Goal: Task Accomplishment & Management: Use online tool/utility

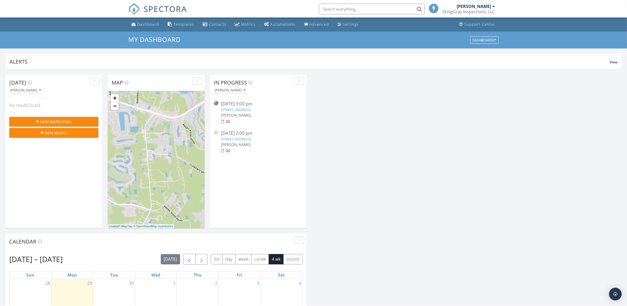
scroll to position [492, 638]
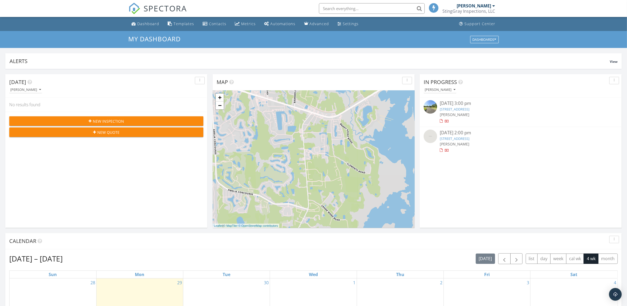
click at [500, 75] on div "In Progress John May" at bounding box center [521, 85] width 202 height 23
click at [500, 80] on div "button" at bounding box center [614, 81] width 5 height 4
click at [500, 180] on div "In Progress John May 09/23/25 3:00 pm 95038 Majestic Walk Cir, Fernandina Beach…" at bounding box center [521, 150] width 202 height 153
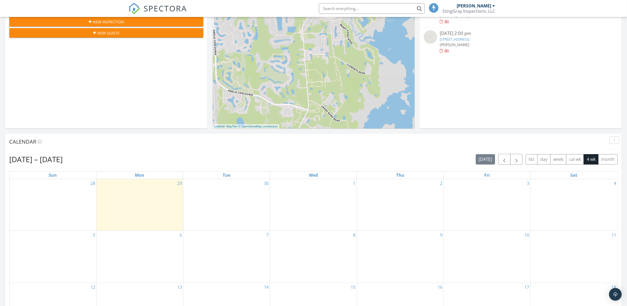
scroll to position [0, 0]
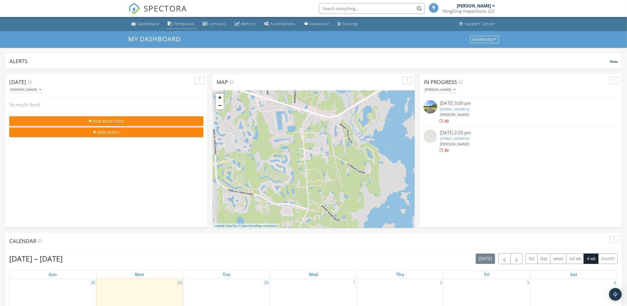
click at [186, 23] on div "Templates" at bounding box center [184, 23] width 21 height 5
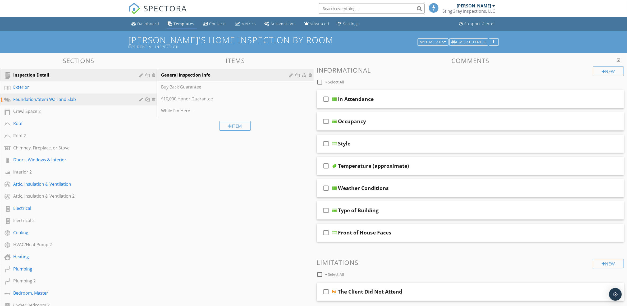
click at [90, 100] on div "Foundation/Stem Wall and Slab" at bounding box center [72, 99] width 119 height 6
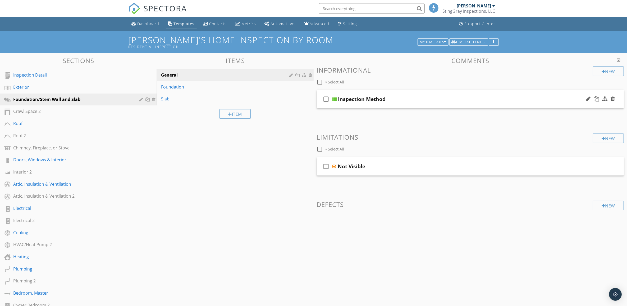
click at [500, 93] on div "check_box_outline_blank Inspection Method" at bounding box center [470, 99] width 307 height 18
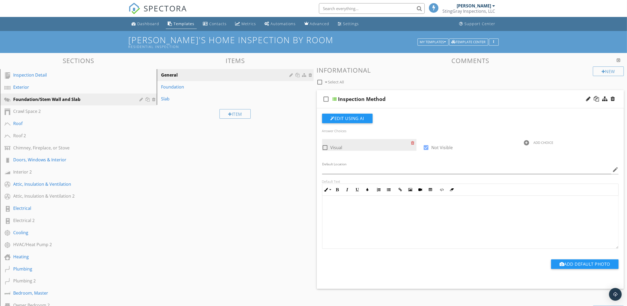
click at [327, 146] on div at bounding box center [325, 147] width 9 height 9
checkbox input "true"
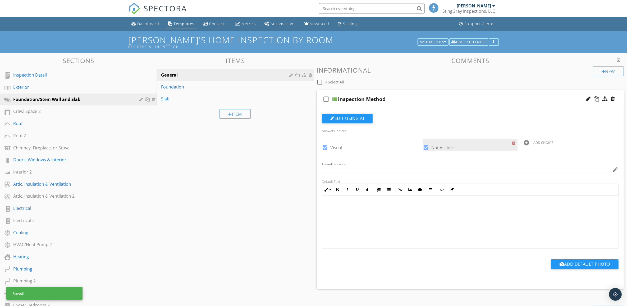
click at [425, 148] on div at bounding box center [426, 147] width 9 height 9
checkbox input "false"
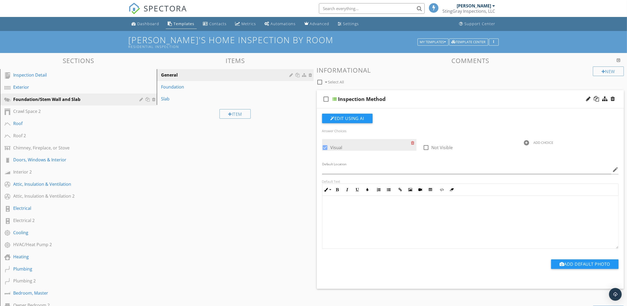
click at [326, 146] on div at bounding box center [325, 147] width 9 height 9
checkbox input "false"
click at [486, 99] on div "Inspection Method" at bounding box center [449, 99] width 222 height 6
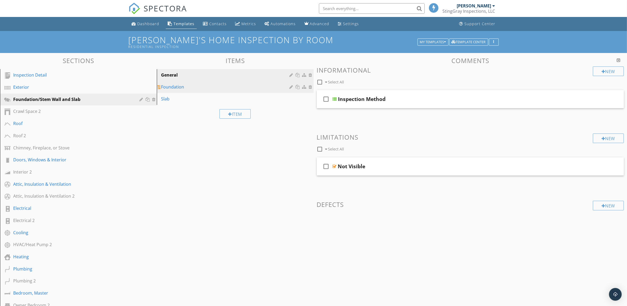
click at [203, 86] on div "Foundation" at bounding box center [226, 87] width 130 height 6
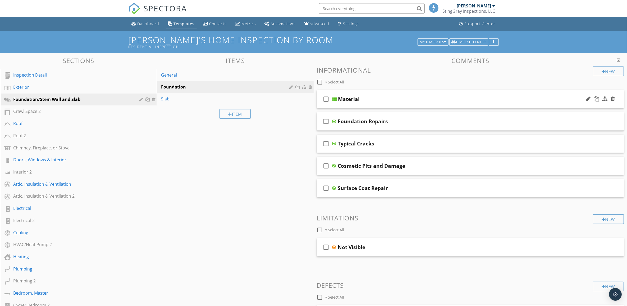
click at [488, 100] on div "Material" at bounding box center [449, 99] width 222 height 6
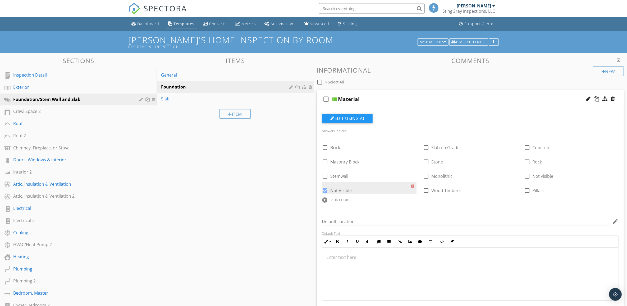
click at [326, 191] on div at bounding box center [325, 190] width 9 height 9
checkbox input "false"
click at [335, 198] on div "ADD CHOICE" at bounding box center [342, 199] width 20 height 4
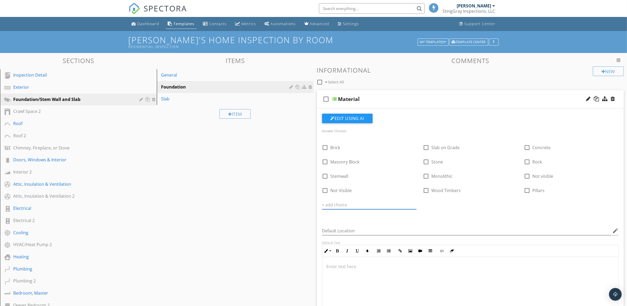
click at [488, 207] on div "Answer Choices check_box_outline_blank Brick check_box_outline_blank Slab on Gr…" at bounding box center [470, 173] width 303 height 92
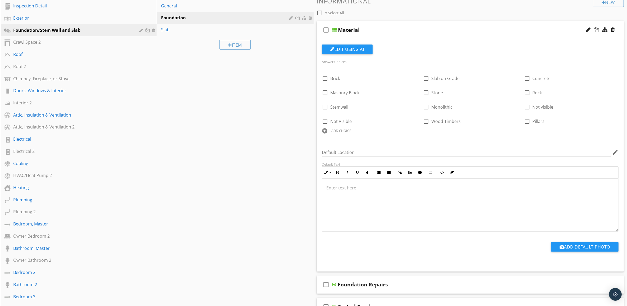
scroll to position [165, 0]
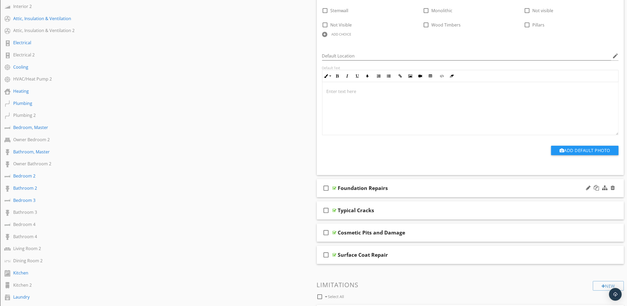
click at [462, 188] on div "Foundation Repairs" at bounding box center [449, 188] width 222 height 6
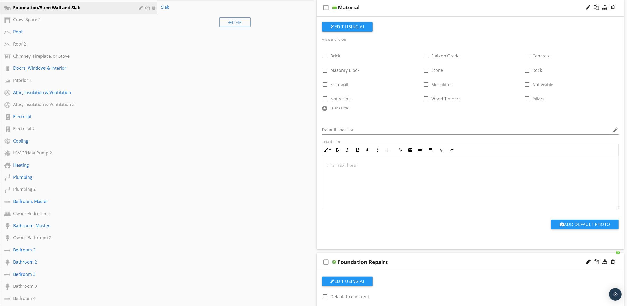
scroll to position [66, 0]
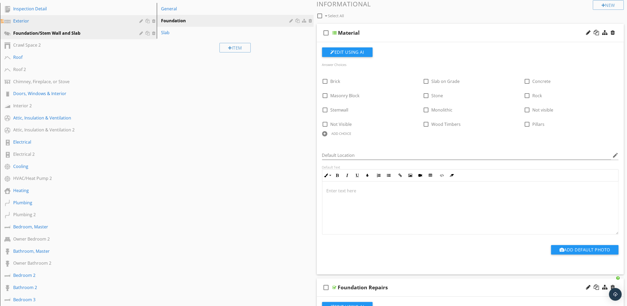
click at [48, 19] on div "Exterior" at bounding box center [72, 21] width 119 height 6
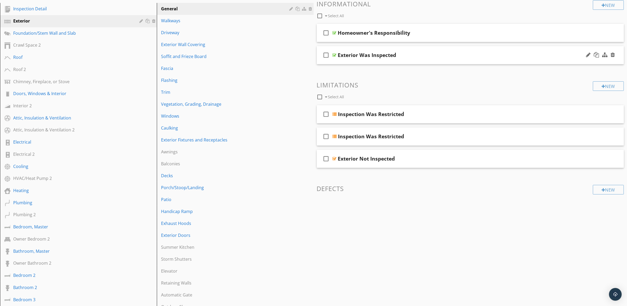
click at [466, 53] on div "Exterior Was Inspected" at bounding box center [449, 55] width 222 height 6
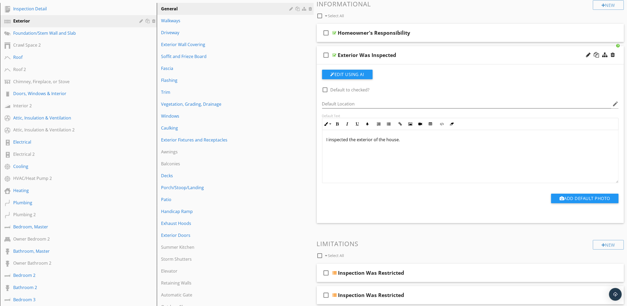
click at [466, 53] on div "Exterior Was Inspected" at bounding box center [449, 55] width 222 height 6
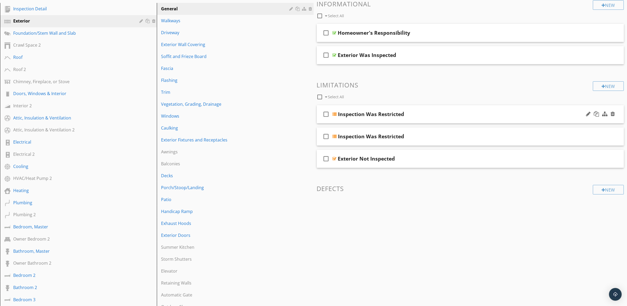
click at [482, 114] on div "Inspection Was Restricted" at bounding box center [449, 114] width 222 height 6
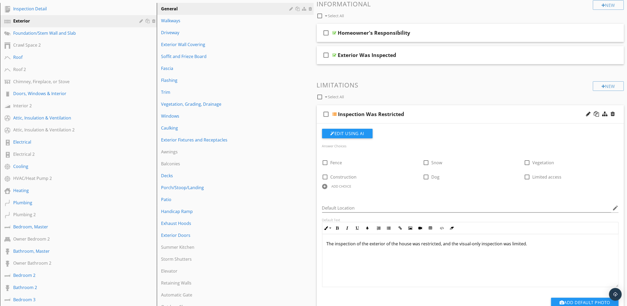
click at [482, 114] on div "Inspection Was Restricted" at bounding box center [449, 114] width 222 height 6
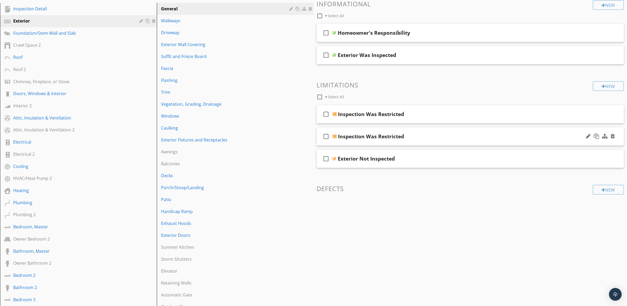
click at [479, 138] on div "Inspection Was Restricted" at bounding box center [449, 136] width 222 height 6
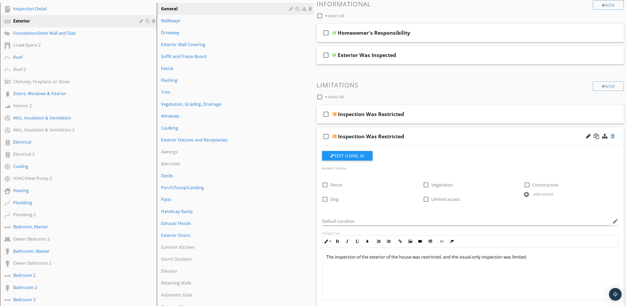
click at [614, 137] on div at bounding box center [613, 135] width 4 height 5
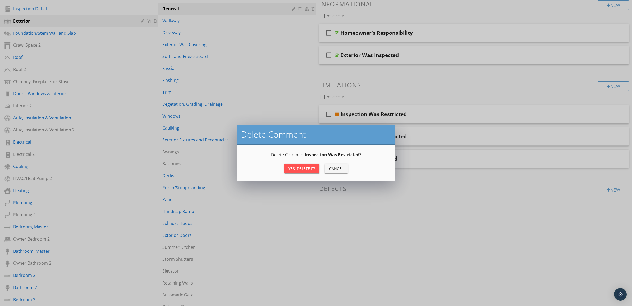
click at [299, 169] on div "Yes, Delete it!" at bounding box center [302, 169] width 27 height 6
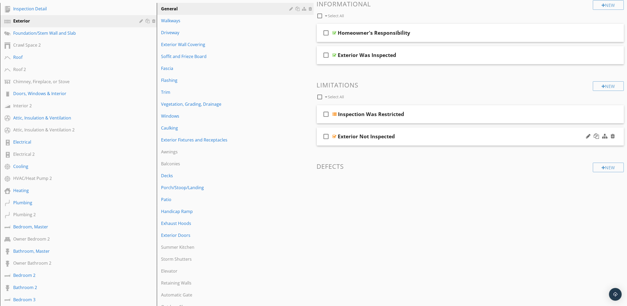
click at [507, 135] on div "Exterior Not Inspected" at bounding box center [449, 136] width 222 height 6
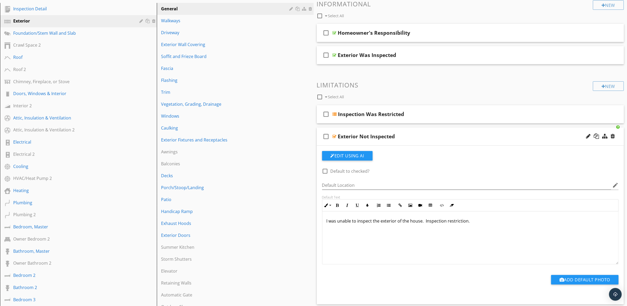
click at [507, 135] on div "Exterior Not Inspected" at bounding box center [449, 136] width 222 height 6
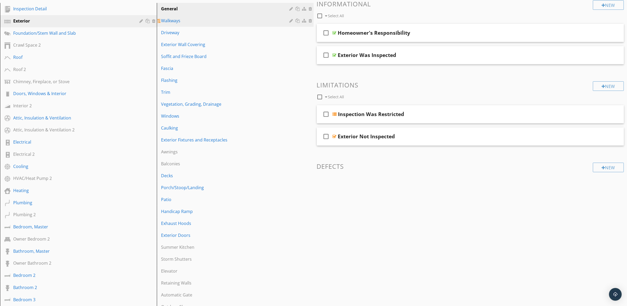
click at [192, 21] on div "Walkways" at bounding box center [226, 20] width 130 height 6
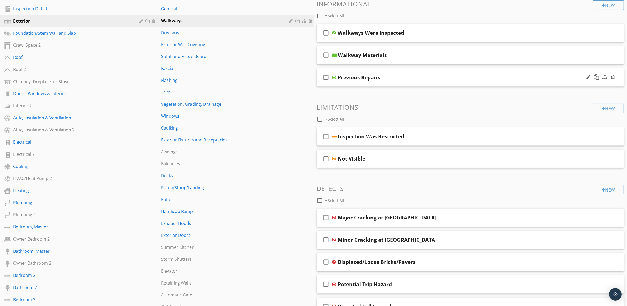
click at [494, 79] on div "Previous Repairs" at bounding box center [449, 77] width 222 height 6
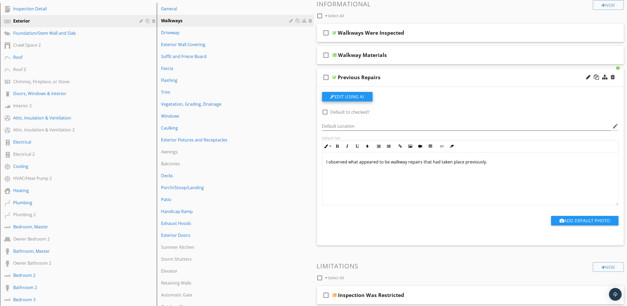
click at [359, 98] on button "Edit Using AI" at bounding box center [347, 97] width 51 height 10
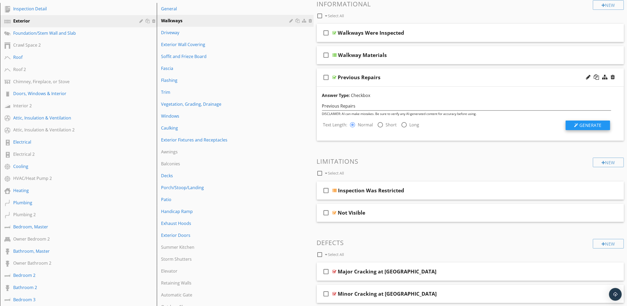
click at [589, 124] on span "Generate" at bounding box center [591, 125] width 22 height 6
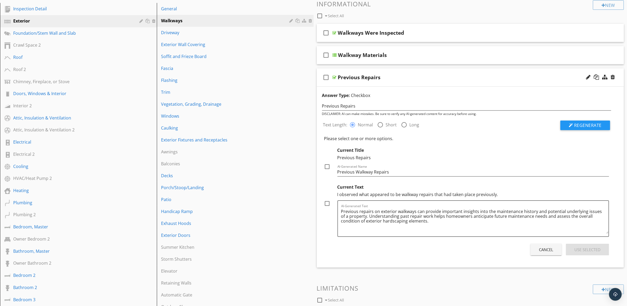
click at [505, 80] on div "Previous Repairs" at bounding box center [449, 77] width 222 height 6
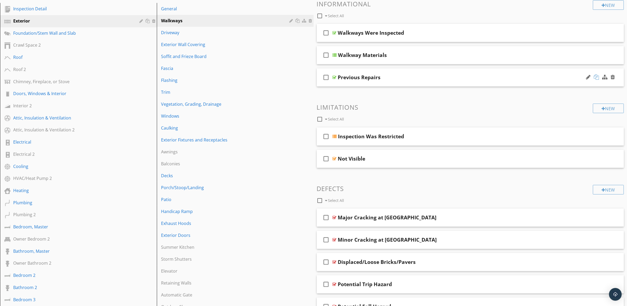
click at [597, 76] on div at bounding box center [596, 76] width 5 height 5
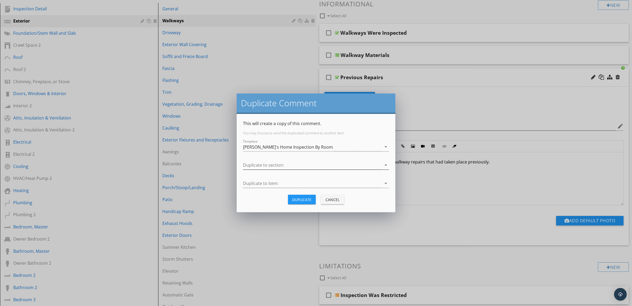
click at [385, 165] on icon "arrow_drop_down" at bounding box center [386, 165] width 6 height 6
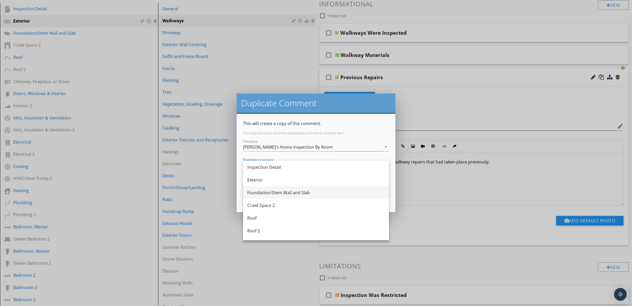
click at [355, 189] on div "Foundation/Stem Wall and Slab" at bounding box center [316, 192] width 138 height 6
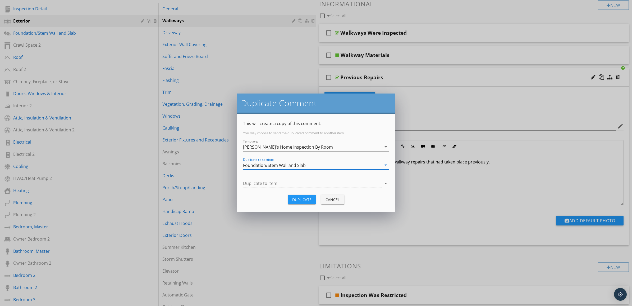
click at [385, 184] on icon "arrow_drop_down" at bounding box center [386, 183] width 6 height 6
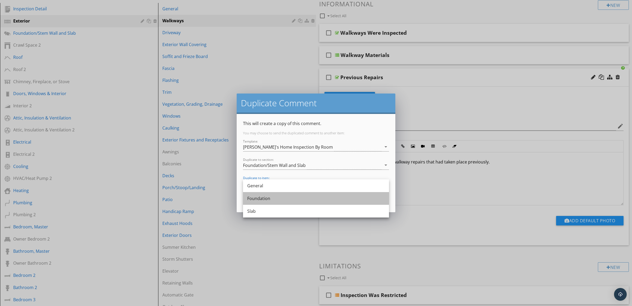
click at [355, 195] on div "Foundation" at bounding box center [316, 198] width 138 height 6
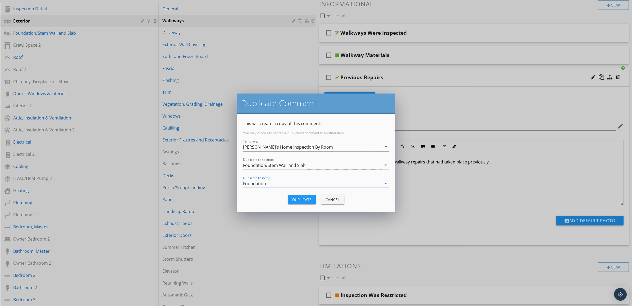
click at [299, 199] on div "Duplicate" at bounding box center [301, 200] width 19 height 6
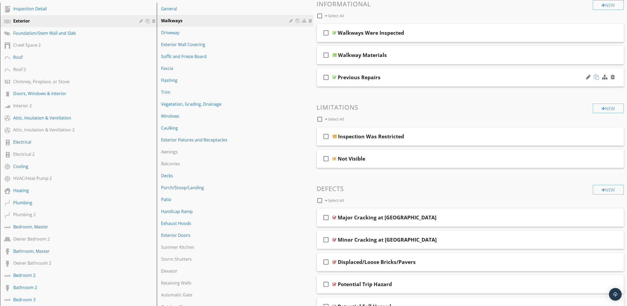
click at [595, 77] on div at bounding box center [596, 76] width 5 height 5
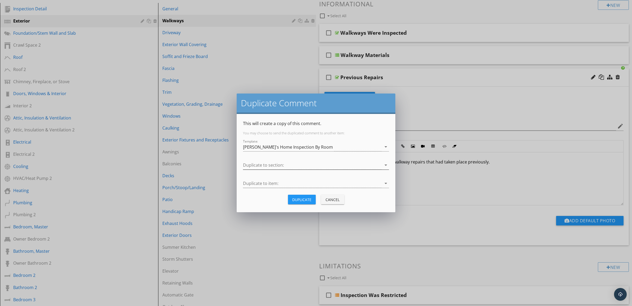
click at [386, 164] on icon "arrow_drop_down" at bounding box center [386, 165] width 6 height 6
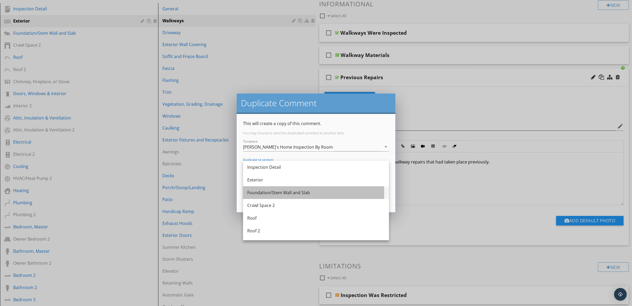
click at [358, 196] on div "Foundation/Stem Wall and Slab" at bounding box center [316, 192] width 138 height 13
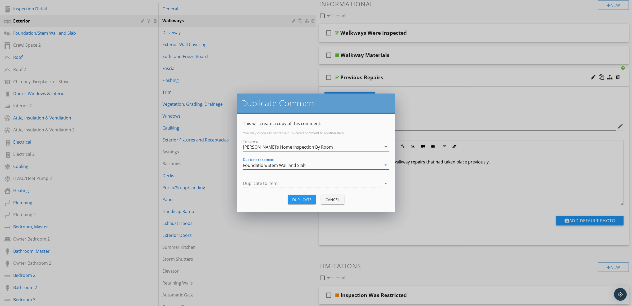
click at [387, 184] on icon "arrow_drop_down" at bounding box center [386, 183] width 6 height 6
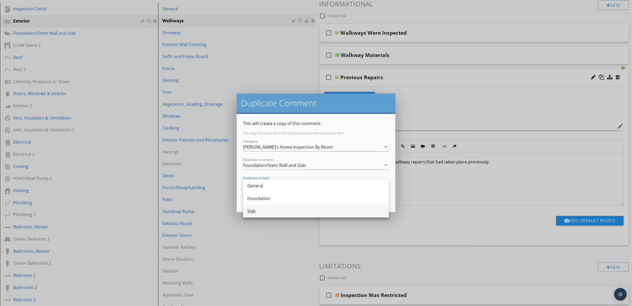
click at [333, 212] on div "Slab" at bounding box center [316, 211] width 138 height 6
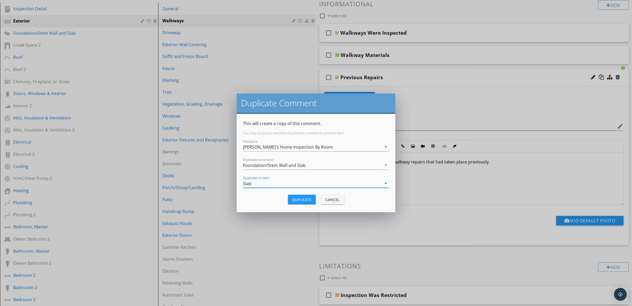
click at [307, 200] on div "Duplicate" at bounding box center [301, 200] width 19 height 6
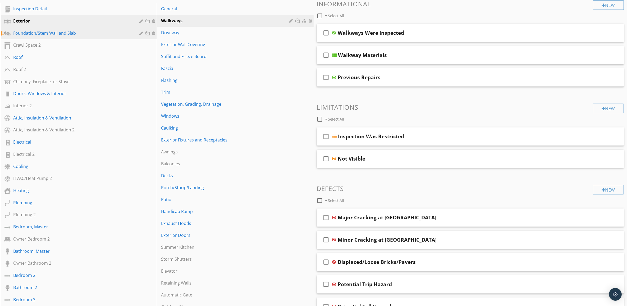
click at [61, 32] on div "Foundation/Stem Wall and Slab" at bounding box center [72, 33] width 119 height 6
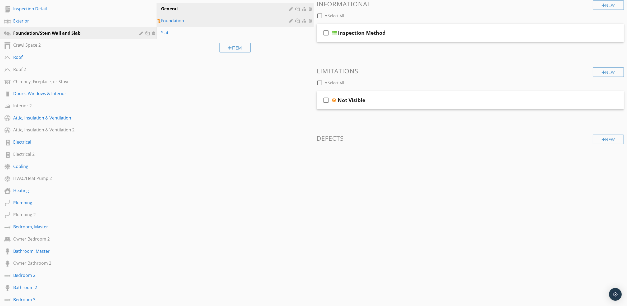
click at [203, 21] on div "Foundation" at bounding box center [226, 20] width 130 height 6
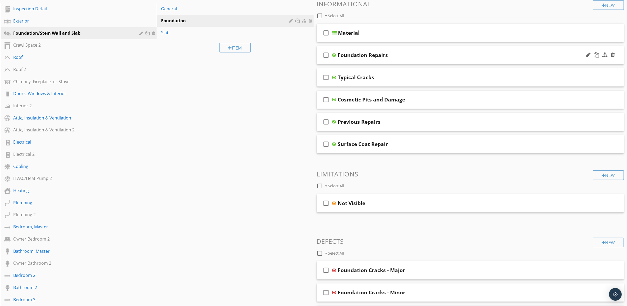
click at [510, 56] on div "Foundation Repairs" at bounding box center [449, 55] width 222 height 6
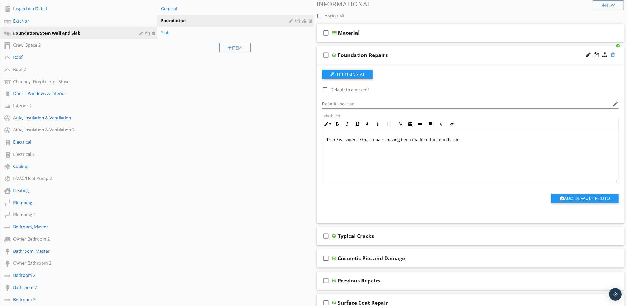
click at [614, 55] on div at bounding box center [613, 54] width 4 height 5
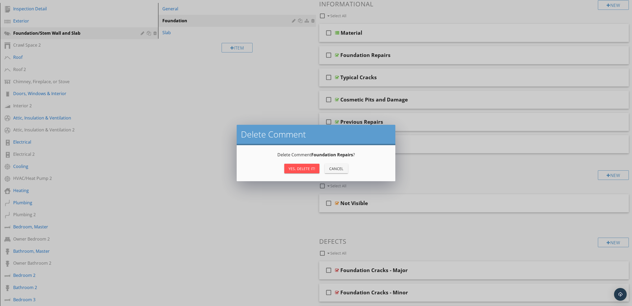
click at [308, 169] on div "Yes, Delete it!" at bounding box center [302, 169] width 27 height 6
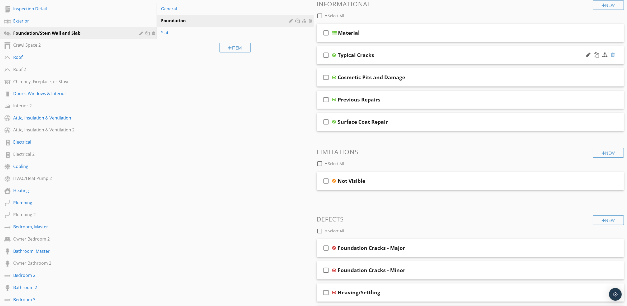
click at [612, 54] on div at bounding box center [613, 54] width 4 height 5
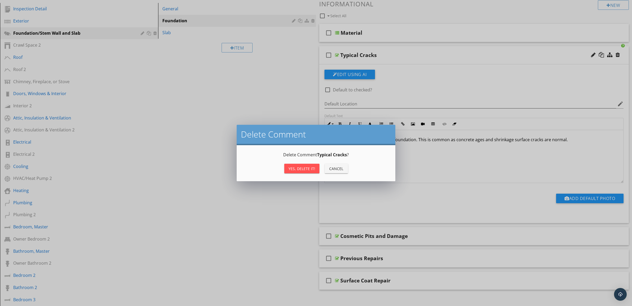
click at [301, 167] on div "Yes, Delete it!" at bounding box center [302, 169] width 27 height 6
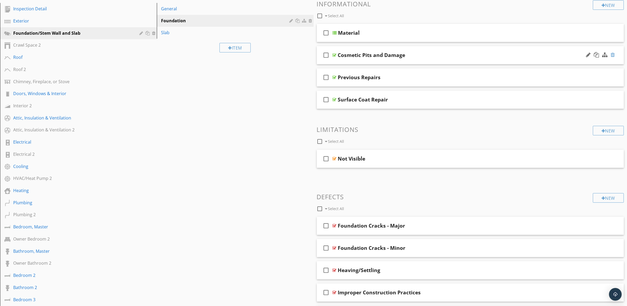
click at [612, 53] on div at bounding box center [613, 54] width 4 height 5
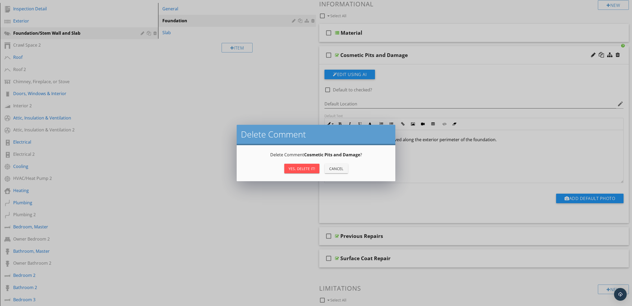
click at [300, 166] on div "Yes, Delete it!" at bounding box center [302, 169] width 27 height 6
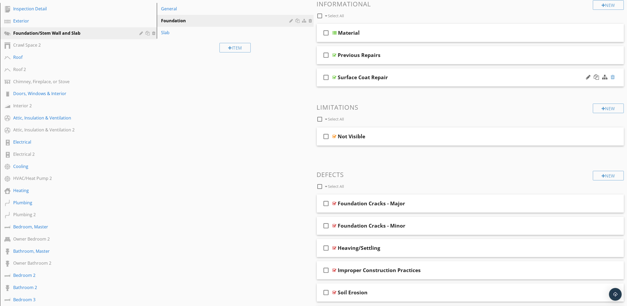
click at [614, 78] on div at bounding box center [613, 76] width 4 height 5
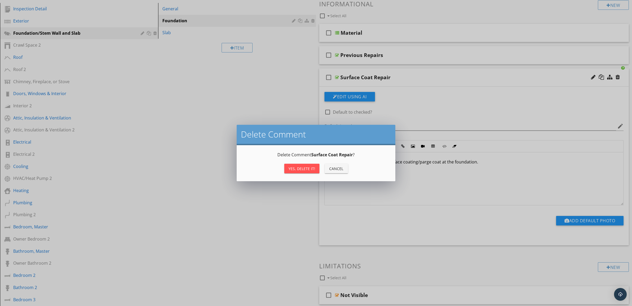
click at [302, 168] on div "Yes, Delete it!" at bounding box center [302, 169] width 27 height 6
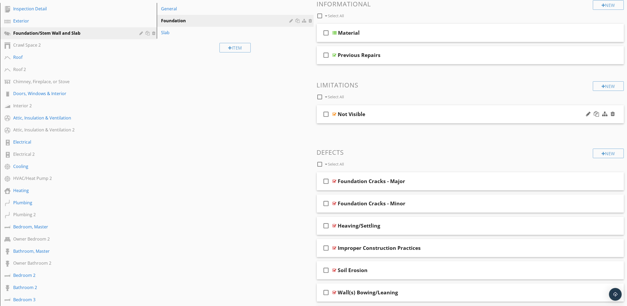
click at [550, 111] on div "Not Visible" at bounding box center [449, 114] width 222 height 6
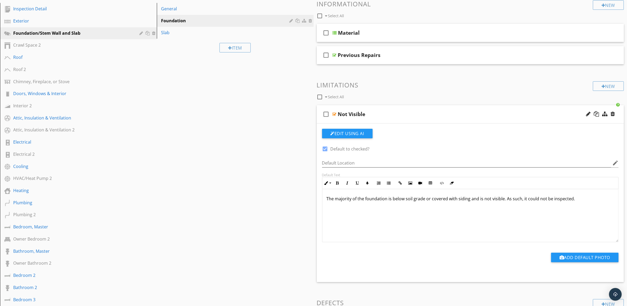
drag, startPoint x: 268, startPoint y: 131, endPoint x: 268, endPoint y: 127, distance: 3.7
click at [505, 112] on div "Not Visible" at bounding box center [449, 114] width 222 height 6
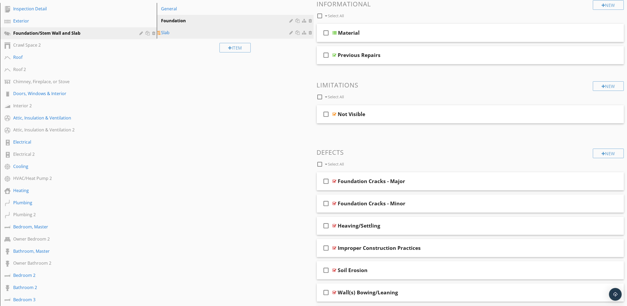
click at [170, 33] on div "Slab" at bounding box center [226, 32] width 130 height 6
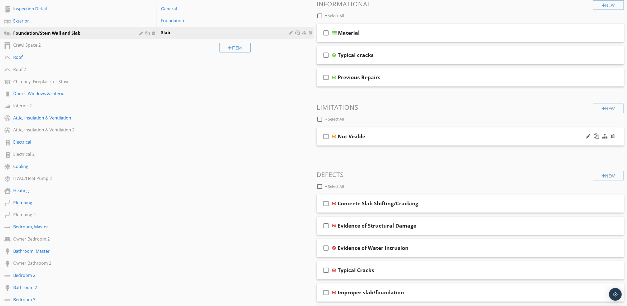
click at [507, 137] on div "Not Visible" at bounding box center [449, 136] width 222 height 6
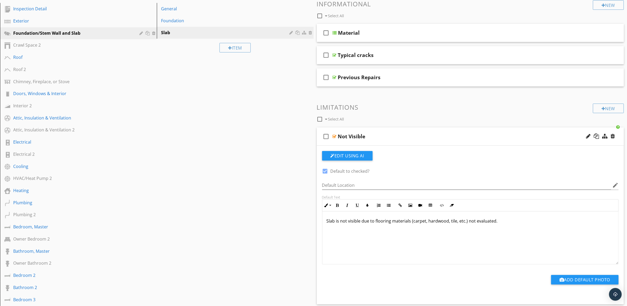
click at [529, 133] on div "Not Visible" at bounding box center [449, 136] width 222 height 6
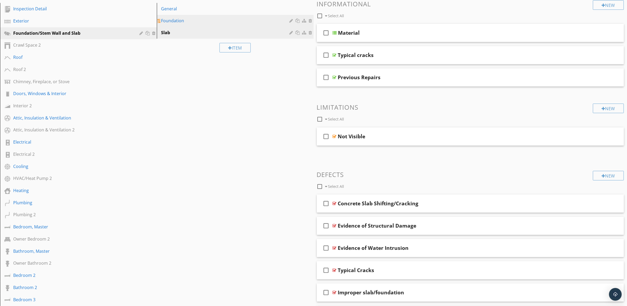
click at [270, 19] on div "Foundation" at bounding box center [226, 20] width 130 height 6
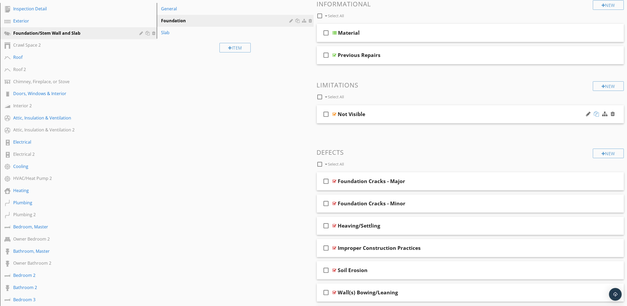
click at [599, 112] on div at bounding box center [596, 113] width 5 height 5
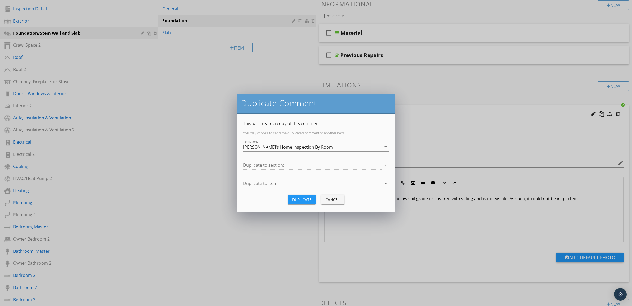
click at [388, 163] on icon "arrow_drop_down" at bounding box center [386, 165] width 6 height 6
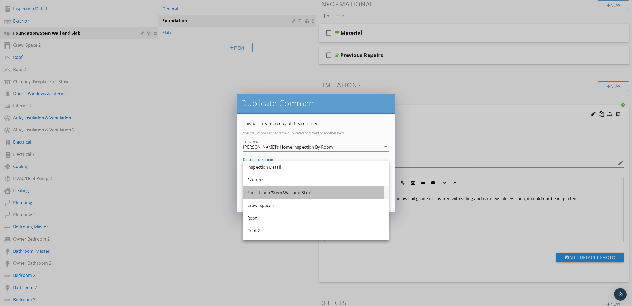
click at [368, 194] on div "Foundation/Stem Wall and Slab" at bounding box center [316, 192] width 138 height 6
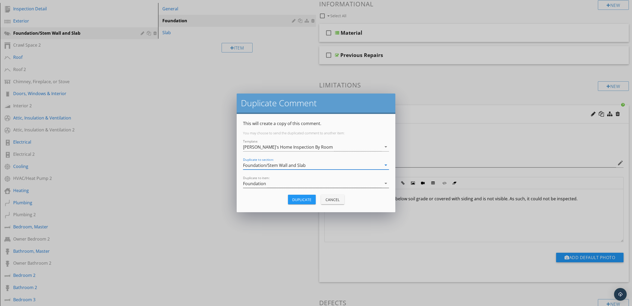
click at [386, 185] on icon "arrow_drop_down" at bounding box center [386, 183] width 6 height 6
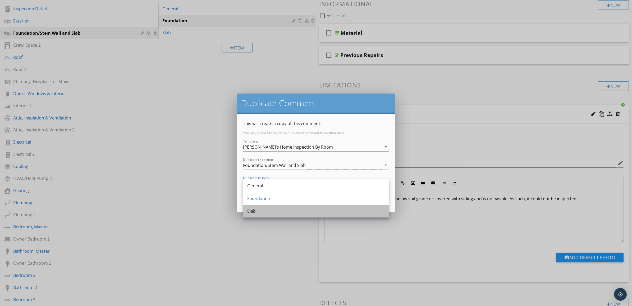
click at [354, 212] on div "Slab" at bounding box center [316, 211] width 138 height 6
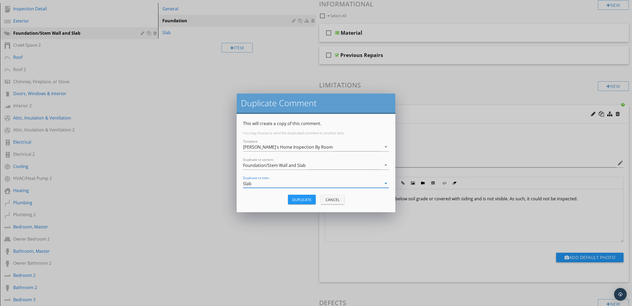
click at [304, 197] on div "Duplicate" at bounding box center [301, 200] width 19 height 6
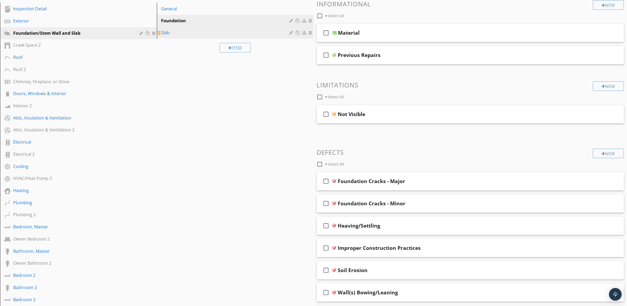
click at [179, 30] on div "Slab" at bounding box center [226, 32] width 130 height 6
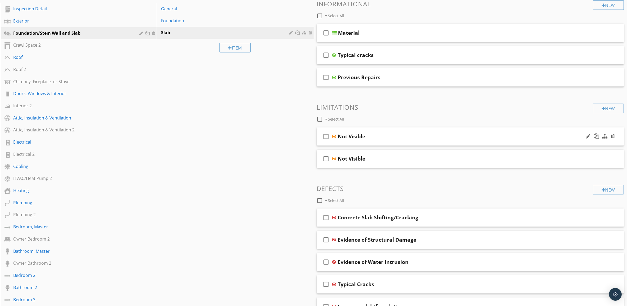
click at [508, 137] on div "Not Visible" at bounding box center [449, 136] width 222 height 6
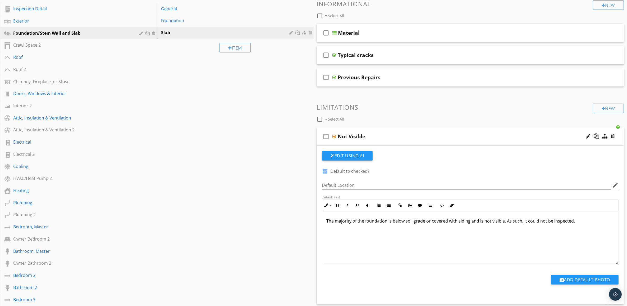
click at [509, 137] on div "Not Visible" at bounding box center [449, 136] width 222 height 6
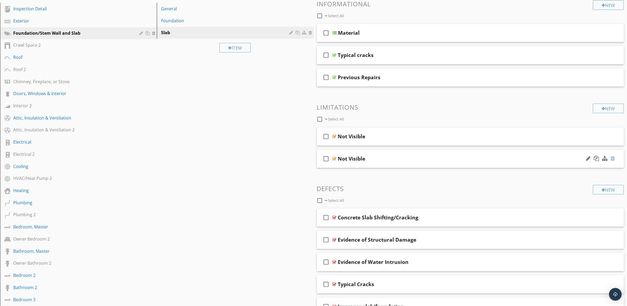
click at [613, 157] on div at bounding box center [613, 158] width 4 height 5
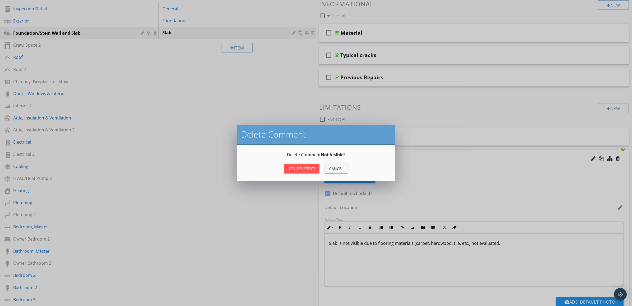
click at [296, 167] on div "Yes, Delete it!" at bounding box center [302, 169] width 27 height 6
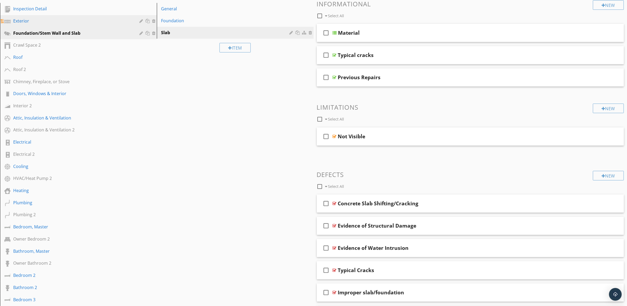
click at [71, 20] on div "Exterior" at bounding box center [72, 21] width 119 height 6
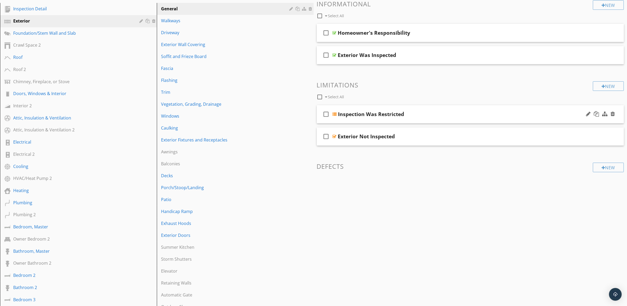
click at [499, 118] on div "check_box_outline_blank Inspection Was Restricted" at bounding box center [470, 114] width 307 height 18
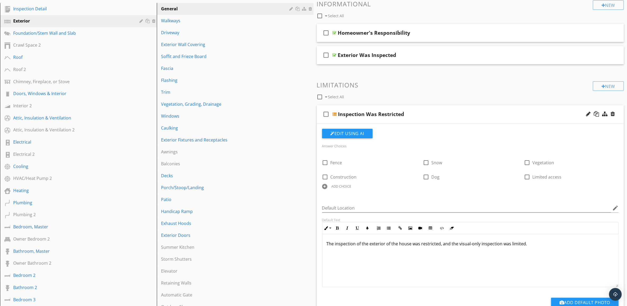
click at [499, 118] on div "check_box_outline_blank Inspection Was Restricted" at bounding box center [470, 114] width 307 height 18
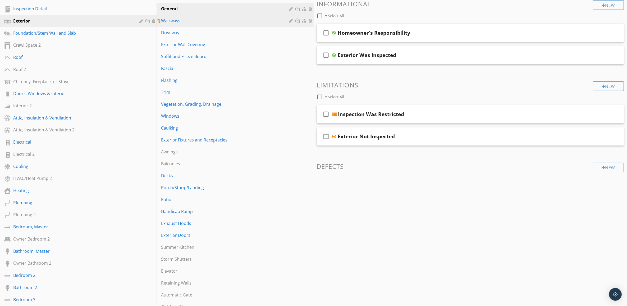
click at [252, 21] on div "Walkways" at bounding box center [226, 20] width 130 height 6
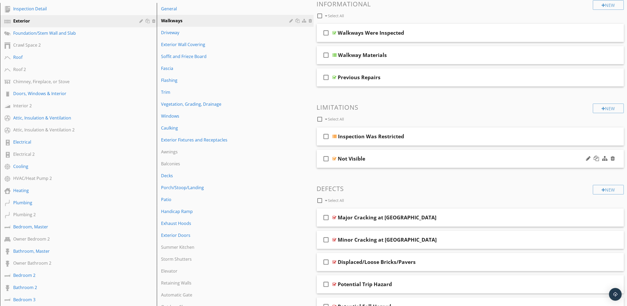
click at [508, 158] on div "Not Visible" at bounding box center [449, 158] width 222 height 6
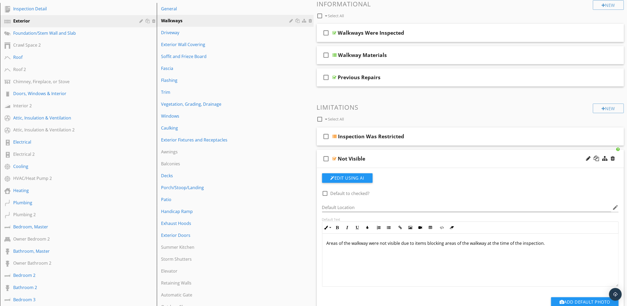
click at [509, 158] on div "Not Visible" at bounding box center [449, 158] width 222 height 6
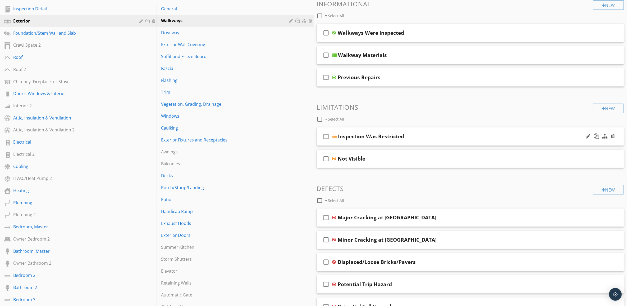
click at [546, 134] on div "Inspection Was Restricted" at bounding box center [449, 136] width 222 height 6
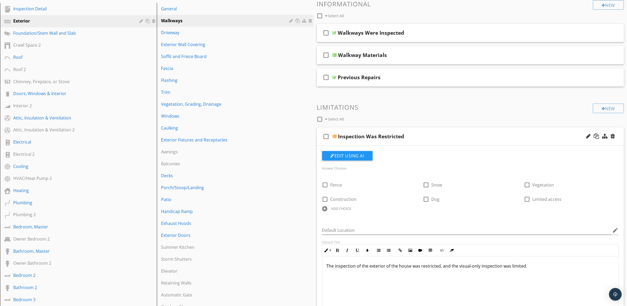
click at [546, 134] on div "Inspection Was Restricted" at bounding box center [449, 136] width 222 height 6
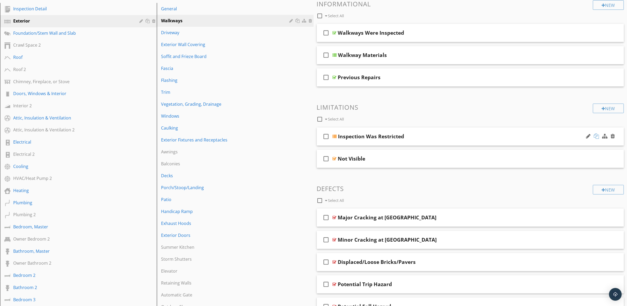
click at [597, 136] on div at bounding box center [596, 135] width 5 height 5
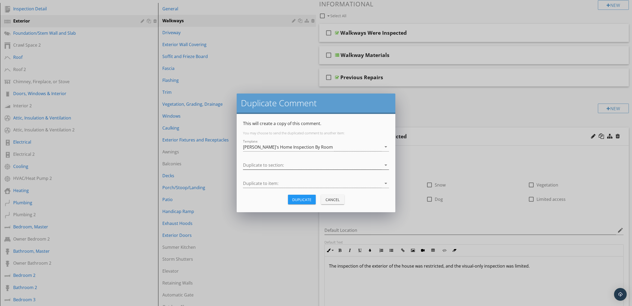
click at [385, 164] on icon "arrow_drop_down" at bounding box center [386, 165] width 6 height 6
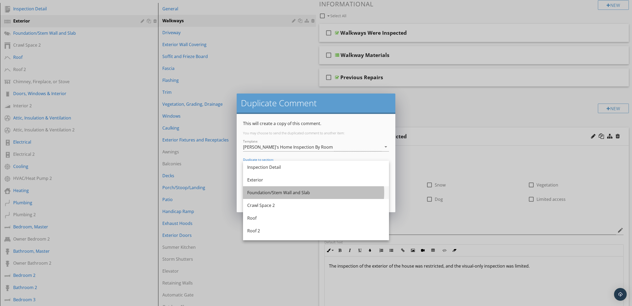
click at [358, 191] on div "Foundation/Stem Wall and Slab" at bounding box center [316, 192] width 138 height 6
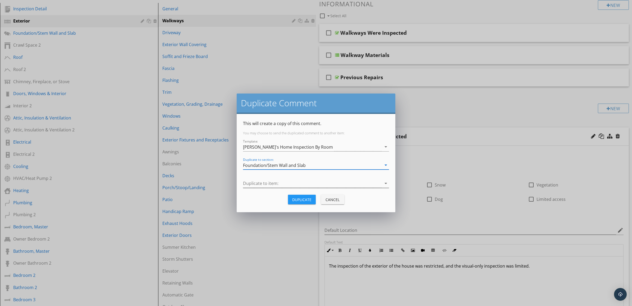
click at [387, 183] on icon "arrow_drop_down" at bounding box center [386, 183] width 6 height 6
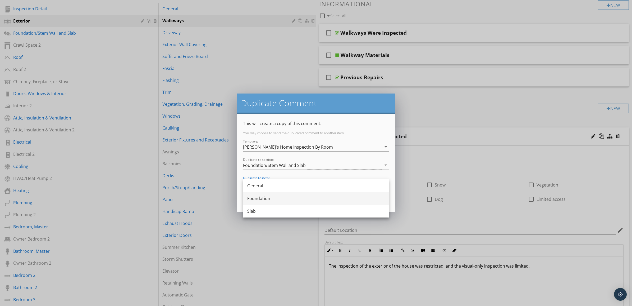
click at [335, 197] on div "Foundation" at bounding box center [316, 198] width 138 height 6
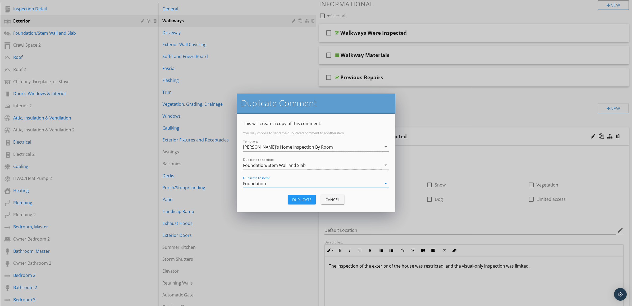
click at [301, 199] on div "Duplicate" at bounding box center [301, 200] width 19 height 6
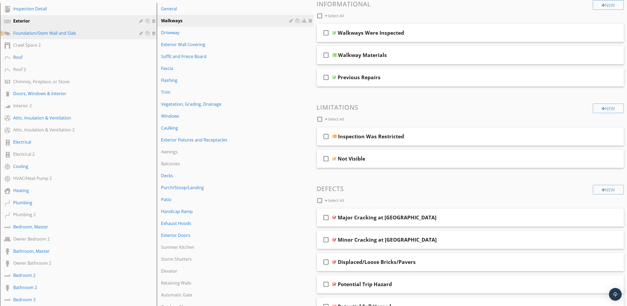
click at [105, 32] on div "Foundation/Stem Wall and Slab" at bounding box center [72, 33] width 119 height 6
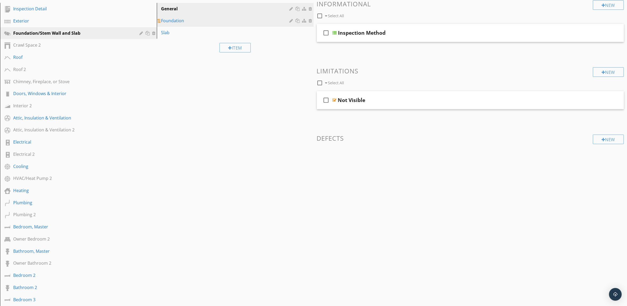
click at [202, 22] on div "Foundation" at bounding box center [226, 20] width 130 height 6
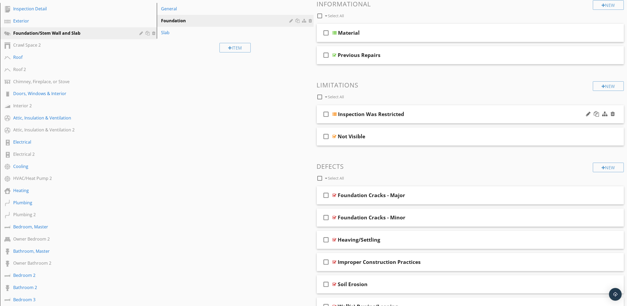
click at [530, 113] on div "Inspection Was Restricted" at bounding box center [449, 114] width 222 height 6
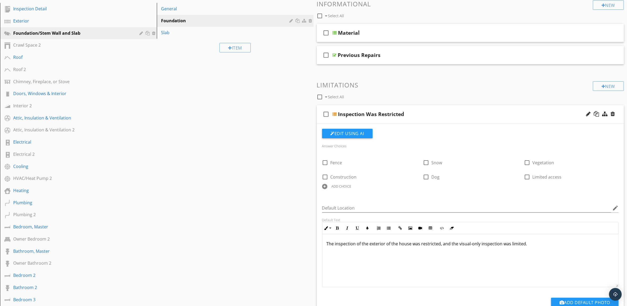
click at [411, 243] on p "The inspection of the exterior of the house was restricted, and the visual-only…" at bounding box center [471, 243] width 288 height 6
click at [597, 113] on div at bounding box center [596, 113] width 5 height 5
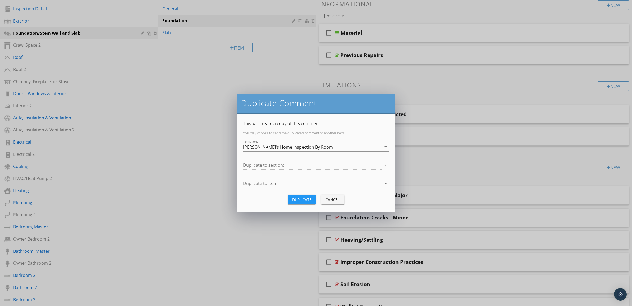
click at [388, 162] on icon "arrow_drop_down" at bounding box center [386, 165] width 6 height 6
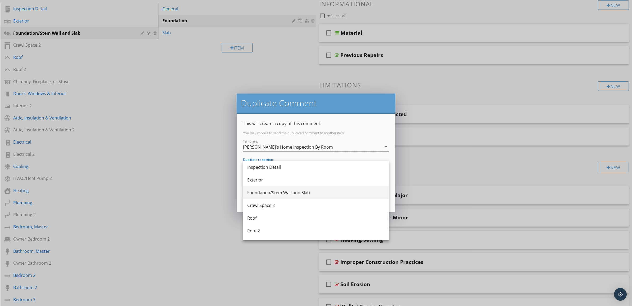
click at [347, 194] on div "Foundation/Stem Wall and Slab" at bounding box center [316, 192] width 138 height 6
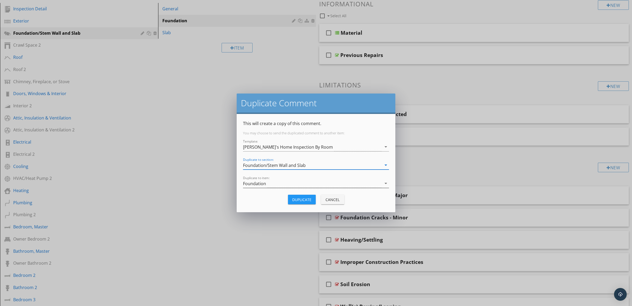
click at [387, 183] on icon "arrow_drop_down" at bounding box center [386, 183] width 6 height 6
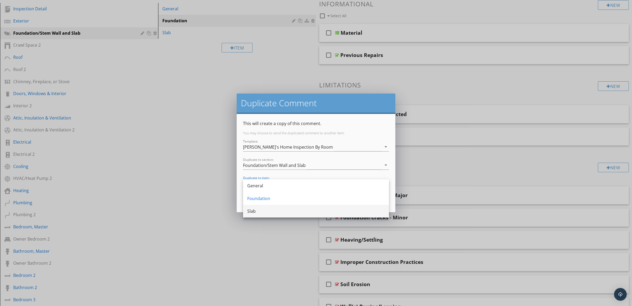
click at [342, 211] on div "Slab" at bounding box center [316, 211] width 138 height 6
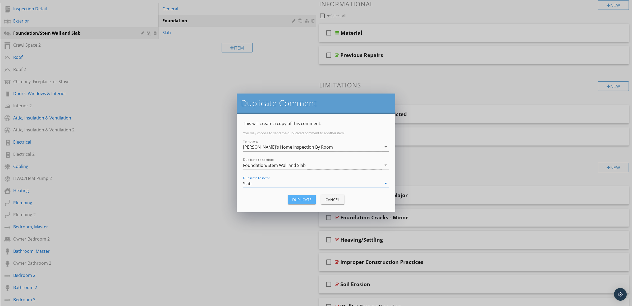
click at [306, 198] on div "Duplicate" at bounding box center [301, 200] width 19 height 6
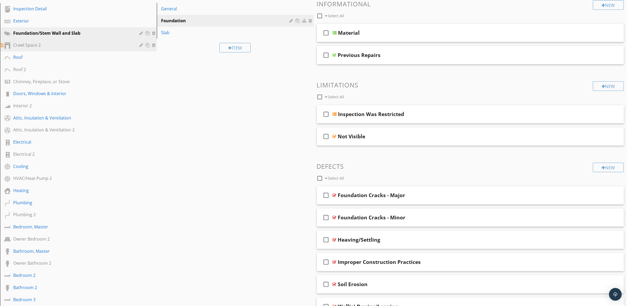
click at [48, 45] on div "Crawl Space 2" at bounding box center [72, 45] width 119 height 6
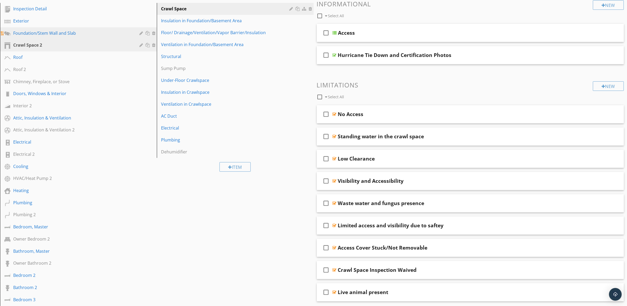
click at [63, 32] on div "Foundation/Stem Wall and Slab" at bounding box center [72, 33] width 119 height 6
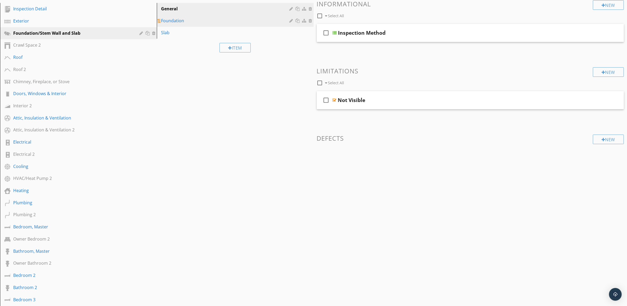
click at [198, 20] on div "Foundation" at bounding box center [226, 20] width 130 height 6
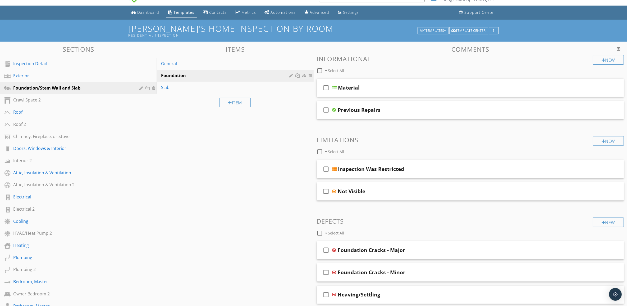
scroll to position [0, 0]
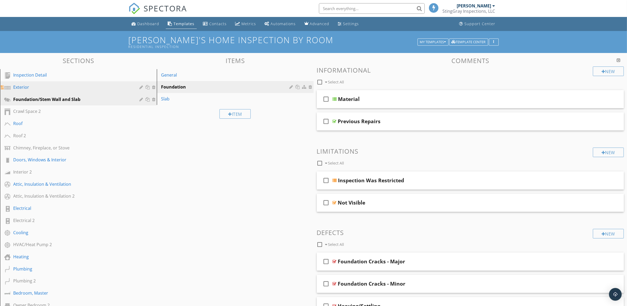
click at [53, 88] on div "Exterior" at bounding box center [72, 87] width 119 height 6
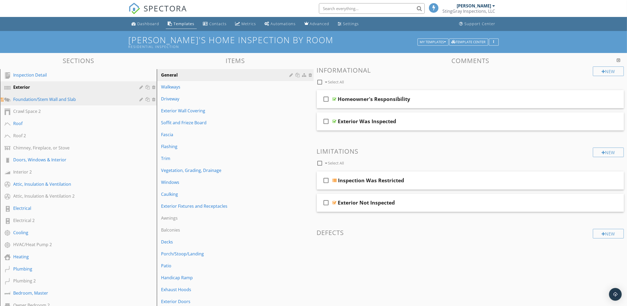
click at [99, 102] on link "Foundation/Stem Wall and Slab" at bounding box center [79, 99] width 155 height 12
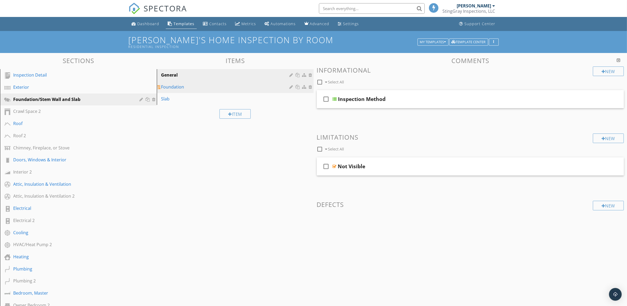
click at [231, 86] on div "Foundation" at bounding box center [226, 87] width 130 height 6
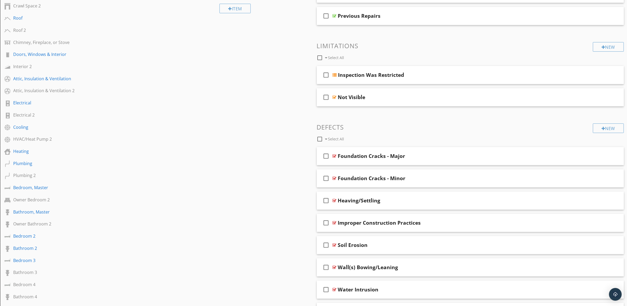
scroll to position [104, 0]
click at [503, 160] on div "Foundation Cracks - Major" at bounding box center [449, 157] width 222 height 6
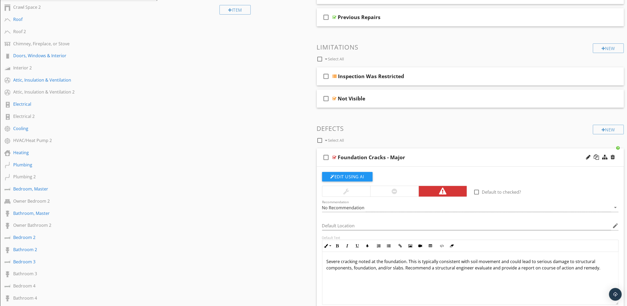
scroll to position [170, 0]
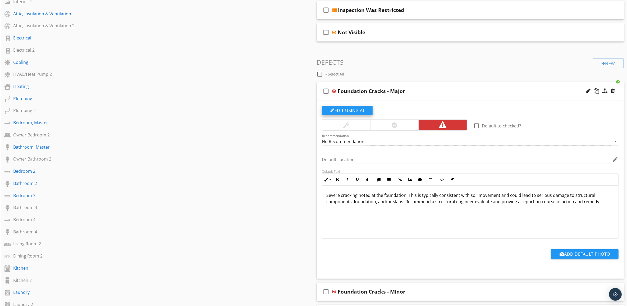
click at [362, 108] on button "Edit Using AI" at bounding box center [347, 111] width 51 height 10
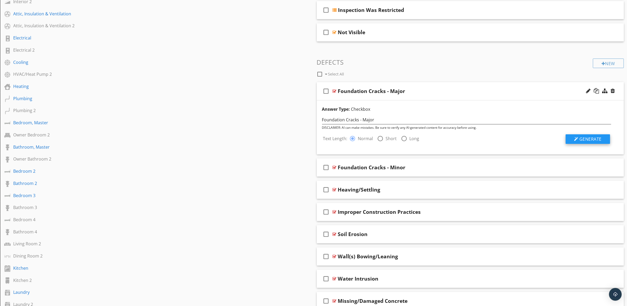
click at [588, 137] on span "Generate" at bounding box center [591, 139] width 22 height 6
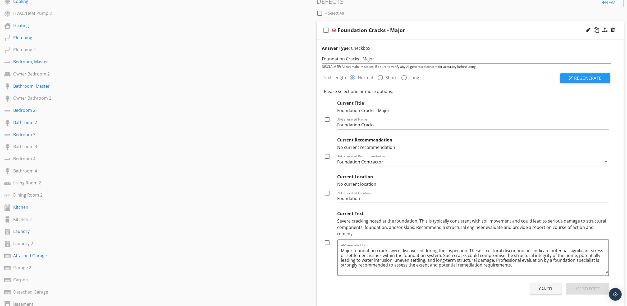
scroll to position [236, 0]
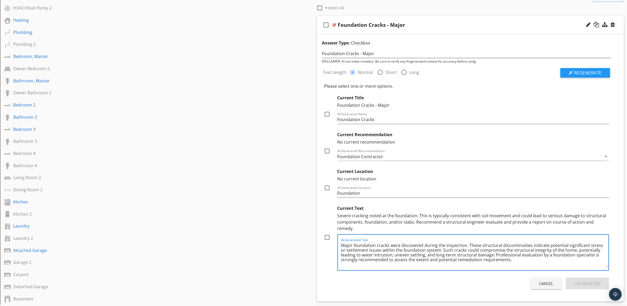
drag, startPoint x: 467, startPoint y: 237, endPoint x: 435, endPoint y: 244, distance: 32.5
click at [435, 244] on textarea "Major foundation cracks were discovered during the inspection. These structural…" at bounding box center [475, 254] width 268 height 26
type textarea "Major foundation cracks were discovered during the inspection. Such cracks coul…"
click at [417, 278] on div "Cancel Use Selected" at bounding box center [466, 283] width 289 height 15
click at [328, 233] on div at bounding box center [327, 237] width 9 height 9
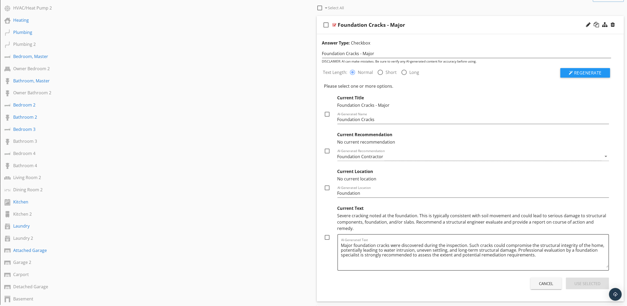
checkbox input "true"
click at [327, 188] on div at bounding box center [327, 187] width 9 height 9
checkbox input "true"
click at [328, 154] on div at bounding box center [327, 150] width 9 height 9
checkbox input "true"
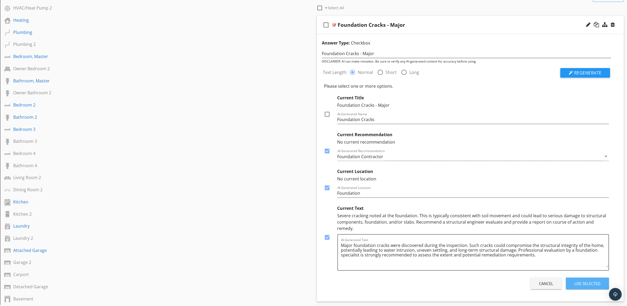
click at [589, 280] on div "Use Selected" at bounding box center [588, 283] width 26 height 6
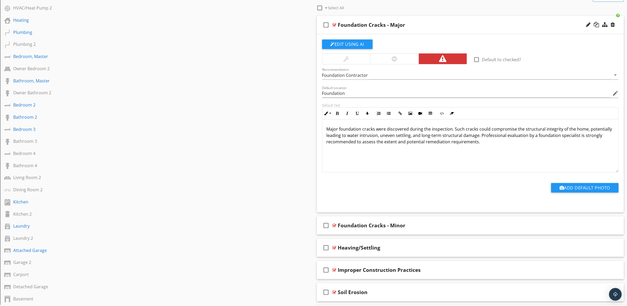
click at [460, 20] on div "check_box_outline_blank Foundation Cracks - Major" at bounding box center [470, 25] width 307 height 18
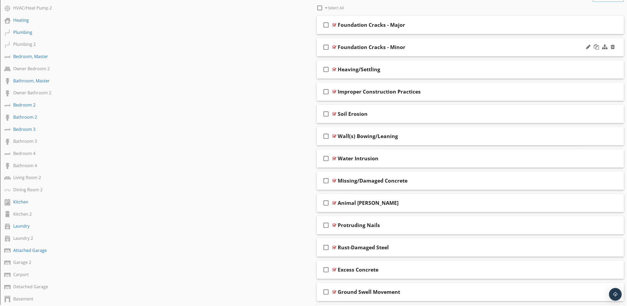
click at [439, 49] on div "Foundation Cracks - Minor" at bounding box center [449, 47] width 222 height 6
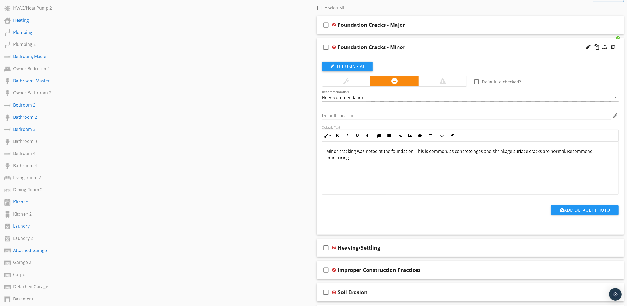
click at [615, 97] on icon "arrow_drop_down" at bounding box center [615, 97] width 6 height 6
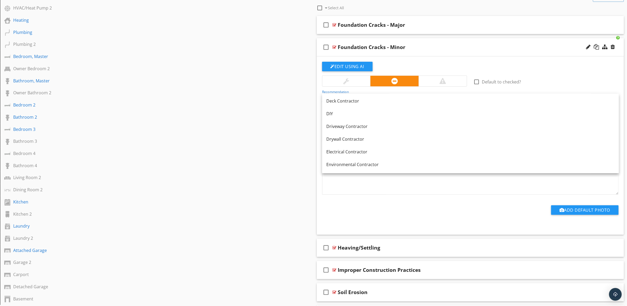
scroll to position [99, 0]
click at [479, 116] on div "DIY" at bounding box center [470, 115] width 288 height 6
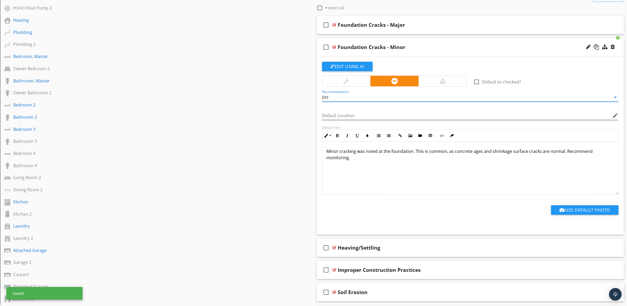
click at [616, 115] on icon "edit" at bounding box center [615, 115] width 6 height 6
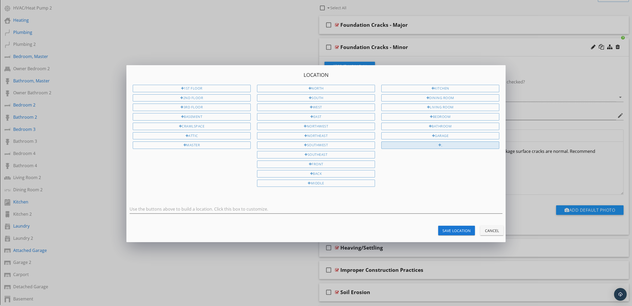
click at [441, 144] on div "," at bounding box center [440, 144] width 118 height 7
type input ","
click at [137, 208] on input "," at bounding box center [316, 209] width 373 height 9
type input "Foundation"
click at [454, 228] on div "Save Location" at bounding box center [457, 231] width 28 height 6
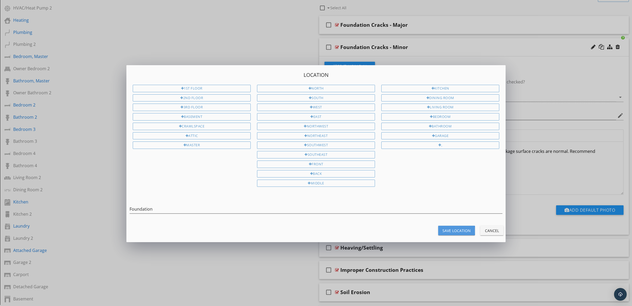
type input "Foundation"
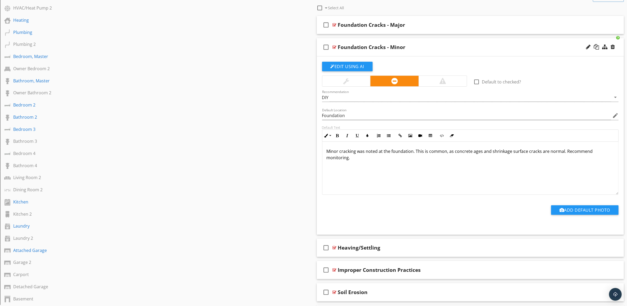
click at [494, 49] on div "Foundation Cracks - Minor" at bounding box center [449, 47] width 222 height 6
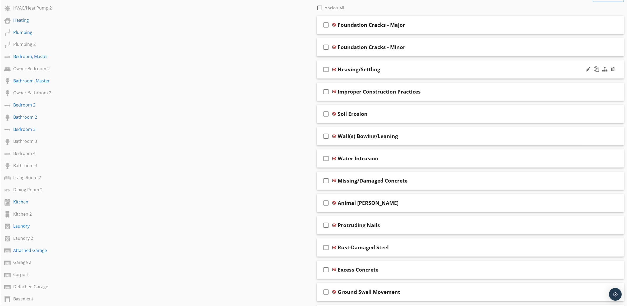
click at [454, 71] on div "Heaving/Settling" at bounding box center [449, 69] width 222 height 6
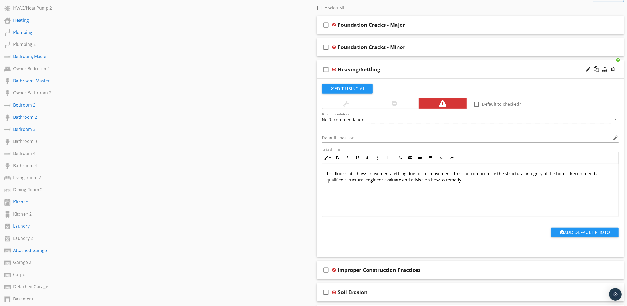
click at [367, 173] on p "The floor slab shows movement/settling due to soil movement. This can compromis…" at bounding box center [471, 176] width 288 height 13
click at [349, 89] on button "Edit Using AI" at bounding box center [347, 89] width 51 height 10
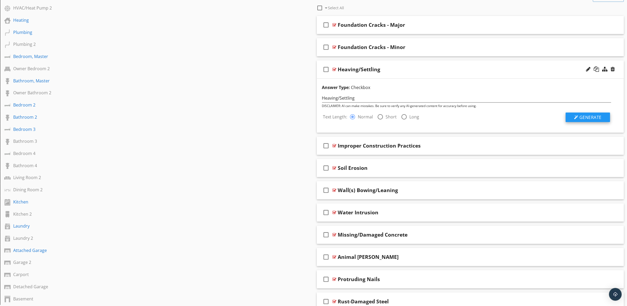
click at [595, 116] on span "Generate" at bounding box center [591, 117] width 22 height 6
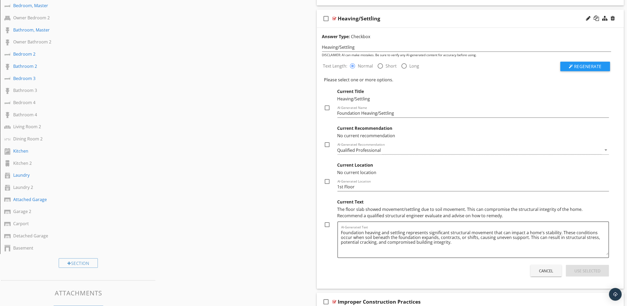
scroll to position [302, 0]
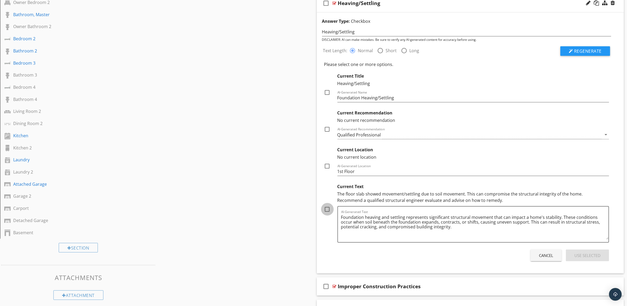
click at [328, 209] on div at bounding box center [327, 209] width 9 height 9
checkbox input "true"
drag, startPoint x: 368, startPoint y: 172, endPoint x: 308, endPoint y: 174, distance: 60.1
click at [308, 174] on div "Sections Inspection Detail Exterior Foundation/Stem Wall and Slab Crawl Space 2…" at bounding box center [313, 287] width 627 height 1073
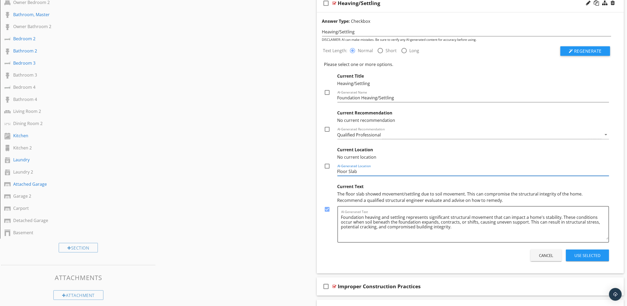
type input "Floor Slab"
click at [326, 166] on div at bounding box center [327, 165] width 9 height 9
checkbox input "true"
click at [327, 128] on div at bounding box center [327, 129] width 9 height 9
checkbox input "true"
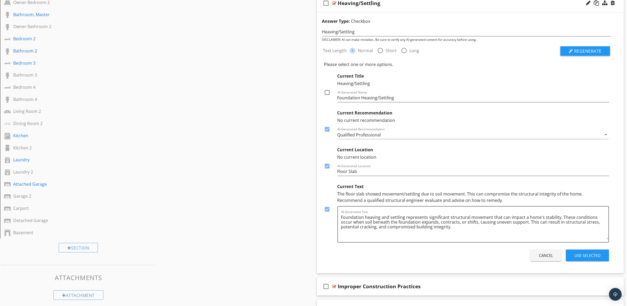
click at [326, 93] on div at bounding box center [327, 92] width 9 height 9
checkbox input "true"
drag, startPoint x: 358, startPoint y: 170, endPoint x: 330, endPoint y: 171, distance: 28.4
click at [330, 171] on div "Current Location No current location check_box AI-Generated Location Floor Slab" at bounding box center [466, 159] width 285 height 31
type input "Foundation"
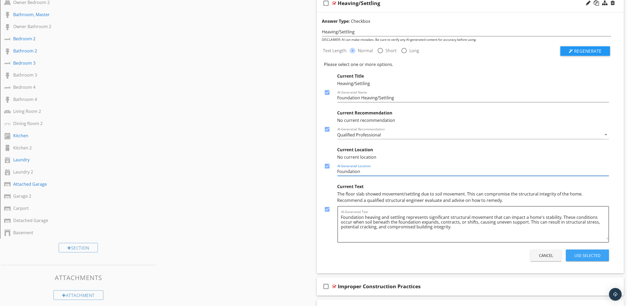
click at [596, 256] on div "Use Selected" at bounding box center [588, 255] width 26 height 6
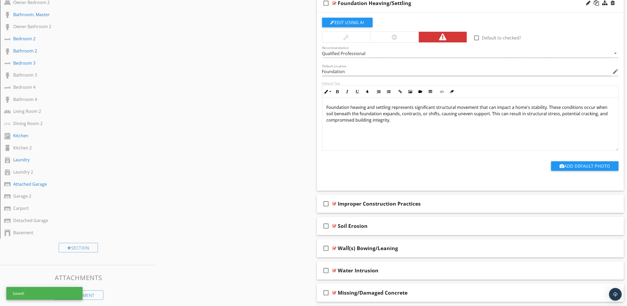
click at [532, 4] on div "Foundation Heaving/Settling" at bounding box center [449, 3] width 222 height 6
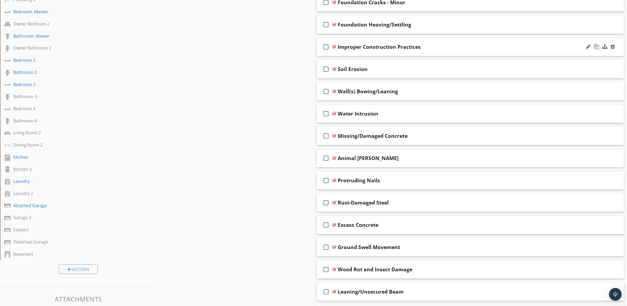
scroll to position [269, 0]
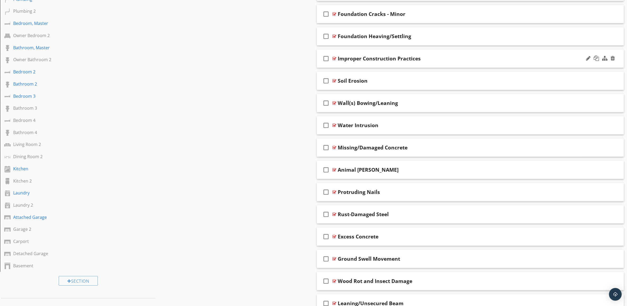
click at [469, 61] on div "Improper Construction Practices" at bounding box center [449, 58] width 222 height 6
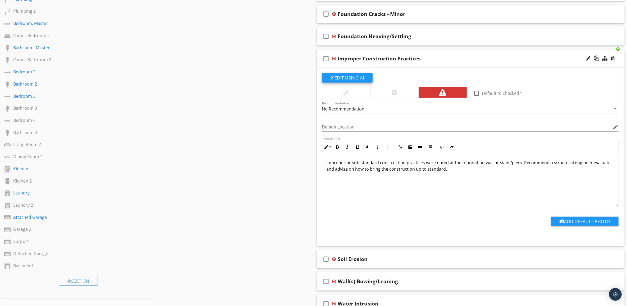
click at [360, 78] on button "Edit Using AI" at bounding box center [347, 78] width 51 height 10
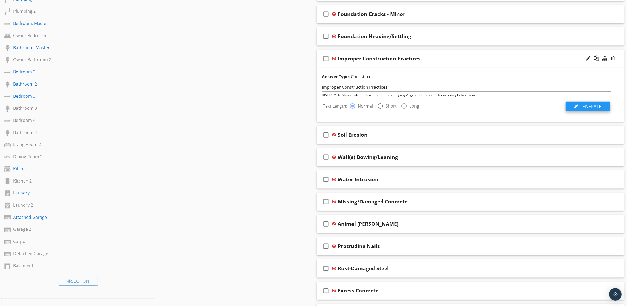
click at [597, 103] on span "Generate" at bounding box center [591, 106] width 22 height 6
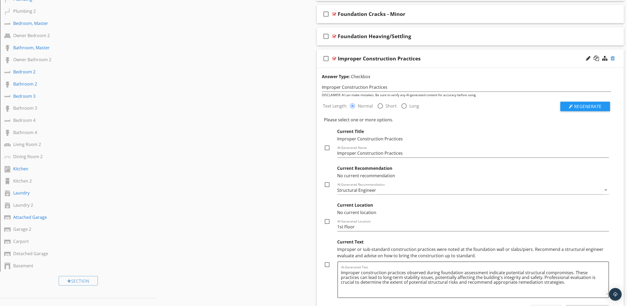
click at [613, 58] on div at bounding box center [613, 58] width 4 height 5
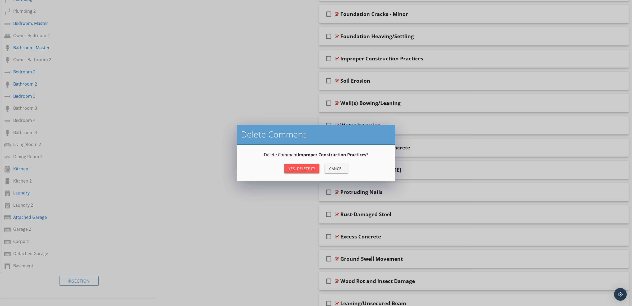
click at [307, 170] on div "Yes, Delete it!" at bounding box center [302, 169] width 27 height 6
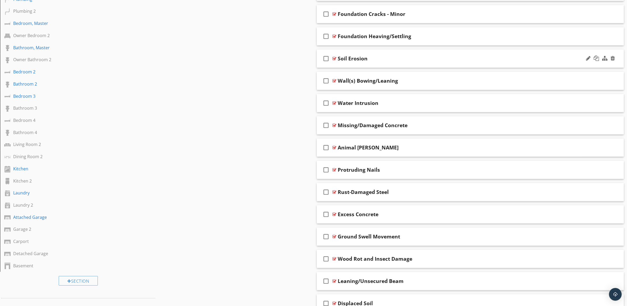
click at [507, 60] on div "Soil Erosion" at bounding box center [449, 58] width 222 height 6
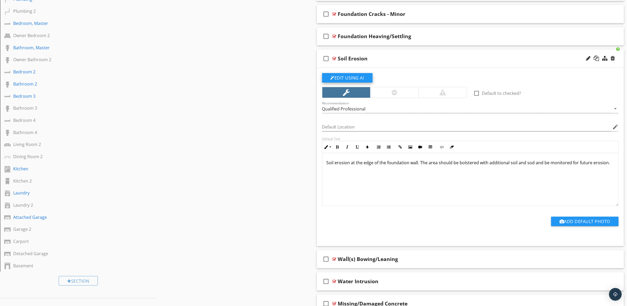
click at [356, 77] on button "Edit Using AI" at bounding box center [347, 78] width 51 height 10
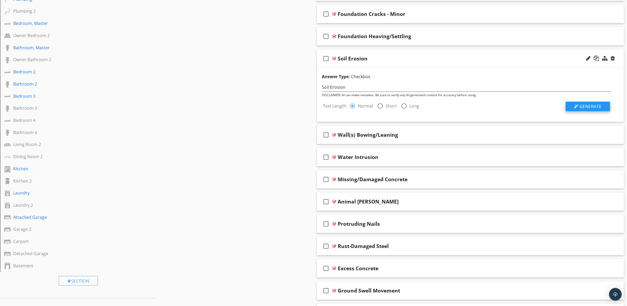
click at [587, 105] on span "Generate" at bounding box center [591, 106] width 22 height 6
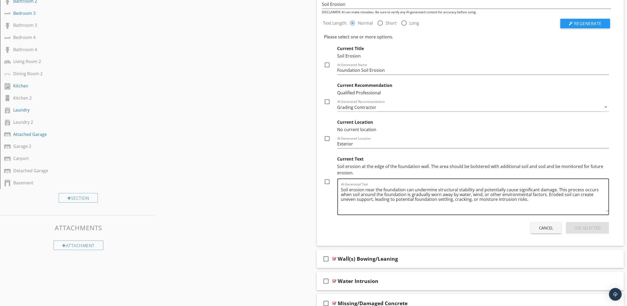
scroll to position [369, 0]
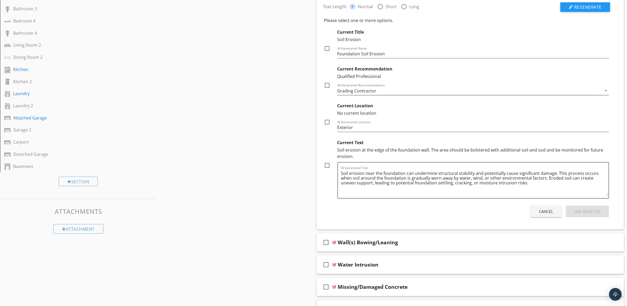
click at [379, 93] on div "Grading Contractor" at bounding box center [470, 90] width 265 height 9
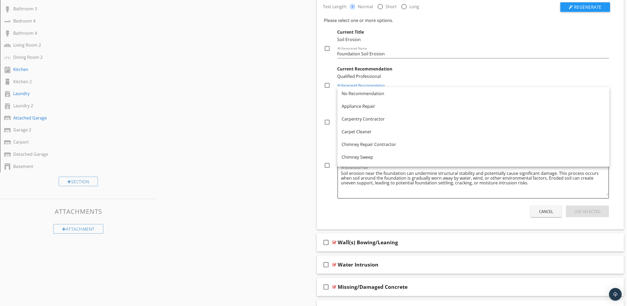
click at [283, 121] on div "Sections Inspection Detail Exterior Foundation/Stem Wall and Slab Crawl Space 2…" at bounding box center [313, 209] width 627 height 1051
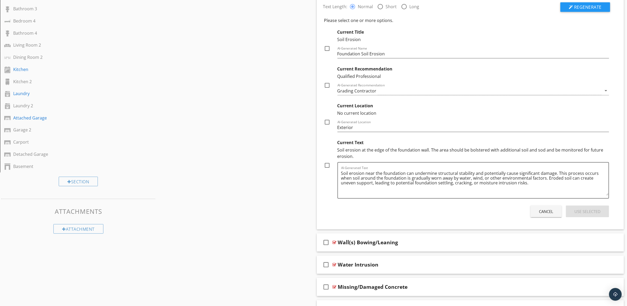
drag, startPoint x: 383, startPoint y: 92, endPoint x: 331, endPoint y: 93, distance: 52.1
click at [331, 93] on div "Current Recommendation Qualified Professional check_box_outline_blank AI-Genera…" at bounding box center [466, 78] width 285 height 31
click at [382, 92] on div "Grading Contractor" at bounding box center [470, 90] width 265 height 9
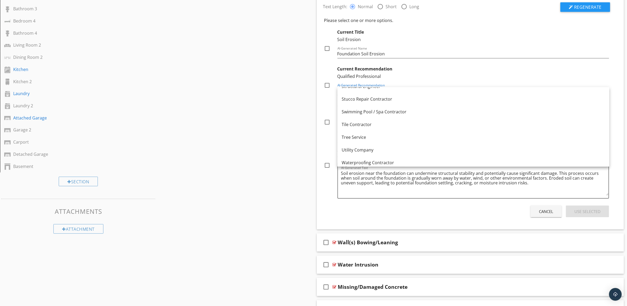
scroll to position [556, 0]
click at [258, 109] on div "Sections Inspection Detail Exterior Foundation/Stem Wall and Slab Crawl Space 2…" at bounding box center [313, 209] width 627 height 1051
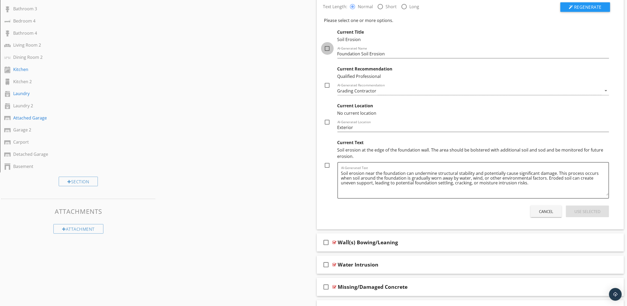
click at [329, 49] on div at bounding box center [327, 48] width 9 height 9
checkbox input "true"
click at [328, 85] on div at bounding box center [327, 85] width 9 height 9
checkbox input "true"
click at [328, 122] on div at bounding box center [327, 121] width 9 height 9
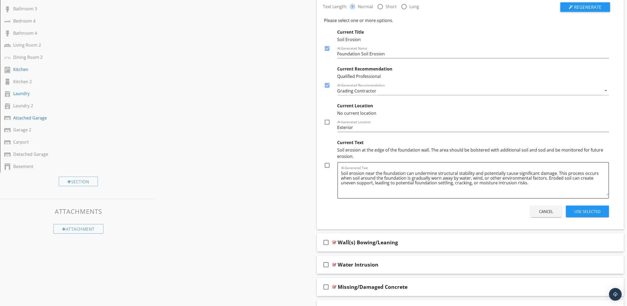
checkbox input "true"
click at [327, 165] on div at bounding box center [327, 165] width 9 height 9
checkbox input "true"
paste textarea "An evaluation and any necessary corrections should be performed by a qualified …"
type textarea "Soil erosion near the foundation can undermine structural stability and potenti…"
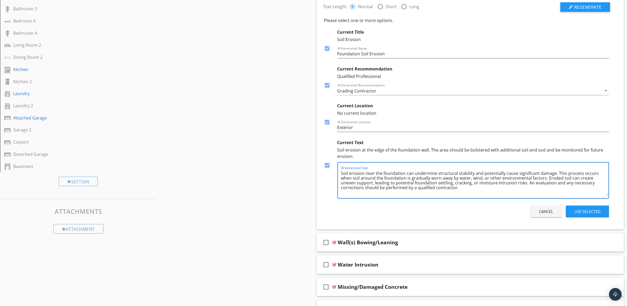
click at [596, 210] on div "Use Selected" at bounding box center [588, 211] width 26 height 6
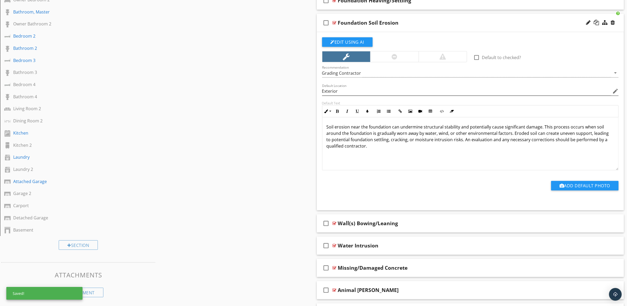
scroll to position [302, 0]
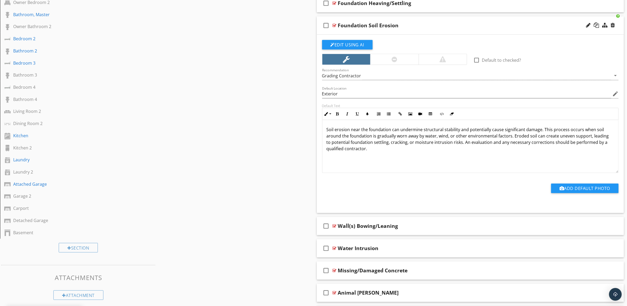
click at [510, 22] on div "check_box_outline_blank Foundation Soil Erosion" at bounding box center [470, 25] width 307 height 18
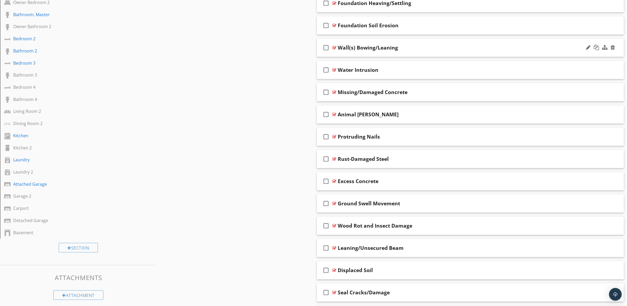
click at [519, 46] on div "Wall(s) Bowing/Leaning" at bounding box center [449, 47] width 222 height 6
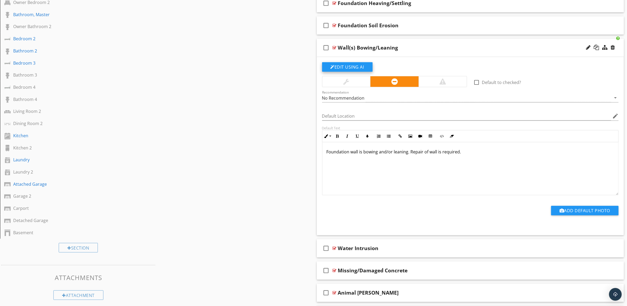
click at [349, 66] on button "Edit Using AI" at bounding box center [347, 67] width 51 height 10
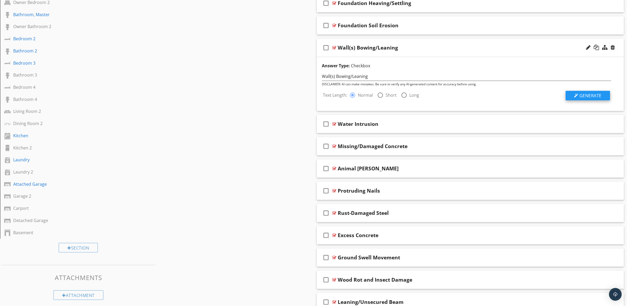
click at [592, 95] on span "Generate" at bounding box center [591, 96] width 22 height 6
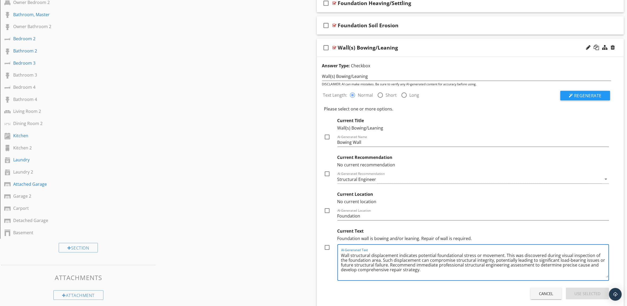
drag, startPoint x: 437, startPoint y: 265, endPoint x: 415, endPoint y: 266, distance: 22.5
click at [415, 266] on textarea "Wall structural displacement indicates potential foundational stress or movemen…" at bounding box center [475, 264] width 268 height 26
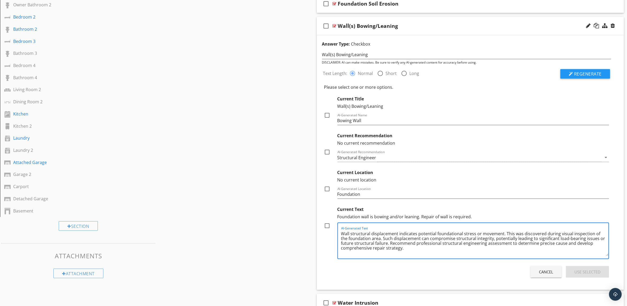
scroll to position [335, 0]
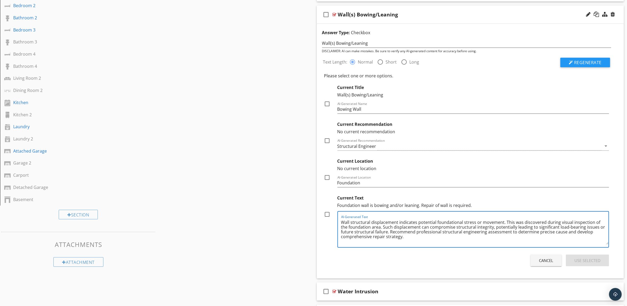
type textarea "Wall structural displacement indicates potential foundational stress or movemen…"
click at [326, 103] on div at bounding box center [327, 103] width 9 height 9
checkbox input "true"
click at [329, 140] on div at bounding box center [327, 140] width 9 height 9
checkbox input "true"
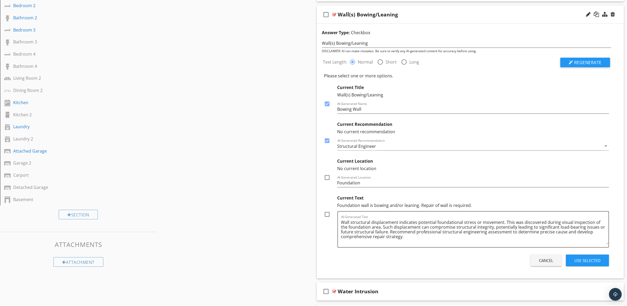
click at [328, 176] on div at bounding box center [327, 177] width 9 height 9
checkbox input "true"
click at [327, 216] on div at bounding box center [327, 214] width 9 height 9
checkbox input "true"
click at [597, 261] on div "Use Selected" at bounding box center [588, 260] width 26 height 6
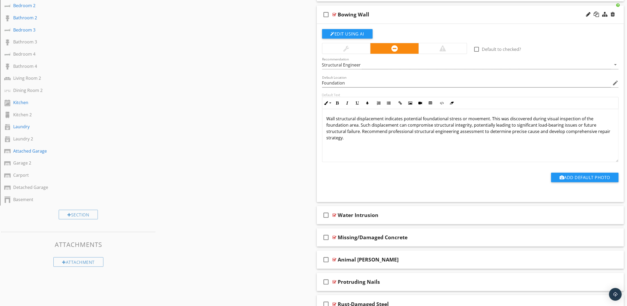
click at [519, 16] on div "Bowing Wall" at bounding box center [449, 14] width 222 height 6
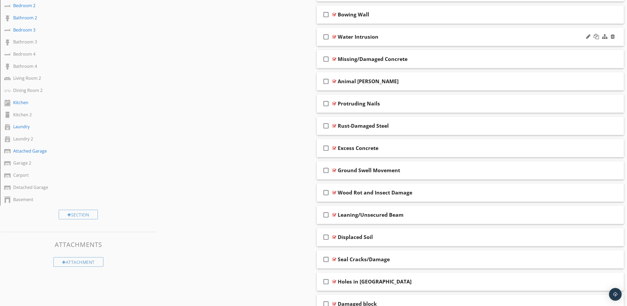
click at [511, 34] on div "check_box_outline_blank Water Intrusion" at bounding box center [470, 37] width 307 height 18
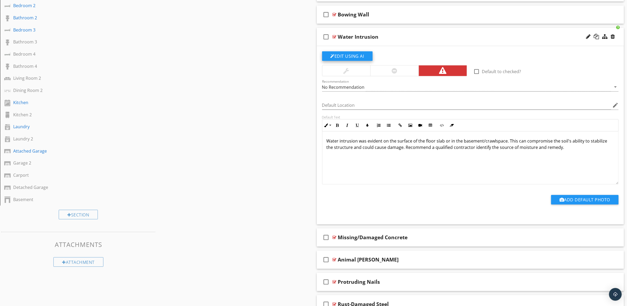
click at [348, 55] on button "Edit Using AI" at bounding box center [347, 56] width 51 height 10
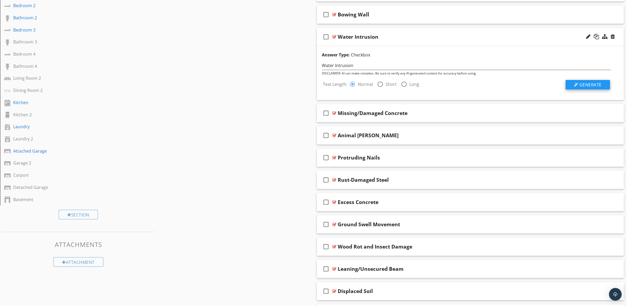
click at [591, 85] on span "Generate" at bounding box center [591, 85] width 22 height 6
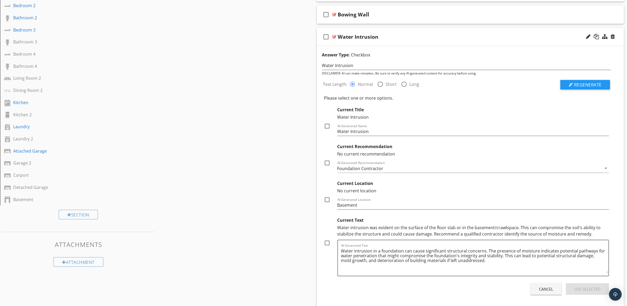
click at [516, 228] on div "Water intrusion was evident on the surface of the floor slab or in the basement…" at bounding box center [474, 230] width 272 height 13
click at [363, 206] on input "Basement" at bounding box center [474, 205] width 272 height 9
drag, startPoint x: 363, startPoint y: 206, endPoint x: 306, endPoint y: 208, distance: 56.4
click at [306, 208] on div "Sections Inspection Detail Exterior Foundation/Stem Wall and Slab Crawl Space 2…" at bounding box center [313, 242] width 627 height 1051
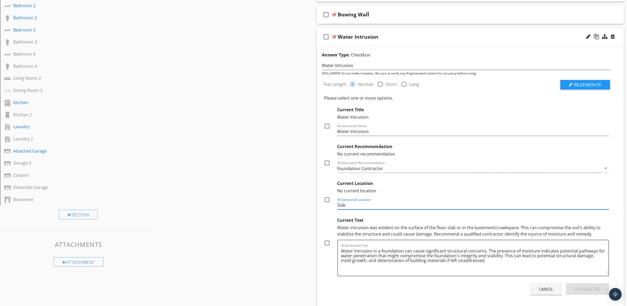
type input "Slab"
click at [328, 126] on div at bounding box center [327, 125] width 9 height 9
checkbox input "true"
click at [329, 161] on div at bounding box center [327, 162] width 9 height 9
checkbox input "true"
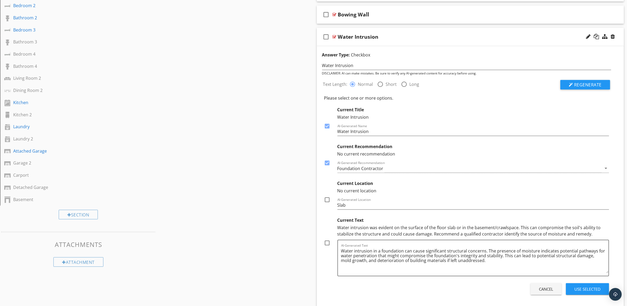
click at [327, 199] on div at bounding box center [327, 199] width 9 height 9
checkbox input "true"
click at [592, 288] on div "Use Selected" at bounding box center [588, 289] width 26 height 6
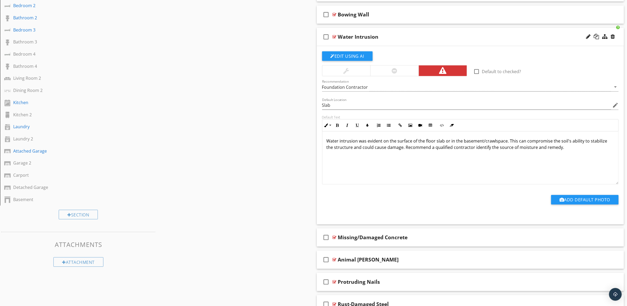
click at [475, 34] on div "Water Intrusion" at bounding box center [449, 37] width 222 height 6
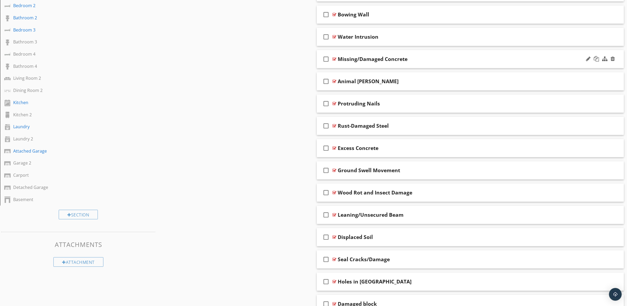
click at [485, 59] on div "Missing/Damaged Concrete" at bounding box center [449, 59] width 222 height 6
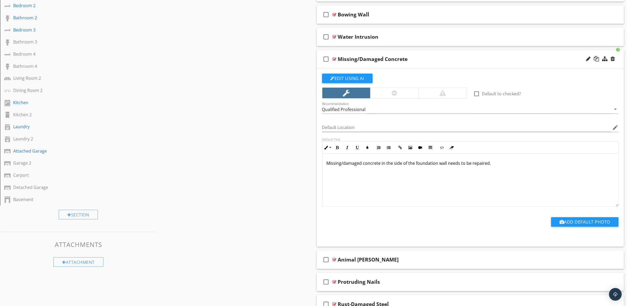
scroll to position [369, 0]
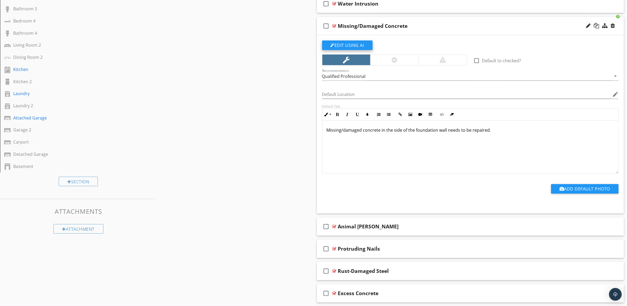
click at [349, 43] on button "Edit Using AI" at bounding box center [347, 45] width 51 height 10
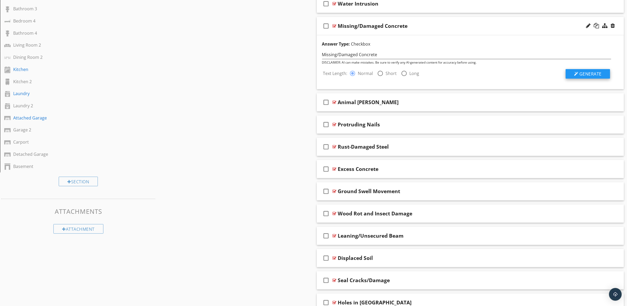
click at [593, 73] on span "Generate" at bounding box center [591, 74] width 22 height 6
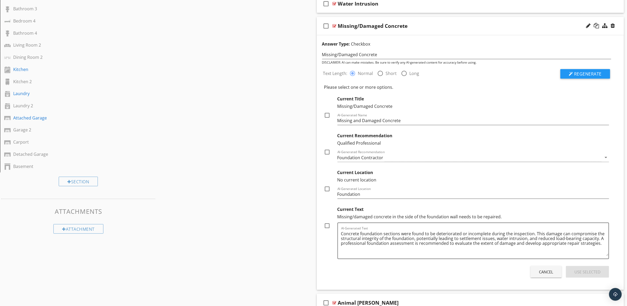
drag, startPoint x: 327, startPoint y: 224, endPoint x: 330, endPoint y: 225, distance: 3.3
click at [327, 224] on div at bounding box center [327, 225] width 9 height 9
checkbox input "true"
click at [327, 190] on div at bounding box center [327, 188] width 9 height 9
checkbox input "true"
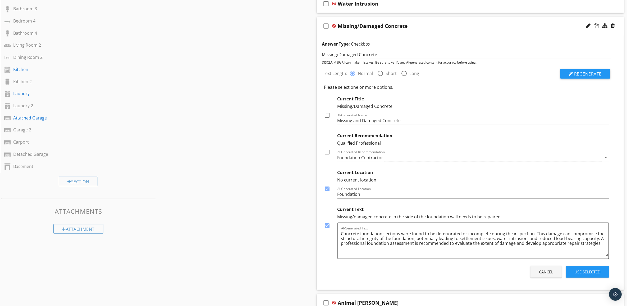
click at [328, 153] on div at bounding box center [327, 151] width 9 height 9
checkbox input "true"
click at [327, 115] on div at bounding box center [327, 115] width 9 height 9
checkbox input "true"
click at [590, 269] on div "Use Selected" at bounding box center [588, 272] width 26 height 6
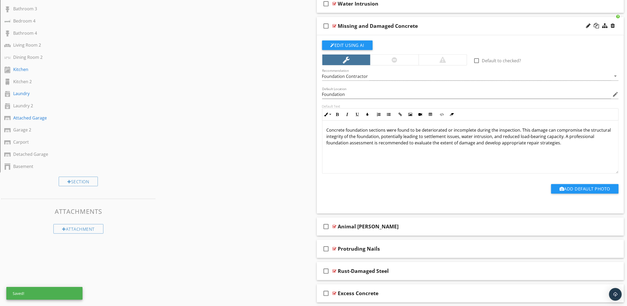
click at [487, 24] on div "Missing and Damaged Concrete" at bounding box center [449, 26] width 222 height 6
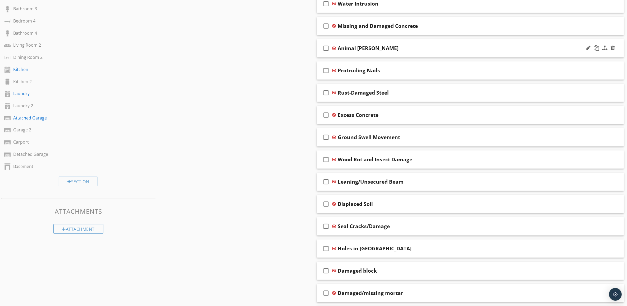
click at [482, 51] on div "Animal Burrows" at bounding box center [449, 48] width 222 height 6
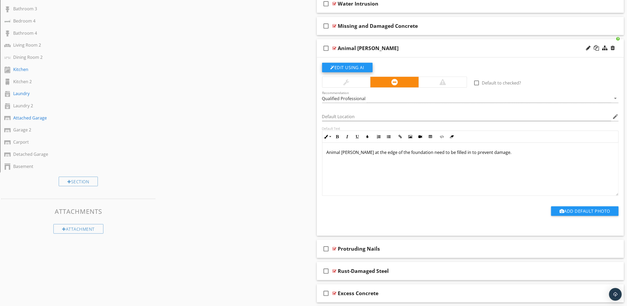
click at [352, 65] on button "Edit Using AI" at bounding box center [347, 68] width 51 height 10
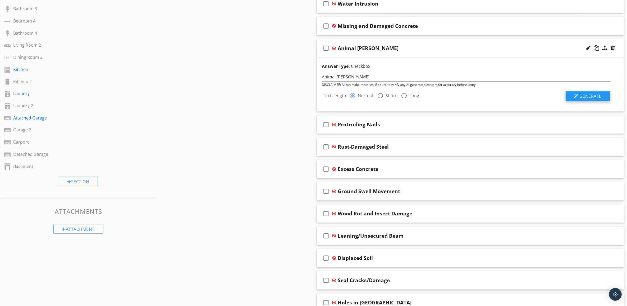
click at [594, 97] on span "Generate" at bounding box center [591, 96] width 22 height 6
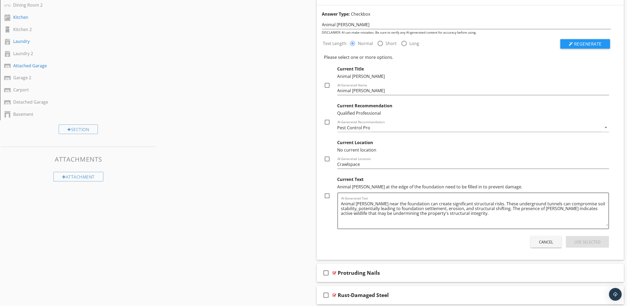
scroll to position [435, 0]
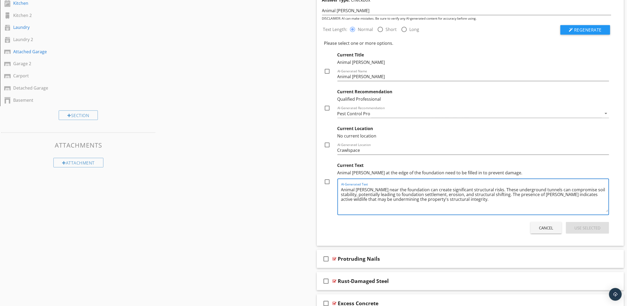
paste textarea "An evaluation and any necessary corrections should be performed by a qualified …"
click at [371, 189] on textarea "Animal burrows near the foundation can create significant structural risks. The…" at bounding box center [475, 198] width 268 height 26
drag, startPoint x: 505, startPoint y: 190, endPoint x: 432, endPoint y: 190, distance: 72.8
click at [432, 190] on textarea "Animal burrows observed near the foundation can create significant structural r…" at bounding box center [475, 198] width 268 height 26
type textarea "Animal burrows observed near the foundation. These underground tunnels can comp…"
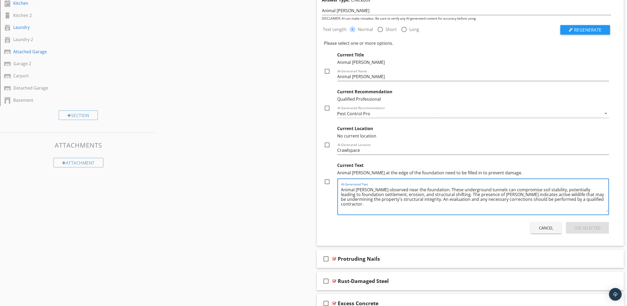
click at [328, 182] on div at bounding box center [327, 181] width 9 height 9
checkbox input "true"
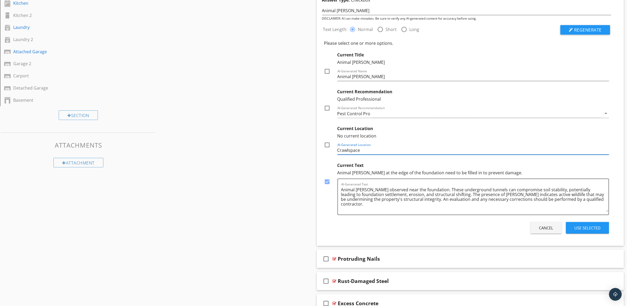
drag, startPoint x: 364, startPoint y: 151, endPoint x: 314, endPoint y: 147, distance: 49.9
click at [314, 147] on div "Comments New Informational check_box_outline_blank Select All check_box_outline…" at bounding box center [471, 142] width 314 height 1040
type input "Foundation Edge"
click at [327, 143] on div at bounding box center [327, 144] width 9 height 9
checkbox input "true"
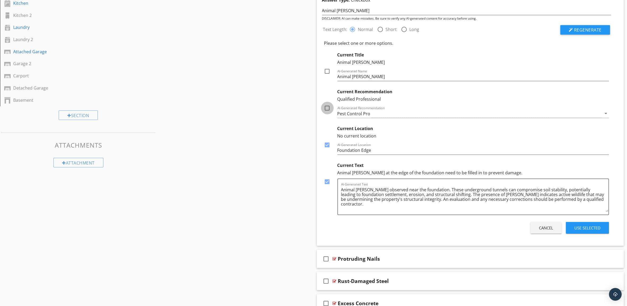
click at [326, 107] on div at bounding box center [327, 107] width 9 height 9
checkbox input "true"
click at [328, 71] on div at bounding box center [327, 71] width 9 height 9
checkbox input "true"
click at [595, 228] on div "Use Selected" at bounding box center [588, 228] width 26 height 6
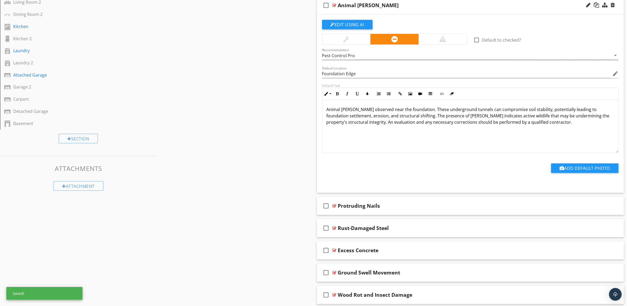
scroll to position [369, 0]
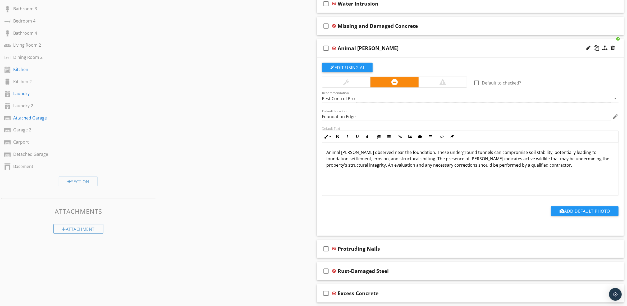
click at [520, 47] on div "Animal Burrows" at bounding box center [449, 48] width 222 height 6
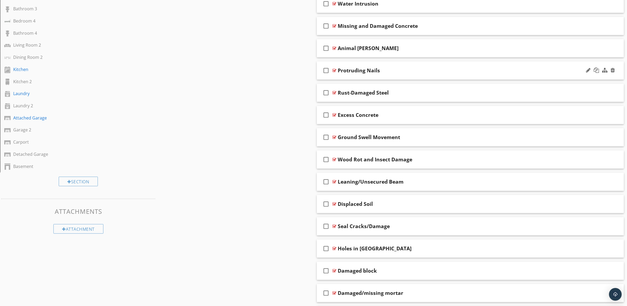
click at [510, 69] on div "Protruding Nails" at bounding box center [449, 70] width 222 height 6
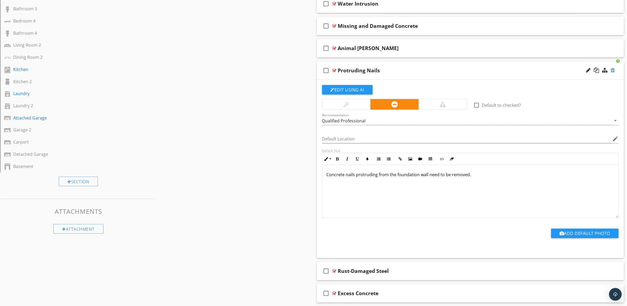
click at [613, 71] on div at bounding box center [613, 69] width 4 height 5
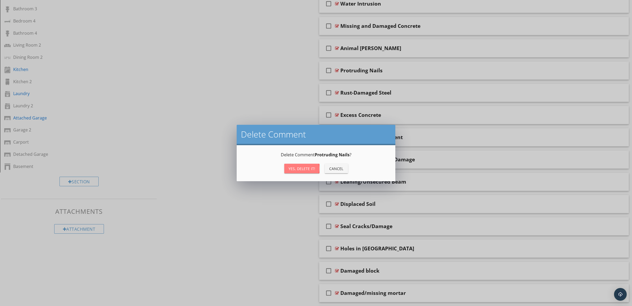
click at [295, 168] on div "Yes, Delete it!" at bounding box center [302, 169] width 27 height 6
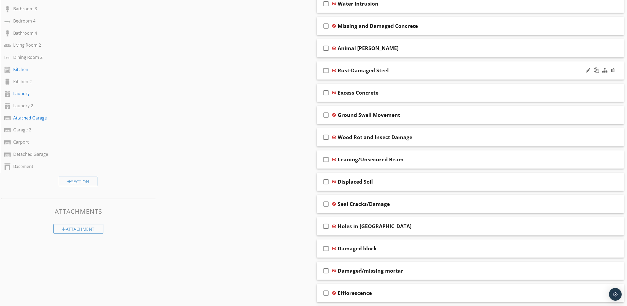
click at [490, 72] on div "Rust-Damaged Steel" at bounding box center [449, 70] width 222 height 6
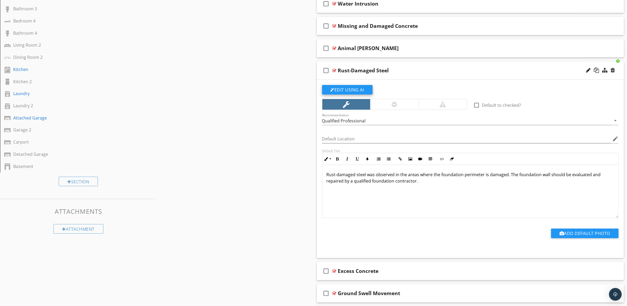
click at [349, 89] on button "Edit Using AI" at bounding box center [347, 90] width 51 height 10
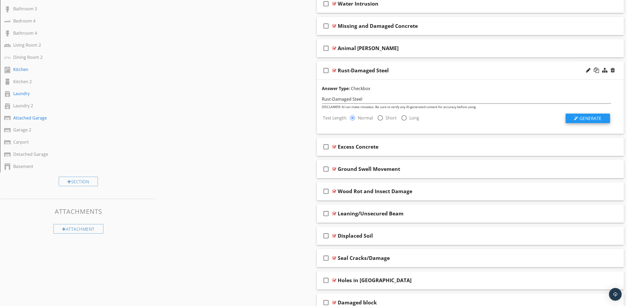
click at [597, 122] on button "Generate" at bounding box center [588, 118] width 44 height 10
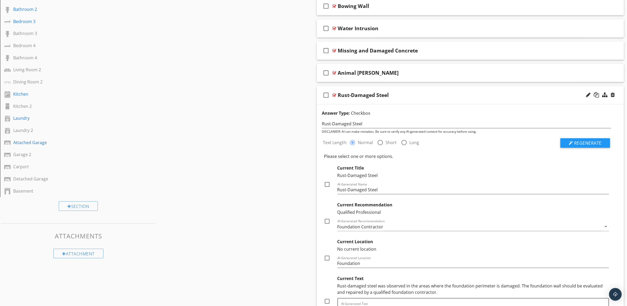
scroll to position [335, 0]
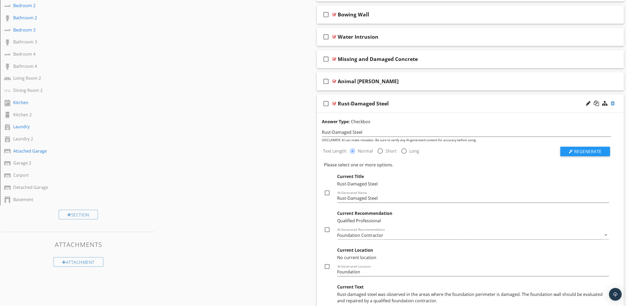
click at [613, 104] on div at bounding box center [613, 103] width 4 height 5
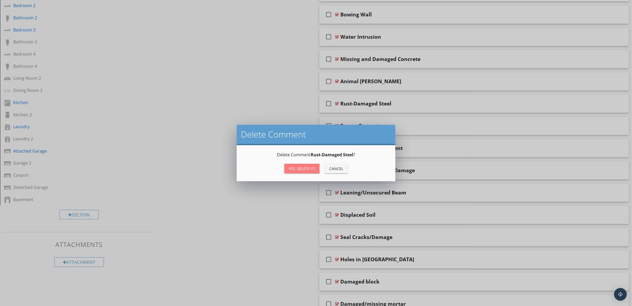
click at [303, 170] on div "Yes, Delete it!" at bounding box center [302, 169] width 27 height 6
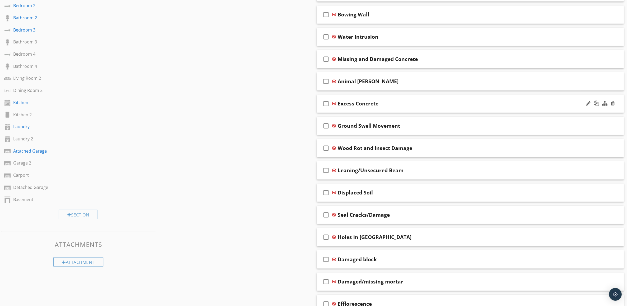
click at [446, 101] on div "Excess Concrete" at bounding box center [449, 103] width 222 height 6
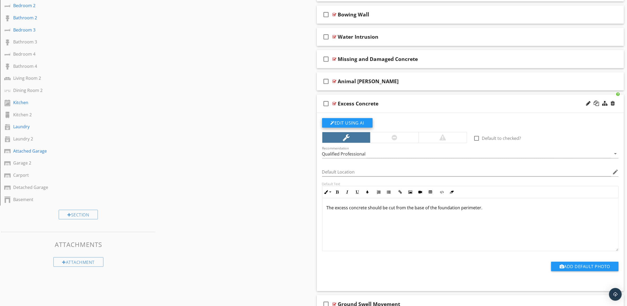
click at [353, 122] on button "Edit Using AI" at bounding box center [347, 123] width 51 height 10
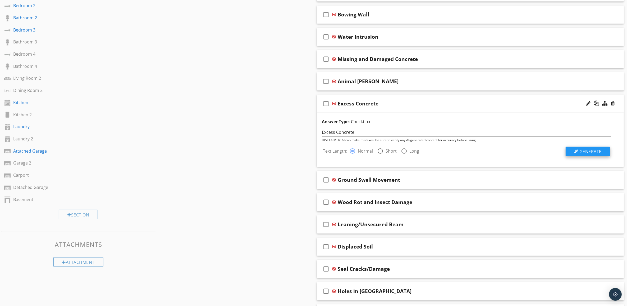
click at [588, 151] on span "Generate" at bounding box center [591, 151] width 22 height 6
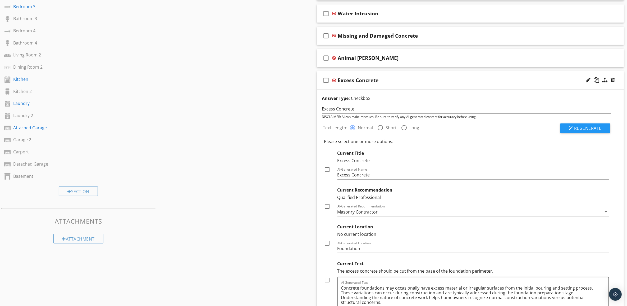
scroll to position [402, 0]
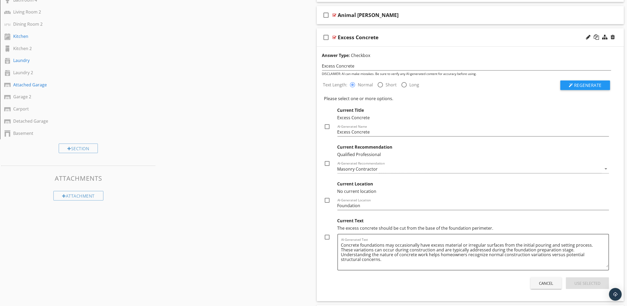
click at [381, 85] on div at bounding box center [380, 84] width 9 height 9
radio input "false"
radio input "true"
click at [599, 85] on span "Regenerate" at bounding box center [588, 85] width 28 height 6
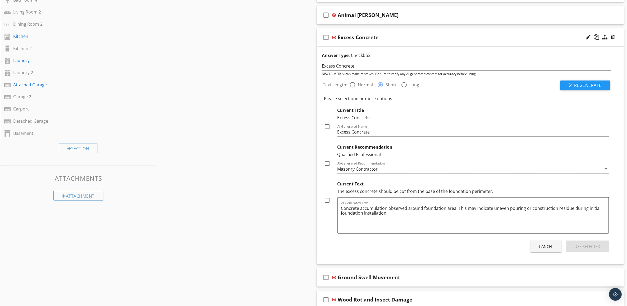
click at [352, 85] on div at bounding box center [352, 84] width 9 height 9
radio input "true"
click at [386, 208] on textarea "Concrete accumulation observed around foundation area. This may indicate uneven…" at bounding box center [475, 217] width 268 height 26
click at [343, 209] on textarea "Concrete observed around foundation area. This may indicate uneven pouring or c…" at bounding box center [475, 217] width 268 height 26
type textarea "Excess concrete observed around foundation area. This may indicate uneven pouri…"
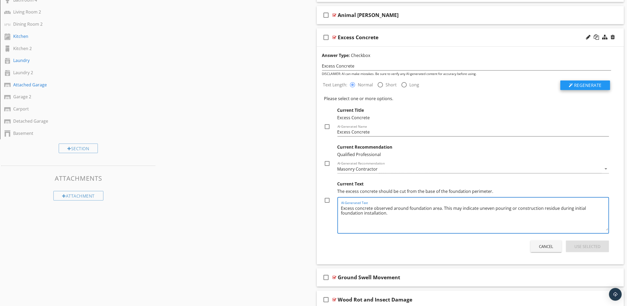
click at [596, 86] on span "Regenerate" at bounding box center [588, 85] width 28 height 6
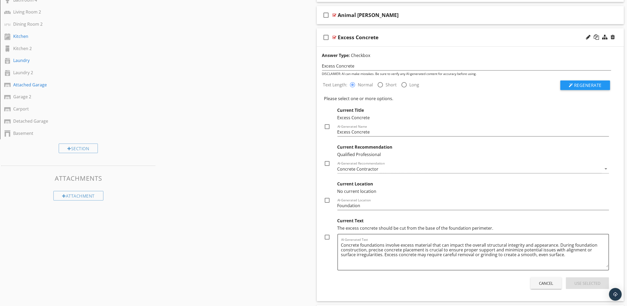
click at [386, 86] on label "Short" at bounding box center [391, 84] width 11 height 5
radio input "false"
radio input "true"
click at [593, 85] on span "Regenerate" at bounding box center [588, 85] width 28 height 6
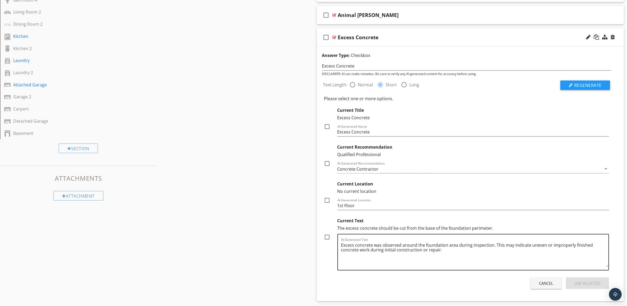
click at [454, 252] on textarea "Excess concrete was observed around the foundation area during inspection. This…" at bounding box center [475, 253] width 268 height 26
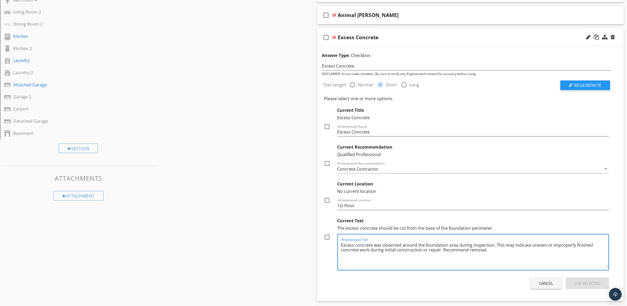
type textarea "Excess concrete was observed around the foundation area during inspection. This…"
click at [327, 239] on div at bounding box center [327, 236] width 9 height 9
checkbox input "true"
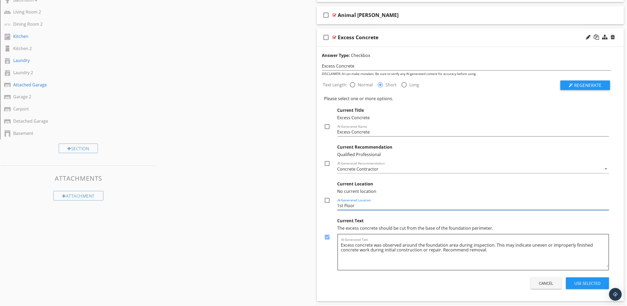
drag, startPoint x: 362, startPoint y: 207, endPoint x: 314, endPoint y: 209, distance: 47.7
click at [314, 209] on div "Comments New Informational check_box_outline_blank Select All check_box_outline…" at bounding box center [471, 153] width 314 height 996
type input "Foundation"
click at [327, 127] on div at bounding box center [327, 126] width 9 height 9
checkbox input "true"
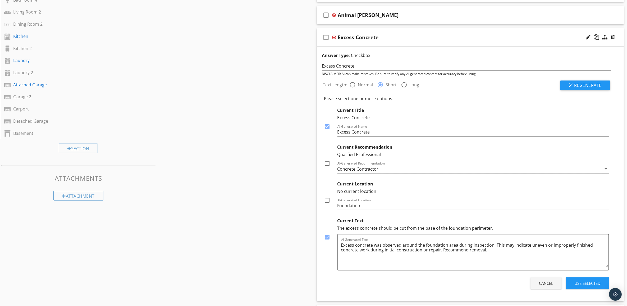
click at [327, 162] on div at bounding box center [327, 163] width 9 height 9
checkbox input "true"
click at [326, 200] on div at bounding box center [327, 200] width 9 height 9
checkbox input "true"
click at [589, 284] on div "Use Selected" at bounding box center [588, 283] width 26 height 6
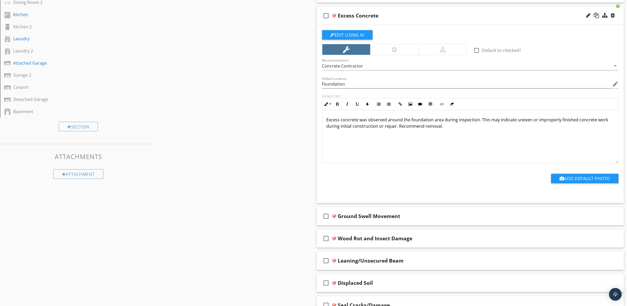
scroll to position [435, 0]
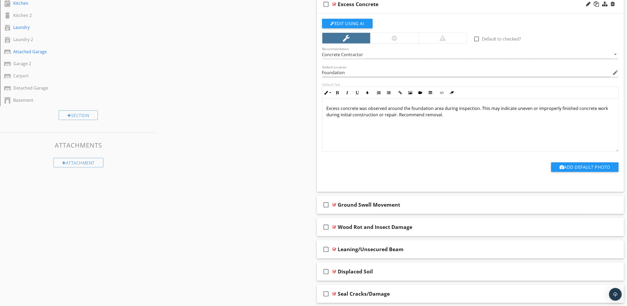
click at [493, 4] on div "Excess Concrete" at bounding box center [449, 4] width 222 height 6
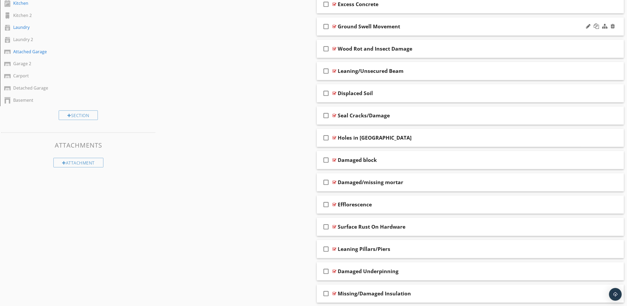
click at [448, 24] on div "Ground Swell Movement" at bounding box center [449, 26] width 222 height 6
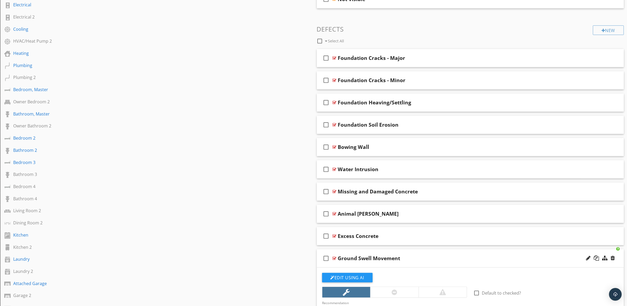
scroll to position [0, 0]
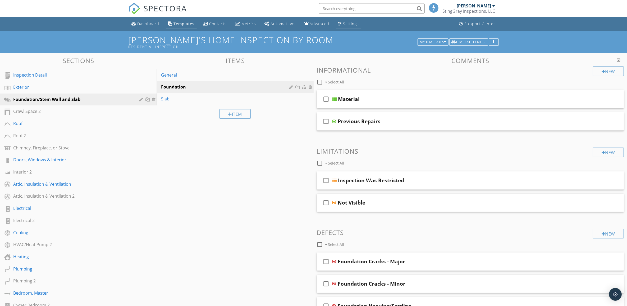
click at [348, 23] on div "Settings" at bounding box center [351, 23] width 16 height 5
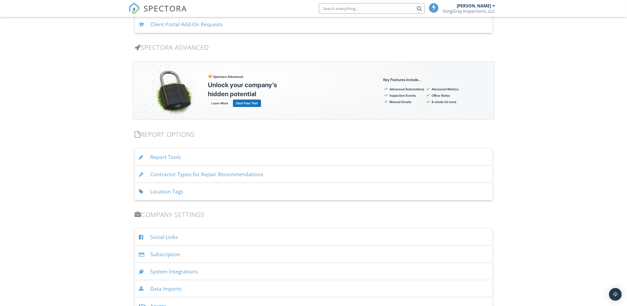
scroll to position [496, 0]
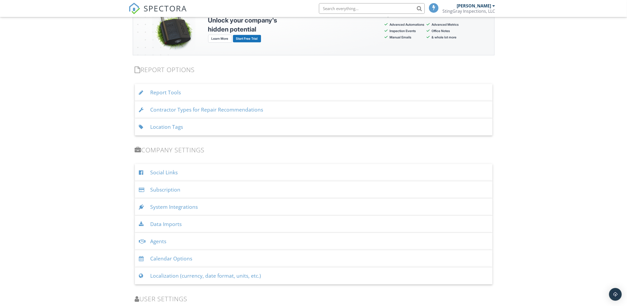
click at [255, 109] on div "Contractor Types for Repair Recommendations" at bounding box center [314, 109] width 358 height 17
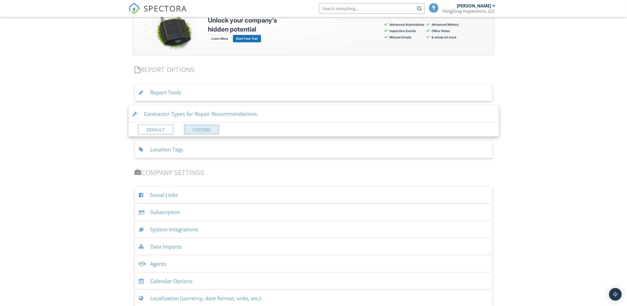
click at [205, 128] on link "Custom" at bounding box center [201, 130] width 35 height 10
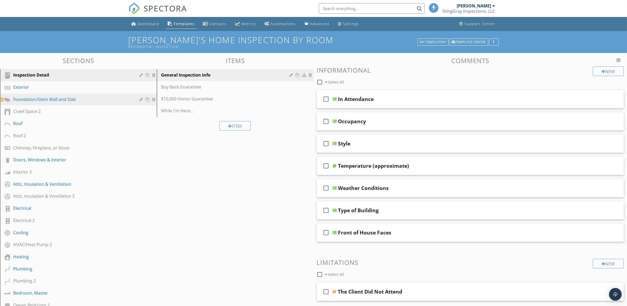
click at [95, 102] on div "Foundation/Stem Wall and Slab" at bounding box center [82, 99] width 138 height 7
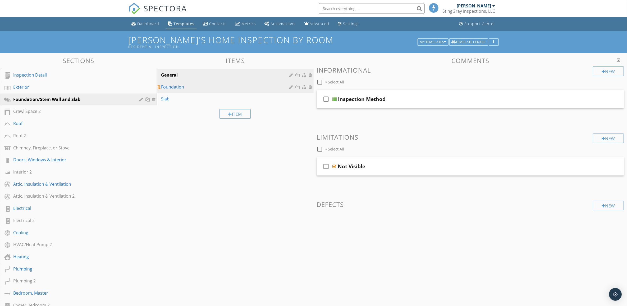
click at [216, 87] on div "Foundation" at bounding box center [226, 87] width 130 height 6
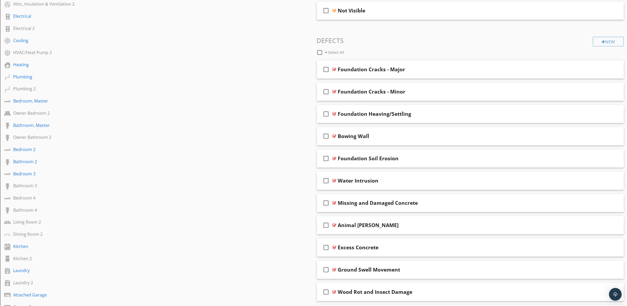
scroll to position [397, 0]
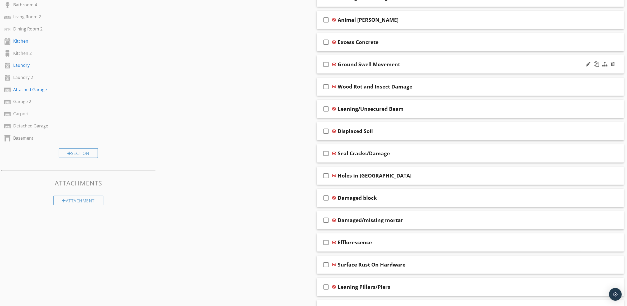
click at [451, 67] on div "Ground Swell Movement" at bounding box center [449, 64] width 222 height 6
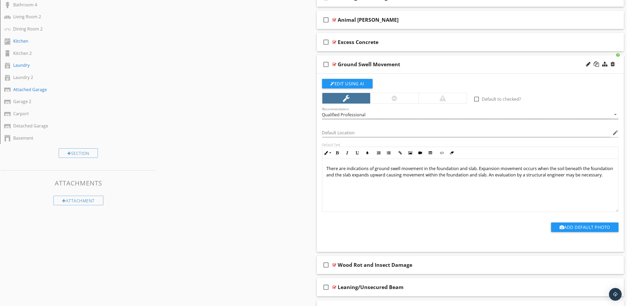
click at [617, 115] on icon "arrow_drop_down" at bounding box center [615, 114] width 6 height 6
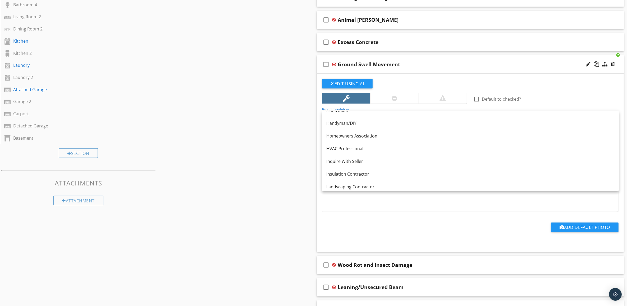
scroll to position [241, 0]
click at [343, 83] on button "Edit Using AI" at bounding box center [347, 84] width 51 height 10
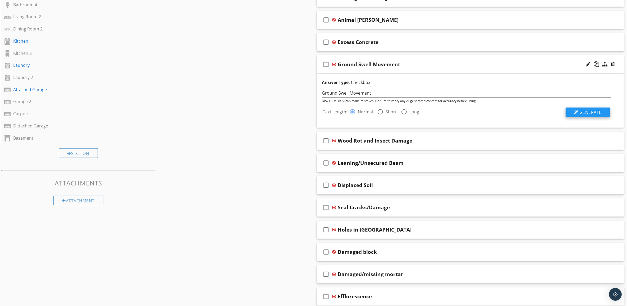
click at [591, 111] on span "Generate" at bounding box center [591, 112] width 22 height 6
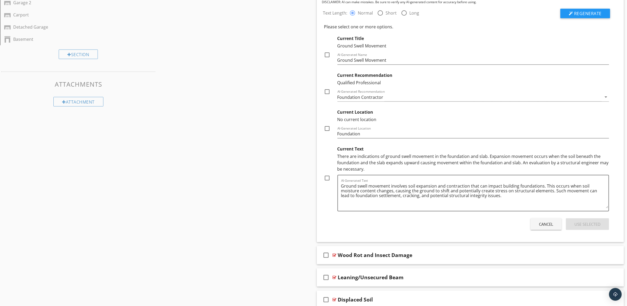
scroll to position [496, 0]
click at [506, 197] on textarea "Ground swell movement involves soil expansion and contraction that can impact b…" at bounding box center [475, 194] width 268 height 26
paste textarea "An evaluation and any necessary corrections should be performed by a qualified …"
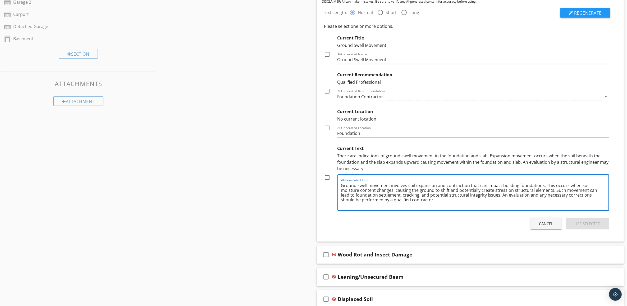
type textarea "Ground swell movement involves soil expansion and contraction that can impact b…"
click at [327, 177] on div at bounding box center [327, 177] width 9 height 9
checkbox input "true"
click at [328, 128] on div at bounding box center [327, 127] width 9 height 9
checkbox input "true"
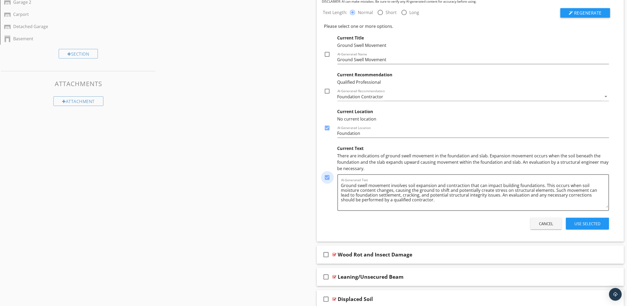
click at [328, 178] on div at bounding box center [327, 177] width 9 height 9
checkbox input "false"
click at [328, 91] on div at bounding box center [327, 91] width 9 height 9
checkbox input "true"
click at [327, 55] on div at bounding box center [327, 54] width 9 height 9
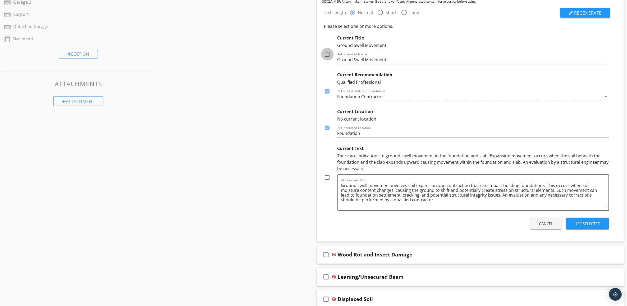
checkbox input "true"
click at [584, 223] on div "Use Selected" at bounding box center [588, 223] width 26 height 6
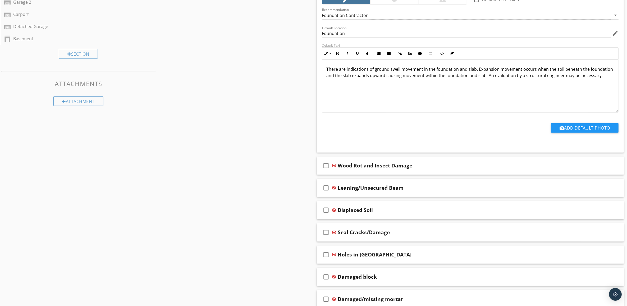
click at [346, 70] on p "There are indications of ground swell movement in the foundation and slab. Expa…" at bounding box center [471, 72] width 288 height 13
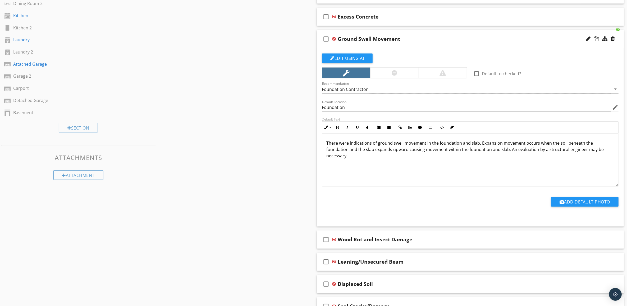
scroll to position [397, 0]
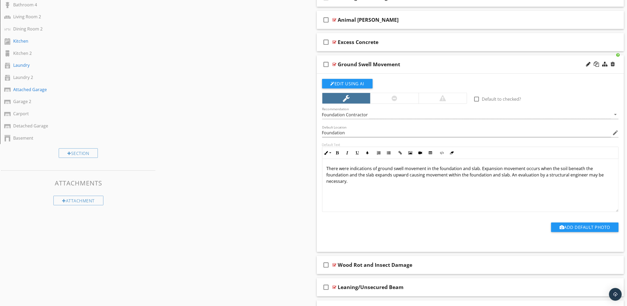
click at [513, 67] on div "Ground Swell Movement" at bounding box center [449, 64] width 222 height 6
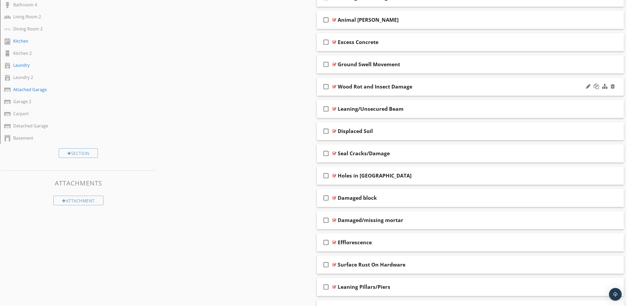
click at [495, 85] on div "Wood Rot and Insect Damage" at bounding box center [449, 86] width 222 height 6
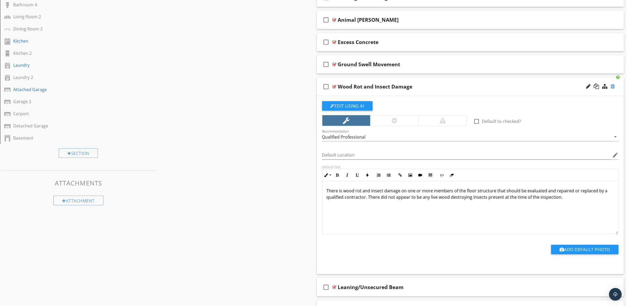
click at [613, 87] on div at bounding box center [613, 86] width 4 height 5
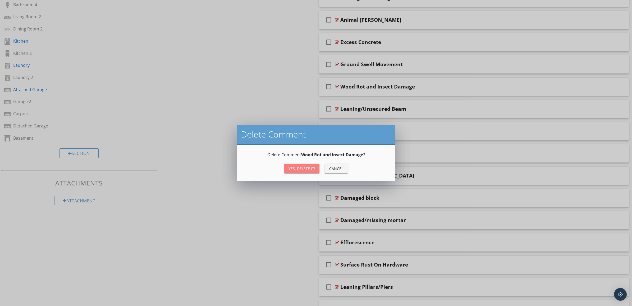
click at [307, 170] on div "Yes, Delete it!" at bounding box center [302, 169] width 27 height 6
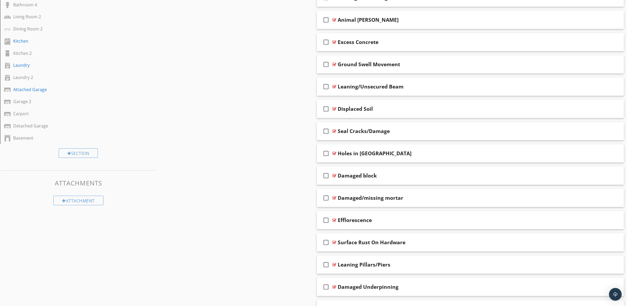
click at [471, 86] on div "Leaning/Unsecured Beam" at bounding box center [449, 86] width 222 height 6
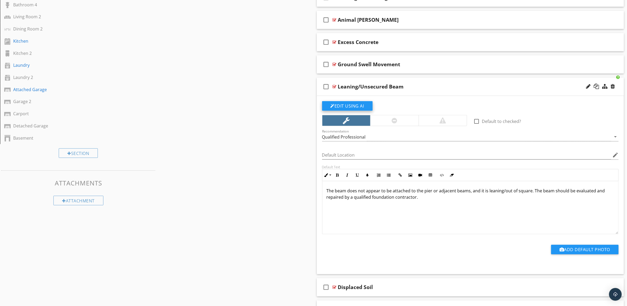
click at [361, 106] on button "Edit Using AI" at bounding box center [347, 106] width 51 height 10
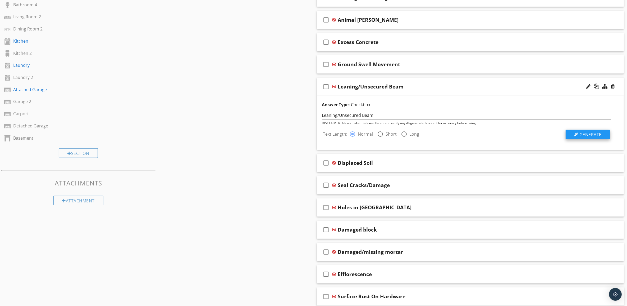
click at [599, 136] on span "Generate" at bounding box center [591, 134] width 22 height 6
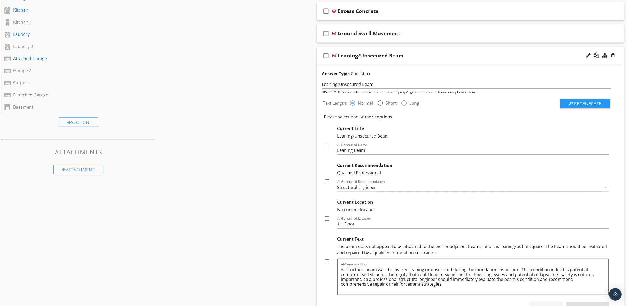
scroll to position [463, 0]
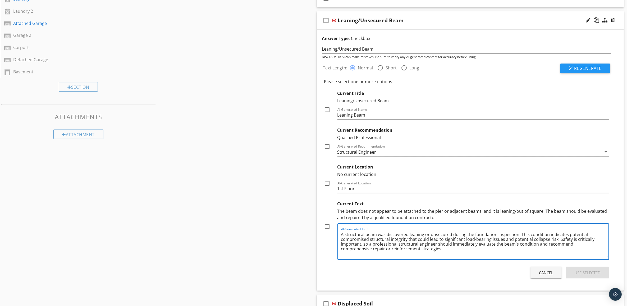
drag, startPoint x: 474, startPoint y: 245, endPoint x: 449, endPoint y: 246, distance: 25.4
click at [449, 246] on textarea "A structural beam was discovered leaning or unsecured during the foundation ins…" at bounding box center [475, 243] width 268 height 26
click at [370, 246] on textarea "A structural beam was discovered leaning or unsecured during the foundation ins…" at bounding box center [475, 243] width 268 height 26
type textarea "A structural beam was discovered leaning or unsecured during the foundation ins…"
click at [328, 229] on div at bounding box center [327, 226] width 9 height 9
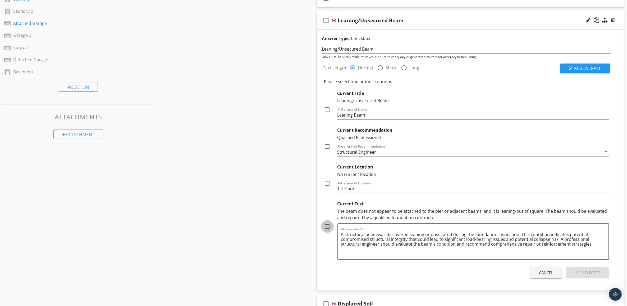
checkbox input "true"
click at [328, 183] on div at bounding box center [327, 183] width 9 height 9
checkbox input "true"
click at [327, 147] on div at bounding box center [327, 146] width 9 height 9
checkbox input "true"
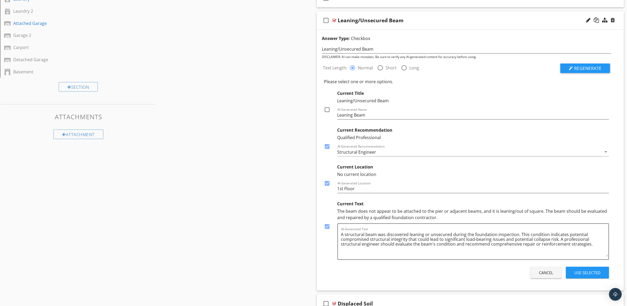
click at [327, 108] on div at bounding box center [327, 109] width 9 height 9
click at [328, 111] on div at bounding box center [327, 109] width 9 height 9
checkbox input "false"
click at [327, 182] on div at bounding box center [327, 183] width 9 height 9
click at [328, 183] on div at bounding box center [327, 183] width 9 height 9
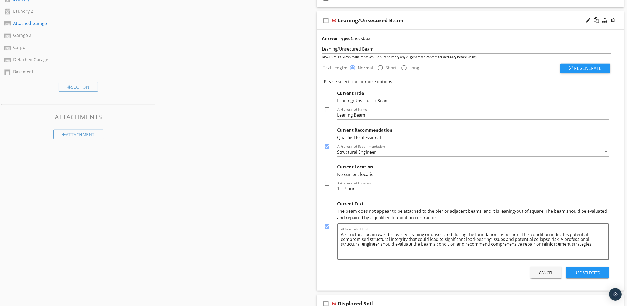
checkbox input "true"
drag, startPoint x: 358, startPoint y: 189, endPoint x: 325, endPoint y: 187, distance: 33.6
click at [325, 187] on div "Current Location No current location check_box AI-Generated Location 1st Floor" at bounding box center [466, 176] width 285 height 31
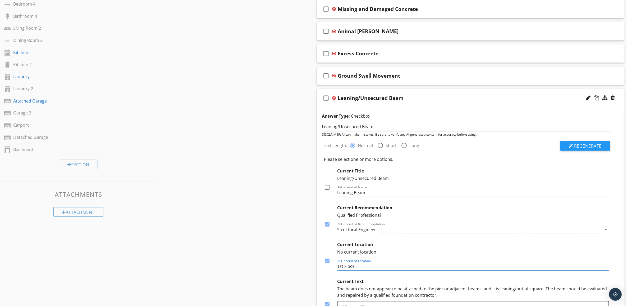
scroll to position [397, 0]
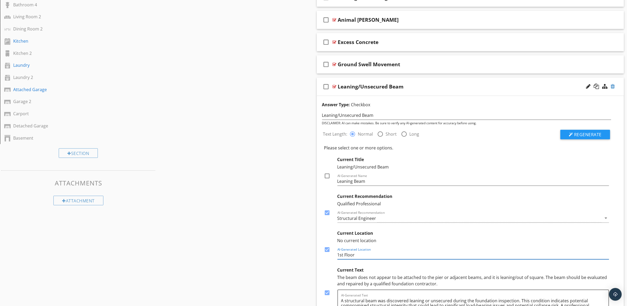
click at [614, 88] on div at bounding box center [613, 86] width 4 height 5
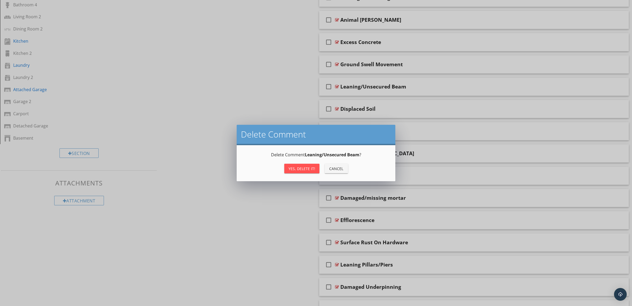
click at [304, 170] on div "Yes, Delete it!" at bounding box center [302, 169] width 27 height 6
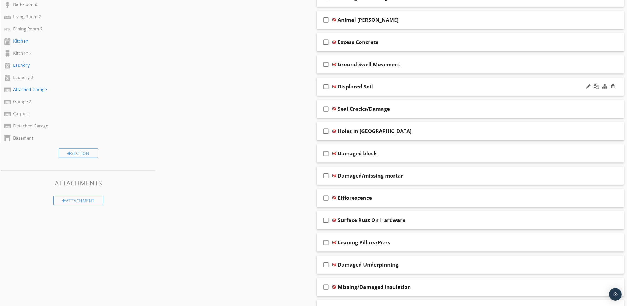
click at [428, 88] on div "Displaced Soil" at bounding box center [449, 86] width 222 height 6
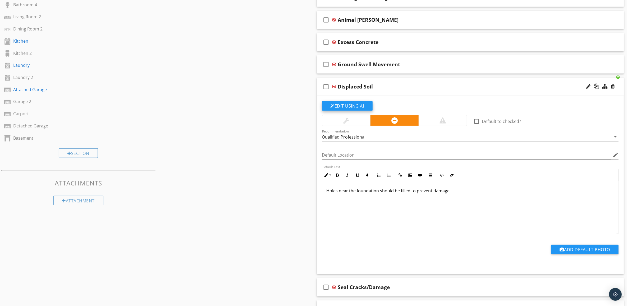
click at [339, 107] on button "Edit Using AI" at bounding box center [347, 106] width 51 height 10
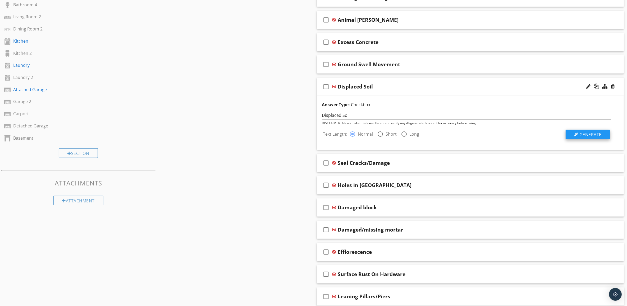
click at [599, 134] on span "Generate" at bounding box center [591, 134] width 22 height 6
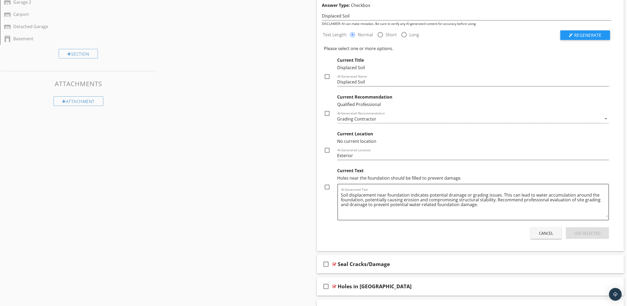
scroll to position [463, 0]
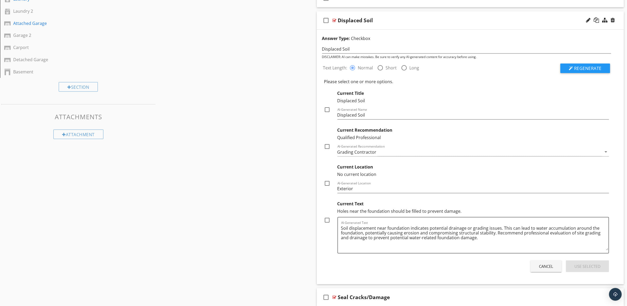
click at [327, 221] on div at bounding box center [327, 219] width 9 height 9
checkbox input "true"
click at [328, 183] on div at bounding box center [327, 183] width 9 height 9
checkbox input "true"
click at [327, 146] on div at bounding box center [327, 146] width 9 height 9
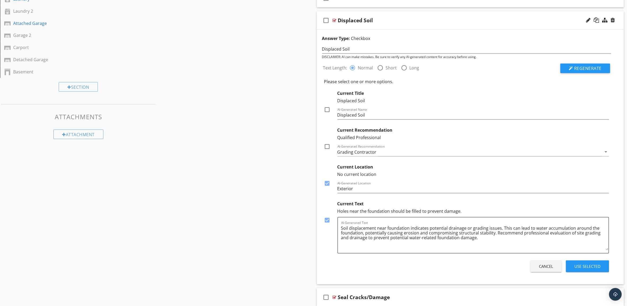
checkbox input "true"
click at [328, 109] on div at bounding box center [327, 109] width 9 height 9
checkbox input "true"
click at [588, 265] on div "Use Selected" at bounding box center [588, 266] width 26 height 6
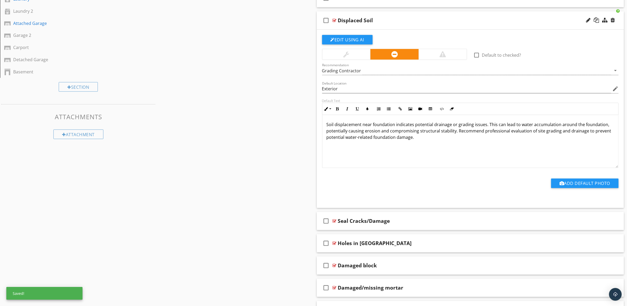
click at [483, 29] on div "check_box_outline_blank Displaced Soil" at bounding box center [470, 20] width 307 height 18
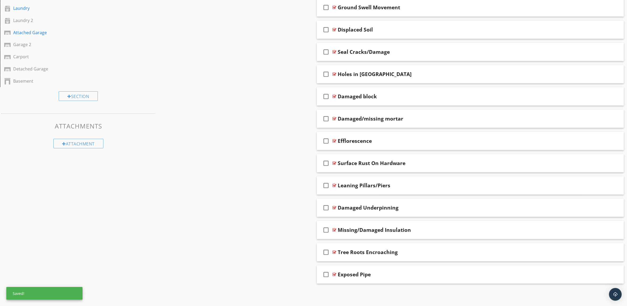
scroll to position [456, 0]
click at [486, 54] on div "check_box_outline_blank Seal Cracks/Damage" at bounding box center [470, 52] width 307 height 18
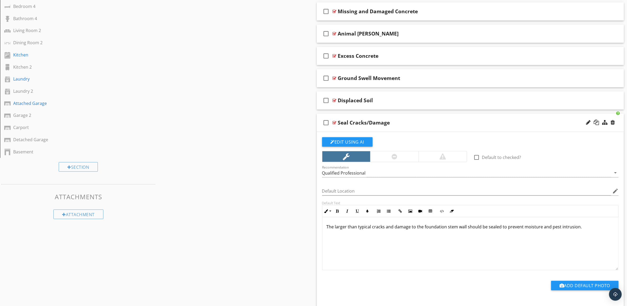
scroll to position [364, 0]
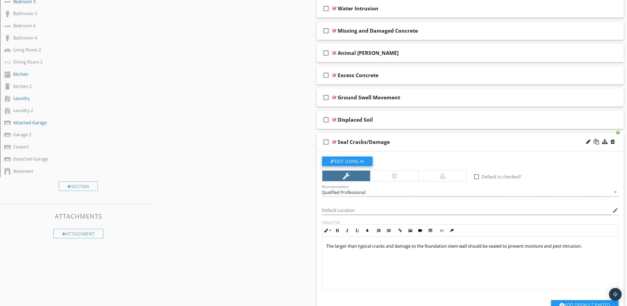
click at [355, 163] on button "Edit Using AI" at bounding box center [347, 161] width 51 height 10
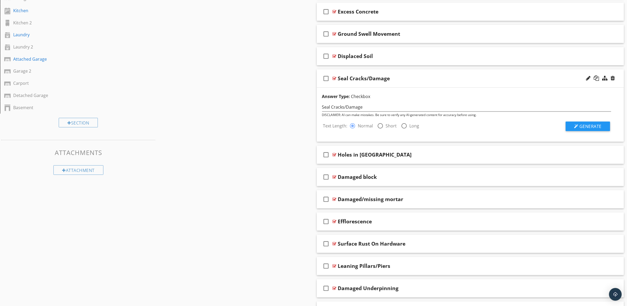
scroll to position [430, 0]
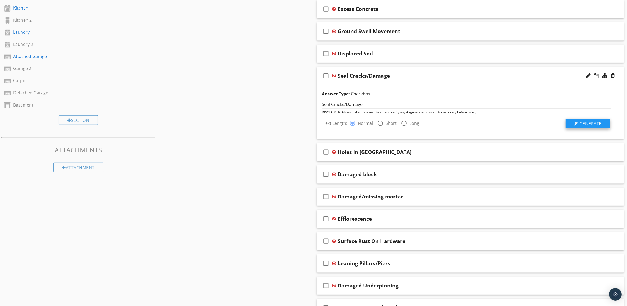
click at [590, 122] on span "Generate" at bounding box center [591, 124] width 22 height 6
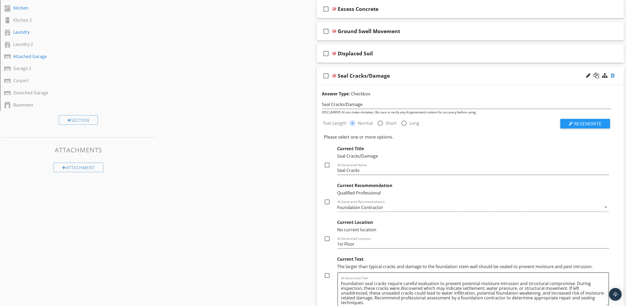
click at [612, 76] on div at bounding box center [613, 75] width 4 height 5
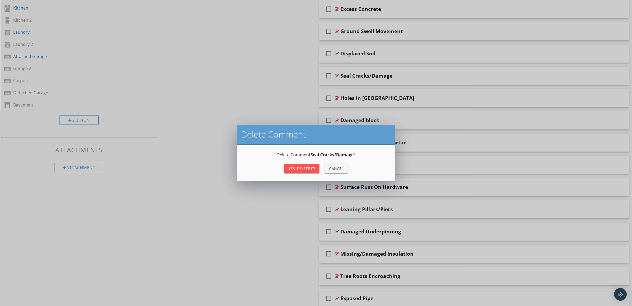
click at [306, 166] on div "Yes, Delete it!" at bounding box center [302, 169] width 27 height 6
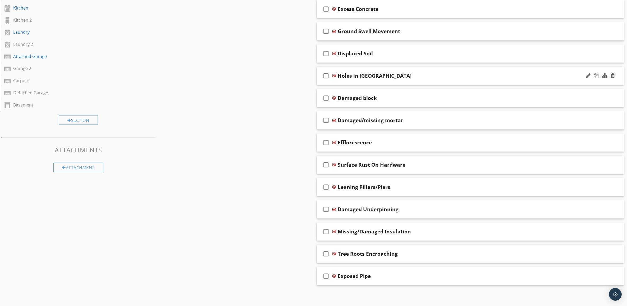
click at [488, 75] on div "Holes in Stemwall" at bounding box center [449, 75] width 222 height 6
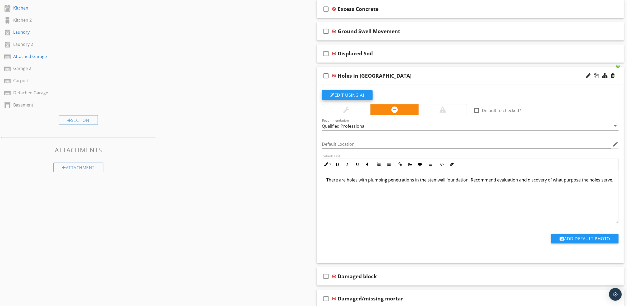
click at [353, 96] on button "Edit Using AI" at bounding box center [347, 95] width 51 height 10
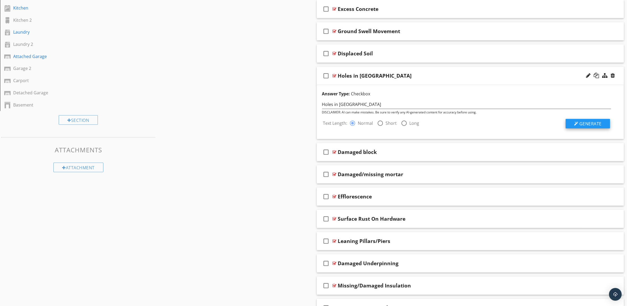
click at [587, 126] on span "Generate" at bounding box center [591, 124] width 22 height 6
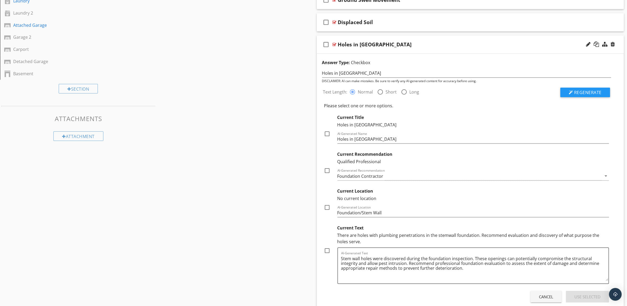
scroll to position [496, 0]
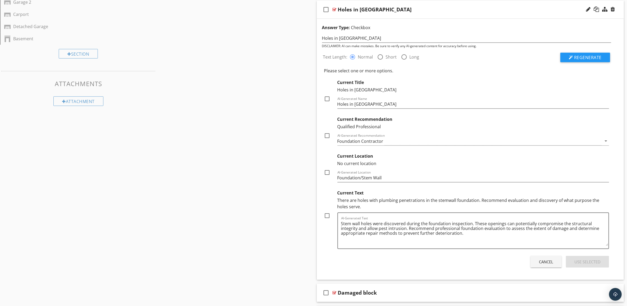
click at [325, 217] on div at bounding box center [327, 215] width 9 height 9
checkbox input "true"
click at [327, 173] on div at bounding box center [327, 172] width 9 height 9
checkbox input "true"
click at [328, 138] on div at bounding box center [327, 135] width 9 height 9
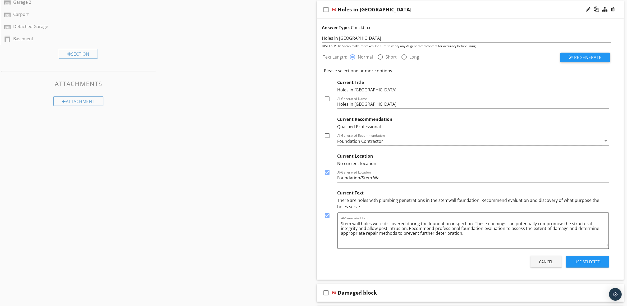
checkbox input "true"
click at [328, 98] on div at bounding box center [327, 98] width 9 height 9
checkbox input "true"
click at [598, 262] on div "Use Selected" at bounding box center [588, 261] width 26 height 6
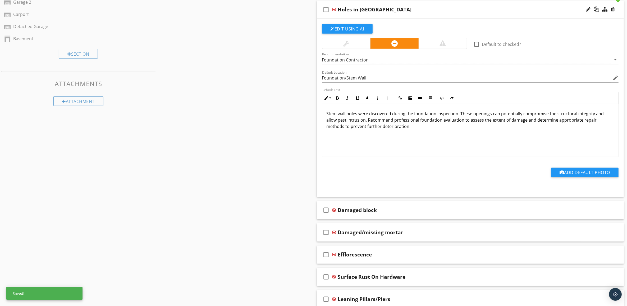
click at [502, 9] on div "Holes in Stem Wall" at bounding box center [449, 9] width 222 height 6
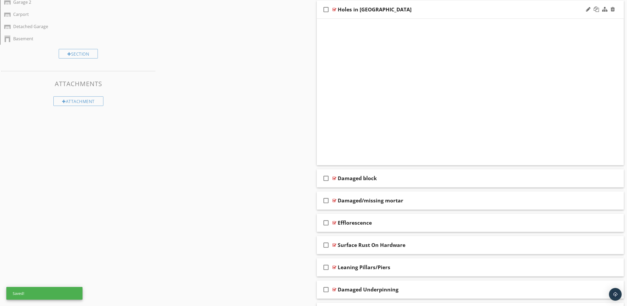
scroll to position [433, 0]
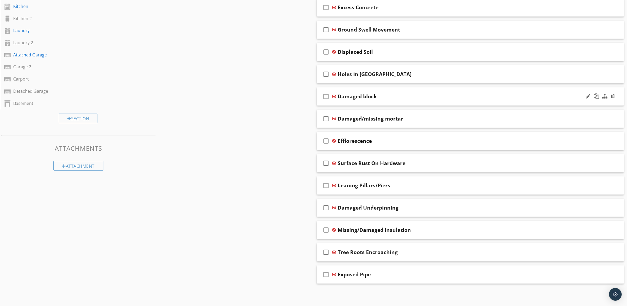
click at [498, 97] on div "Damaged block" at bounding box center [449, 96] width 222 height 6
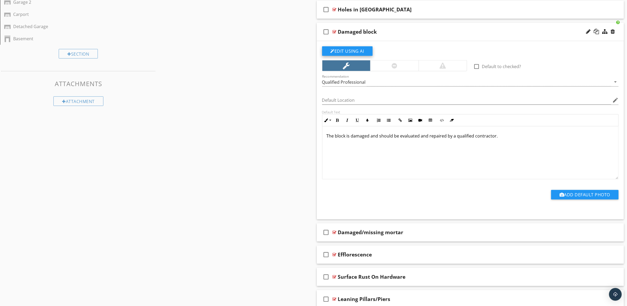
click at [362, 50] on button "Edit Using AI" at bounding box center [347, 51] width 51 height 10
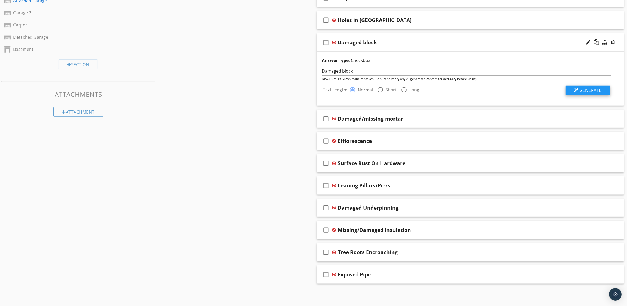
click at [598, 89] on span "Generate" at bounding box center [591, 90] width 22 height 6
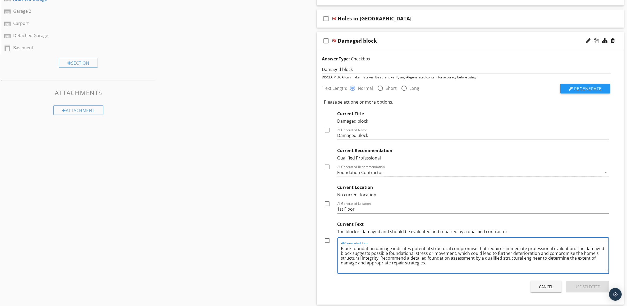
drag, startPoint x: 570, startPoint y: 249, endPoint x: 474, endPoint y: 249, distance: 95.8
click at [474, 249] on textarea "Block foundation damage indicates potential structural compromise that requires…" at bounding box center [475, 257] width 268 height 26
type textarea "Block foundation damage indicates potential structural compromise. The damaged …"
click at [327, 239] on div at bounding box center [327, 240] width 9 height 9
checkbox input "true"
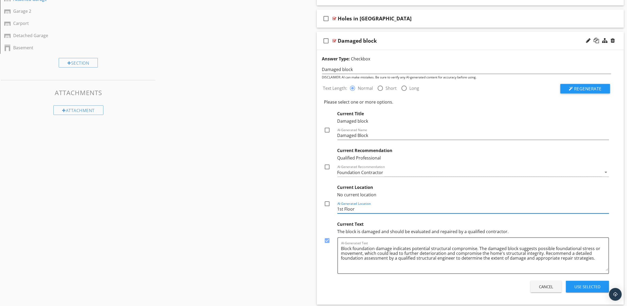
drag, startPoint x: 363, startPoint y: 208, endPoint x: 323, endPoint y: 208, distance: 39.7
click at [323, 208] on div "Text Length: radio_button_checked Normal radio_button_unchecked Short radio_but…" at bounding box center [467, 187] width 296 height 214
type input "Foundation"
click at [328, 205] on div at bounding box center [327, 203] width 9 height 9
checkbox input "true"
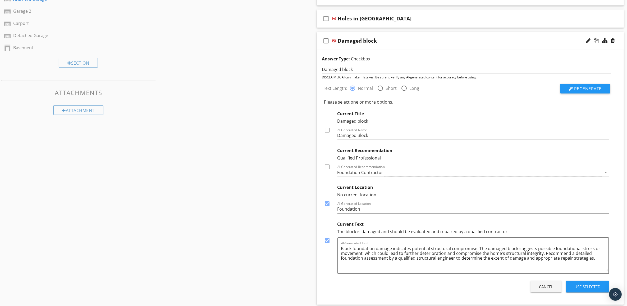
click at [328, 167] on div at bounding box center [327, 166] width 9 height 9
checkbox input "true"
drag, startPoint x: 328, startPoint y: 131, endPoint x: 332, endPoint y: 128, distance: 5.4
click at [328, 131] on div at bounding box center [327, 129] width 9 height 9
checkbox input "true"
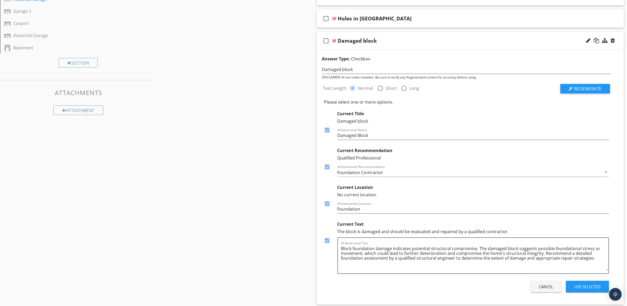
click at [587, 289] on div "Use Selected" at bounding box center [588, 286] width 26 height 6
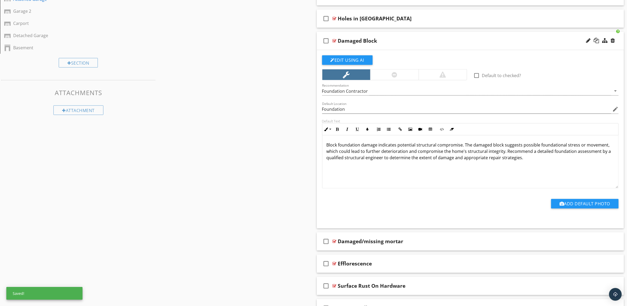
click at [495, 39] on div "Damaged Block" at bounding box center [449, 41] width 222 height 6
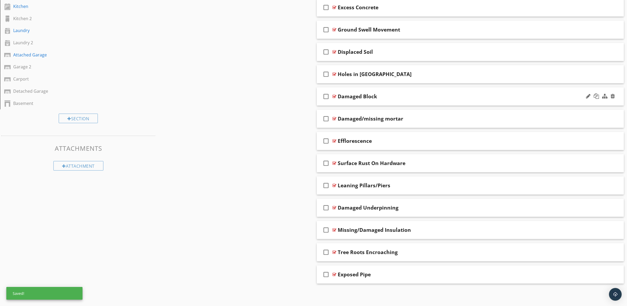
scroll to position [433, 0]
click at [494, 118] on div "Damaged/missing mortar" at bounding box center [449, 118] width 222 height 6
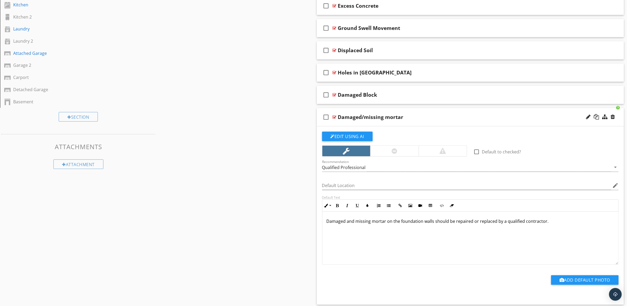
scroll to position [487, 0]
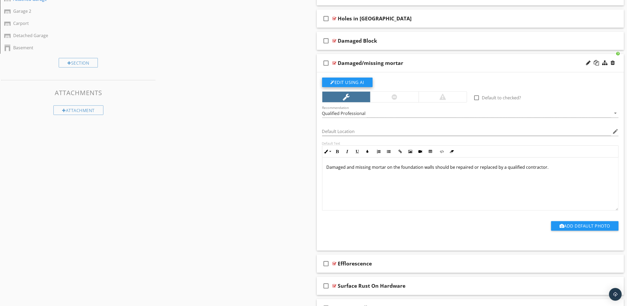
click at [362, 83] on button "Edit Using AI" at bounding box center [347, 83] width 51 height 10
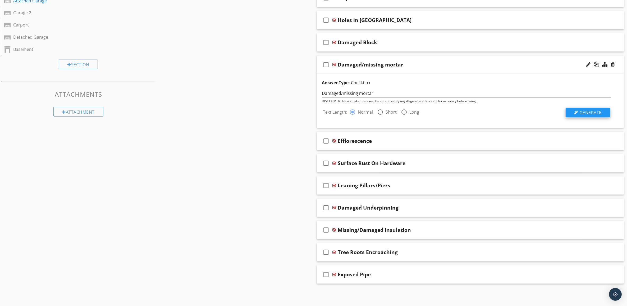
click at [593, 110] on span "Generate" at bounding box center [591, 113] width 22 height 6
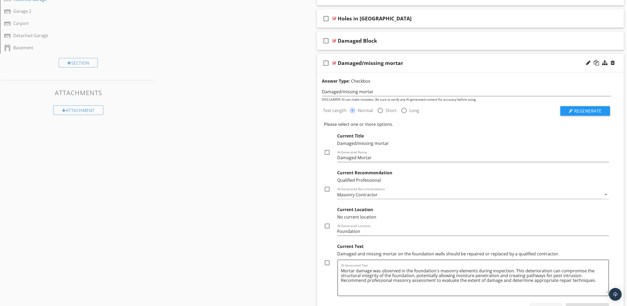
drag, startPoint x: 327, startPoint y: 263, endPoint x: 326, endPoint y: 257, distance: 5.3
click at [327, 263] on div at bounding box center [327, 262] width 9 height 9
checkbox input "true"
click at [328, 228] on div at bounding box center [327, 225] width 9 height 9
checkbox input "true"
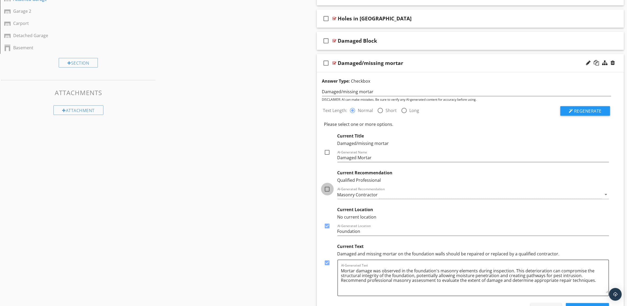
click at [327, 190] on div at bounding box center [327, 188] width 9 height 9
checkbox input "true"
click at [327, 154] on div at bounding box center [327, 152] width 9 height 9
checkbox input "true"
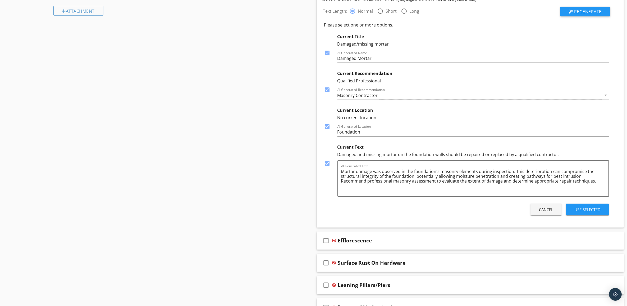
click at [589, 210] on div "Use Selected" at bounding box center [588, 209] width 26 height 6
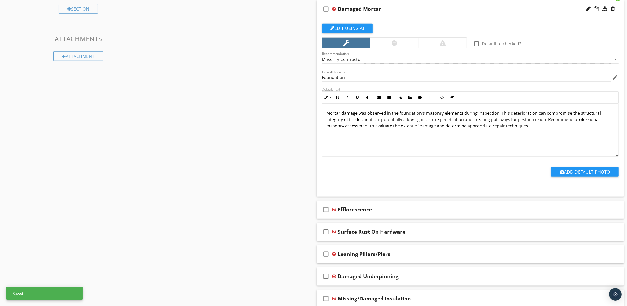
scroll to position [481, 0]
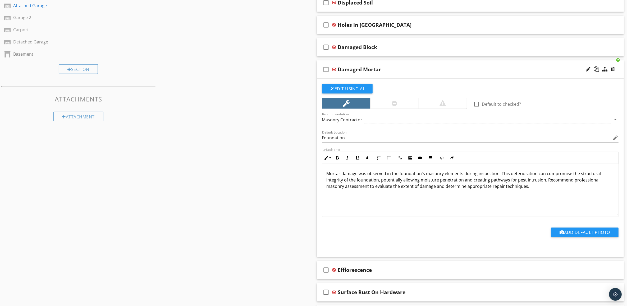
click at [519, 71] on div "Damaged Mortar" at bounding box center [449, 69] width 222 height 6
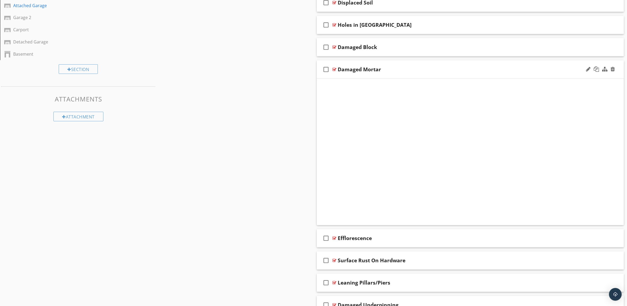
scroll to position [433, 0]
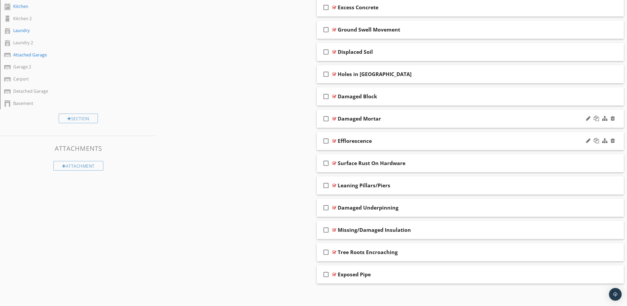
click at [497, 138] on div "Efflorescence" at bounding box center [449, 141] width 222 height 6
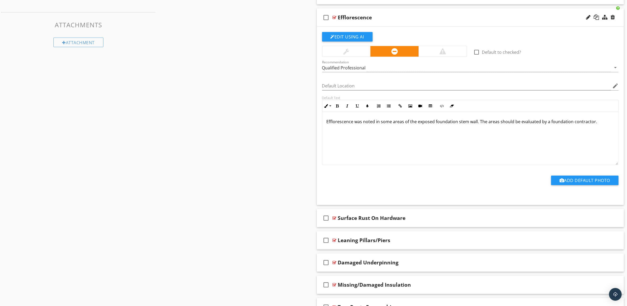
scroll to position [546, 0]
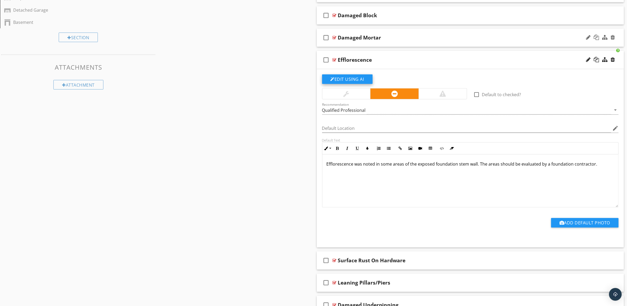
click at [353, 81] on button "Edit Using AI" at bounding box center [347, 79] width 51 height 10
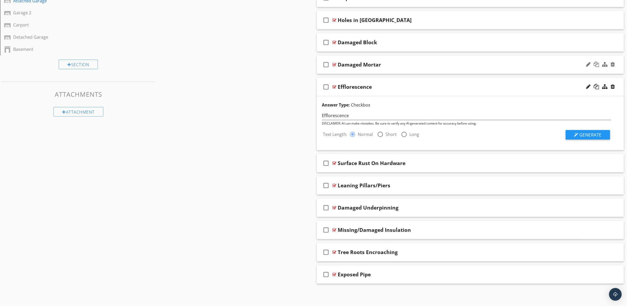
scroll to position [487, 0]
click at [596, 135] on span "Generate" at bounding box center [591, 135] width 22 height 6
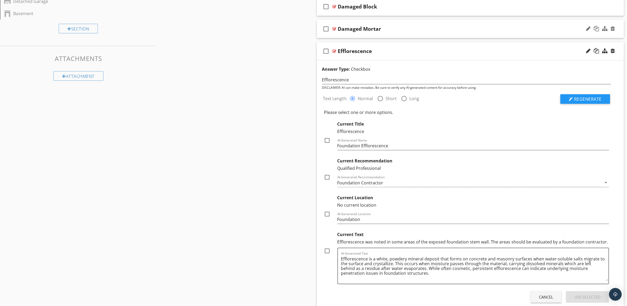
scroll to position [553, 0]
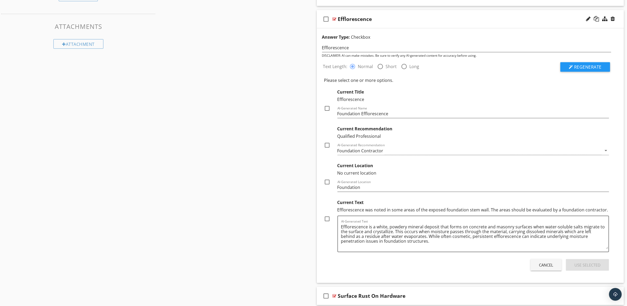
click at [329, 219] on div at bounding box center [327, 218] width 9 height 9
checkbox input "true"
drag, startPoint x: 489, startPoint y: 210, endPoint x: 605, endPoint y: 208, distance: 115.6
click at [605, 208] on div "Efflorescence was noted in some areas of the exposed foundation stem wall. The …" at bounding box center [474, 209] width 272 height 6
drag, startPoint x: 605, startPoint y: 208, endPoint x: 592, endPoint y: 210, distance: 12.8
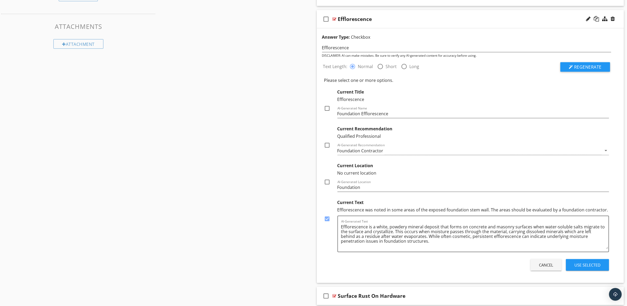
drag, startPoint x: 592, startPoint y: 210, endPoint x: 253, endPoint y: 187, distance: 339.9
click at [327, 184] on div at bounding box center [327, 181] width 9 height 9
checkbox input "true"
click at [328, 146] on div at bounding box center [327, 144] width 9 height 9
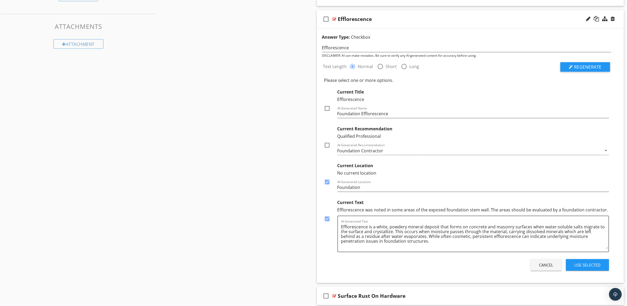
checkbox input "true"
click at [328, 109] on div at bounding box center [327, 108] width 9 height 9
checkbox input "true"
click at [597, 266] on div "Use Selected" at bounding box center [588, 265] width 26 height 6
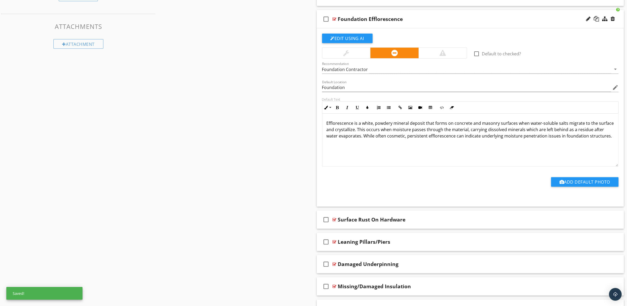
click at [562, 16] on div "check_box_outline_blank Foundation Efflorescence" at bounding box center [470, 19] width 307 height 18
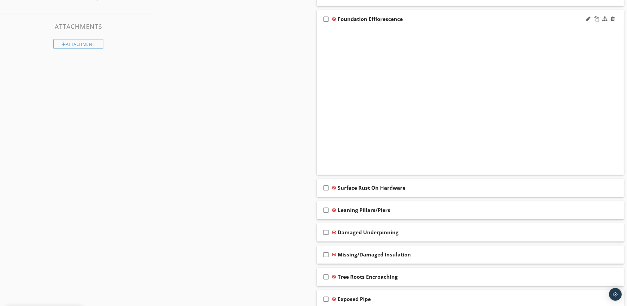
scroll to position [433, 0]
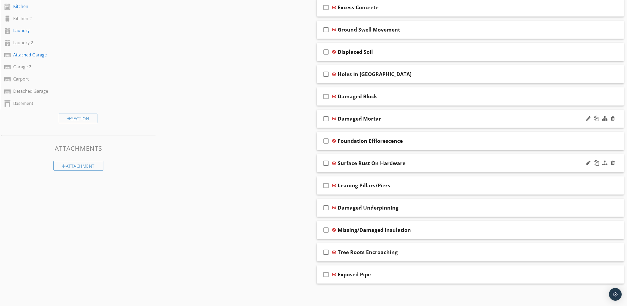
click at [477, 163] on div "Surface Rust On Hardware" at bounding box center [449, 163] width 222 height 6
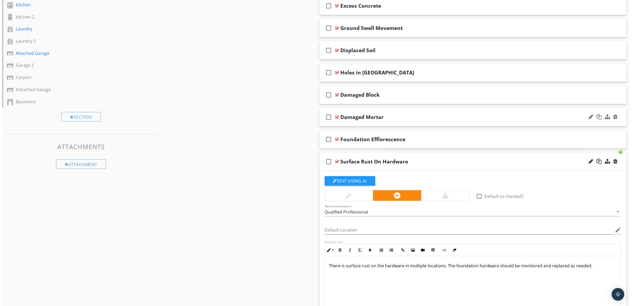
scroll to position [553, 0]
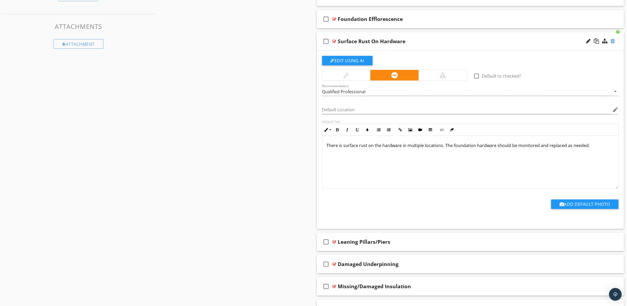
click at [613, 43] on div at bounding box center [613, 40] width 4 height 5
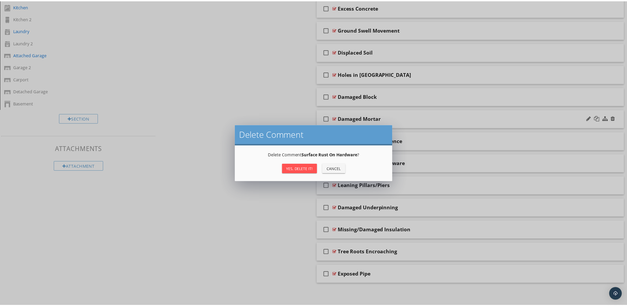
scroll to position [433, 0]
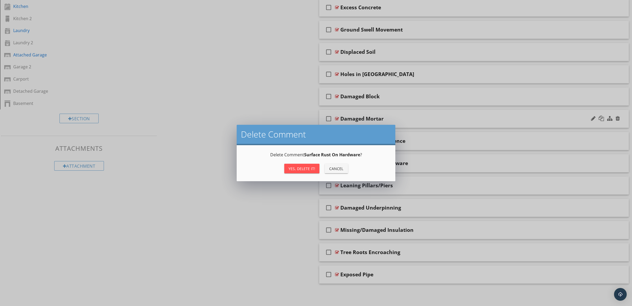
click at [309, 167] on div "Yes, Delete it!" at bounding box center [302, 169] width 27 height 6
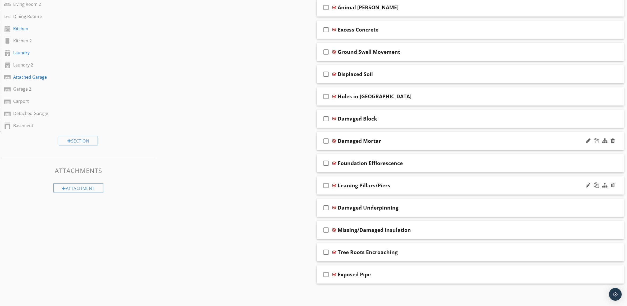
scroll to position [411, 0]
click at [480, 186] on div "Leaning Pillars/Piers" at bounding box center [449, 185] width 222 height 6
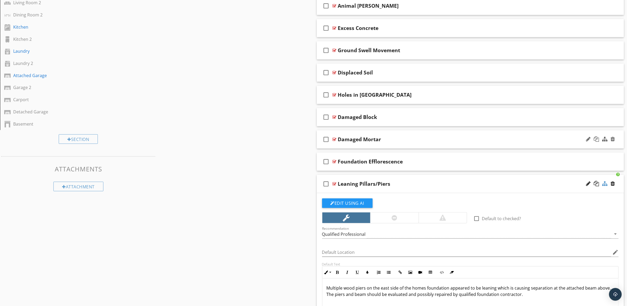
click at [606, 185] on div at bounding box center [604, 183] width 5 height 5
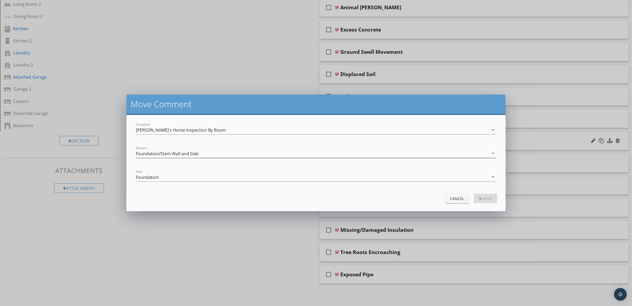
click at [493, 153] on icon "arrow_drop_down" at bounding box center [493, 153] width 6 height 6
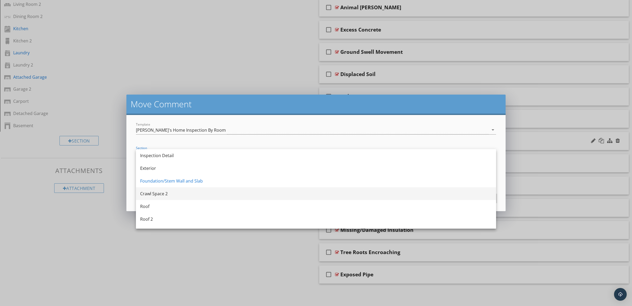
click at [382, 187] on div "Crawl Space 2" at bounding box center [316, 193] width 352 height 13
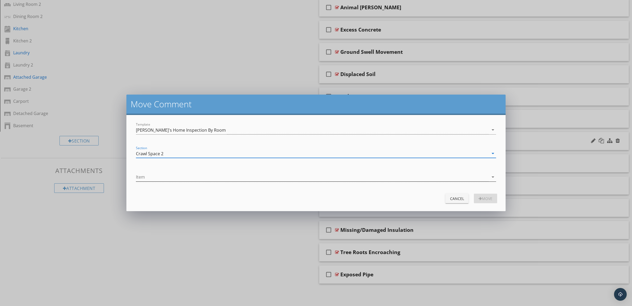
click at [495, 176] on icon "arrow_drop_down" at bounding box center [493, 177] width 6 height 6
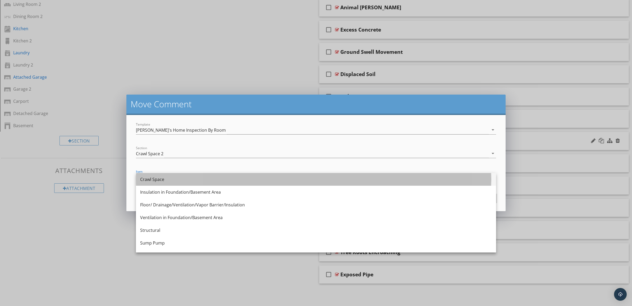
click at [414, 177] on div "Crawl Space" at bounding box center [316, 179] width 352 height 6
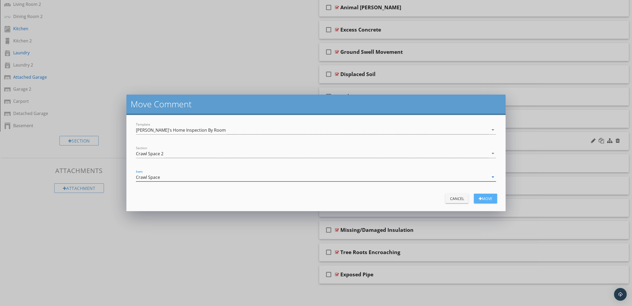
click at [486, 197] on div "Move" at bounding box center [485, 199] width 15 height 6
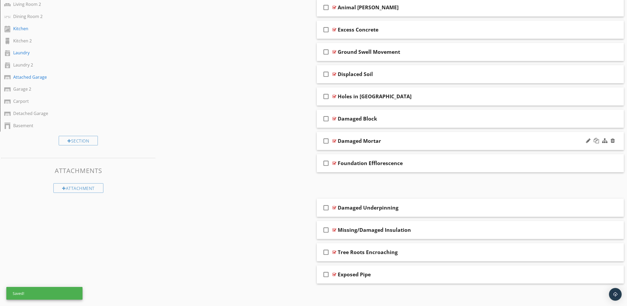
scroll to position [388, 0]
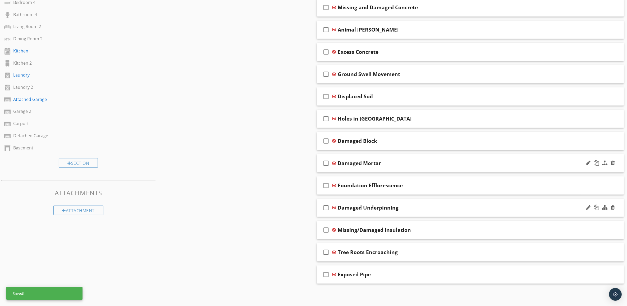
click at [484, 211] on div "check_box_outline_blank Damaged Underpinning" at bounding box center [470, 207] width 307 height 18
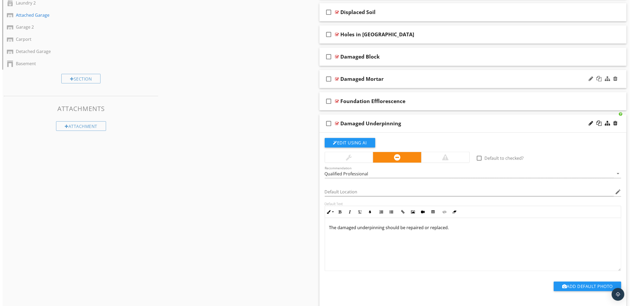
scroll to position [477, 0]
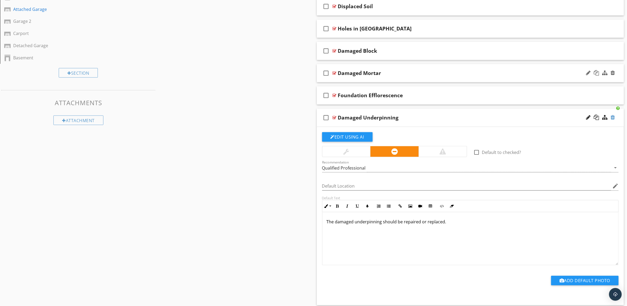
click at [615, 117] on div at bounding box center [613, 117] width 4 height 5
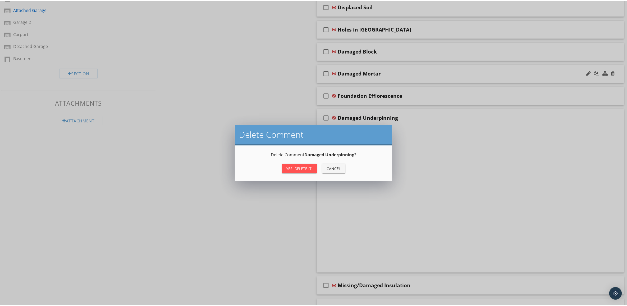
scroll to position [388, 0]
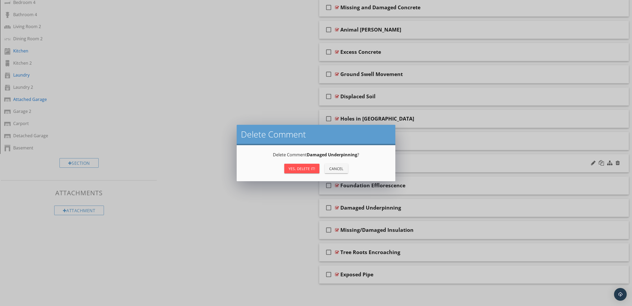
click at [298, 167] on div "Yes, Delete it!" at bounding box center [302, 169] width 27 height 6
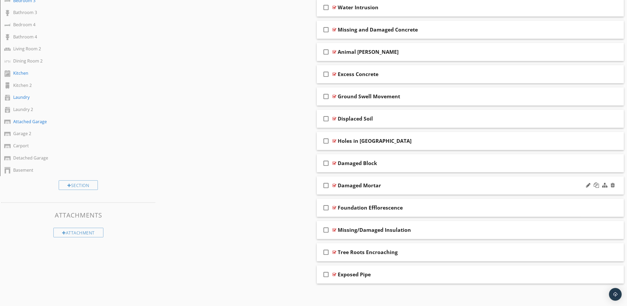
scroll to position [366, 0]
click at [499, 231] on div "Missing/Damaged Insulation" at bounding box center [449, 229] width 222 height 6
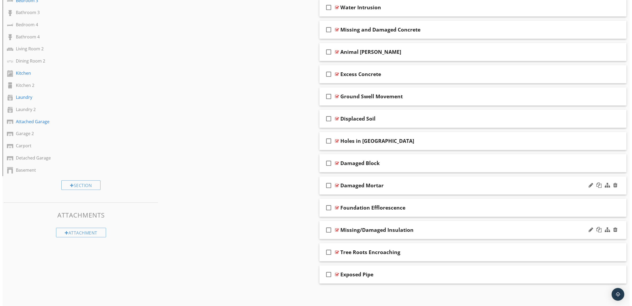
scroll to position [388, 0]
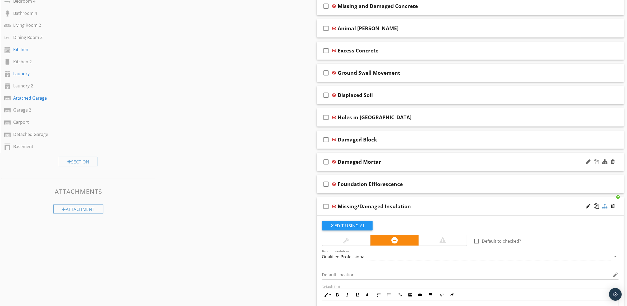
click at [605, 207] on div at bounding box center [604, 205] width 5 height 5
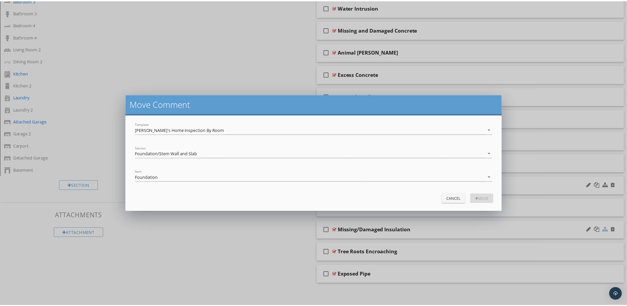
scroll to position [366, 0]
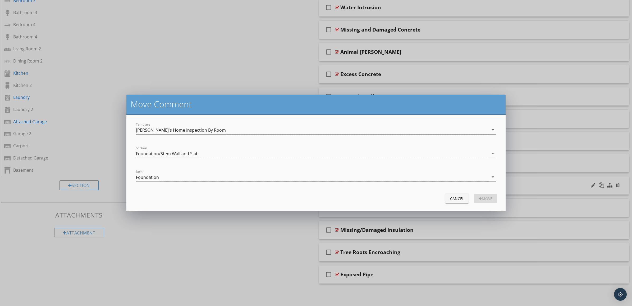
click at [493, 154] on icon "arrow_drop_down" at bounding box center [493, 153] width 6 height 6
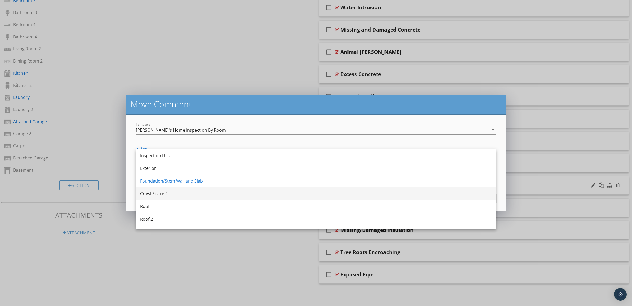
click at [456, 192] on div "Crawl Space 2" at bounding box center [316, 193] width 352 height 6
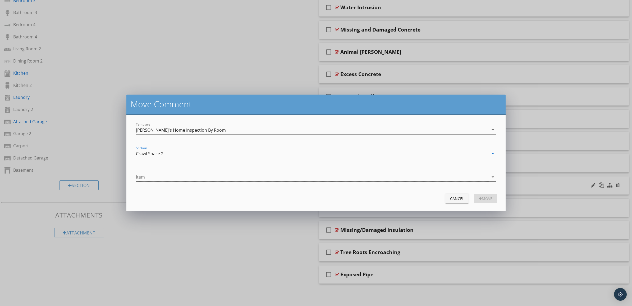
click at [495, 178] on icon "arrow_drop_down" at bounding box center [493, 177] width 6 height 6
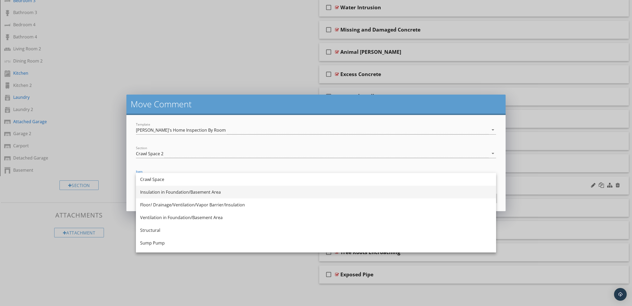
click at [411, 189] on div "Insulation in Foundation/Basement Area" at bounding box center [316, 192] width 352 height 6
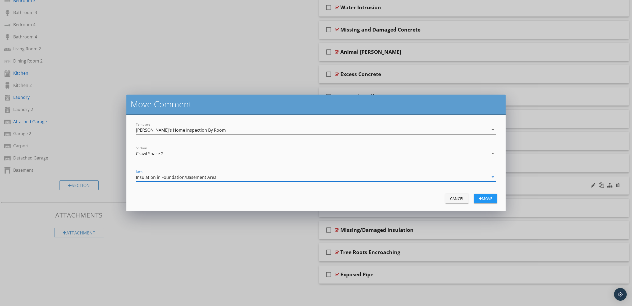
click at [484, 197] on div "Move" at bounding box center [485, 199] width 15 height 6
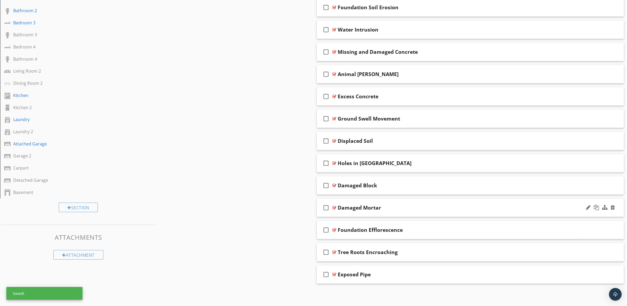
scroll to position [344, 0]
click at [526, 252] on div "Tree Roots Encroaching" at bounding box center [449, 252] width 222 height 6
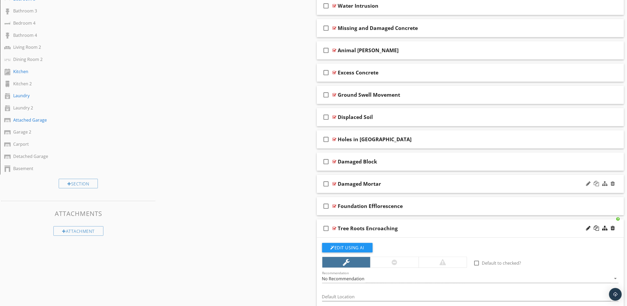
scroll to position [466, 0]
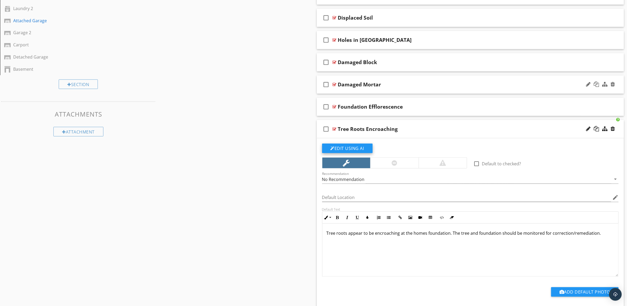
click at [353, 149] on button "Edit Using AI" at bounding box center [347, 148] width 51 height 10
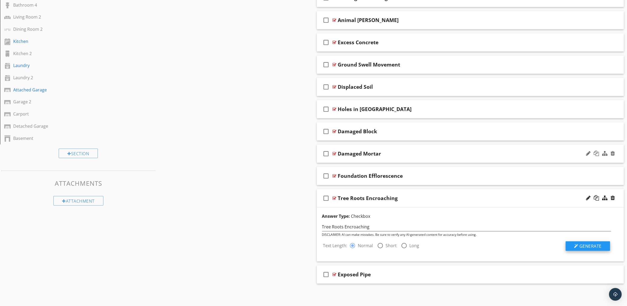
click at [589, 243] on span "Generate" at bounding box center [591, 246] width 22 height 6
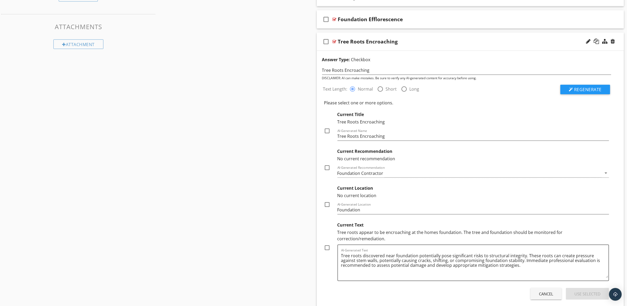
scroll to position [564, 0]
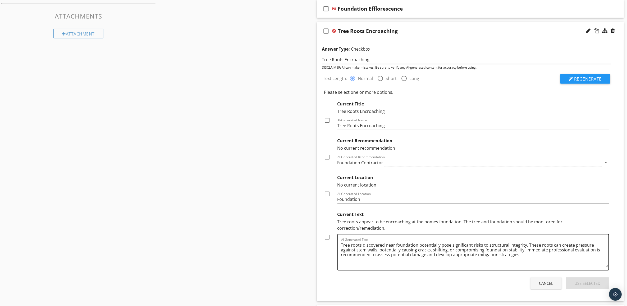
click at [470, 240] on textarea "Tree roots discovered near foundation potentially pose significant risks to str…" at bounding box center [475, 253] width 268 height 26
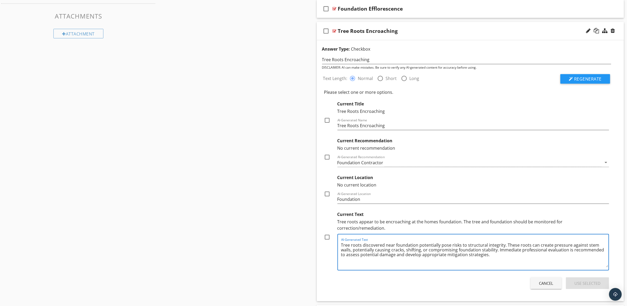
click at [523, 243] on textarea "Tree roots discovered near foundation potentially pose risks to structural inte…" at bounding box center [475, 253] width 268 height 26
type textarea "Tree roots discovered near foundation potentially pose risks to structural inte…"
click at [328, 232] on div at bounding box center [327, 236] width 9 height 9
checkbox input "true"
click at [328, 196] on div at bounding box center [327, 193] width 9 height 9
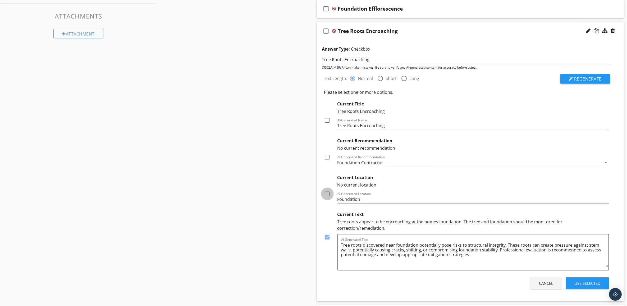
checkbox input "true"
click at [327, 158] on div at bounding box center [327, 156] width 9 height 9
checkbox input "true"
click at [327, 121] on div at bounding box center [327, 120] width 9 height 9
checkbox input "true"
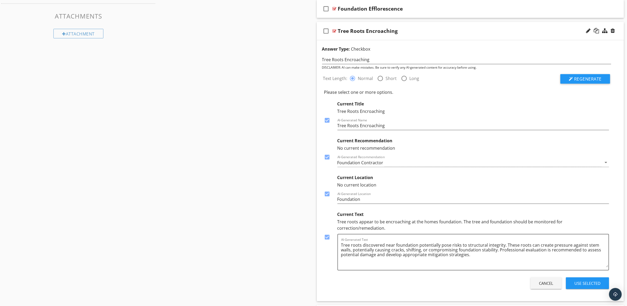
click at [592, 280] on div "Use Selected" at bounding box center [588, 283] width 26 height 6
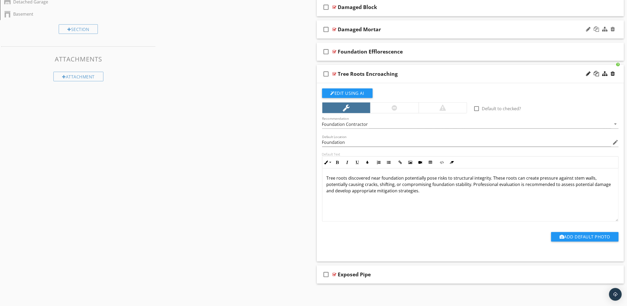
scroll to position [491, 0]
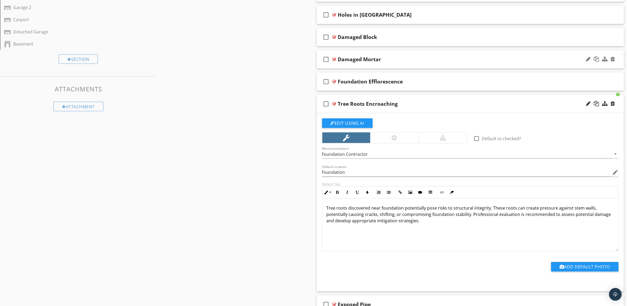
click at [422, 223] on p "Tree roots discovered near foundation potentially pose risks to structural inte…" at bounding box center [471, 214] width 288 height 19
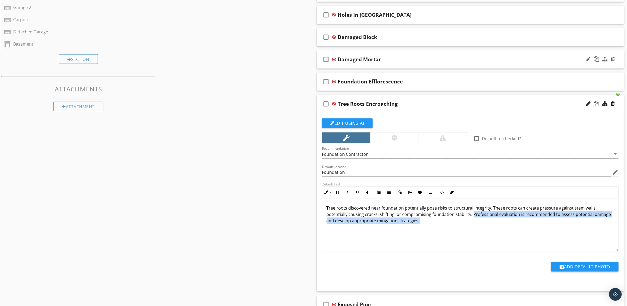
drag, startPoint x: 471, startPoint y: 215, endPoint x: 474, endPoint y: 224, distance: 9.4
click at [474, 224] on p "Tree roots discovered near foundation potentially pose risks to structural inte…" at bounding box center [471, 214] width 288 height 19
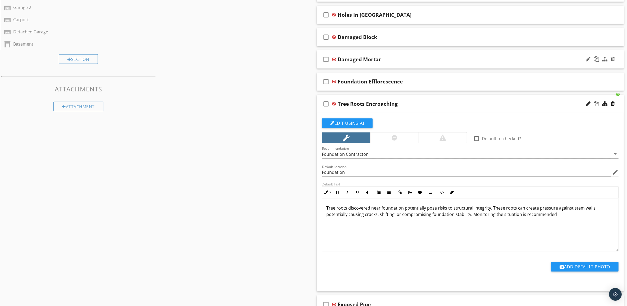
click at [493, 216] on p "Tree roots discovered near foundation potentially pose risks to structural inte…" at bounding box center [471, 211] width 288 height 13
click at [509, 229] on div "Tree roots discovered near foundation potentially pose risks to structural inte…" at bounding box center [471, 224] width 296 height 53
click at [499, 215] on p "Tree roots discovered near foundation potentially pose risks to structural inte…" at bounding box center [471, 211] width 288 height 13
click at [615, 154] on icon "arrow_drop_down" at bounding box center [615, 154] width 6 height 6
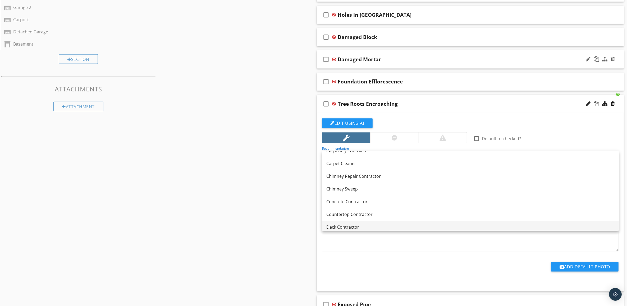
scroll to position [99, 0]
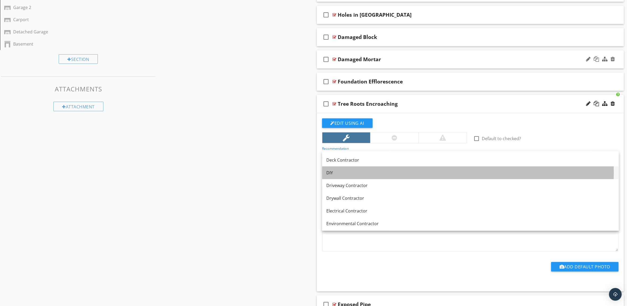
click at [524, 168] on link "DIY" at bounding box center [470, 172] width 297 height 13
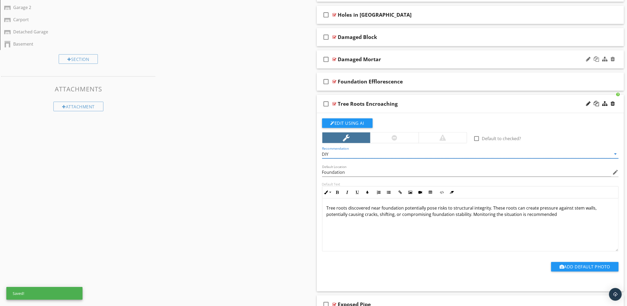
click at [491, 103] on div "Tree Roots Encroaching" at bounding box center [449, 104] width 222 height 6
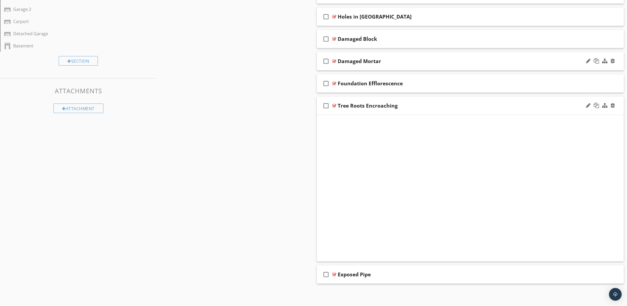
scroll to position [344, 0]
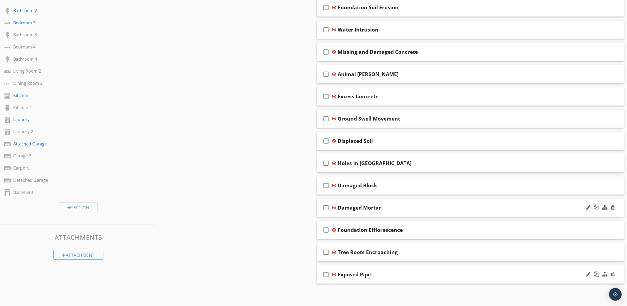
click at [501, 273] on div "Exposed Pipe" at bounding box center [449, 274] width 222 height 6
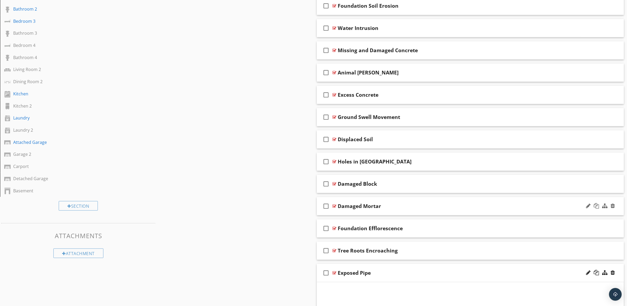
scroll to position [491, 0]
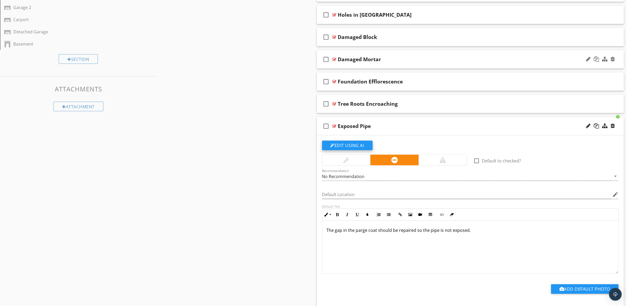
click at [338, 145] on button "Edit Using AI" at bounding box center [347, 145] width 51 height 10
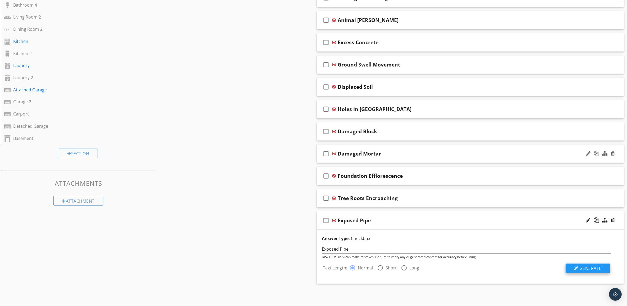
click at [591, 266] on span "Generate" at bounding box center [591, 268] width 22 height 6
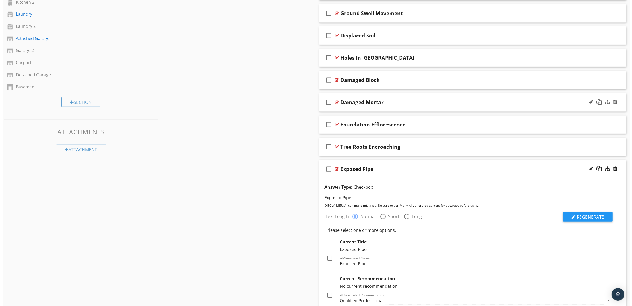
scroll to position [598, 0]
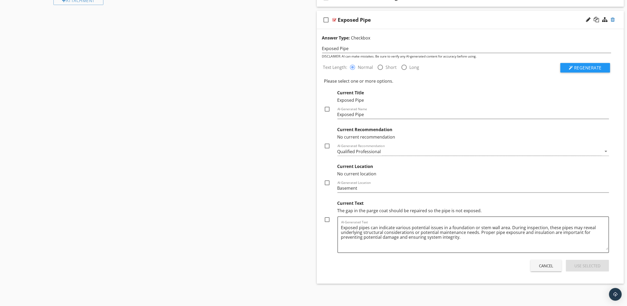
click at [614, 20] on div at bounding box center [613, 19] width 4 height 5
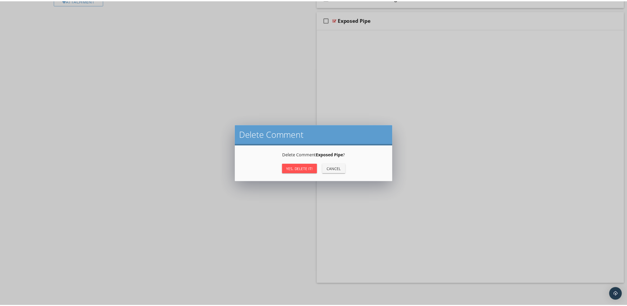
scroll to position [344, 0]
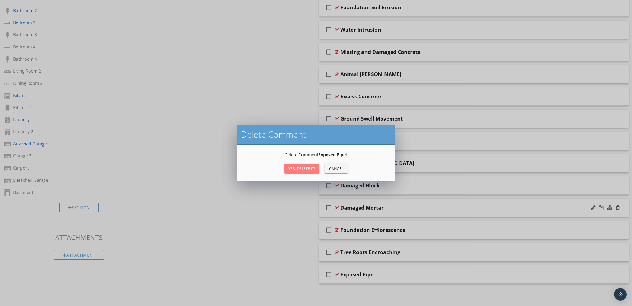
click at [310, 168] on div "Yes, Delete it!" at bounding box center [302, 169] width 27 height 6
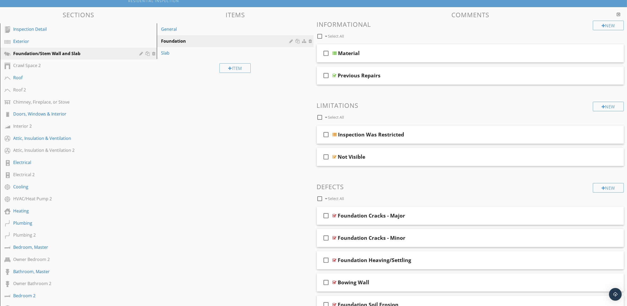
scroll to position [0, 0]
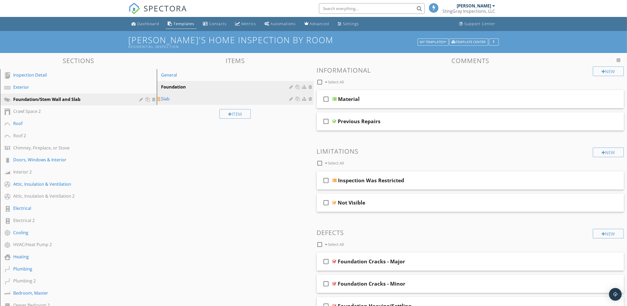
click at [183, 100] on div "Slab" at bounding box center [226, 99] width 130 height 6
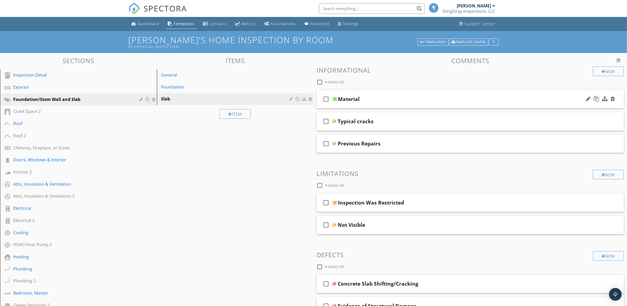
click at [499, 103] on div "check_box_outline_blank Material" at bounding box center [470, 99] width 307 height 18
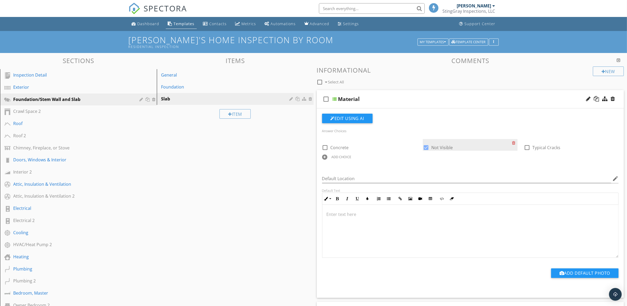
click at [426, 147] on div at bounding box center [426, 147] width 9 height 9
checkbox input "false"
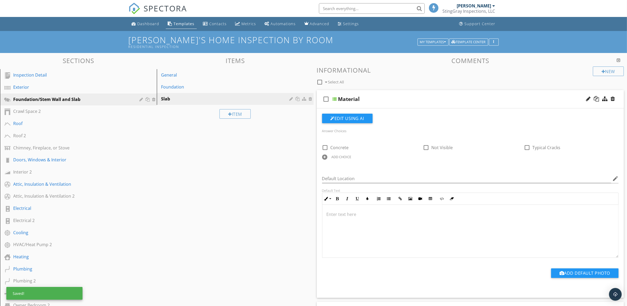
click at [486, 96] on div "Material" at bounding box center [449, 99] width 222 height 6
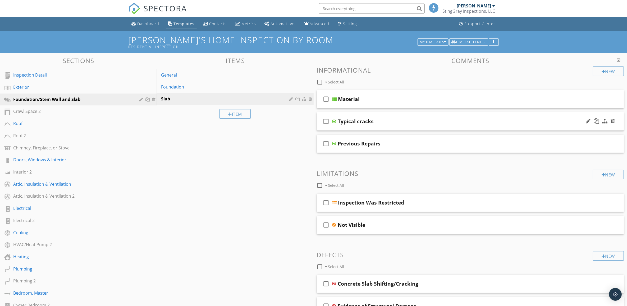
click at [497, 122] on div "Typical cracks" at bounding box center [449, 121] width 222 height 6
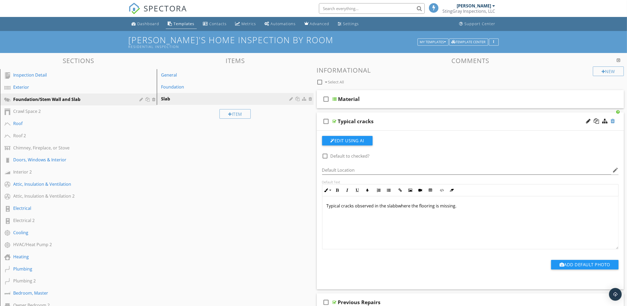
click at [613, 120] on div at bounding box center [613, 120] width 4 height 5
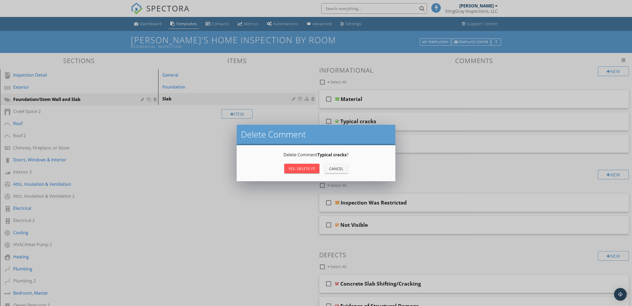
click at [299, 167] on div "Yes, Delete it!" at bounding box center [302, 169] width 27 height 6
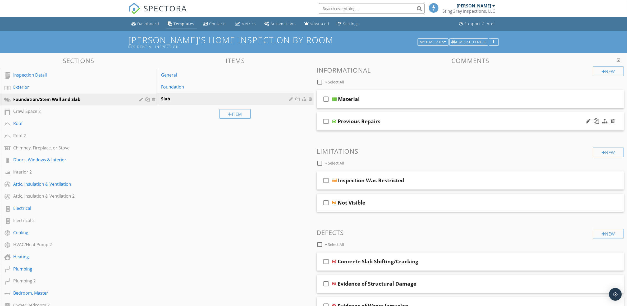
click at [524, 120] on div "Previous Repairs" at bounding box center [449, 121] width 222 height 6
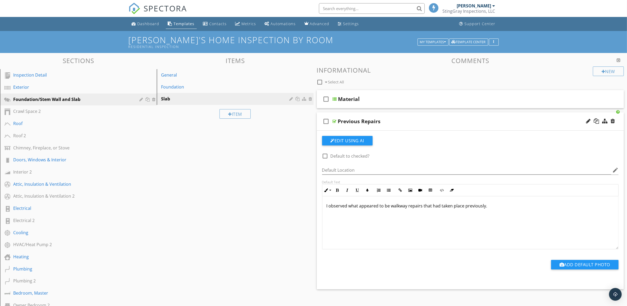
click at [478, 122] on div "Previous Repairs" at bounding box center [449, 121] width 222 height 6
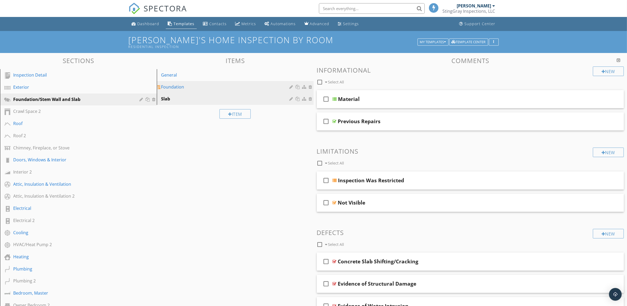
click at [223, 87] on div "Foundation" at bounding box center [226, 87] width 130 height 6
click at [490, 125] on div "check_box_outline_blank Previous Repairs" at bounding box center [470, 121] width 307 height 18
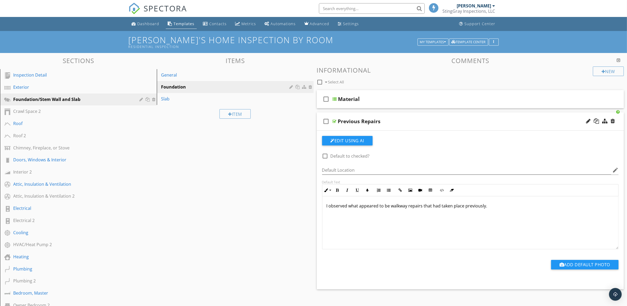
click at [409, 205] on p "I observed what appeared to be walkway repairs that had taken place previously." at bounding box center [471, 205] width 288 height 6
click at [492, 122] on div "Previous Repairs" at bounding box center [449, 121] width 222 height 6
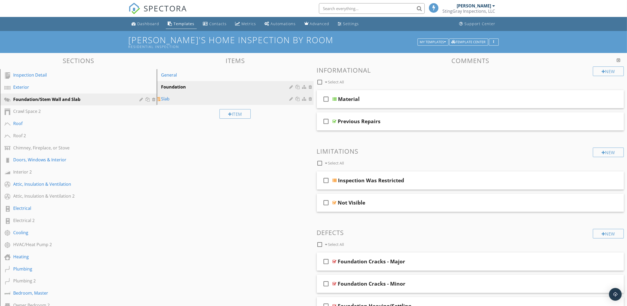
click at [205, 99] on div "Slab" at bounding box center [226, 99] width 130 height 6
click at [466, 116] on div "check_box_outline_blank Previous Repairs" at bounding box center [470, 121] width 307 height 18
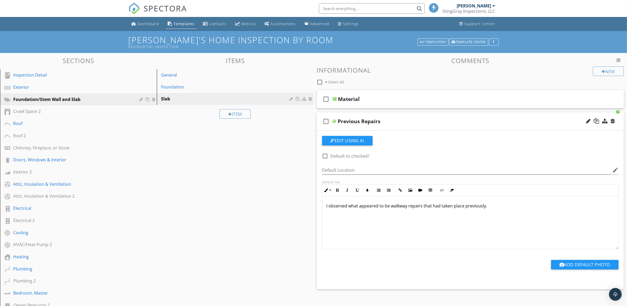
click at [409, 205] on p "I observed what appeared to be walkway repairs that had taken place previously." at bounding box center [471, 205] width 288 height 6
click at [507, 118] on div "check_box_outline_blank Previous Repairs" at bounding box center [470, 121] width 307 height 18
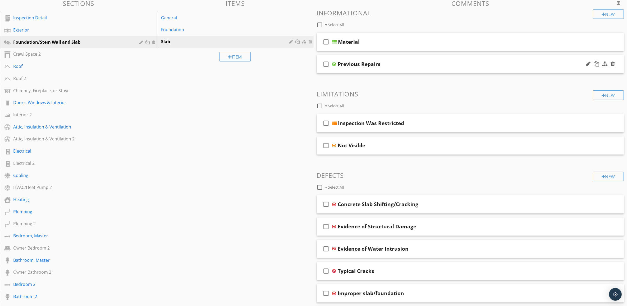
scroll to position [66, 0]
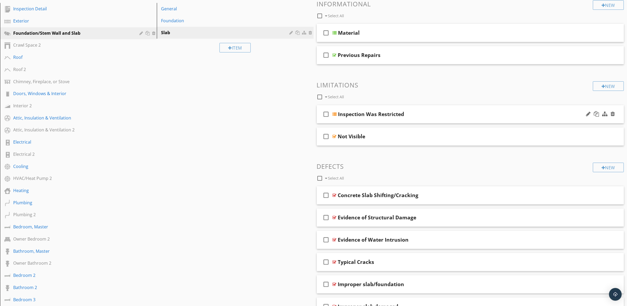
click at [509, 120] on div "check_box_outline_blank Inspection Was Restricted" at bounding box center [470, 114] width 307 height 18
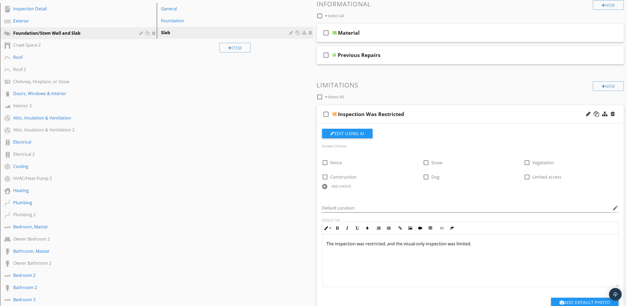
click at [510, 120] on div "check_box_outline_blank Inspection Was Restricted" at bounding box center [470, 114] width 307 height 18
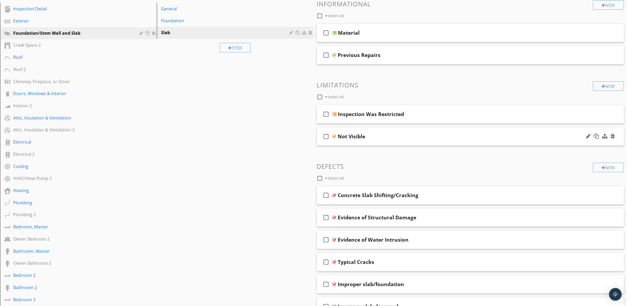
click at [511, 141] on div "check_box_outline_blank Not Visible" at bounding box center [470, 136] width 307 height 18
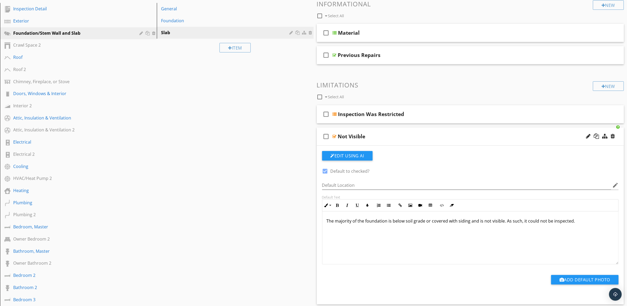
click at [511, 139] on div "Not Visible" at bounding box center [449, 136] width 222 height 6
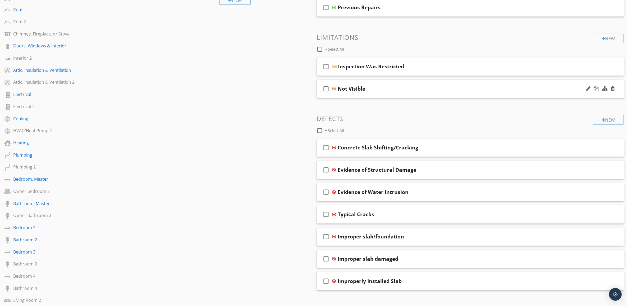
scroll to position [132, 0]
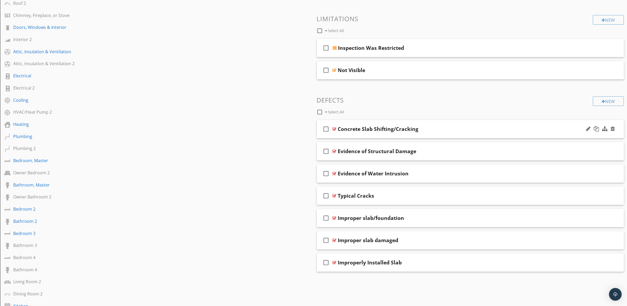
click at [496, 132] on div "Concrete Slab Shifting/Cracking" at bounding box center [449, 129] width 222 height 6
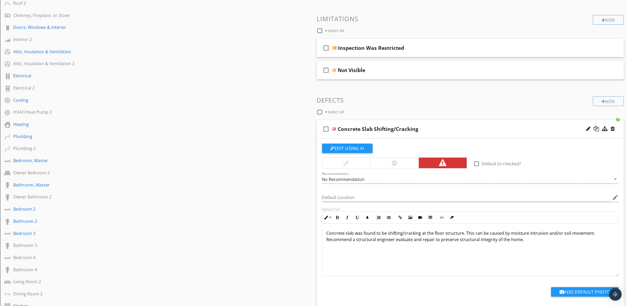
scroll to position [165, 0]
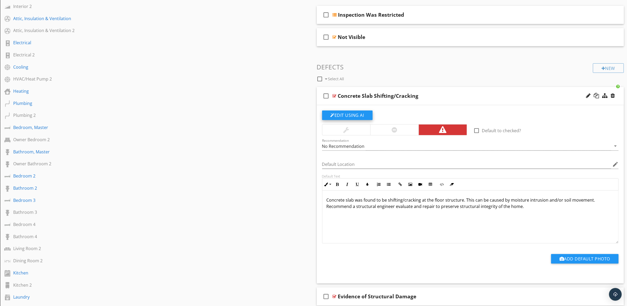
click at [358, 115] on button "Edit Using AI" at bounding box center [347, 115] width 51 height 10
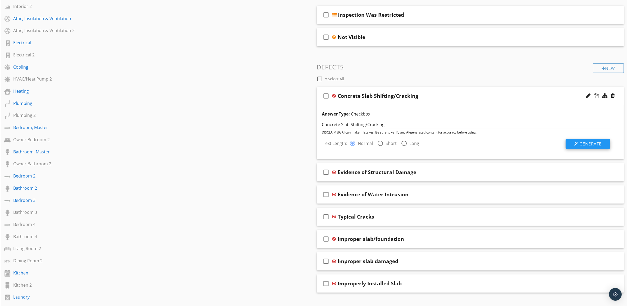
click at [594, 143] on span "Generate" at bounding box center [591, 144] width 22 height 6
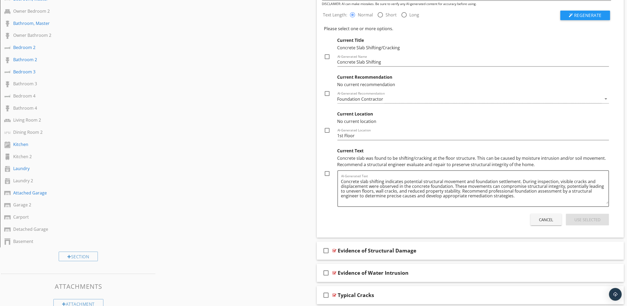
scroll to position [298, 0]
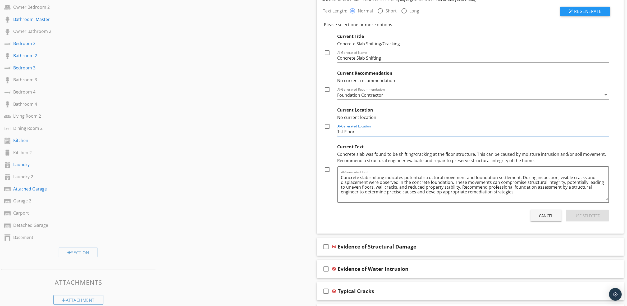
drag, startPoint x: 364, startPoint y: 133, endPoint x: 318, endPoint y: 130, distance: 46.1
click at [318, 130] on div "Answer Type: Checkbox Concrete Slab Shifting/Cracking DISCLAIMER: AI can make m…" at bounding box center [470, 103] width 307 height 261
type input "Foundation"
click at [327, 170] on div at bounding box center [327, 169] width 9 height 9
checkbox input "true"
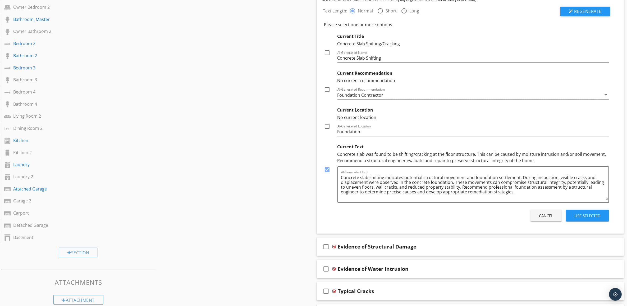
click at [328, 126] on div at bounding box center [327, 126] width 9 height 9
checkbox input "true"
click at [326, 90] on div at bounding box center [327, 89] width 9 height 9
checkbox input "true"
click at [326, 51] on div at bounding box center [327, 52] width 9 height 9
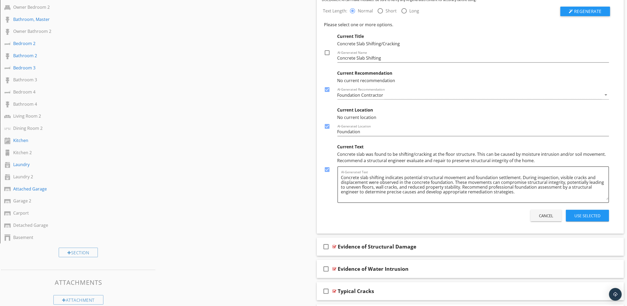
checkbox input "true"
click at [597, 212] on div "Use Selected" at bounding box center [588, 215] width 26 height 6
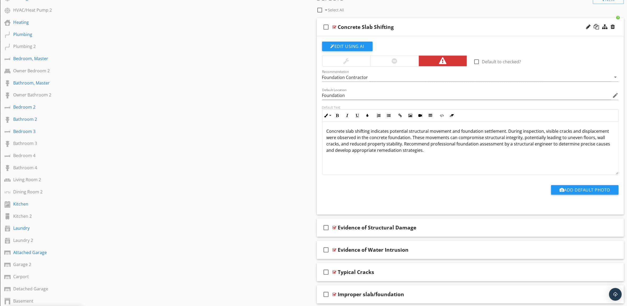
scroll to position [231, 0]
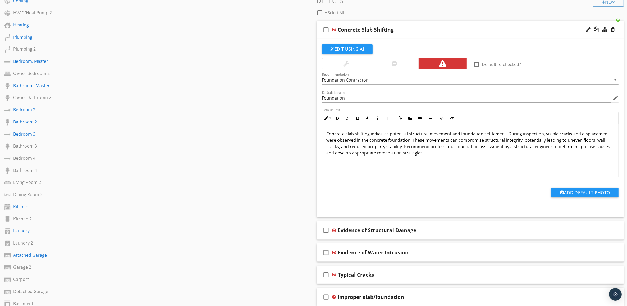
click at [537, 32] on div "Concrete Slab Shifting" at bounding box center [449, 29] width 222 height 6
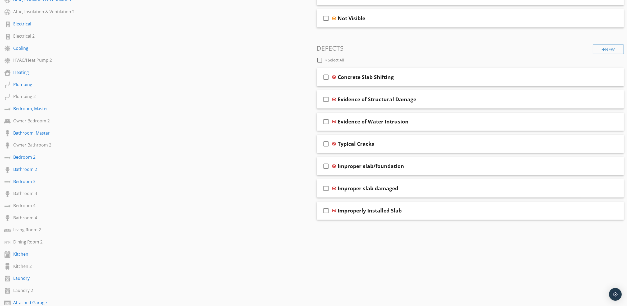
scroll to position [165, 0]
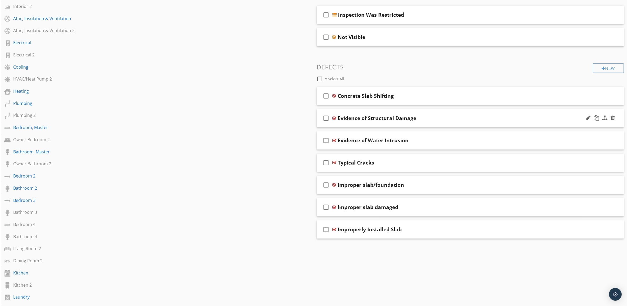
click at [510, 120] on div "Evidence of Structural Damage" at bounding box center [449, 118] width 222 height 6
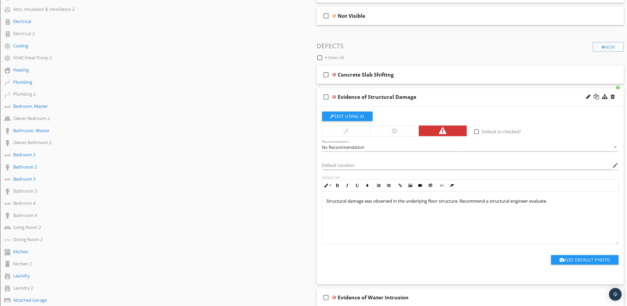
scroll to position [198, 0]
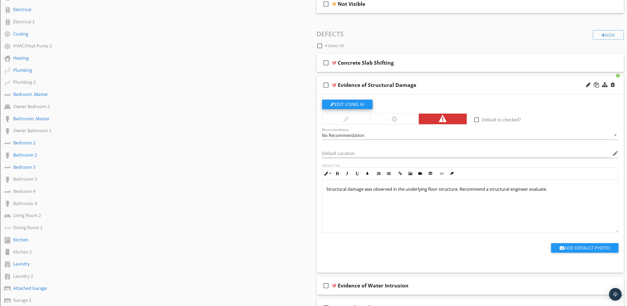
click at [345, 104] on button "Edit Using AI" at bounding box center [347, 104] width 51 height 10
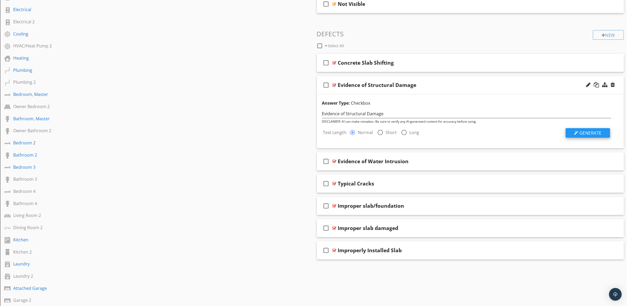
click at [598, 131] on span "Generate" at bounding box center [591, 133] width 22 height 6
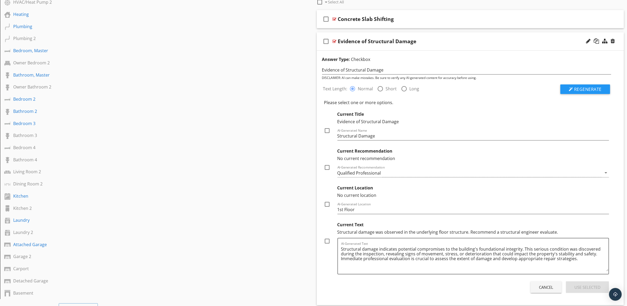
scroll to position [298, 0]
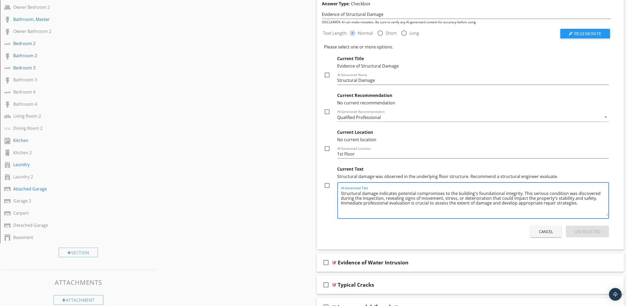
click at [546, 193] on textarea "Structural damage indicates potential compromises to the building's foundationa…" at bounding box center [475, 202] width 268 height 26
click at [343, 202] on textarea "Structural damage indicates potential compromises to the building's foundationa…" at bounding box center [475, 202] width 268 height 26
type textarea "Structural damage indicates potential compromises to the building's foundationa…"
click at [326, 184] on div at bounding box center [327, 185] width 9 height 9
checkbox input "true"
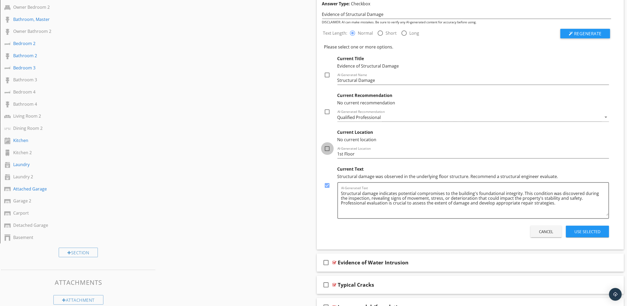
click at [326, 150] on div at bounding box center [327, 148] width 9 height 9
checkbox input "true"
click at [326, 111] on div at bounding box center [327, 111] width 9 height 9
checkbox input "true"
click at [326, 73] on div at bounding box center [327, 74] width 9 height 9
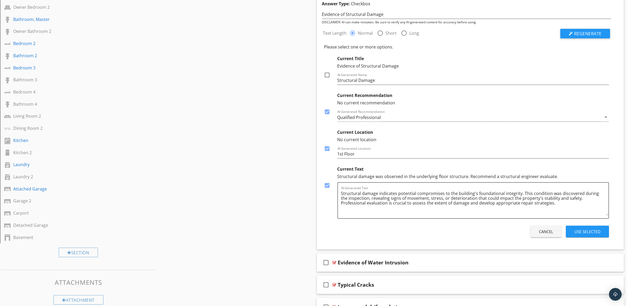
checkbox input "true"
drag, startPoint x: 359, startPoint y: 152, endPoint x: 314, endPoint y: 154, distance: 45.0
click at [314, 154] on div "Comments New Informational check_box_outline_blank Select All check_box_outline…" at bounding box center [471, 68] width 314 height 618
type input "Foundation"
click at [595, 229] on div "Use Selected" at bounding box center [588, 231] width 26 height 6
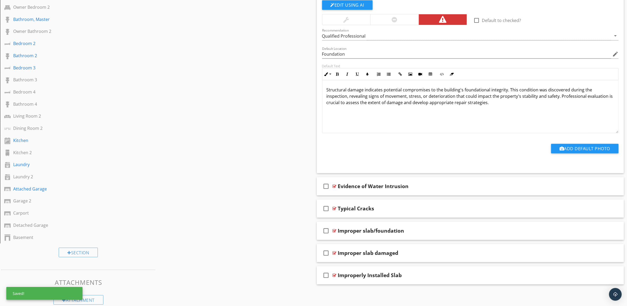
scroll to position [265, 0]
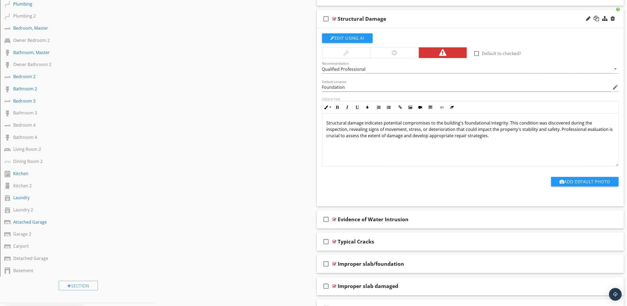
click at [507, 17] on div "Structural Damage" at bounding box center [449, 19] width 222 height 6
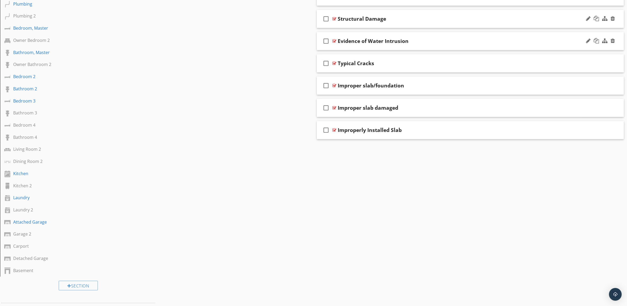
click at [508, 43] on div "Evidence of Water Intrusion" at bounding box center [449, 41] width 222 height 6
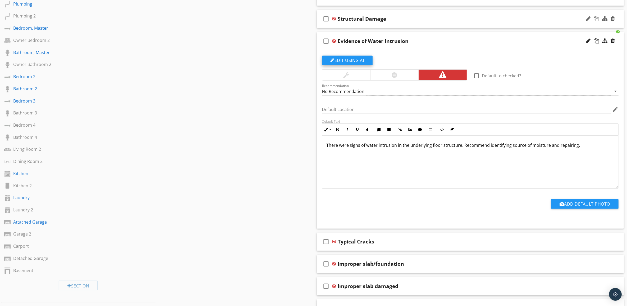
click at [348, 58] on button "Edit Using AI" at bounding box center [347, 61] width 51 height 10
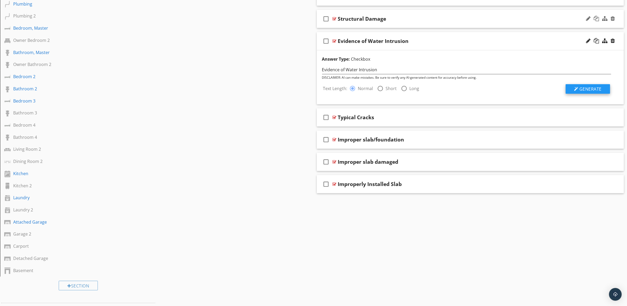
click at [595, 89] on span "Generate" at bounding box center [591, 89] width 22 height 6
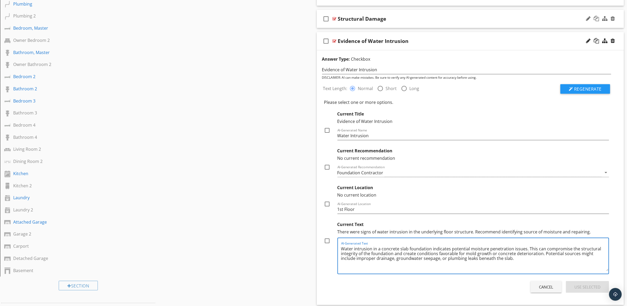
paste textarea "prejudice, discrimination, or hostility directed against"
paste textarea "An evaluation and any necessary corrections should be performed by a qualified …"
type textarea "Water intrusion in a concrete slab foundation indicates potential moisture pene…"
click at [326, 240] on div at bounding box center [327, 240] width 9 height 9
checkbox input "true"
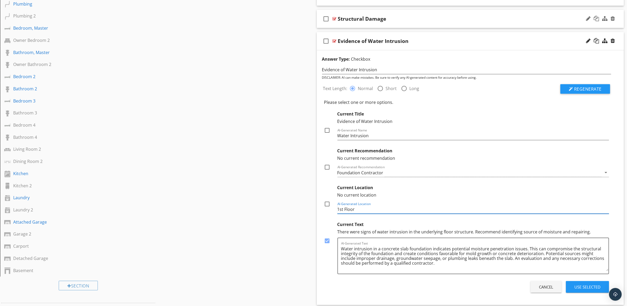
drag, startPoint x: 363, startPoint y: 208, endPoint x: 306, endPoint y: 208, distance: 56.6
click at [306, 208] on div "Sections Inspection Detail Exterior Foundation/Stem Wall and Slab Crawl Space 2…" at bounding box center [313, 99] width 627 height 622
type input "Foundation"
click at [329, 207] on div at bounding box center [327, 203] width 9 height 9
checkbox input "true"
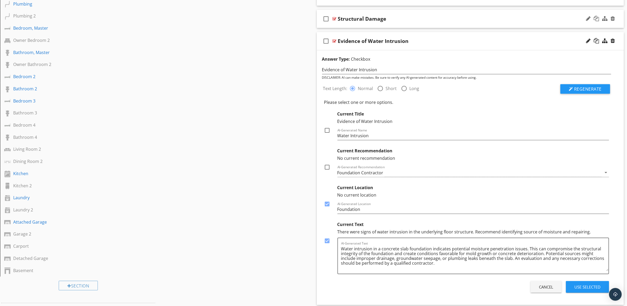
click at [328, 169] on div at bounding box center [327, 166] width 9 height 9
checkbox input "true"
click at [328, 130] on div at bounding box center [327, 130] width 9 height 9
checkbox input "true"
click at [590, 284] on div "Use Selected" at bounding box center [588, 287] width 26 height 6
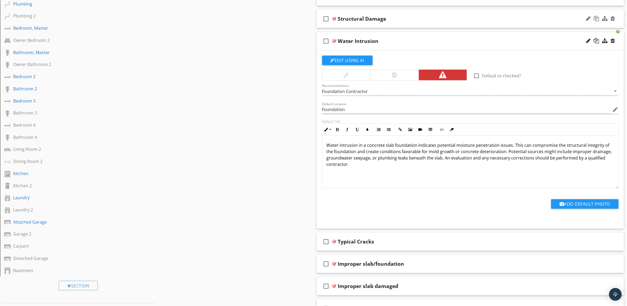
click at [517, 40] on div "Water Intrusion" at bounding box center [449, 41] width 222 height 6
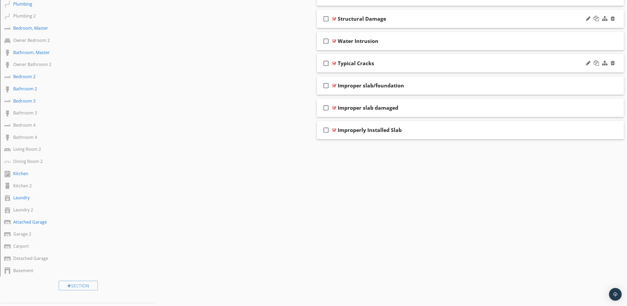
click at [492, 66] on div "Typical Cracks" at bounding box center [449, 63] width 222 height 6
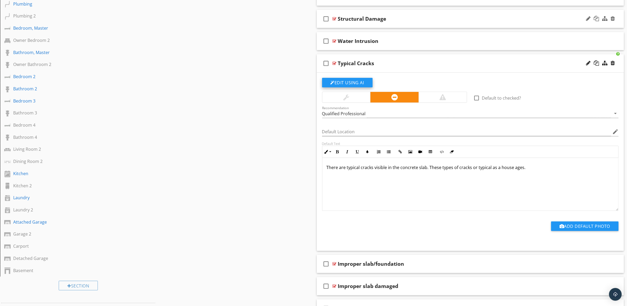
click at [351, 81] on button "Edit Using AI" at bounding box center [347, 83] width 51 height 10
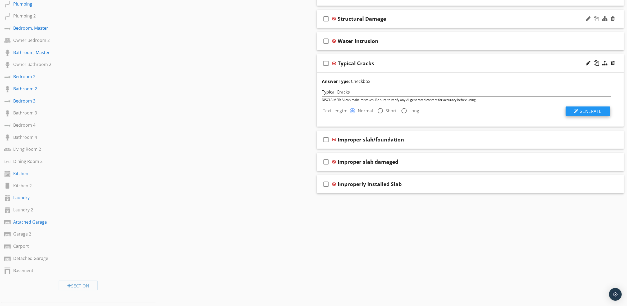
click at [583, 109] on span "Generate" at bounding box center [591, 111] width 22 height 6
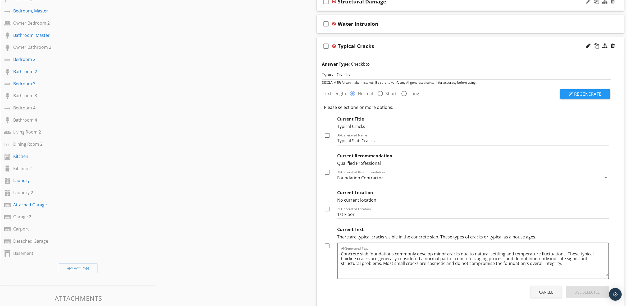
scroll to position [298, 0]
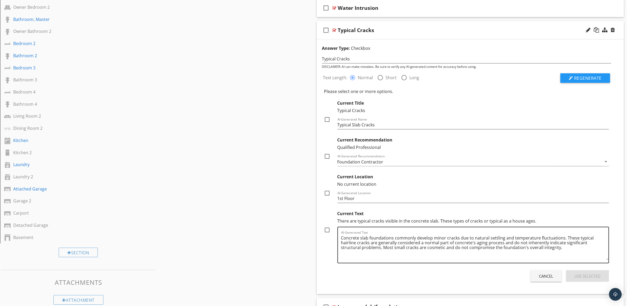
click at [546, 248] on textarea "Concrete slab foundations commonly develop minor cracks due to natural settling…" at bounding box center [475, 246] width 268 height 26
drag, startPoint x: 579, startPoint y: 249, endPoint x: 489, endPoint y: 267, distance: 90.9
click at [476, 269] on div "Cancel Use Selected" at bounding box center [466, 275] width 289 height 15
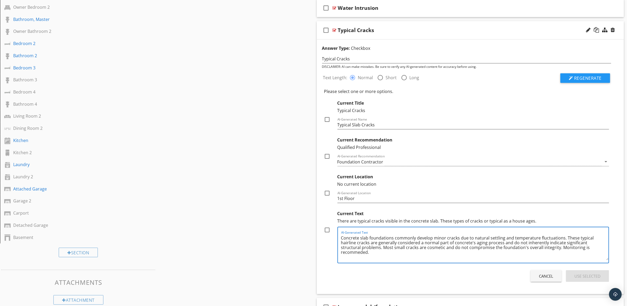
drag, startPoint x: 581, startPoint y: 248, endPoint x: 536, endPoint y: 255, distance: 46.0
click at [535, 257] on textarea "Concrete slab foundations commonly develop minor cracks due to natural settling…" at bounding box center [475, 246] width 268 height 26
type textarea "Concrete slab foundations commonly develop minor cracks due to natural settling…"
click at [328, 228] on div at bounding box center [327, 229] width 9 height 9
checkbox input "true"
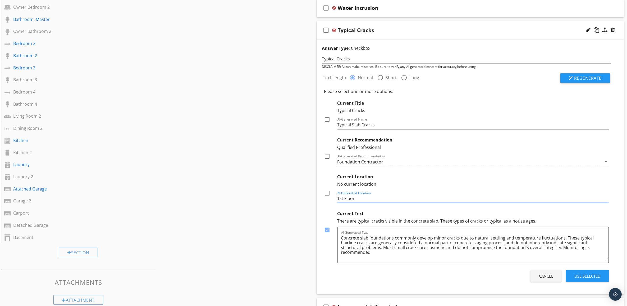
drag, startPoint x: 356, startPoint y: 198, endPoint x: 331, endPoint y: 195, distance: 25.1
click at [331, 195] on div "Current Location No current location check_box_outline_blank AI-Generated Locat…" at bounding box center [466, 186] width 285 height 31
type input "Foundation"
click at [607, 163] on icon "arrow_drop_down" at bounding box center [606, 161] width 6 height 6
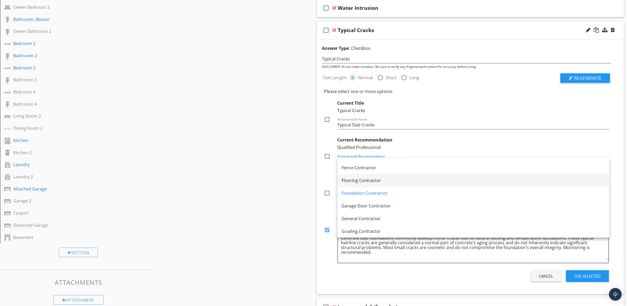
scroll to position [108, 0]
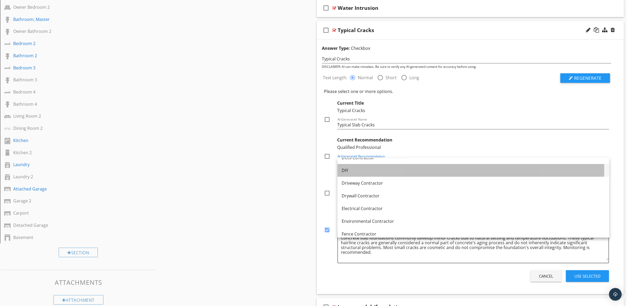
click at [571, 166] on link "DIY" at bounding box center [474, 170] width 272 height 13
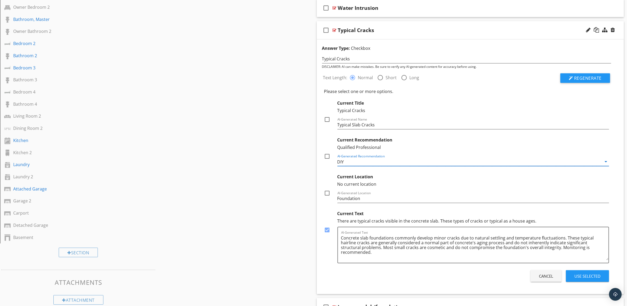
click at [327, 194] on div at bounding box center [327, 192] width 9 height 9
checkbox input "true"
click at [328, 155] on div at bounding box center [327, 156] width 9 height 9
checkbox input "true"
click at [328, 118] on div at bounding box center [327, 119] width 9 height 9
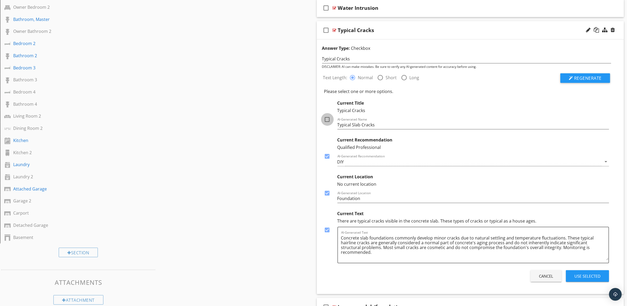
checkbox input "true"
click at [593, 276] on div "Use Selected" at bounding box center [588, 276] width 26 height 6
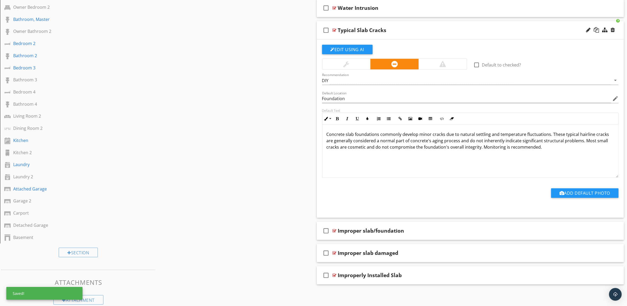
click at [478, 30] on div "Typical Slab Cracks" at bounding box center [449, 30] width 222 height 6
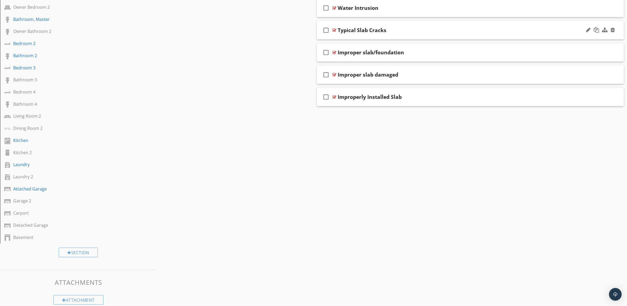
click at [475, 30] on div "Typical Slab Cracks" at bounding box center [449, 30] width 222 height 6
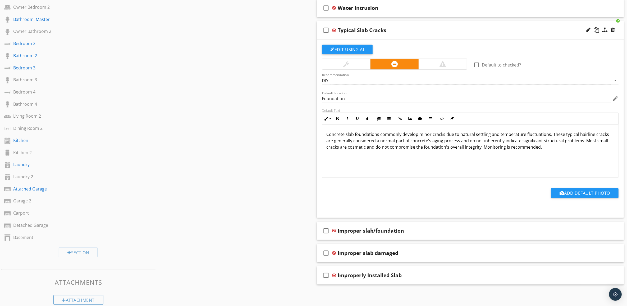
click at [360, 61] on div at bounding box center [347, 64] width 48 height 11
click at [491, 30] on div "Typical Slab Cracks" at bounding box center [449, 30] width 222 height 6
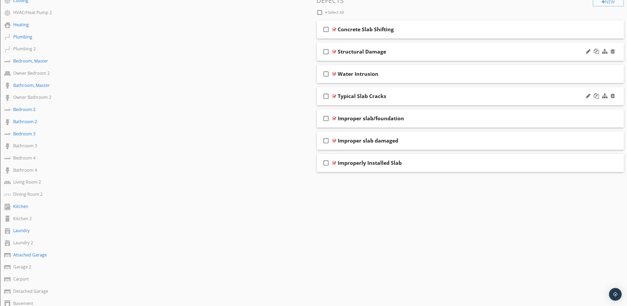
scroll to position [231, 0]
click at [480, 117] on div "Improper slab/foundation" at bounding box center [449, 118] width 222 height 6
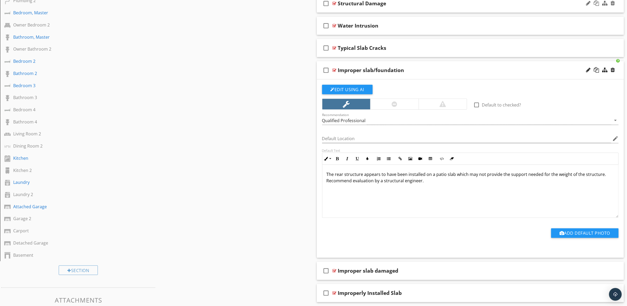
scroll to position [298, 0]
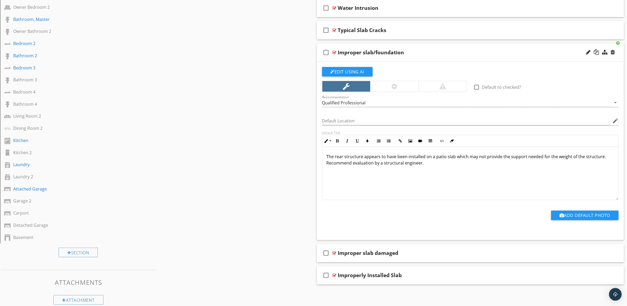
click at [406, 86] on div at bounding box center [394, 86] width 48 height 11
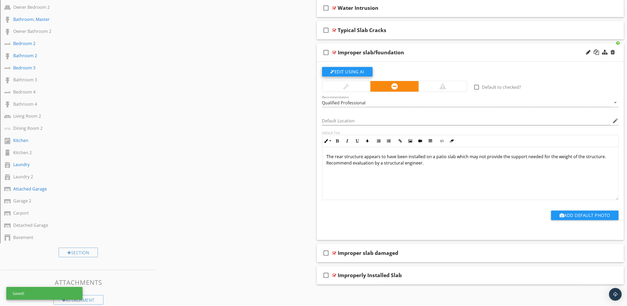
click at [364, 71] on button "Edit Using AI" at bounding box center [347, 72] width 51 height 10
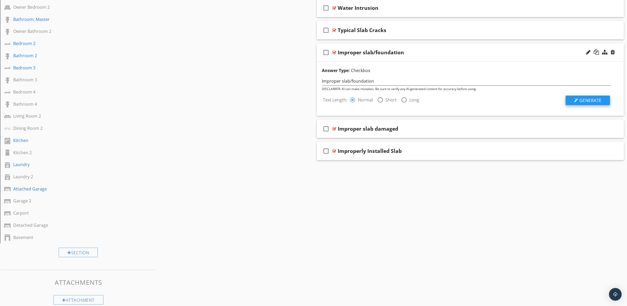
click at [599, 98] on span "Generate" at bounding box center [591, 100] width 22 height 6
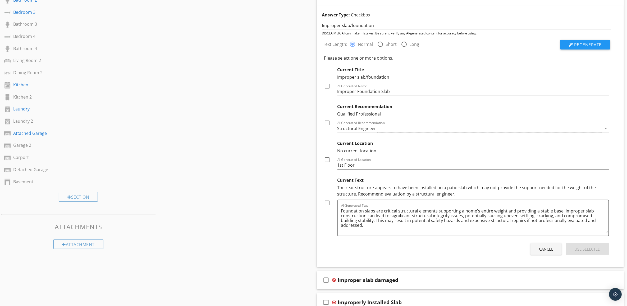
scroll to position [364, 0]
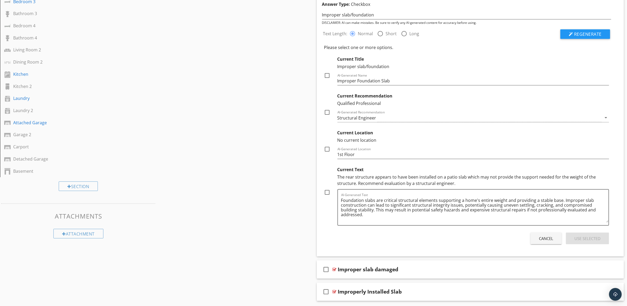
click at [389, 177] on div "The rear structure appears to have been installed on a patio slab which may not…" at bounding box center [474, 180] width 272 height 13
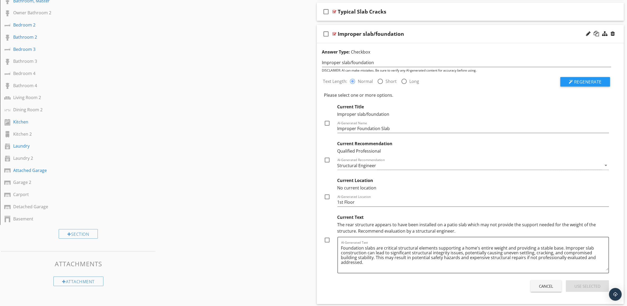
scroll to position [298, 0]
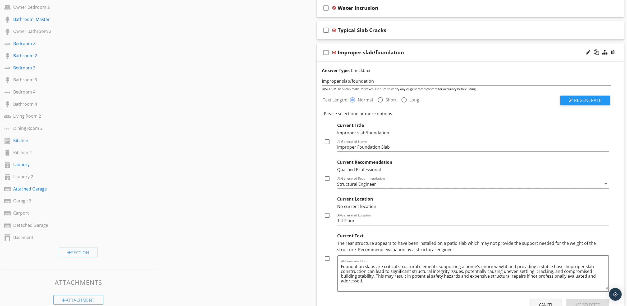
click at [532, 52] on div "Improper slab/foundation" at bounding box center [449, 52] width 222 height 6
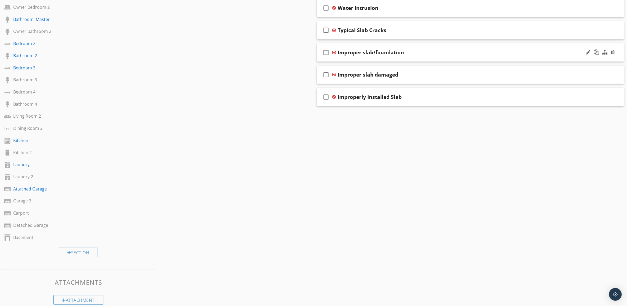
click at [531, 52] on div "Improper slab/foundation" at bounding box center [449, 52] width 222 height 6
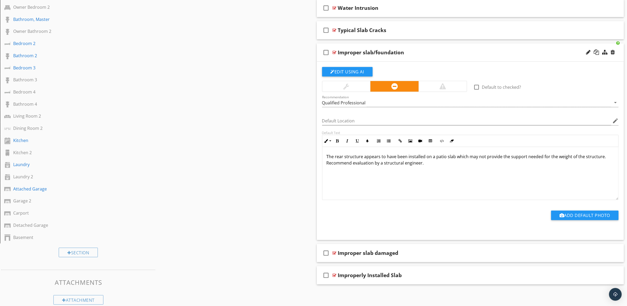
click at [380, 156] on p "The rear structure appears to have been installed on a patio slab which may not…" at bounding box center [471, 159] width 288 height 13
click at [523, 54] on div "Improper slab/foundation" at bounding box center [449, 52] width 222 height 6
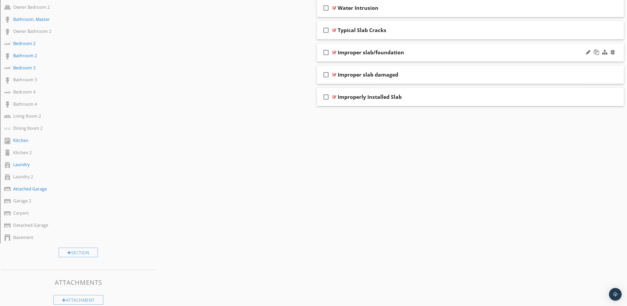
click at [523, 54] on div "Improper slab/foundation" at bounding box center [449, 52] width 222 height 6
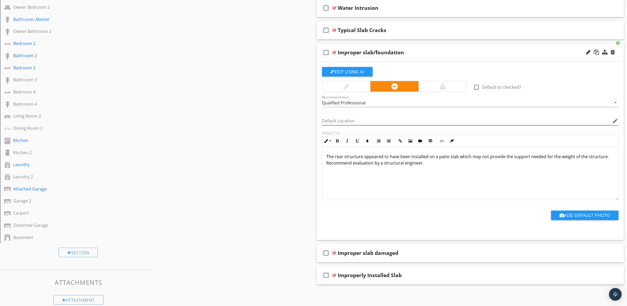
click at [616, 122] on icon "edit" at bounding box center [615, 120] width 6 height 6
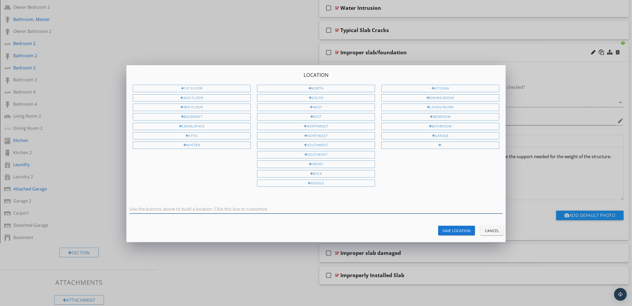
click at [273, 207] on input "text" at bounding box center [316, 209] width 373 height 9
type input "Patio Slab"
click at [464, 228] on div "Save Location" at bounding box center [457, 231] width 28 height 6
type input "Patio Slab"
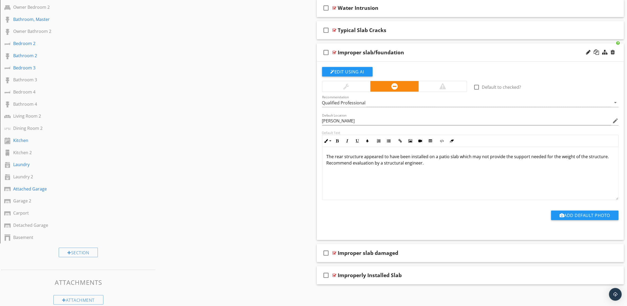
click at [466, 54] on div "Improper slab/foundation" at bounding box center [449, 52] width 222 height 6
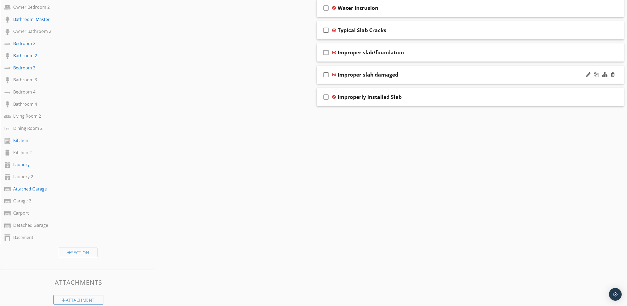
click at [467, 78] on div "Improper slab damaged" at bounding box center [449, 74] width 222 height 6
click at [468, 78] on div "Improper slab damaged" at bounding box center [449, 74] width 222 height 6
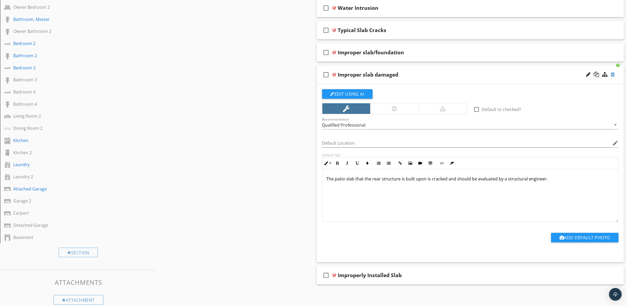
click at [613, 74] on div at bounding box center [613, 74] width 4 height 5
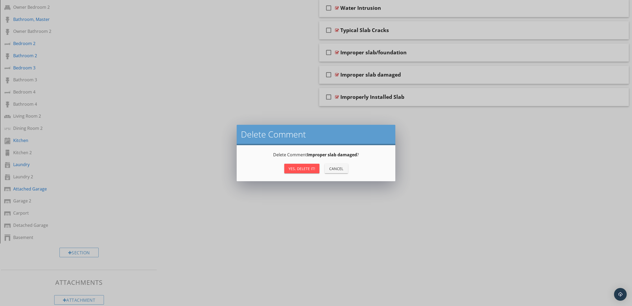
click at [296, 169] on div "Yes, Delete it!" at bounding box center [302, 169] width 27 height 6
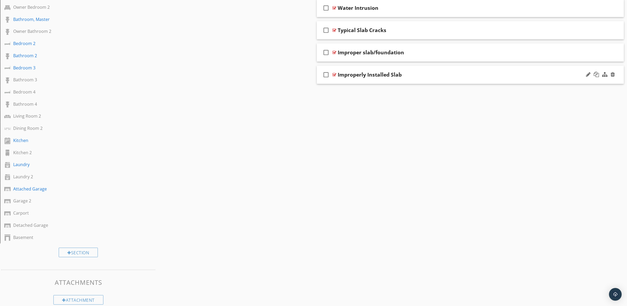
click at [521, 75] on div "Improperly Installed Slab" at bounding box center [449, 74] width 222 height 6
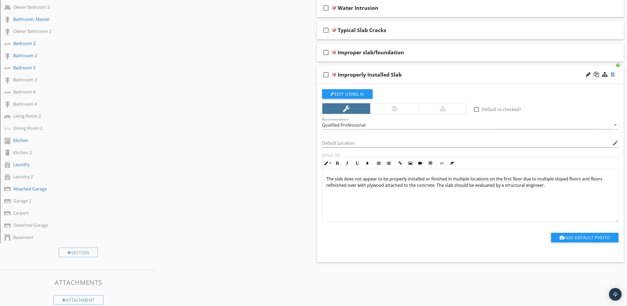
click at [613, 75] on div at bounding box center [613, 74] width 4 height 5
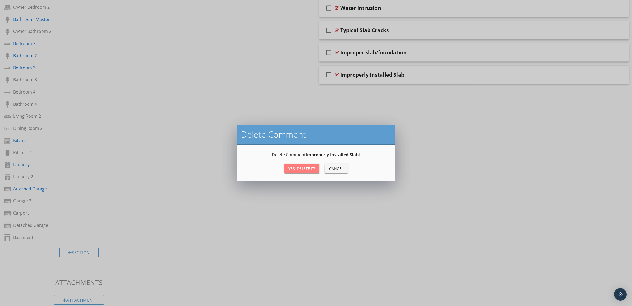
drag, startPoint x: 309, startPoint y: 167, endPoint x: 312, endPoint y: 167, distance: 3.7
click at [309, 167] on div "Yes, Delete it!" at bounding box center [302, 169] width 27 height 6
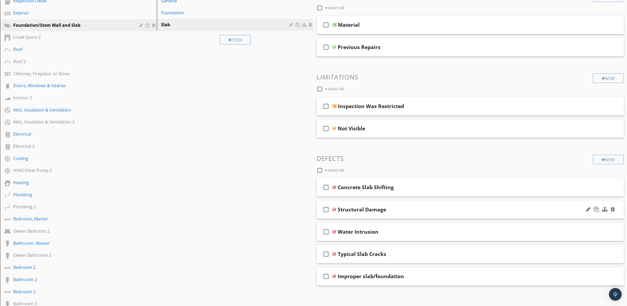
scroll to position [0, 0]
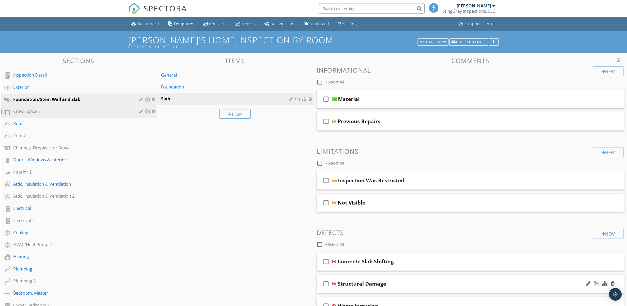
click at [68, 111] on div "Crawl Space 2" at bounding box center [72, 111] width 119 height 6
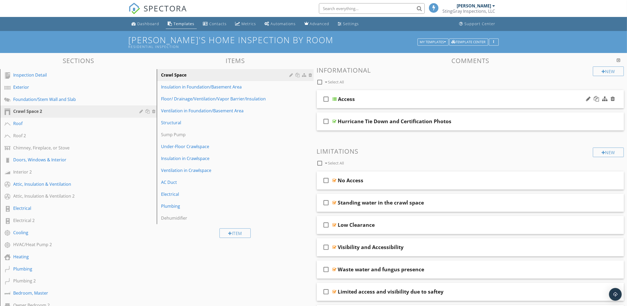
click at [431, 101] on div "Access" at bounding box center [449, 99] width 222 height 6
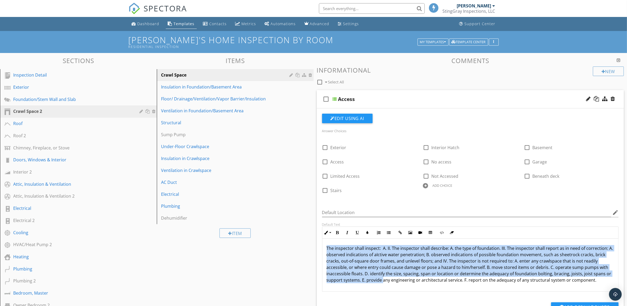
scroll to position [0, 0]
drag, startPoint x: 326, startPoint y: 248, endPoint x: 597, endPoint y: 278, distance: 273.2
click at [603, 283] on div "The inspector shall inspect: A. II. The inspector shall describe: A. the type o…" at bounding box center [471, 264] width 296 height 53
drag, startPoint x: 504, startPoint y: 263, endPoint x: 381, endPoint y: 255, distance: 122.7
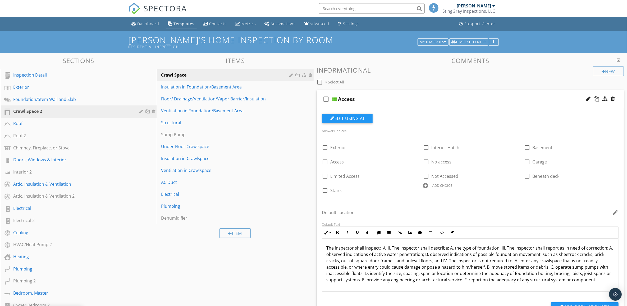
drag, startPoint x: 326, startPoint y: 247, endPoint x: 583, endPoint y: 280, distance: 259.2
click at [623, 288] on div "Edit Using AI Answer Choices check_box_outline_blank Exterior check_box_outline…" at bounding box center [470, 219] width 307 height 223
copy p "The inspector shall inspect: A. II. The inspector shall describe: A. the type o…"
click at [112, 100] on div "Foundation/Stem Wall and Slab" at bounding box center [72, 99] width 119 height 6
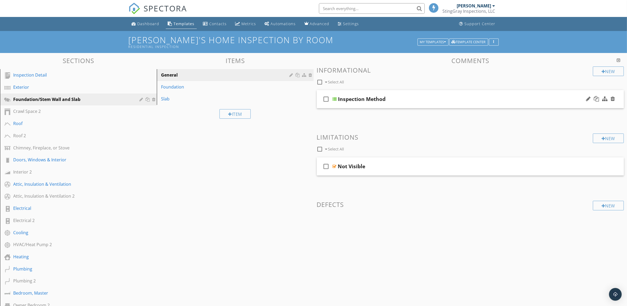
click at [441, 101] on div "Inspection Method" at bounding box center [449, 99] width 222 height 6
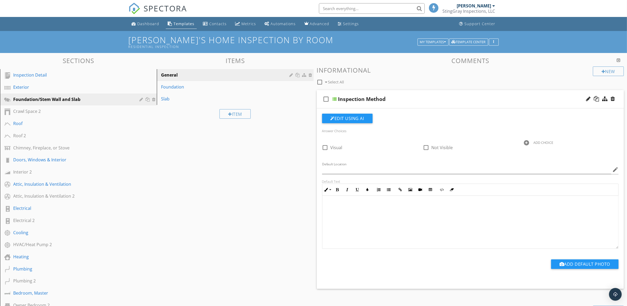
click at [423, 100] on div "Inspection Method" at bounding box center [449, 99] width 222 height 6
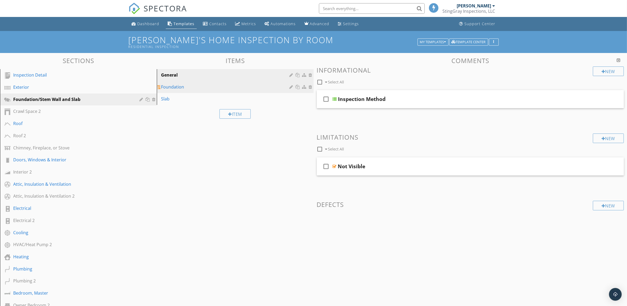
click at [213, 86] on div "Foundation" at bounding box center [226, 87] width 130 height 6
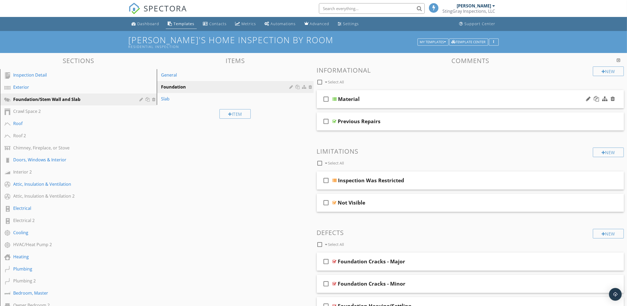
click at [468, 96] on div "Material" at bounding box center [449, 99] width 222 height 6
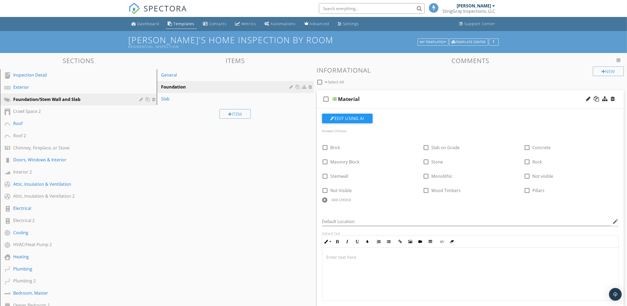
click at [437, 96] on div "Material" at bounding box center [449, 99] width 222 height 6
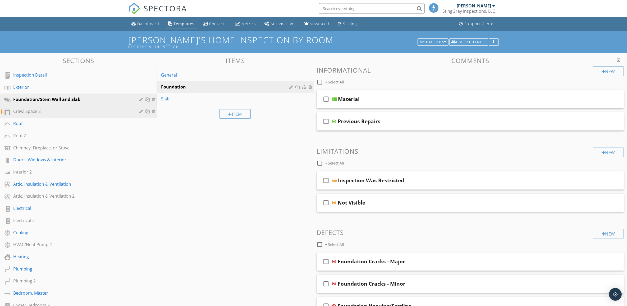
click at [67, 108] on div "Crawl Space 2" at bounding box center [72, 111] width 119 height 6
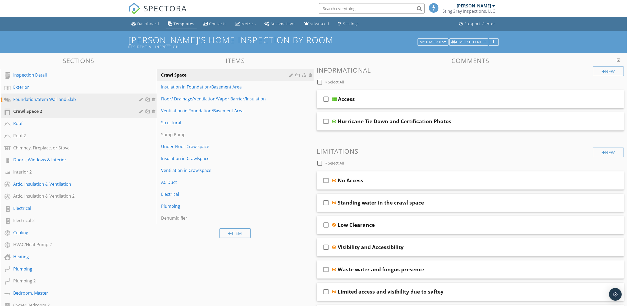
click at [84, 97] on div "Foundation/Stem Wall and Slab" at bounding box center [72, 99] width 119 height 6
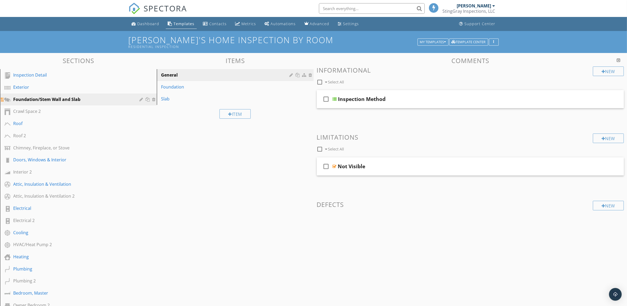
click at [84, 97] on div "Foundation/Stem Wall and Slab" at bounding box center [72, 99] width 119 height 6
click at [86, 110] on div "Crawl Space 2" at bounding box center [72, 111] width 119 height 6
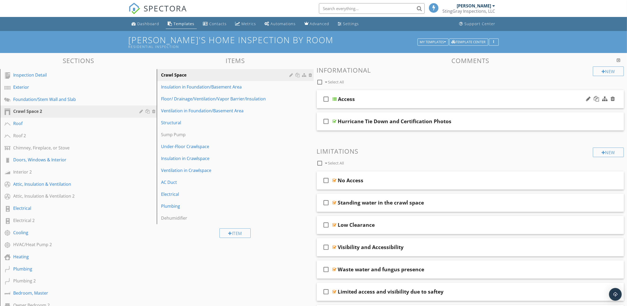
click at [477, 98] on div "Access" at bounding box center [449, 99] width 222 height 6
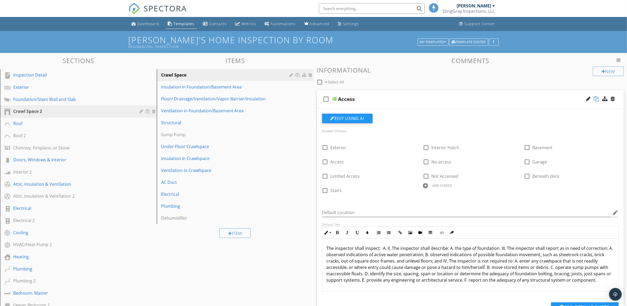
click at [598, 98] on div at bounding box center [596, 98] width 5 height 5
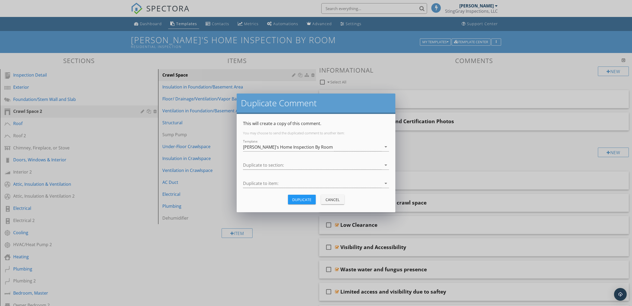
click at [335, 196] on button "Cancel" at bounding box center [332, 199] width 23 height 10
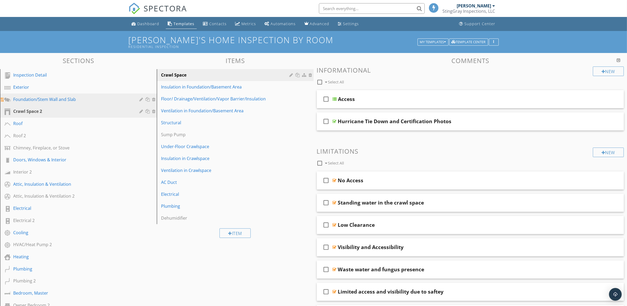
click at [92, 101] on div "Foundation/Stem Wall and Slab" at bounding box center [72, 99] width 119 height 6
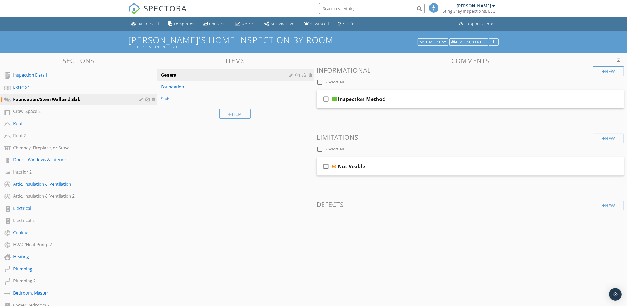
click at [140, 98] on div at bounding box center [141, 99] width 5 height 4
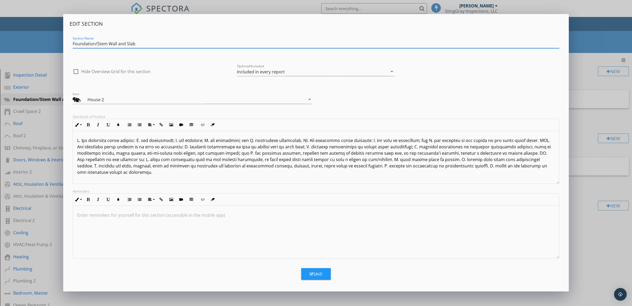
click at [38, 56] on div "Edit Section Section Name Foundation/Stem Wall and Slab check_box_outline_blank…" at bounding box center [316, 153] width 632 height 306
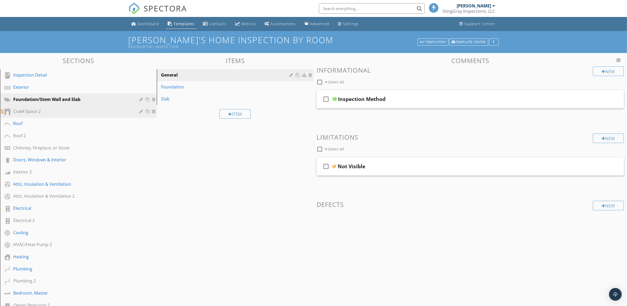
click at [78, 111] on div "Crawl Space 2" at bounding box center [72, 111] width 119 height 6
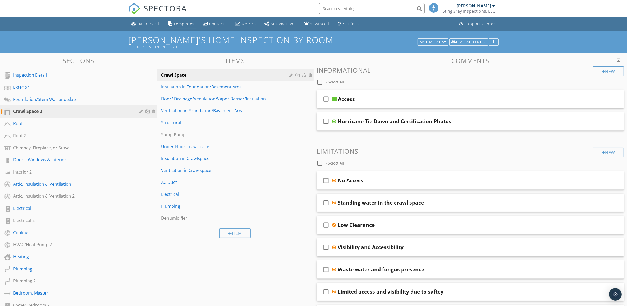
click at [140, 110] on div at bounding box center [141, 111] width 5 height 4
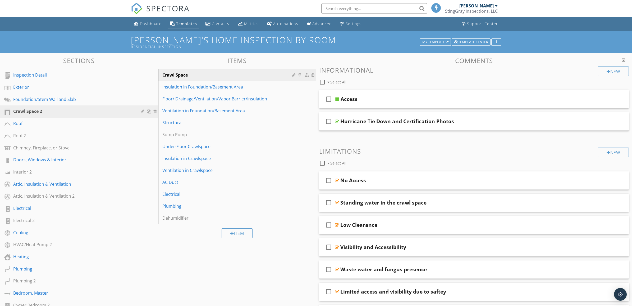
click at [39, 61] on div at bounding box center [316, 153] width 632 height 306
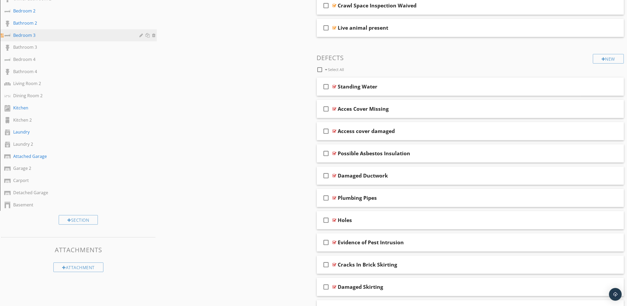
scroll to position [331, 0]
click at [98, 201] on div "Basement" at bounding box center [72, 204] width 119 height 6
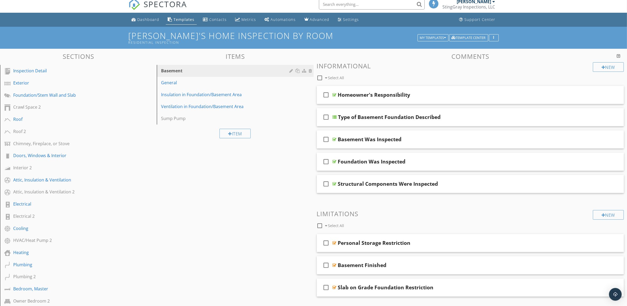
scroll to position [0, 0]
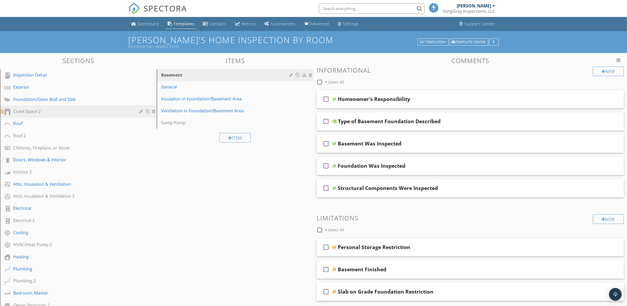
click at [113, 110] on div "Crawl Space 2" at bounding box center [72, 111] width 119 height 6
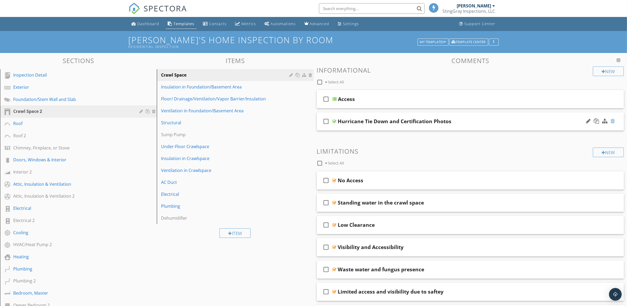
click at [614, 121] on div at bounding box center [613, 120] width 4 height 5
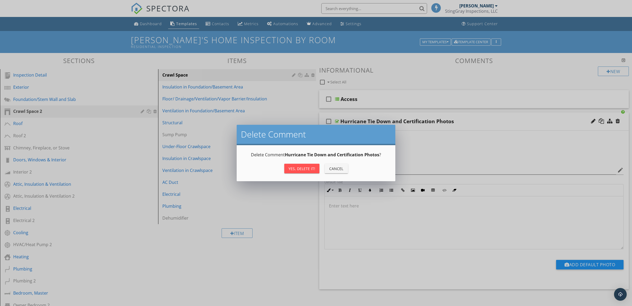
click at [310, 167] on div "Yes, Delete it!" at bounding box center [302, 169] width 27 height 6
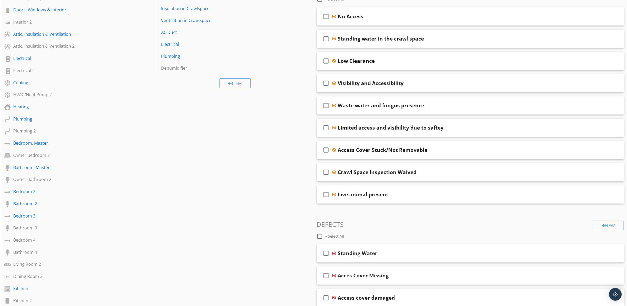
scroll to position [66, 0]
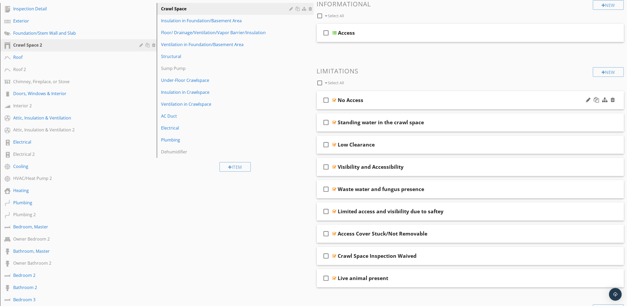
click at [542, 101] on div "No Access" at bounding box center [449, 100] width 222 height 6
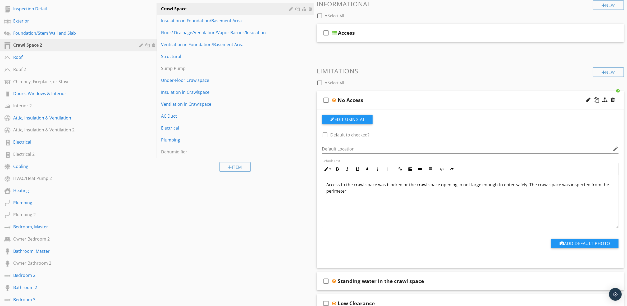
click at [544, 98] on div "No Access" at bounding box center [449, 100] width 222 height 6
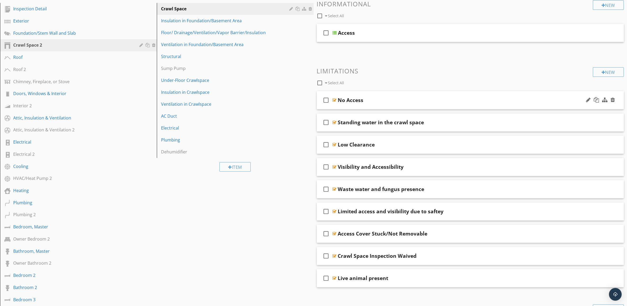
click at [344, 100] on div "No Access" at bounding box center [351, 100] width 26 height 6
click at [343, 99] on input "No Access" at bounding box center [449, 100] width 222 height 9
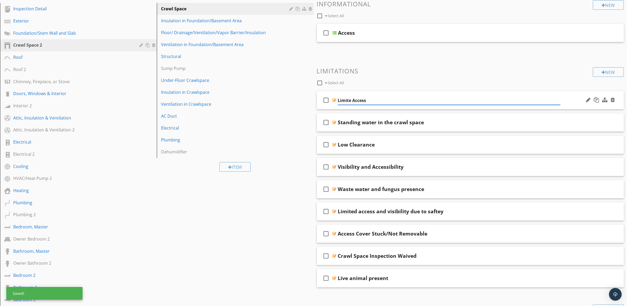
type input "Limited Access"
click at [555, 42] on span "check_box_outline_blank Access" at bounding box center [470, 37] width 307 height 26
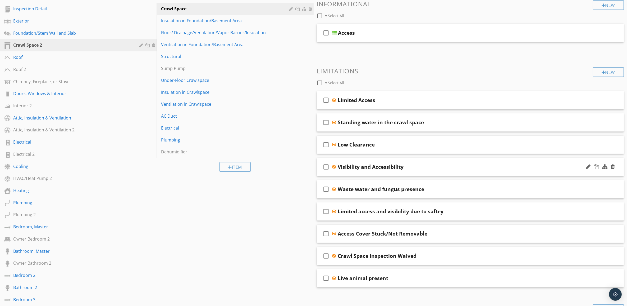
click at [487, 167] on div "Visibility and Accessibility" at bounding box center [449, 166] width 222 height 6
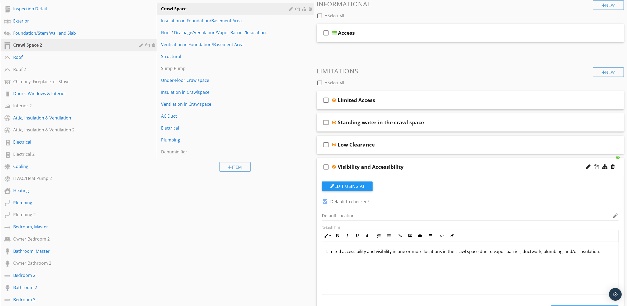
click at [487, 167] on div "Visibility and Accessibility" at bounding box center [449, 166] width 222 height 6
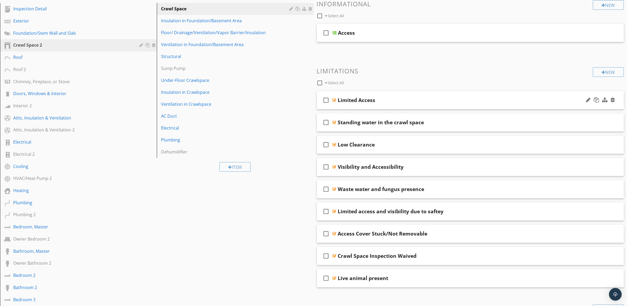
click at [499, 99] on div "Limited Access" at bounding box center [449, 100] width 222 height 6
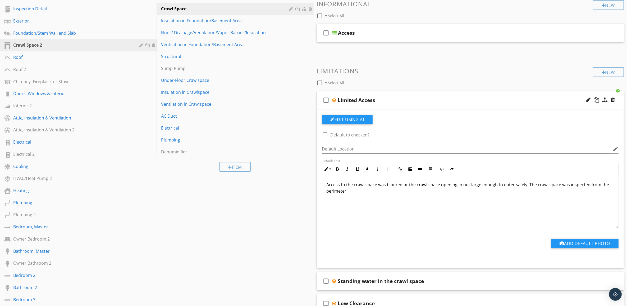
click at [499, 99] on div "Limited Access" at bounding box center [449, 100] width 222 height 6
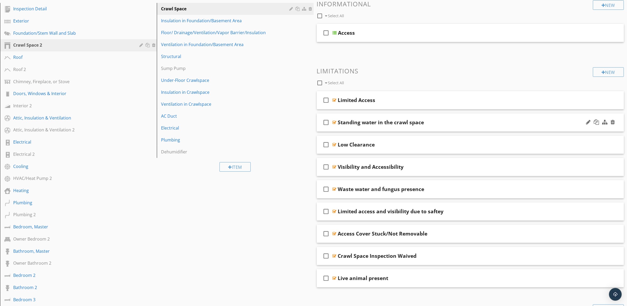
click at [500, 126] on div "check_box_outline_blank Standing water in the crawl space" at bounding box center [470, 122] width 307 height 18
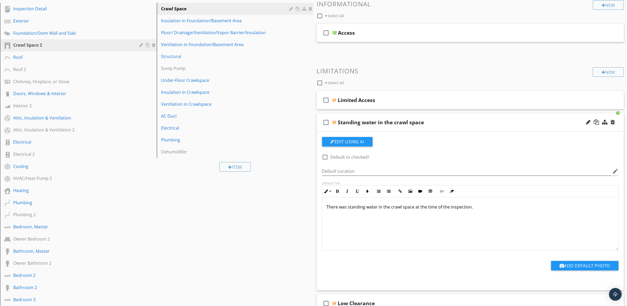
click at [470, 205] on p "There was standing water in the crawl space at the time of the inspection." at bounding box center [471, 206] width 288 height 6
click at [510, 122] on div "Standing water in the crawl space" at bounding box center [449, 122] width 222 height 6
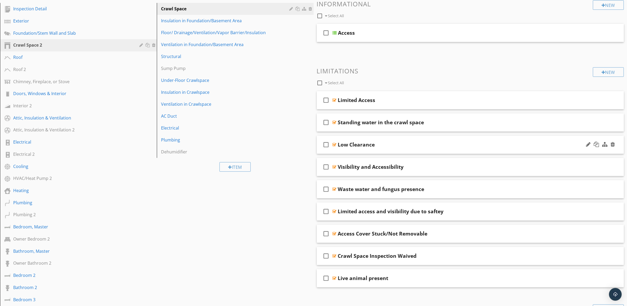
click at [511, 145] on div "Low Clearance" at bounding box center [449, 144] width 222 height 6
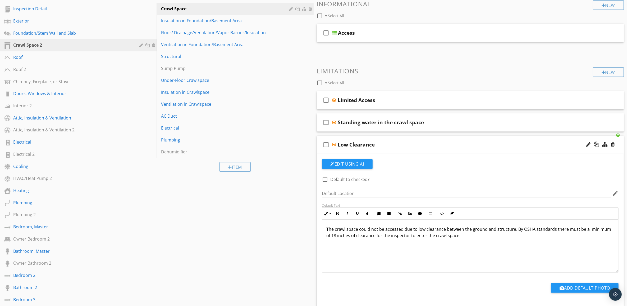
click at [511, 145] on div "Low Clearance" at bounding box center [449, 144] width 222 height 6
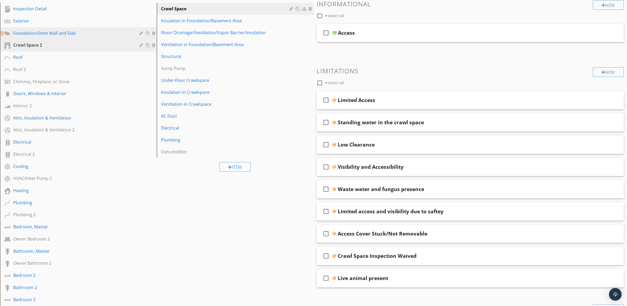
click at [101, 31] on div "Foundation/Stem Wall and Slab" at bounding box center [72, 33] width 119 height 6
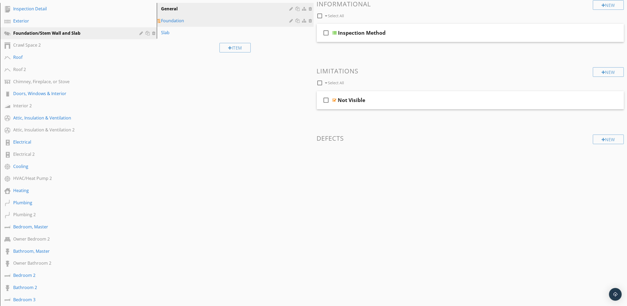
click at [199, 22] on div "Foundation" at bounding box center [226, 20] width 130 height 6
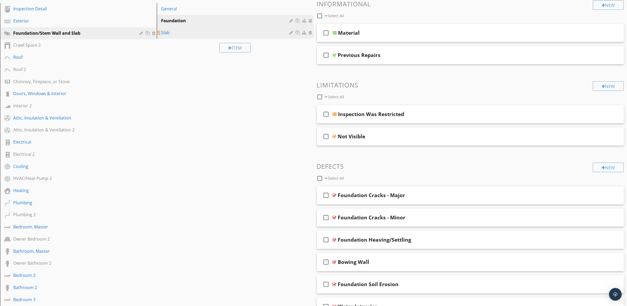
click at [197, 35] on div "Slab" at bounding box center [226, 32] width 130 height 6
click at [205, 23] on div "Foundation" at bounding box center [226, 20] width 130 height 6
click at [598, 113] on div at bounding box center [596, 113] width 5 height 5
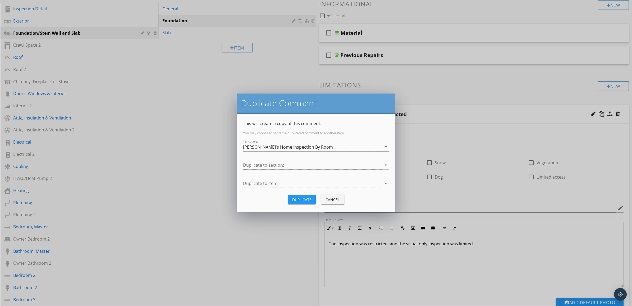
click at [385, 163] on icon "arrow_drop_down" at bounding box center [386, 165] width 6 height 6
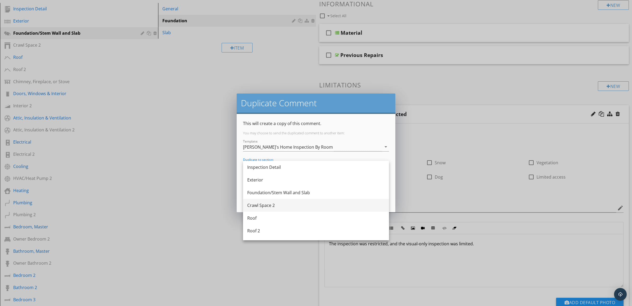
click at [313, 207] on div "Crawl Space 2" at bounding box center [316, 205] width 138 height 6
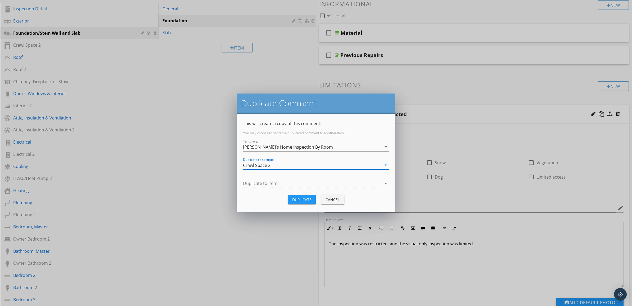
click at [387, 183] on icon "arrow_drop_down" at bounding box center [386, 183] width 6 height 6
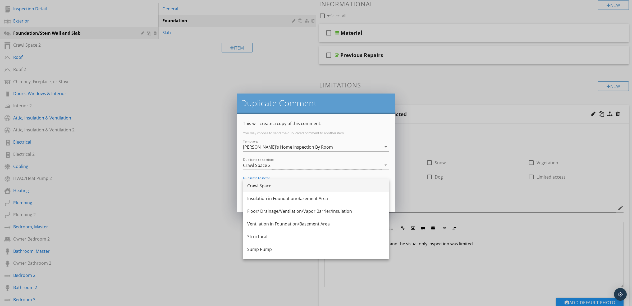
click at [325, 184] on div "Crawl Space" at bounding box center [316, 185] width 138 height 6
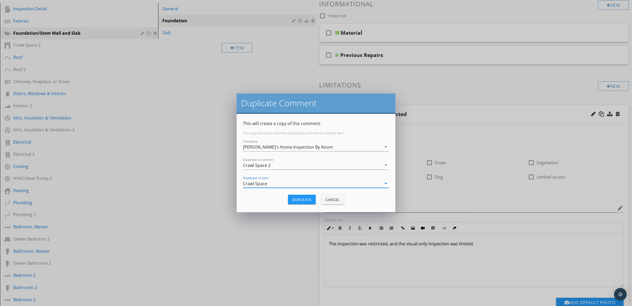
click at [300, 198] on div "Duplicate" at bounding box center [301, 200] width 19 height 6
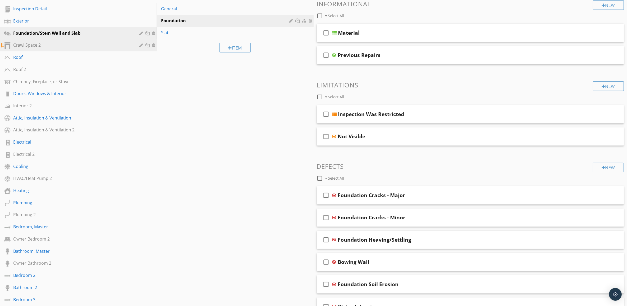
click at [142, 44] on div at bounding box center [141, 45] width 5 height 4
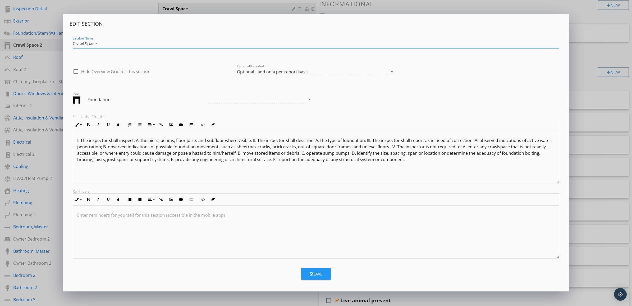
type input "Crawl Space"
click at [321, 276] on div "Save" at bounding box center [316, 274] width 13 height 6
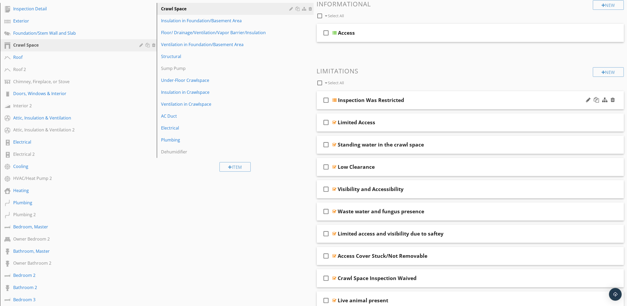
click at [506, 102] on div "Inspection Was Restricted" at bounding box center [449, 100] width 222 height 6
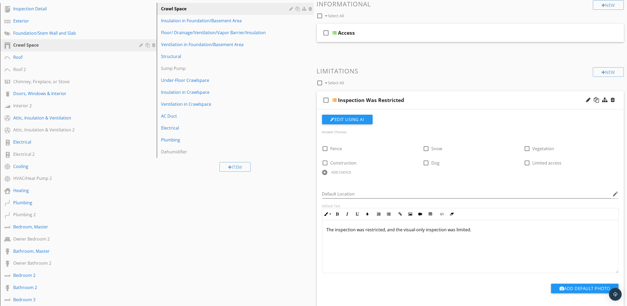
click at [507, 101] on div "Inspection Was Restricted" at bounding box center [449, 100] width 222 height 6
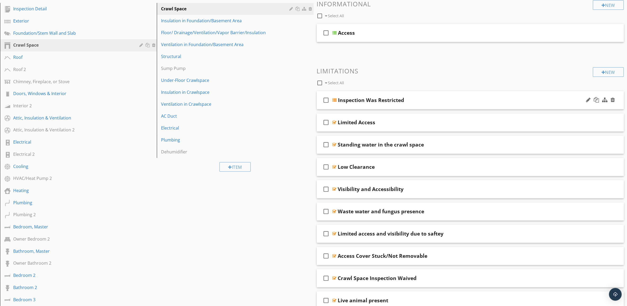
click at [507, 101] on div "Inspection Was Restricted" at bounding box center [449, 100] width 222 height 6
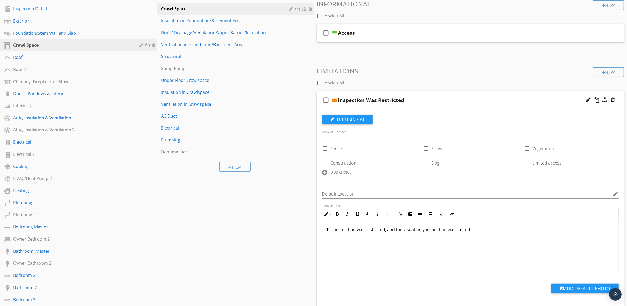
click at [337, 171] on div "ADD CHOICE" at bounding box center [342, 172] width 20 height 4
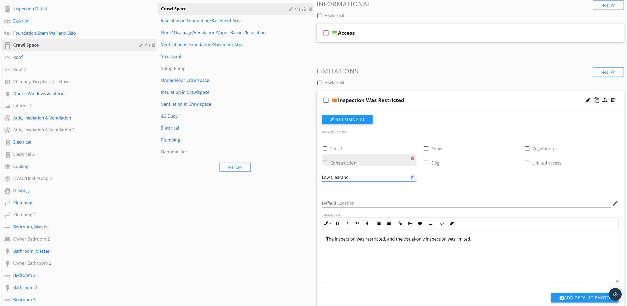
type input "Low Clearance"
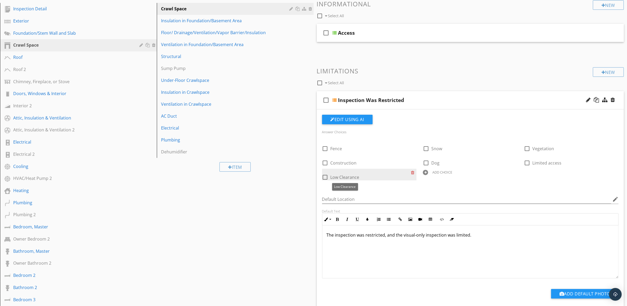
click at [346, 176] on span "Low Clearance" at bounding box center [345, 177] width 29 height 6
click at [345, 175] on span "Low Clearance" at bounding box center [345, 177] width 29 height 6
checkbox input "false"
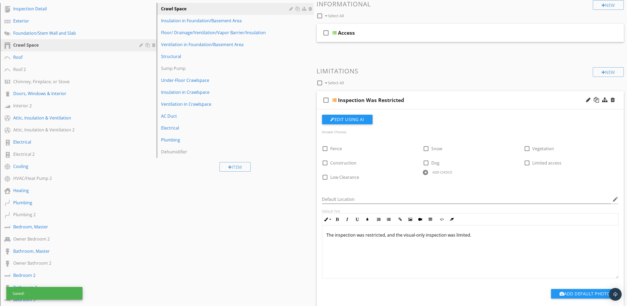
click at [446, 171] on div "ADD CHOICE" at bounding box center [443, 172] width 20 height 4
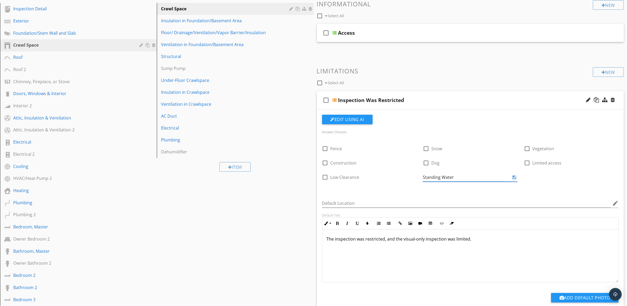
type input "Standing Water"
click at [482, 195] on div "Default Location edit" at bounding box center [470, 203] width 303 height 18
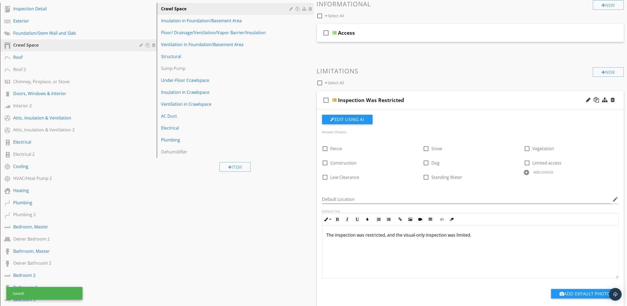
click at [536, 173] on div "ADD CHOICE" at bounding box center [544, 172] width 20 height 4
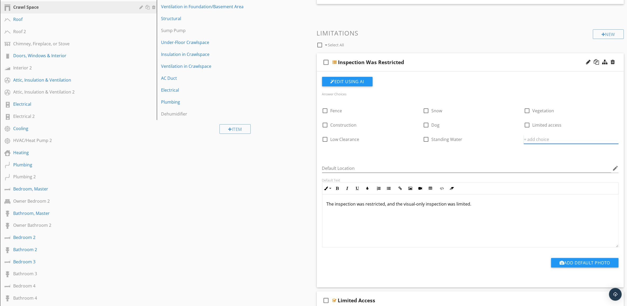
scroll to position [99, 0]
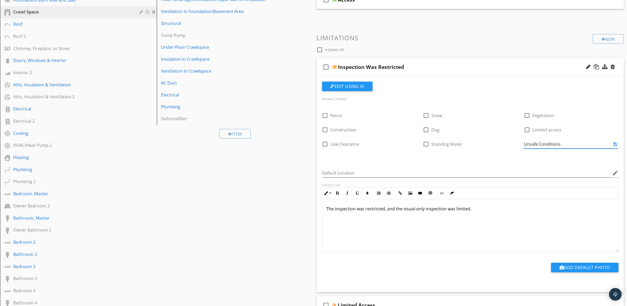
type input "Unsafe Conditions"
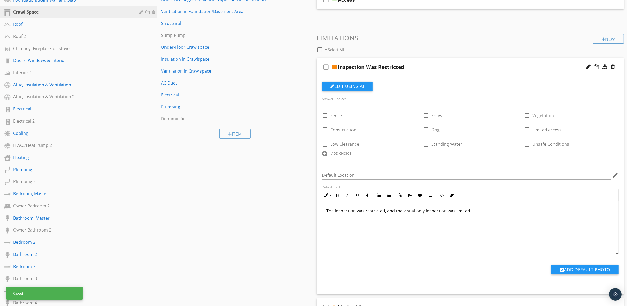
click at [342, 153] on div "ADD CHOICE" at bounding box center [342, 153] width 20 height 4
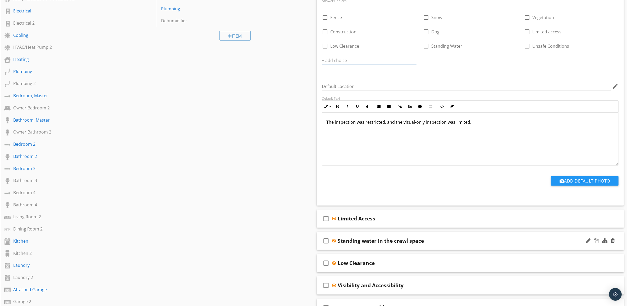
scroll to position [165, 0]
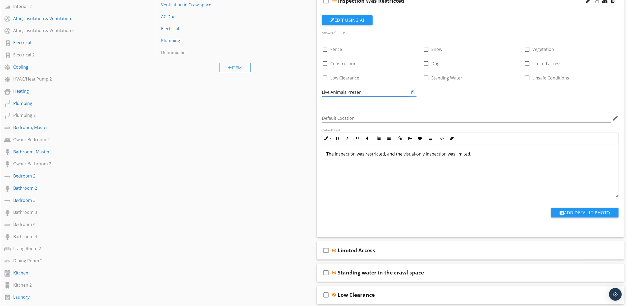
type input "Live Animals Present"
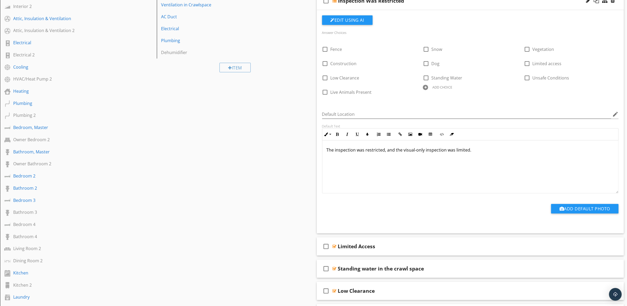
click at [479, 4] on div "check_box_outline_blank Inspection Was Restricted" at bounding box center [470, 1] width 307 height 18
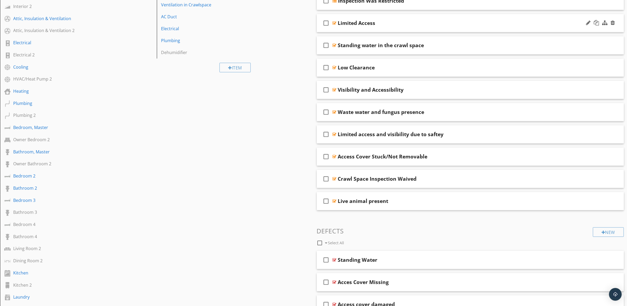
click at [571, 24] on div "check_box_outline_blank Limited Access" at bounding box center [470, 23] width 307 height 18
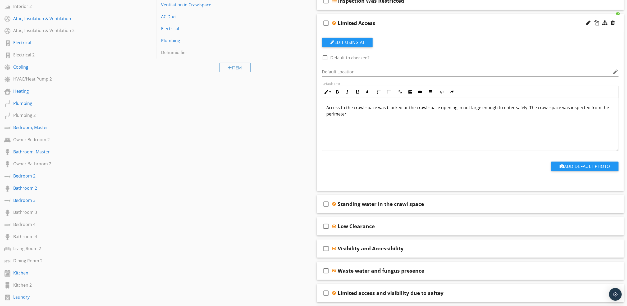
click at [571, 24] on div "check_box_outline_blank Limited Access" at bounding box center [470, 23] width 307 height 18
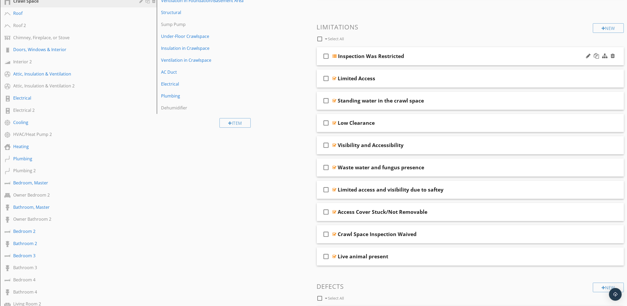
scroll to position [99, 0]
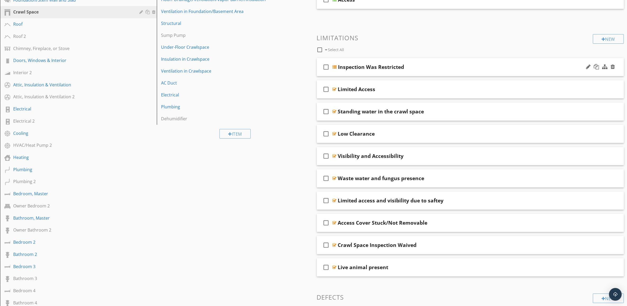
click at [508, 65] on div "Inspection Was Restricted" at bounding box center [449, 67] width 222 height 6
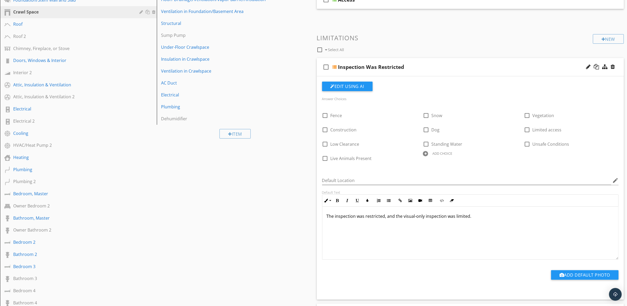
click at [443, 154] on div "ADD CHOICE" at bounding box center [443, 153] width 20 height 4
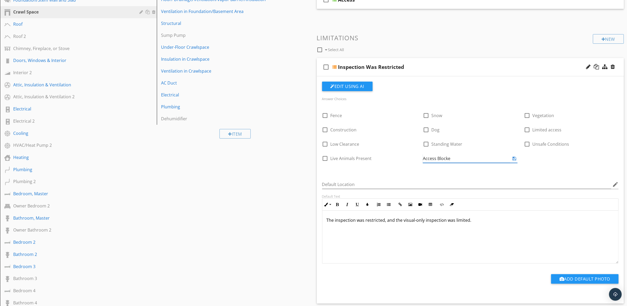
type input "Access Blocked"
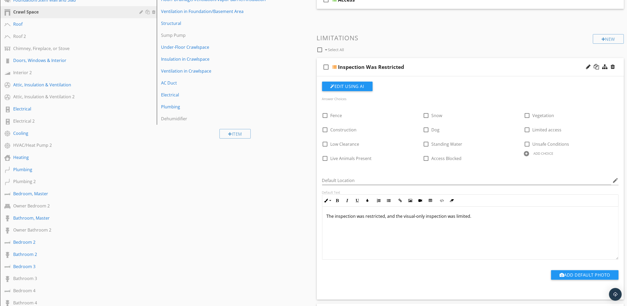
click at [480, 66] on div "Inspection Was Restricted" at bounding box center [449, 67] width 222 height 6
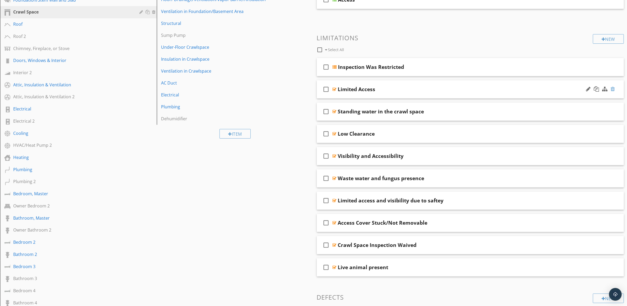
click at [614, 88] on div at bounding box center [613, 88] width 4 height 5
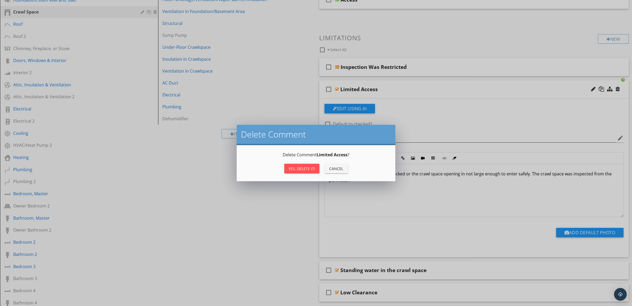
click at [301, 166] on div "Yes, Delete it!" at bounding box center [302, 169] width 27 height 6
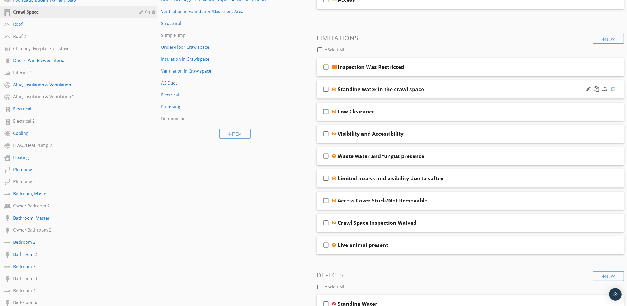
click at [612, 89] on div at bounding box center [613, 88] width 4 height 5
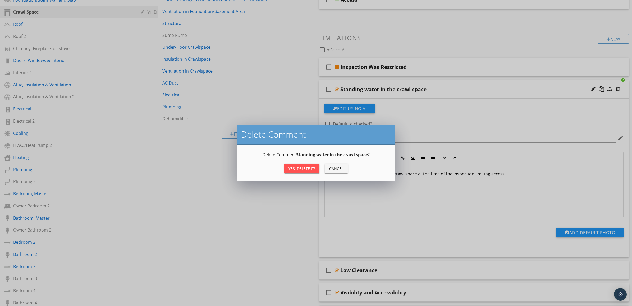
click at [303, 168] on div "Yes, Delete it!" at bounding box center [302, 169] width 27 height 6
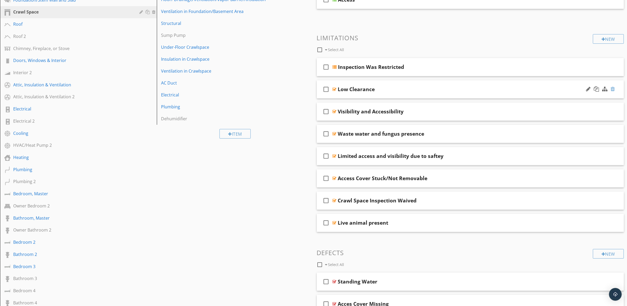
click at [614, 89] on div at bounding box center [613, 88] width 4 height 5
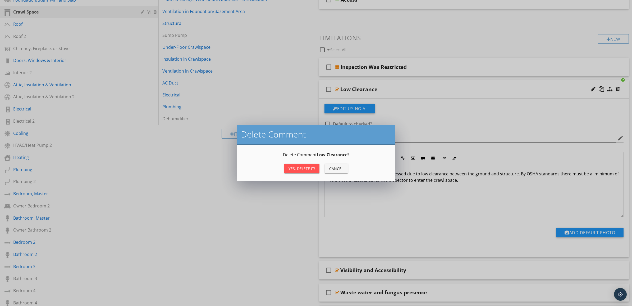
click at [307, 170] on div "Yes, Delete it!" at bounding box center [302, 169] width 27 height 6
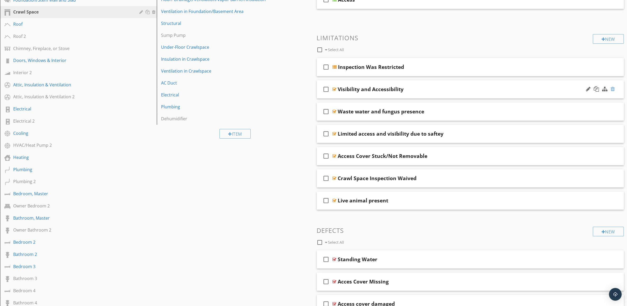
click at [614, 89] on div at bounding box center [613, 88] width 4 height 5
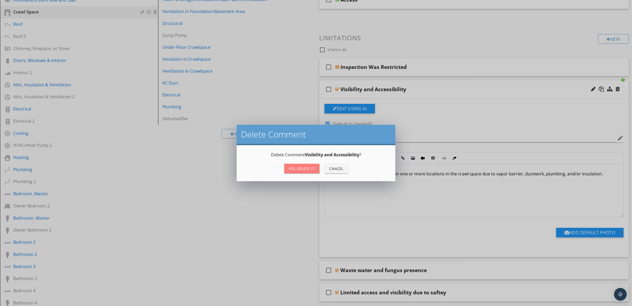
click at [304, 167] on div "Yes, Delete it!" at bounding box center [302, 169] width 27 height 6
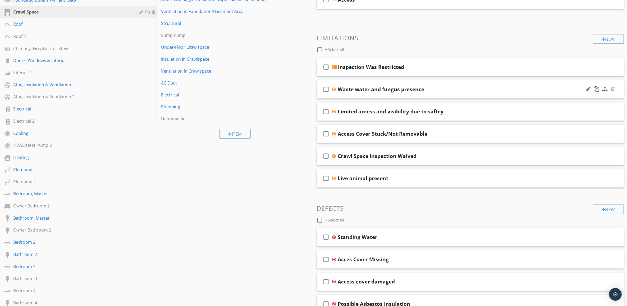
click at [614, 89] on div at bounding box center [613, 88] width 4 height 5
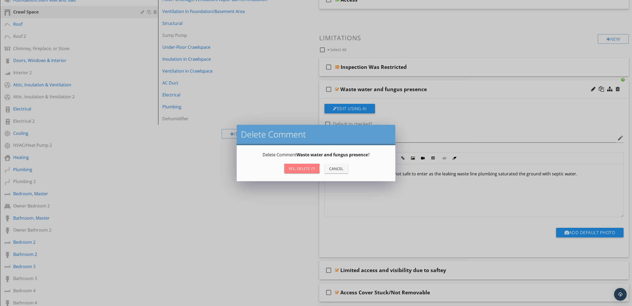
click at [298, 167] on div "Yes, Delete it!" at bounding box center [302, 169] width 27 height 6
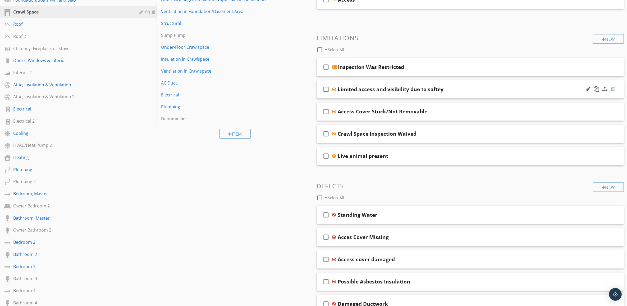
click at [613, 87] on div at bounding box center [613, 88] width 4 height 5
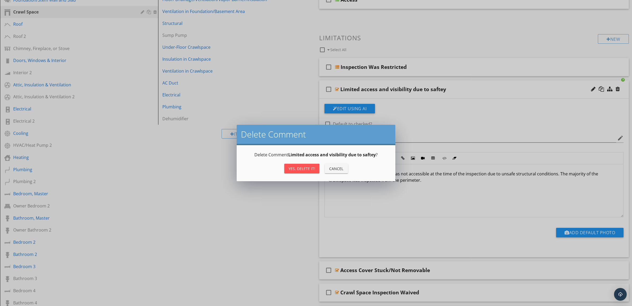
click at [302, 166] on div "Yes, Delete it!" at bounding box center [302, 169] width 27 height 6
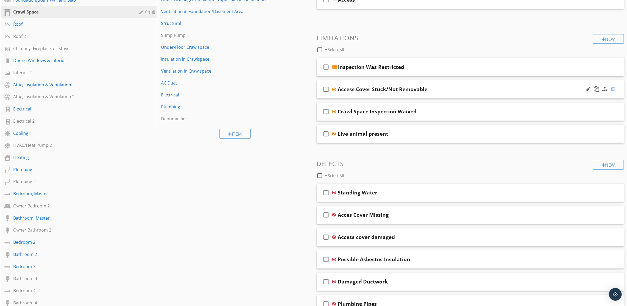
click at [614, 89] on div at bounding box center [613, 88] width 4 height 5
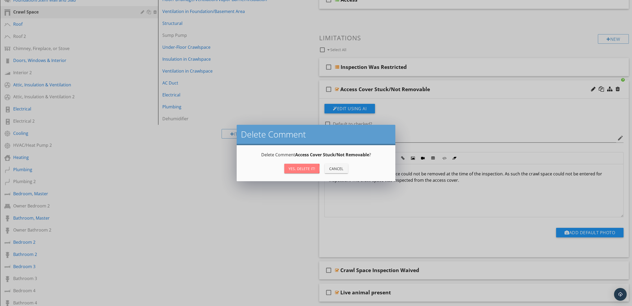
click at [304, 166] on div "Yes, Delete it!" at bounding box center [302, 169] width 27 height 6
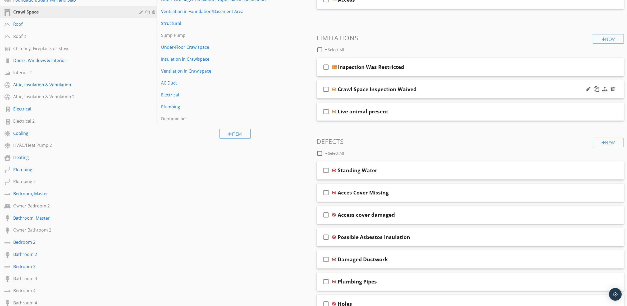
click at [557, 88] on div "Crawl Space Inspection Waived" at bounding box center [449, 89] width 222 height 6
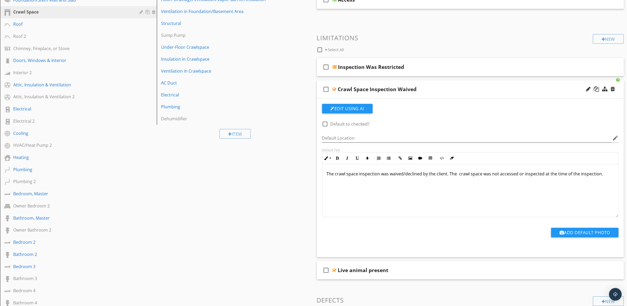
click at [459, 174] on p "The crawl space inspection was waived/declined by the client. The crawl space w…" at bounding box center [471, 173] width 288 height 6
type textarea "<p>The crawl space inspection was waived/declined by the client. The crawl spac…"
click at [501, 89] on div "Crawl Space Inspection Waived" at bounding box center [449, 89] width 222 height 6
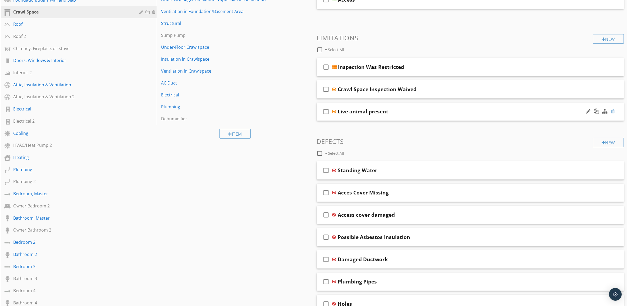
click at [613, 111] on div at bounding box center [613, 110] width 4 height 5
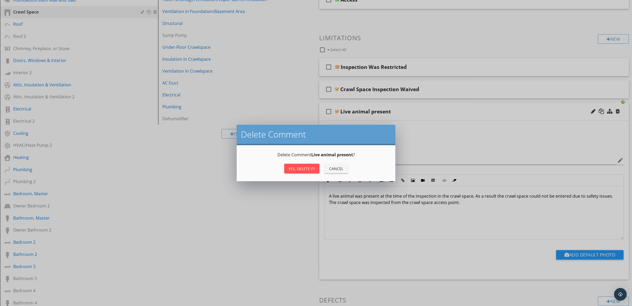
click at [305, 167] on div "Yes, Delete it!" at bounding box center [302, 169] width 27 height 6
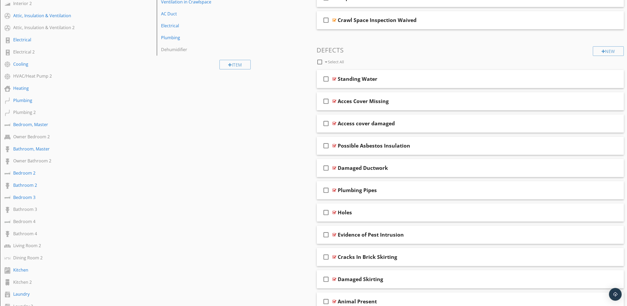
scroll to position [135, 0]
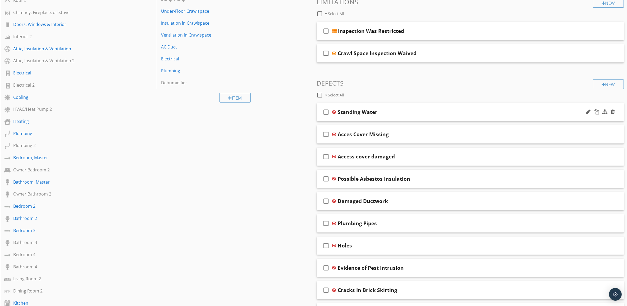
click at [506, 114] on div "Standing Water" at bounding box center [449, 112] width 222 height 6
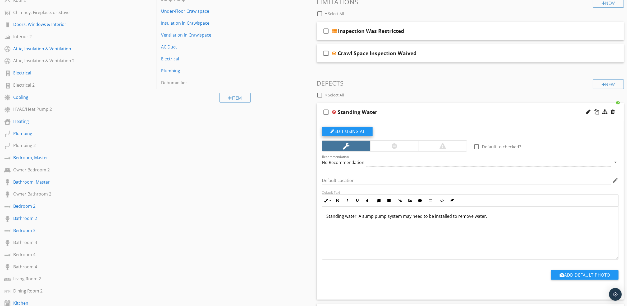
click at [344, 133] on button "Edit Using AI" at bounding box center [347, 131] width 51 height 10
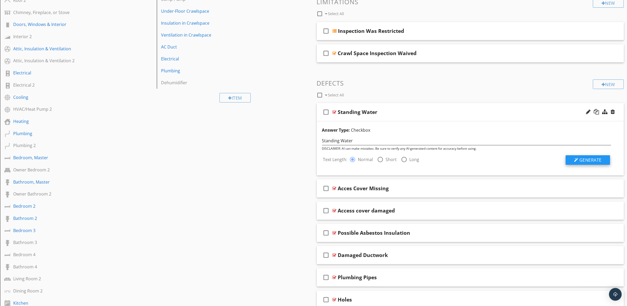
click at [597, 158] on span "Generate" at bounding box center [591, 160] width 22 height 6
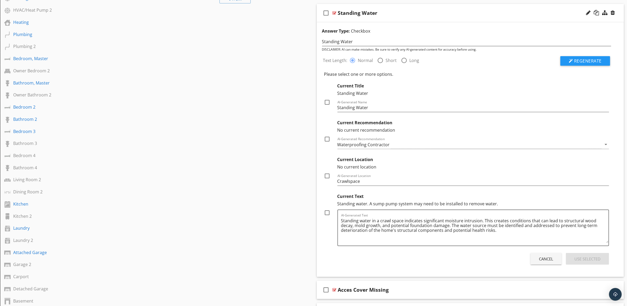
scroll to position [234, 0]
paste textarea "The inspector shall inspect: A. II. The inspector shall describe: A. the type o…"
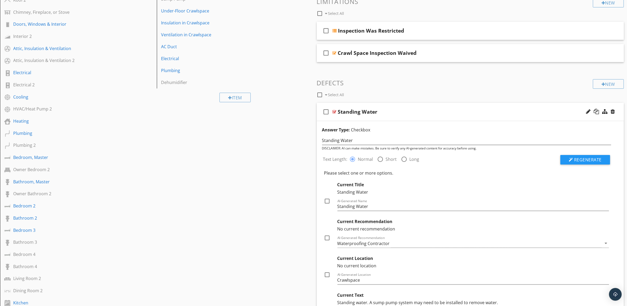
scroll to position [135, 0]
type textarea "Standing water in a crawl space indicates significant moisture intrusion. This …"
click at [538, 109] on div "Standing Water" at bounding box center [449, 112] width 222 height 6
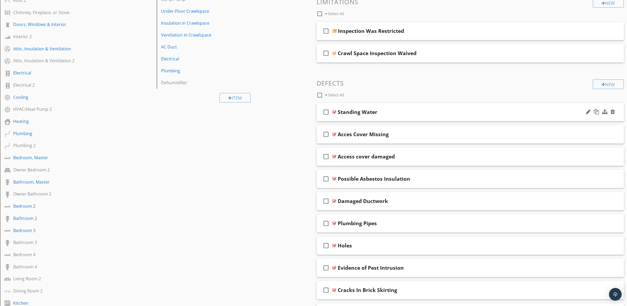
click at [538, 110] on div "Standing Water" at bounding box center [449, 112] width 222 height 6
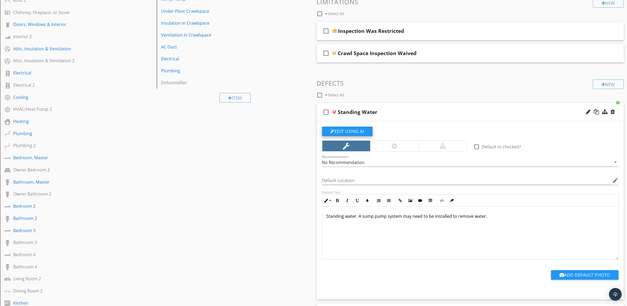
click at [341, 129] on button "Edit Using AI" at bounding box center [347, 131] width 51 height 10
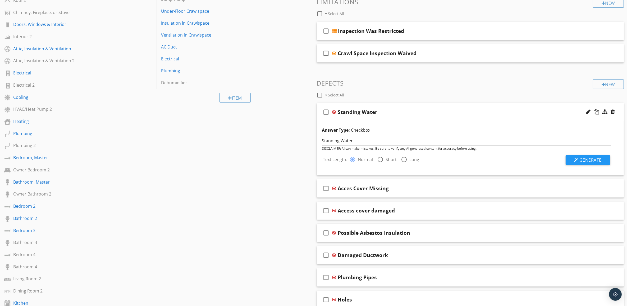
scroll to position [234, 0]
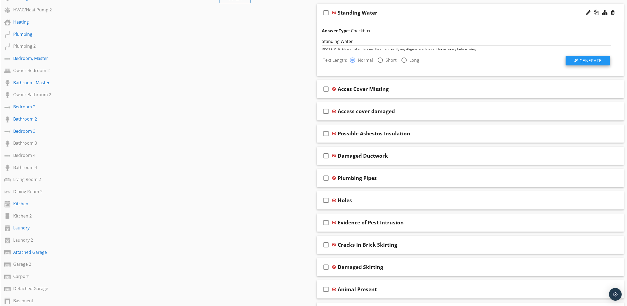
click at [594, 58] on span "Generate" at bounding box center [591, 61] width 22 height 6
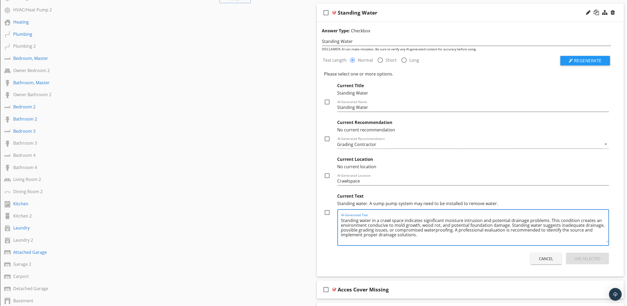
paste textarea "An evaluation and any necessary corrections should be performed by a qualified …"
click at [425, 236] on textarea "Standing water in a crawl space indicates significant moisture intrusion and po…" at bounding box center [475, 229] width 268 height 26
drag, startPoint x: 417, startPoint y: 234, endPoint x: 597, endPoint y: 236, distance: 179.6
click at [597, 236] on textarea "Standing water in a crawl space indicates significant moisture intrusion and po…" at bounding box center [475, 229] width 268 height 26
type textarea "Standing water in a crawl space indicates significant moisture intrusion and po…"
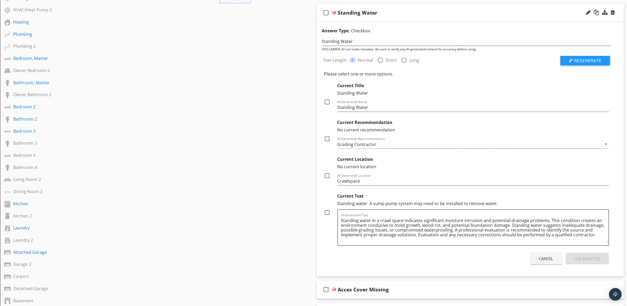
click at [326, 210] on div at bounding box center [327, 212] width 9 height 9
checkbox input "true"
click at [325, 175] on div at bounding box center [327, 175] width 9 height 9
checkbox input "true"
click at [607, 143] on icon "arrow_drop_down" at bounding box center [606, 144] width 6 height 6
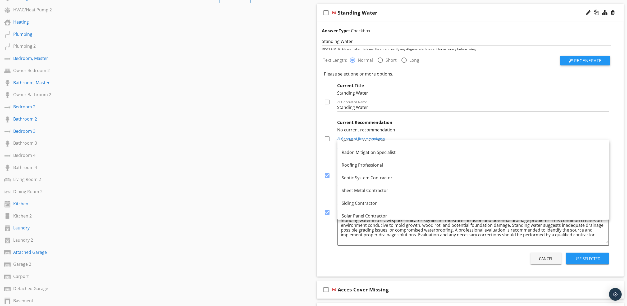
scroll to position [436, 0]
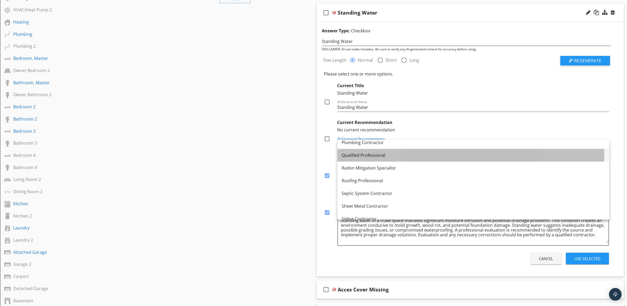
click at [495, 149] on link "Qualified Professional" at bounding box center [474, 155] width 272 height 13
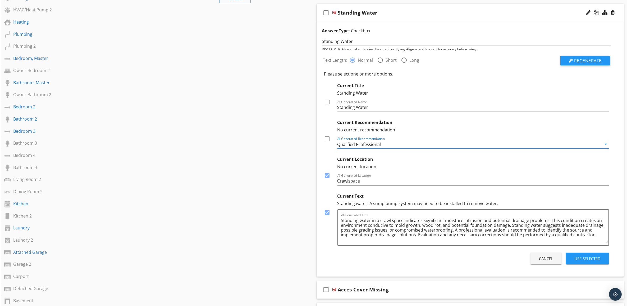
click at [326, 137] on div at bounding box center [327, 138] width 9 height 9
checkbox input "true"
click at [326, 100] on div at bounding box center [327, 101] width 9 height 9
checkbox input "true"
click at [585, 258] on div "Use Selected" at bounding box center [588, 258] width 26 height 6
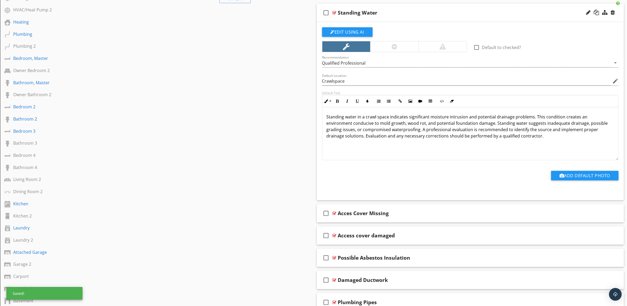
click at [522, 13] on div "Standing Water" at bounding box center [449, 13] width 222 height 6
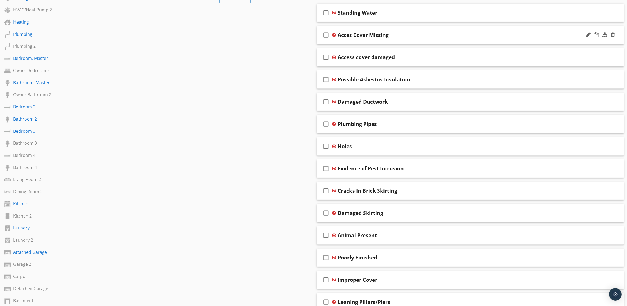
click at [468, 38] on div "Acces Cover Missing" at bounding box center [449, 35] width 222 height 6
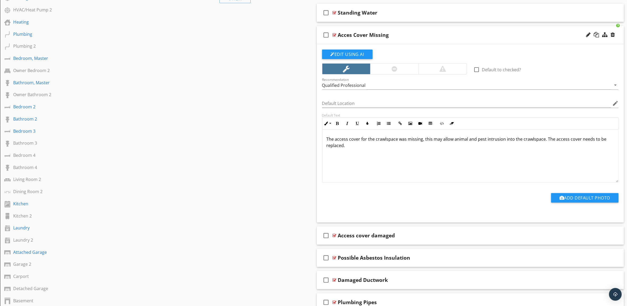
click at [421, 139] on p "The access cover for the crawlspace was missing, this may allow animal and pest…" at bounding box center [471, 142] width 288 height 13
click at [355, 51] on button "Edit Using AI" at bounding box center [347, 54] width 51 height 10
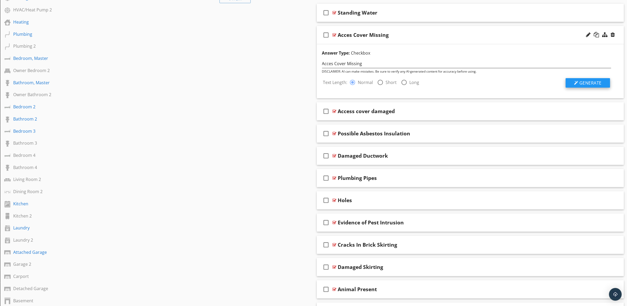
click at [594, 82] on span "Generate" at bounding box center [591, 83] width 22 height 6
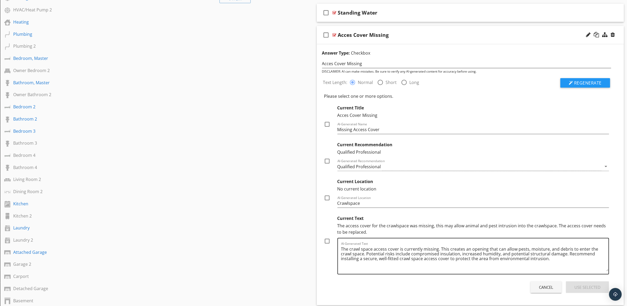
click at [421, 249] on textarea "The crawl space access cover is currently missing. This creates an opening that…" at bounding box center [475, 257] width 268 height 26
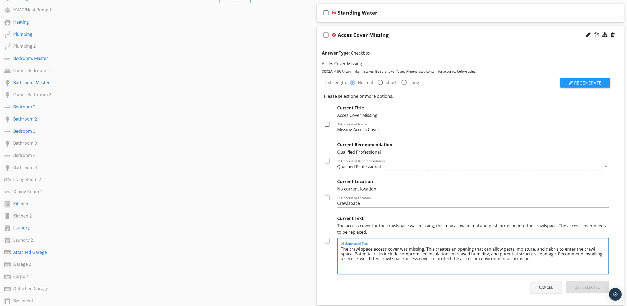
click at [448, 246] on textarea "The crawl space access cover was missing. This creates an opening that can allo…" at bounding box center [475, 257] width 268 height 26
click at [495, 248] on textarea "The crawl space access cover was missing. This can create an opening that can a…" at bounding box center [475, 257] width 268 height 26
type textarea "The crawl space access cover was missing. This can create an opening that allow…"
click at [327, 241] on div at bounding box center [327, 240] width 9 height 9
checkbox input "true"
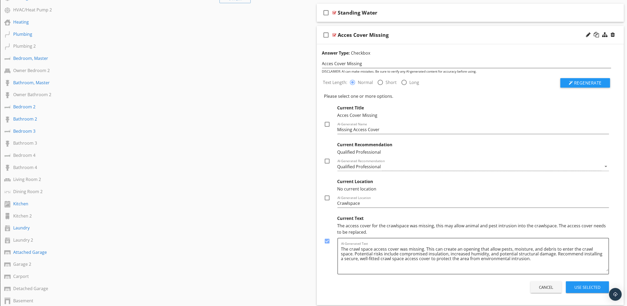
click at [328, 198] on div at bounding box center [327, 197] width 9 height 9
checkbox input "true"
click at [327, 163] on div at bounding box center [327, 160] width 9 height 9
checkbox input "true"
click at [325, 122] on div at bounding box center [327, 124] width 9 height 9
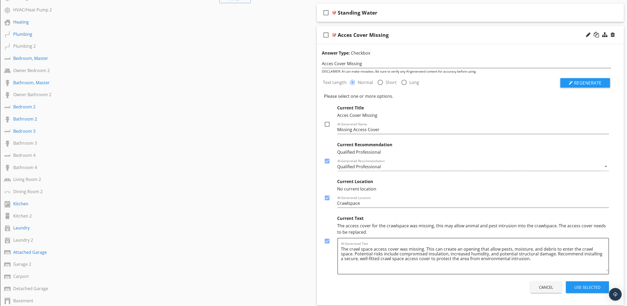
checkbox input "true"
click at [594, 287] on div "Use Selected" at bounding box center [588, 287] width 26 height 6
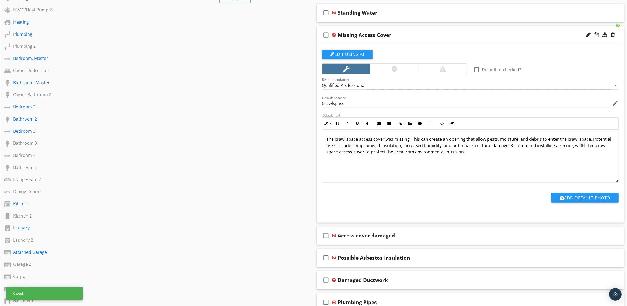
click at [482, 32] on div "Missing Access Cover" at bounding box center [449, 35] width 222 height 6
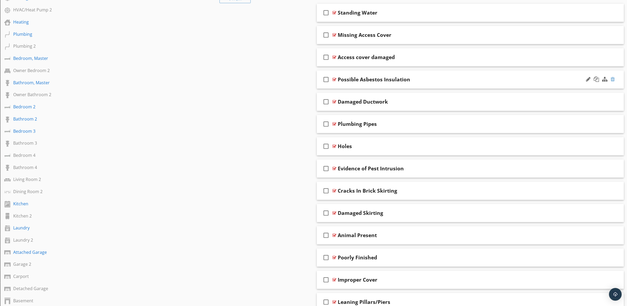
click at [612, 79] on div at bounding box center [613, 78] width 4 height 5
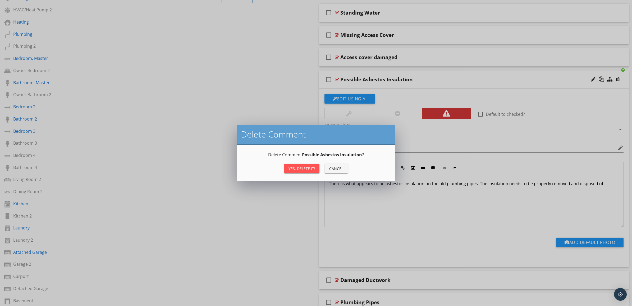
click at [338, 167] on div "Cancel" at bounding box center [336, 169] width 15 height 6
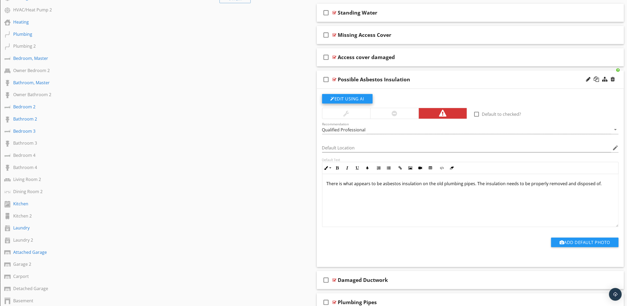
click at [348, 97] on button "Edit Using AI" at bounding box center [347, 99] width 51 height 10
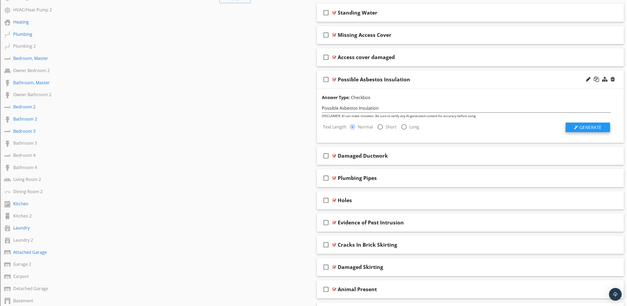
click at [588, 127] on span "Generate" at bounding box center [591, 127] width 22 height 6
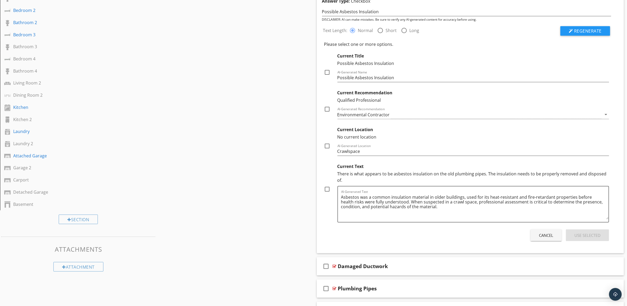
scroll to position [334, 0]
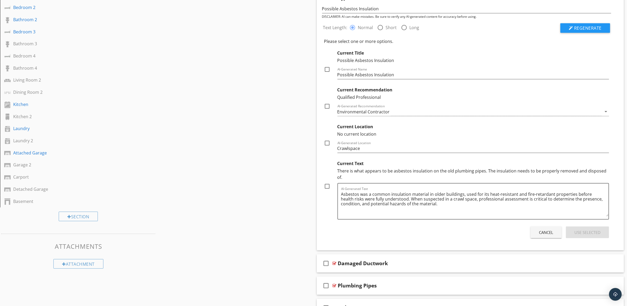
click at [326, 181] on div at bounding box center [327, 185] width 9 height 9
checkbox input "true"
click at [326, 144] on div at bounding box center [327, 142] width 9 height 9
checkbox input "true"
click at [328, 105] on div at bounding box center [327, 106] width 9 height 9
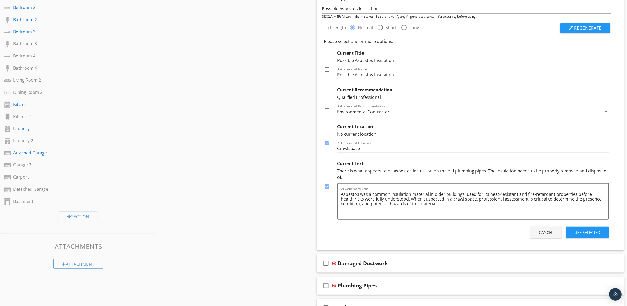
checkbox input "true"
drag, startPoint x: 329, startPoint y: 69, endPoint x: 330, endPoint y: 71, distance: 3.0
click at [329, 69] on div at bounding box center [327, 69] width 9 height 9
checkbox input "true"
click at [588, 229] on div "Use Selected" at bounding box center [588, 232] width 26 height 6
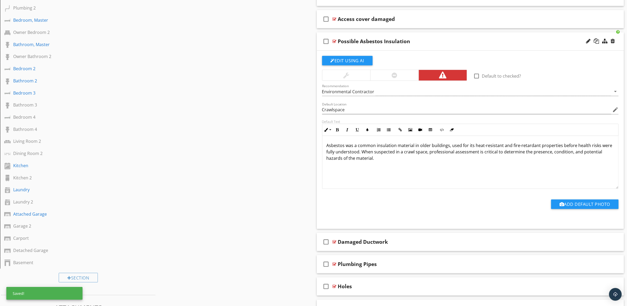
scroll to position [267, 0]
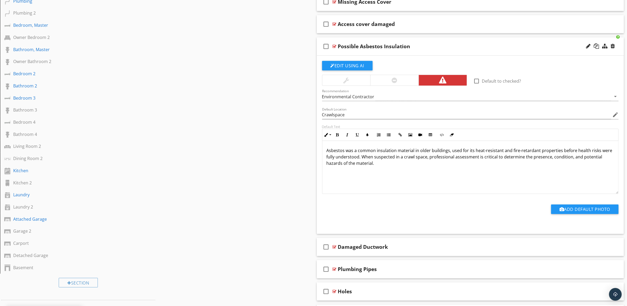
click at [523, 44] on div "Possible Asbestos Insulation" at bounding box center [449, 46] width 222 height 6
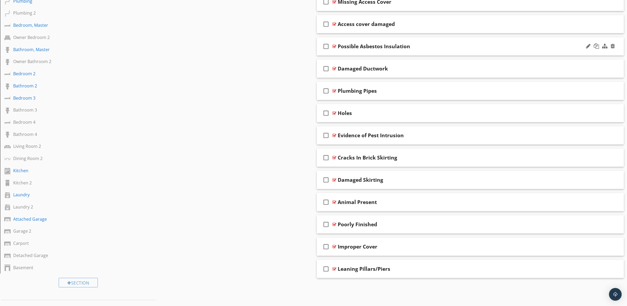
click at [521, 48] on div "Possible Asbestos Insulation" at bounding box center [449, 46] width 222 height 6
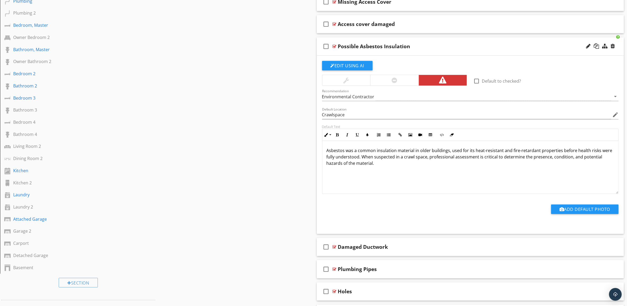
click at [521, 48] on div "Possible Asbestos Insulation" at bounding box center [449, 46] width 222 height 6
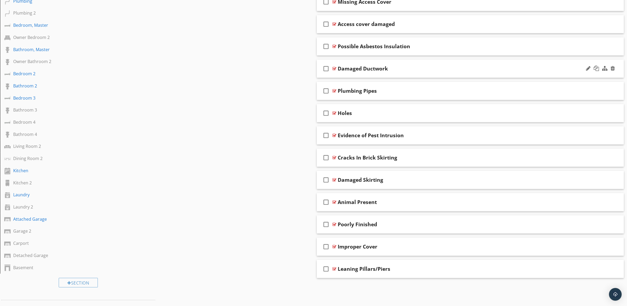
click at [514, 68] on div "Damaged Ductwork" at bounding box center [449, 68] width 222 height 6
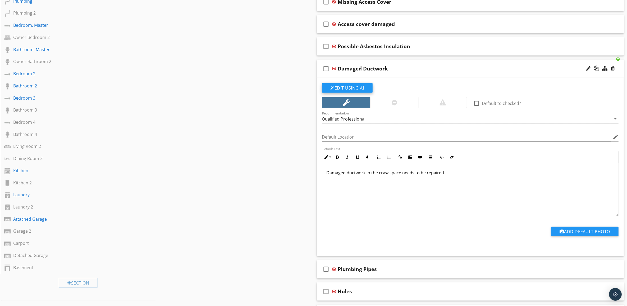
click at [353, 87] on button "Edit Using AI" at bounding box center [347, 88] width 51 height 10
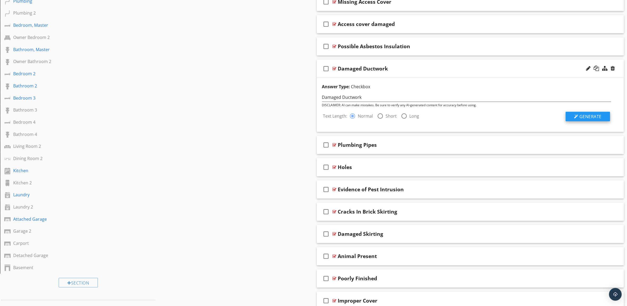
click at [593, 114] on span "Generate" at bounding box center [591, 116] width 22 height 6
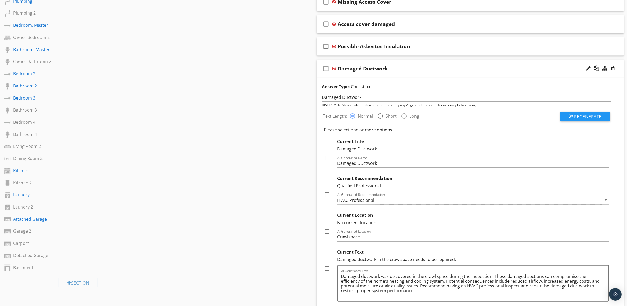
scroll to position [367, 0]
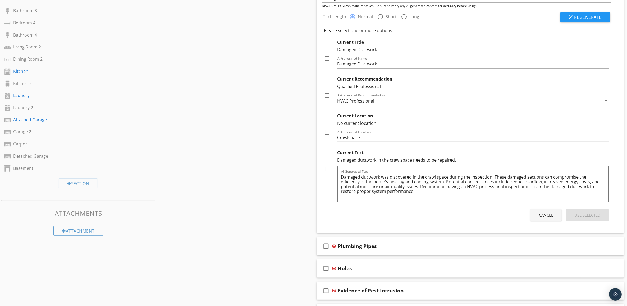
click at [326, 168] on div at bounding box center [327, 168] width 9 height 9
checkbox input "true"
click at [328, 131] on div at bounding box center [327, 132] width 9 height 9
checkbox input "true"
click at [328, 96] on div at bounding box center [327, 95] width 9 height 9
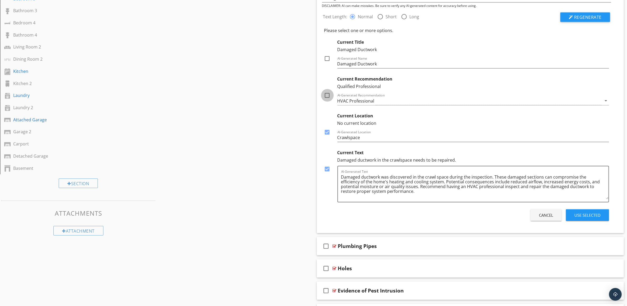
checkbox input "true"
click at [327, 58] on div at bounding box center [327, 58] width 9 height 9
checkbox input "true"
click at [602, 213] on button "Use Selected" at bounding box center [587, 215] width 43 height 12
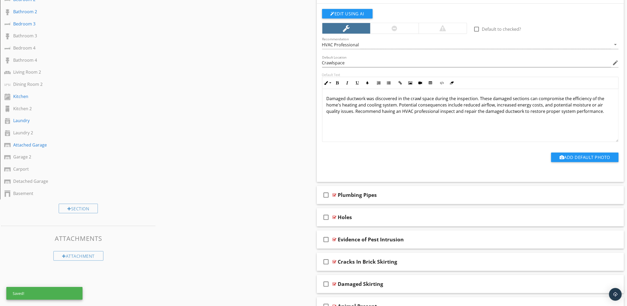
scroll to position [301, 0]
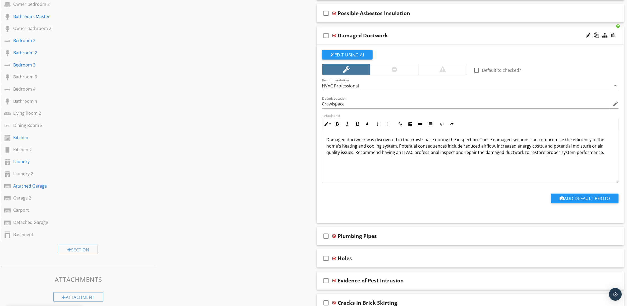
click at [517, 35] on div "Damaged Ductwork" at bounding box center [449, 35] width 222 height 6
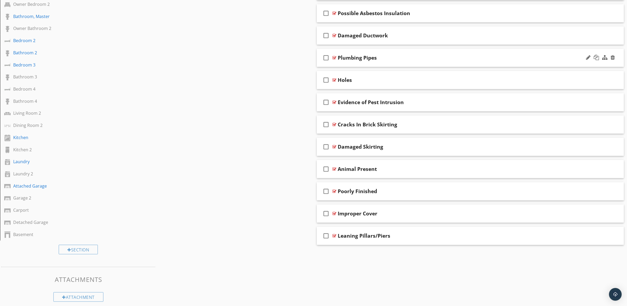
click at [481, 59] on div "Plumbing Pipes" at bounding box center [449, 57] width 222 height 6
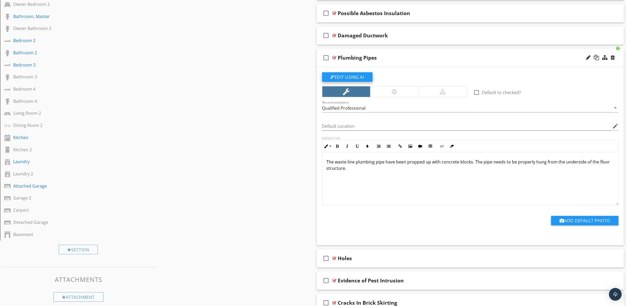
click at [363, 78] on button "Edit Using AI" at bounding box center [347, 77] width 51 height 10
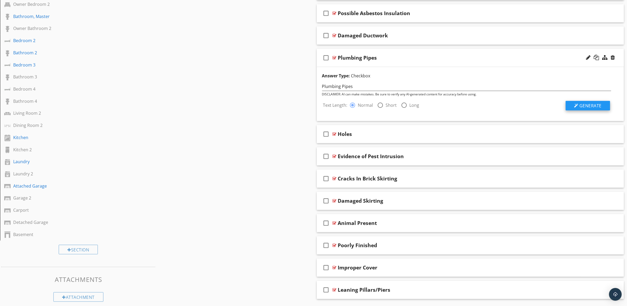
click at [597, 103] on span "Generate" at bounding box center [591, 106] width 22 height 6
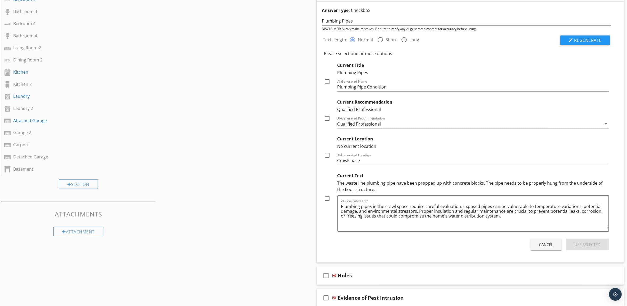
scroll to position [367, 0]
click at [593, 40] on span "Regenerate" at bounding box center [588, 40] width 28 height 6
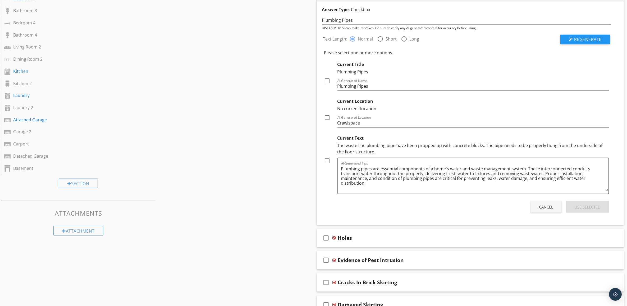
click at [391, 41] on label "Short" at bounding box center [391, 38] width 11 height 5
radio input "false"
radio input "true"
click at [597, 37] on span "Regenerate" at bounding box center [588, 40] width 28 height 6
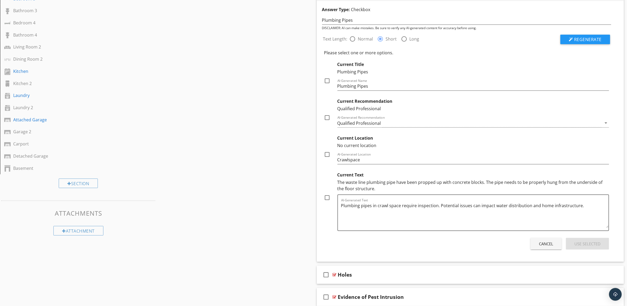
click at [329, 154] on div at bounding box center [327, 154] width 9 height 9
checkbox input "true"
click at [327, 118] on div at bounding box center [327, 117] width 9 height 9
checkbox input "true"
click at [328, 79] on div at bounding box center [327, 80] width 9 height 9
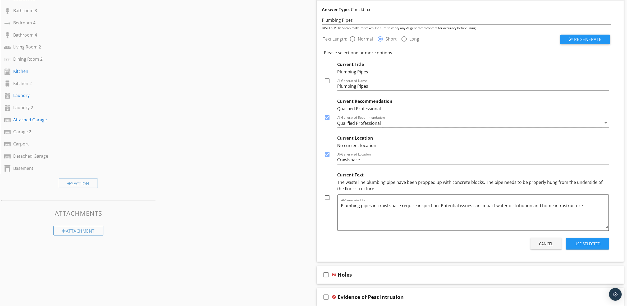
checkbox input "true"
click at [593, 244] on div "Use Selected" at bounding box center [588, 243] width 26 height 6
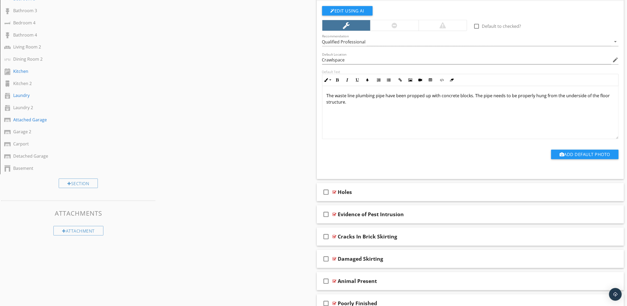
click at [406, 97] on p "The waste line plumbing pipe have been propped up with concrete blocks. The pip…" at bounding box center [471, 98] width 288 height 13
drag, startPoint x: 402, startPoint y: 101, endPoint x: 395, endPoint y: 114, distance: 14.7
click at [395, 114] on div "The waste line plumbing pipe have been inappropriately propped up with concrete…" at bounding box center [471, 112] width 296 height 53
click at [428, 102] on p "The waste line plumbing pipe have been inappropriately propped up with concrete…" at bounding box center [471, 98] width 288 height 13
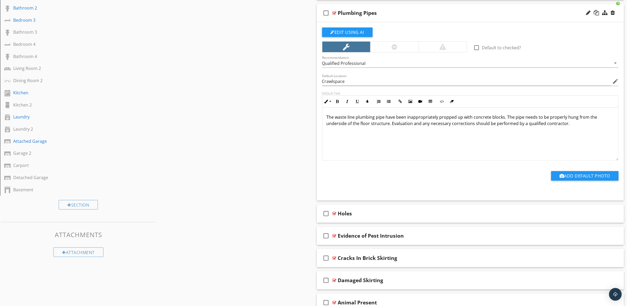
scroll to position [301, 0]
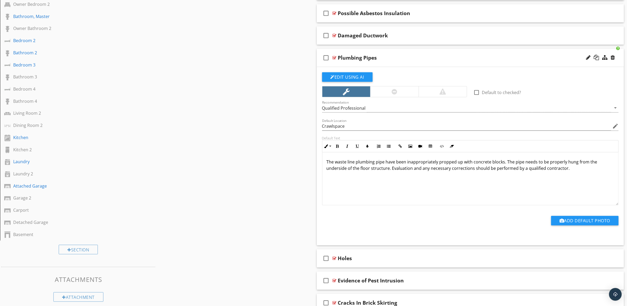
click at [526, 54] on div "check_box_outline_blank Plumbing Pipes" at bounding box center [470, 58] width 307 height 18
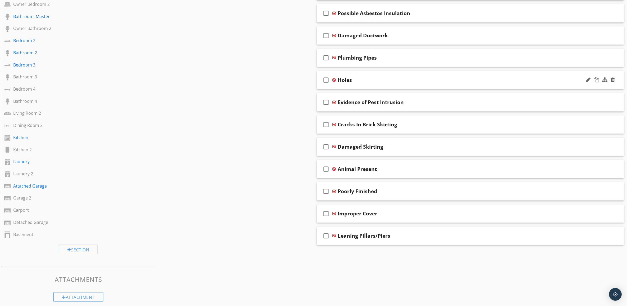
click at [492, 75] on div "check_box_outline_blank Holes" at bounding box center [470, 80] width 307 height 18
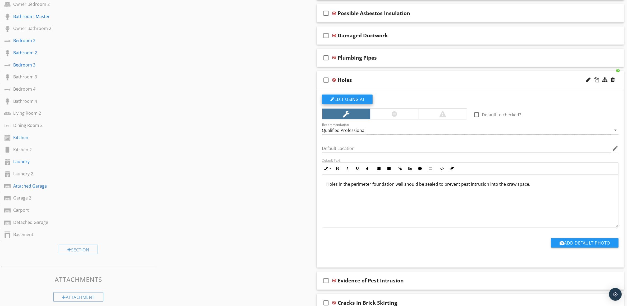
click at [360, 98] on button "Edit Using AI" at bounding box center [347, 99] width 51 height 10
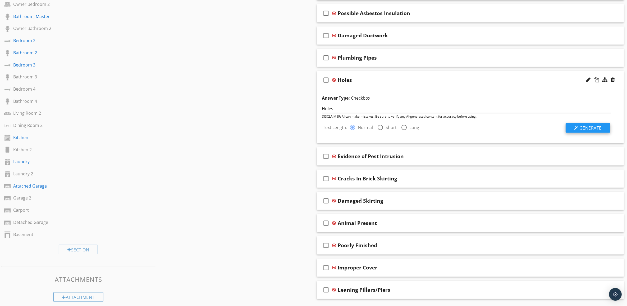
click at [592, 127] on span "Generate" at bounding box center [591, 128] width 22 height 6
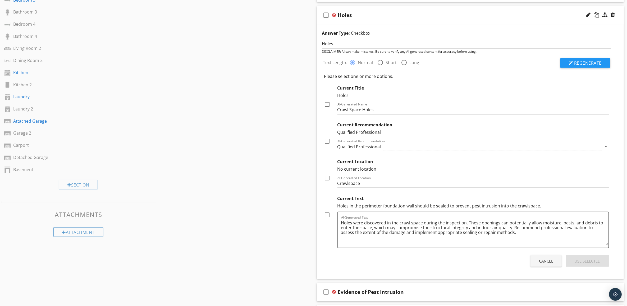
scroll to position [367, 0]
click at [329, 215] on div at bounding box center [327, 213] width 9 height 9
checkbox input "true"
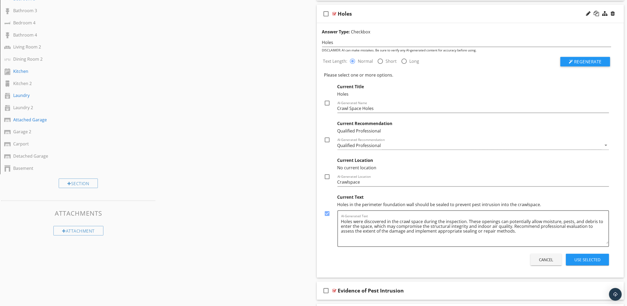
click at [329, 179] on div at bounding box center [327, 176] width 9 height 9
checkbox input "true"
drag, startPoint x: 327, startPoint y: 139, endPoint x: 329, endPoint y: 135, distance: 4.2
click at [327, 139] on div at bounding box center [327, 139] width 9 height 9
checkbox input "true"
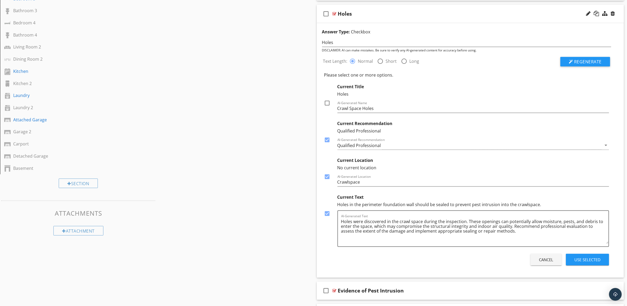
click at [326, 104] on div at bounding box center [327, 102] width 9 height 9
checkbox input "true"
click at [591, 260] on div "Use Selected" at bounding box center [588, 259] width 26 height 6
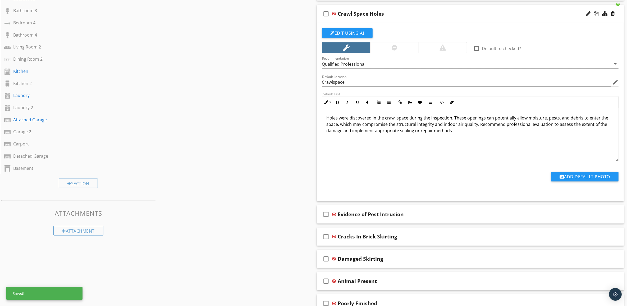
click at [523, 17] on div "check_box_outline_blank Crawl Space Holes" at bounding box center [470, 14] width 307 height 18
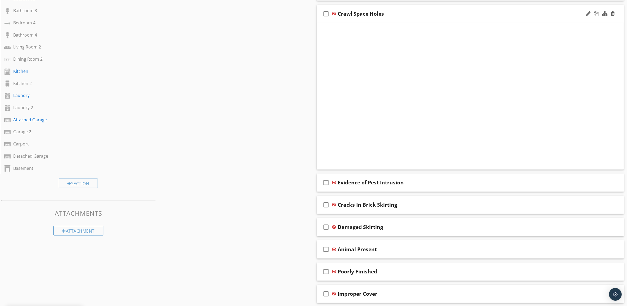
scroll to position [301, 0]
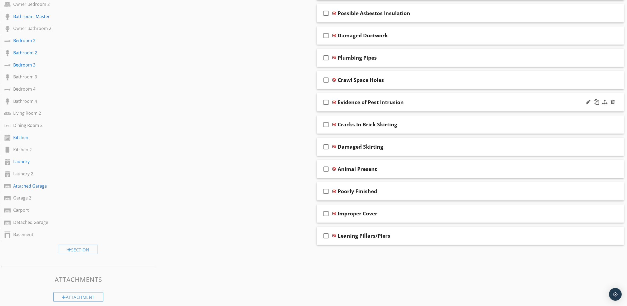
click at [491, 104] on div "Evidence of Pest Intrusion" at bounding box center [449, 102] width 222 height 6
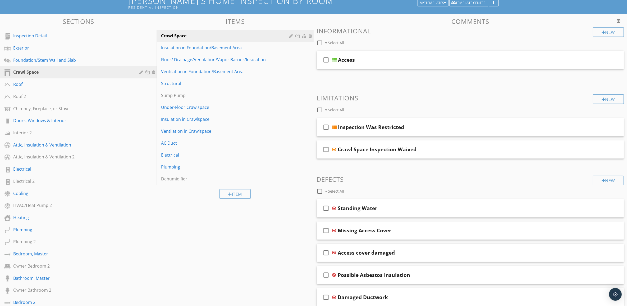
scroll to position [3, 0]
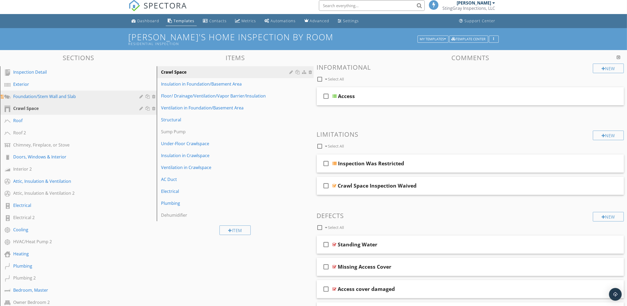
click at [68, 94] on div "Foundation/Stem Wall and Slab" at bounding box center [72, 96] width 119 height 6
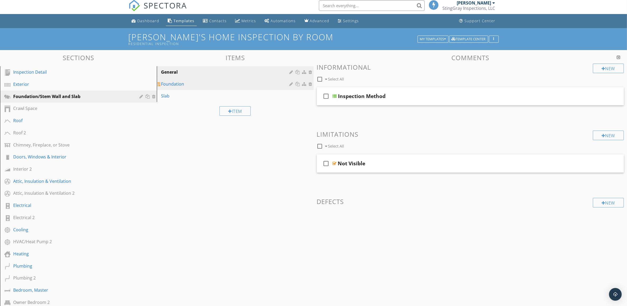
click at [219, 81] on div "Foundation" at bounding box center [226, 84] width 130 height 6
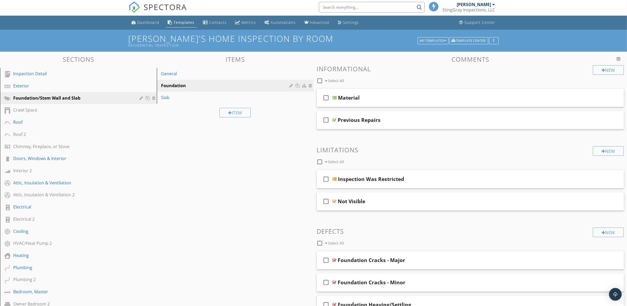
scroll to position [0, 0]
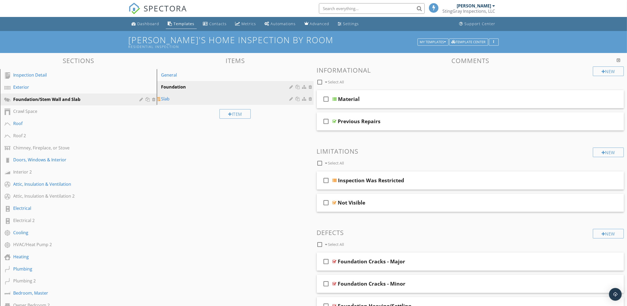
click at [192, 97] on div "Slab" at bounding box center [226, 99] width 130 height 6
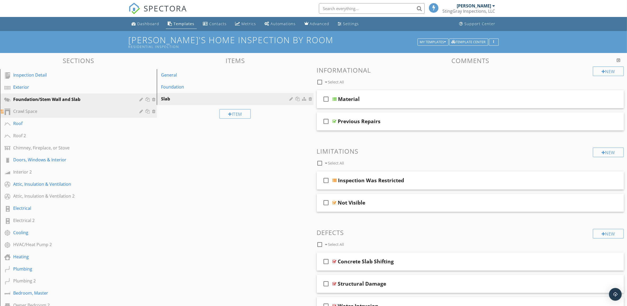
click at [67, 107] on link "Crawl Space" at bounding box center [79, 111] width 155 height 12
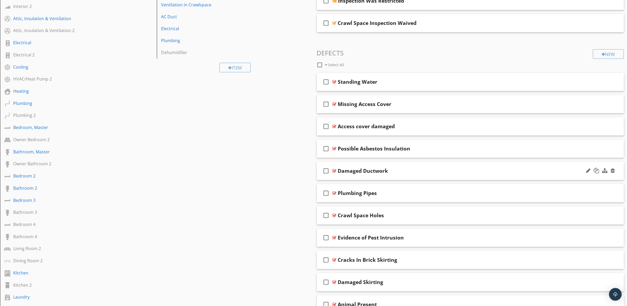
scroll to position [265, 0]
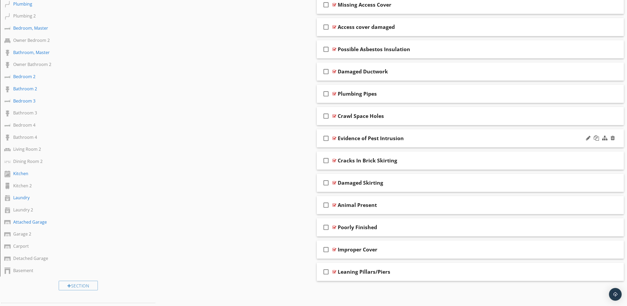
click at [460, 141] on div "Evidence of Pest Intrusion" at bounding box center [449, 138] width 222 height 6
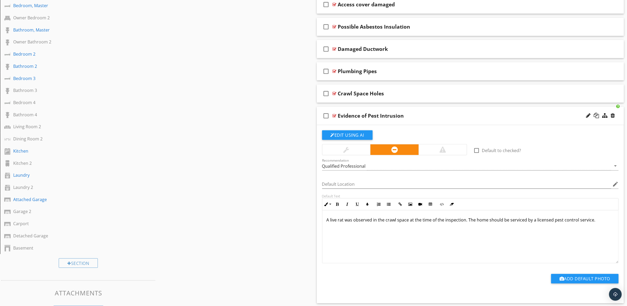
scroll to position [298, 0]
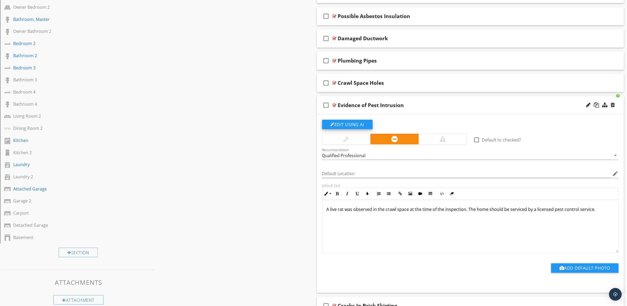
click at [347, 125] on button "Edit Using AI" at bounding box center [347, 125] width 51 height 10
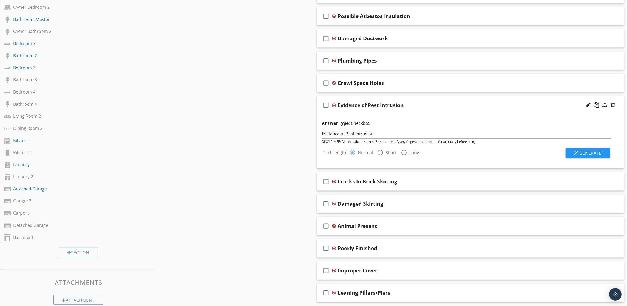
click at [584, 147] on div "Text Length: radio_button_checked Normal radio_button_unchecked Short radio_but…" at bounding box center [467, 151] width 296 height 14
click at [597, 152] on span "Generate" at bounding box center [591, 153] width 22 height 6
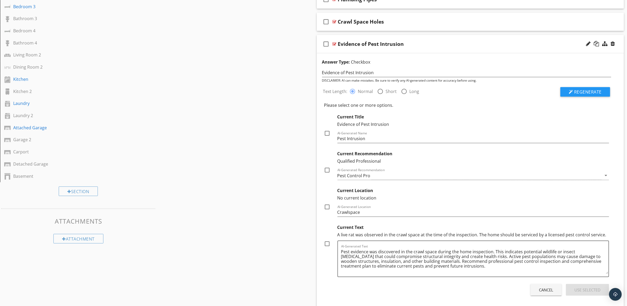
scroll to position [364, 0]
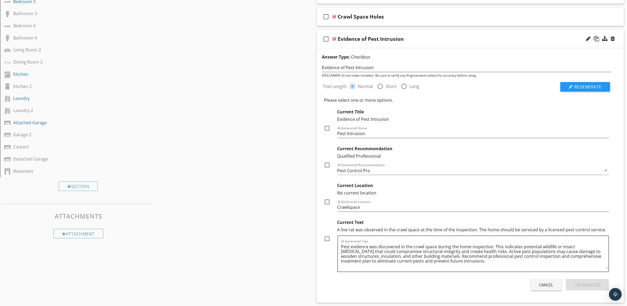
click at [328, 239] on div at bounding box center [327, 238] width 9 height 9
checkbox input "true"
click at [328, 202] on div at bounding box center [327, 201] width 9 height 9
checkbox input "true"
click at [327, 166] on div at bounding box center [327, 164] width 9 height 9
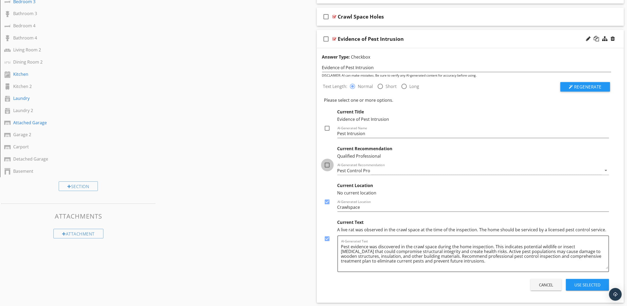
checkbox input "true"
click at [327, 129] on div at bounding box center [327, 128] width 9 height 9
checkbox input "true"
click at [591, 285] on div "Use Selected" at bounding box center [588, 284] width 26 height 6
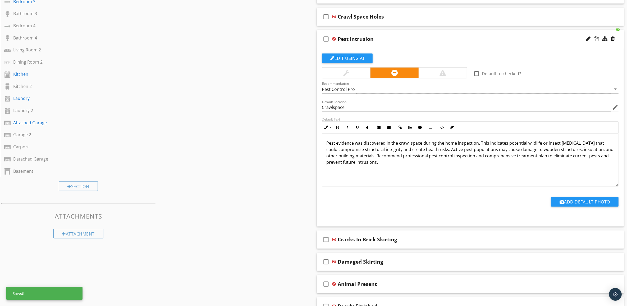
click at [510, 43] on div "check_box_outline_blank Pest Intrusion" at bounding box center [470, 39] width 307 height 18
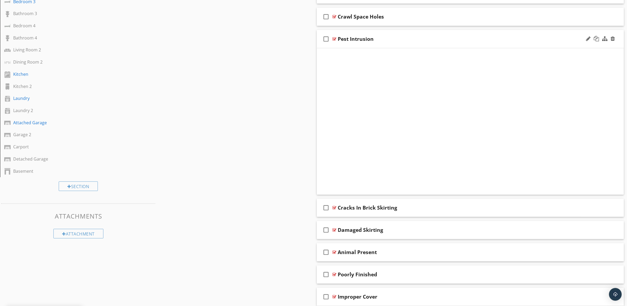
scroll to position [301, 0]
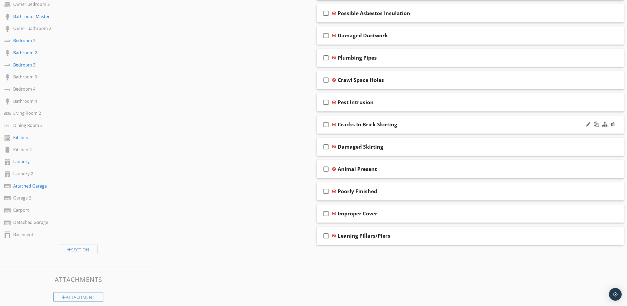
click at [510, 124] on div "Cracks In Brick Skirting" at bounding box center [449, 124] width 222 height 6
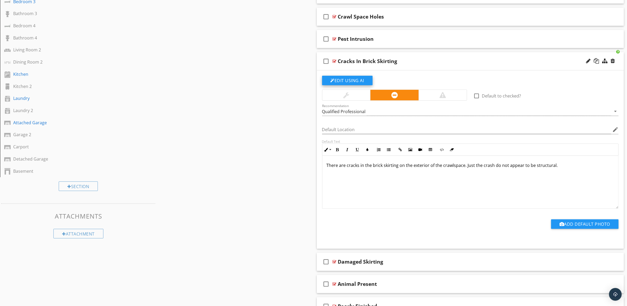
click at [352, 80] on button "Edit Using AI" at bounding box center [347, 81] width 51 height 10
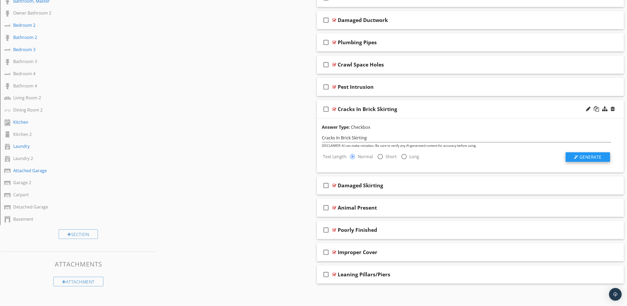
click at [599, 154] on span "Generate" at bounding box center [591, 157] width 22 height 6
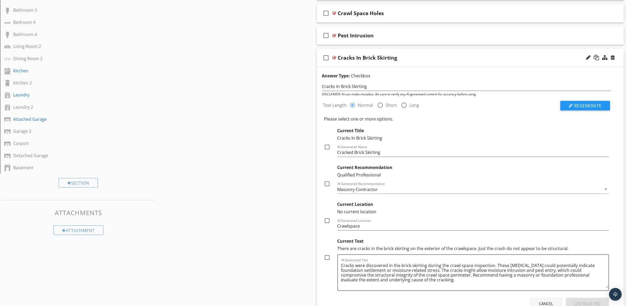
scroll to position [383, 0]
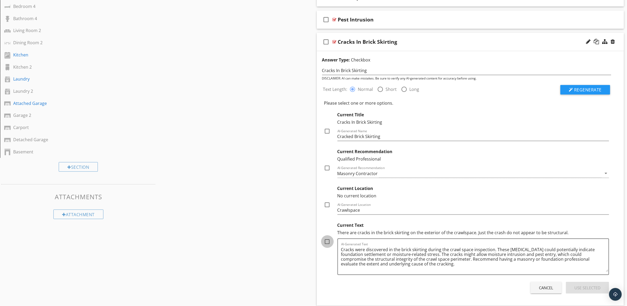
click at [327, 242] on div at bounding box center [327, 241] width 9 height 9
checkbox input "true"
click at [327, 205] on div at bounding box center [327, 204] width 9 height 9
checkbox input "true"
click at [328, 169] on div at bounding box center [327, 167] width 9 height 9
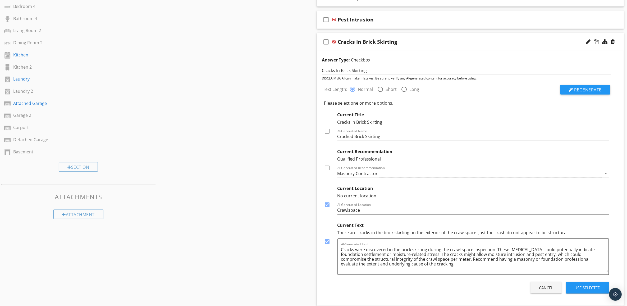
checkbox input "true"
click at [327, 130] on div at bounding box center [327, 130] width 9 height 9
checkbox input "true"
click at [591, 288] on div "Use Selected" at bounding box center [588, 287] width 26 height 6
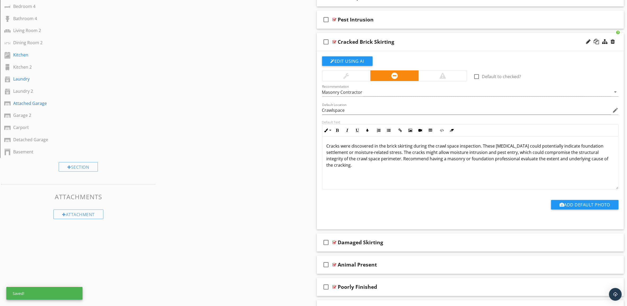
click at [516, 40] on div "Cracked Brick Skirting" at bounding box center [449, 42] width 222 height 6
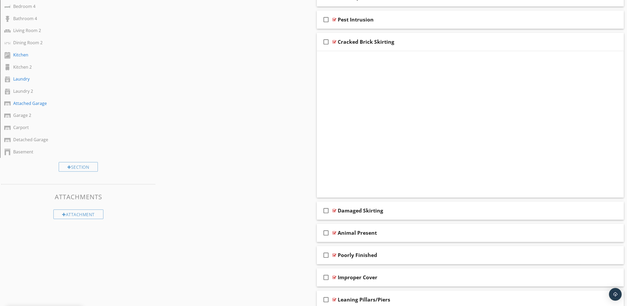
scroll to position [301, 0]
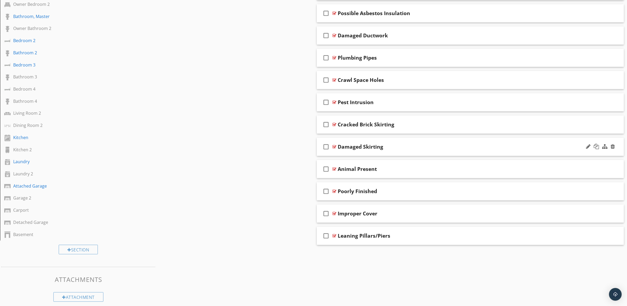
click at [485, 143] on div "check_box_outline_blank Damaged Skirting" at bounding box center [470, 147] width 307 height 18
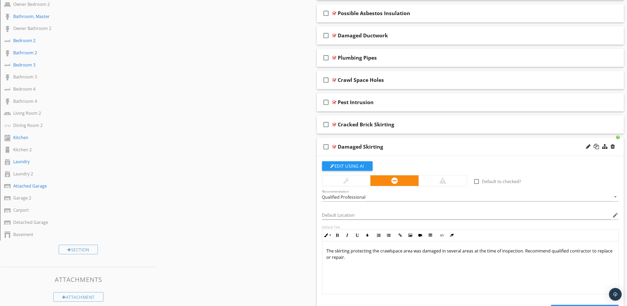
scroll to position [383, 0]
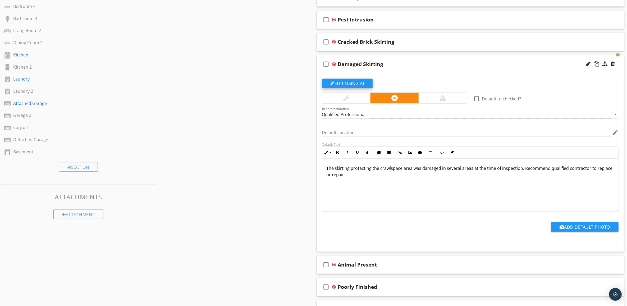
click at [350, 83] on button "Edit Using AI" at bounding box center [347, 84] width 51 height 10
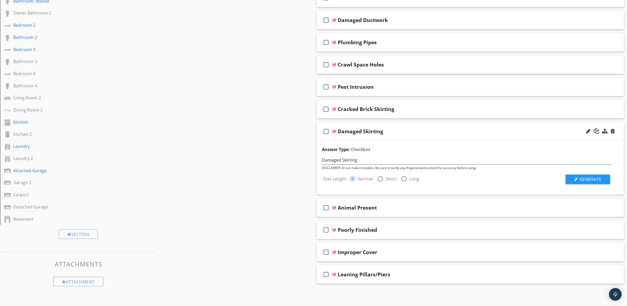
scroll to position [317, 0]
click at [599, 177] on span "Generate" at bounding box center [591, 179] width 22 height 6
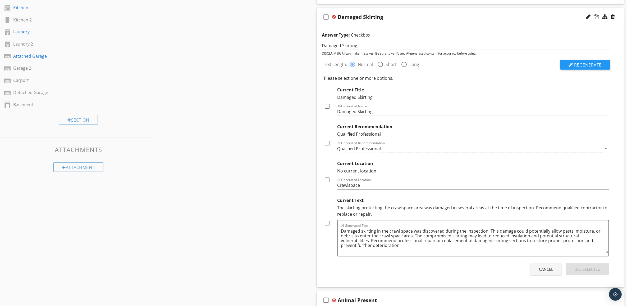
scroll to position [449, 0]
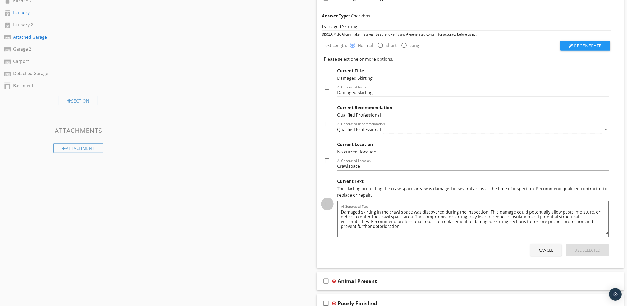
click at [328, 204] on div at bounding box center [327, 203] width 9 height 9
checkbox input "true"
click at [326, 161] on div at bounding box center [327, 160] width 9 height 9
checkbox input "true"
drag, startPoint x: 327, startPoint y: 124, endPoint x: 327, endPoint y: 121, distance: 2.9
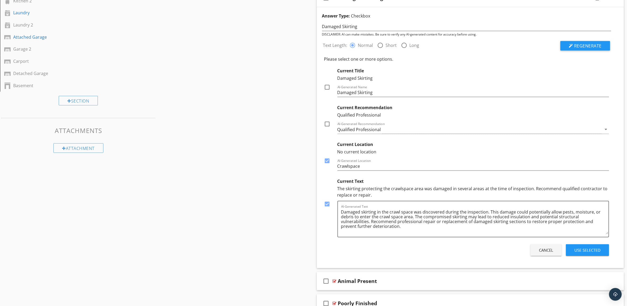
click at [327, 124] on div at bounding box center [327, 123] width 9 height 9
checkbox input "true"
click at [328, 87] on div at bounding box center [327, 87] width 9 height 9
checkbox input "true"
click at [597, 249] on div "Use Selected" at bounding box center [588, 250] width 26 height 6
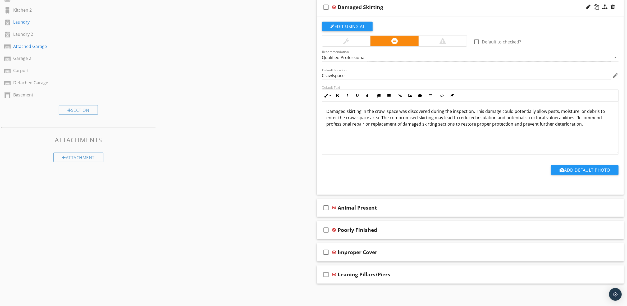
scroll to position [410, 0]
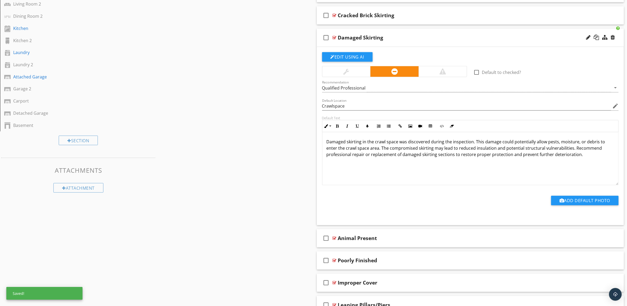
click at [510, 35] on div "Damaged Skirting" at bounding box center [449, 37] width 222 height 6
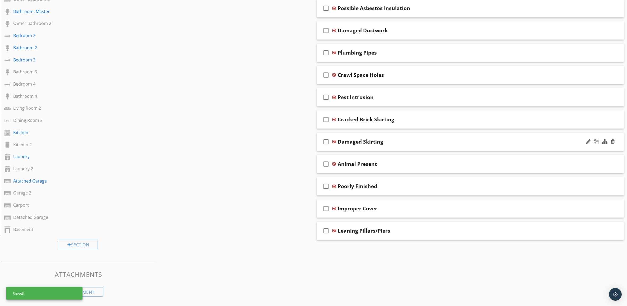
scroll to position [301, 0]
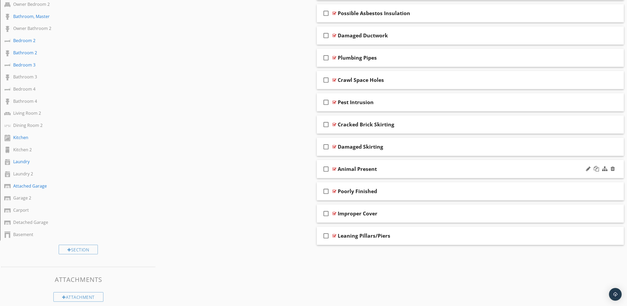
click at [473, 170] on div "Animal Present" at bounding box center [449, 169] width 222 height 6
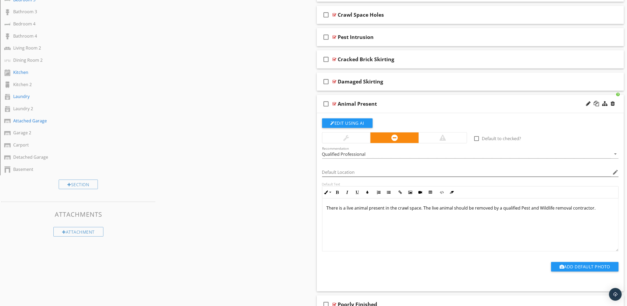
scroll to position [410, 0]
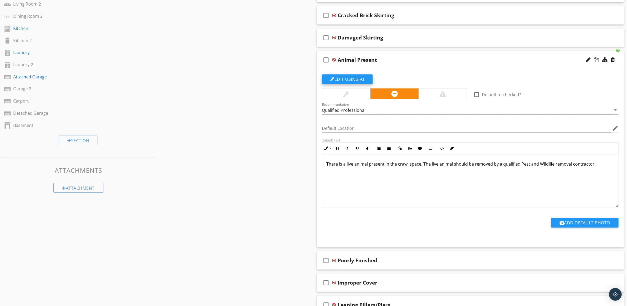
click at [353, 78] on button "Edit Using AI" at bounding box center [347, 79] width 51 height 10
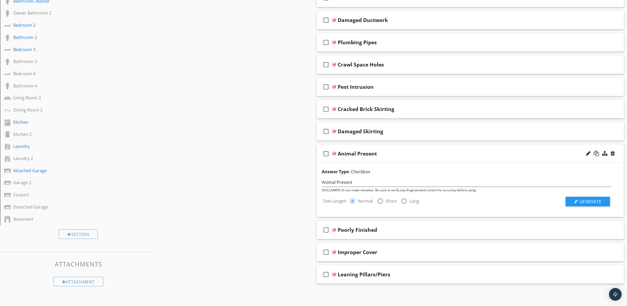
scroll to position [317, 0]
click at [596, 201] on span "Generate" at bounding box center [591, 201] width 22 height 6
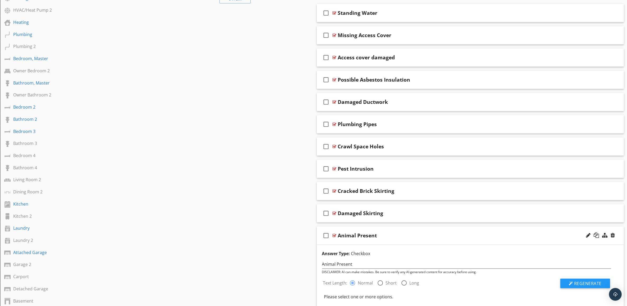
scroll to position [249, 0]
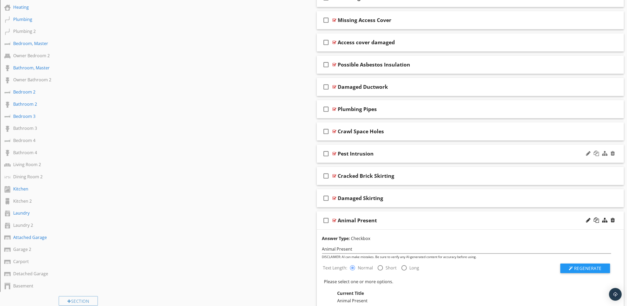
click at [520, 154] on div "Pest Intrusion" at bounding box center [449, 153] width 222 height 6
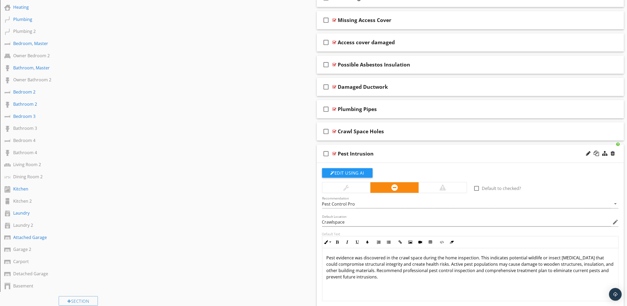
click at [520, 154] on div "Pest Intrusion" at bounding box center [449, 153] width 222 height 6
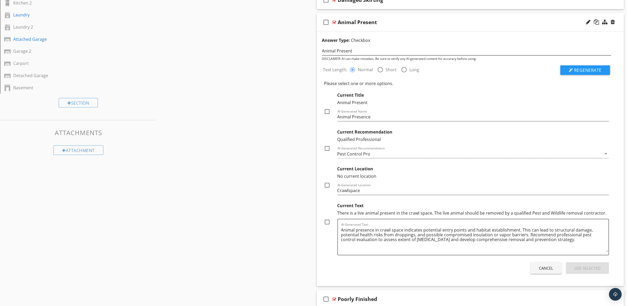
scroll to position [448, 0]
drag, startPoint x: 328, startPoint y: 221, endPoint x: 328, endPoint y: 219, distance: 2.9
click at [328, 222] on div at bounding box center [327, 221] width 9 height 9
checkbox input "true"
click at [328, 186] on div at bounding box center [327, 184] width 9 height 9
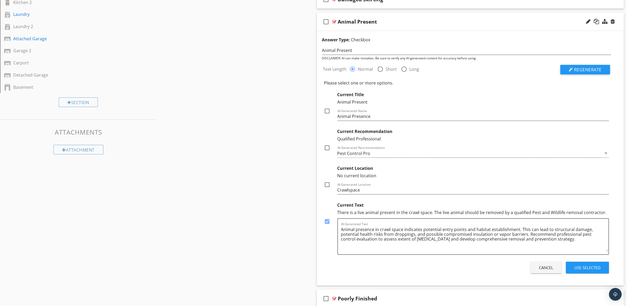
checkbox input "true"
click at [327, 149] on div at bounding box center [327, 147] width 9 height 9
checkbox input "true"
click at [326, 113] on div at bounding box center [327, 110] width 9 height 9
checkbox input "true"
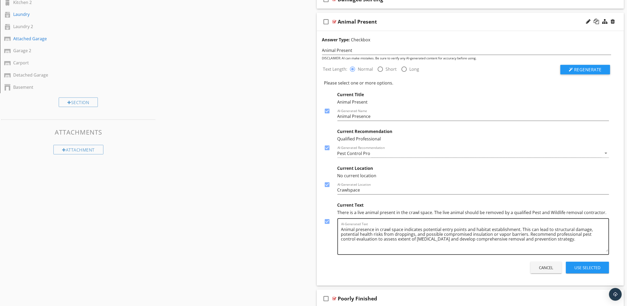
click at [374, 229] on textarea "Animal presence in crawl space indicates potential entry points and habitat est…" at bounding box center [475, 238] width 268 height 26
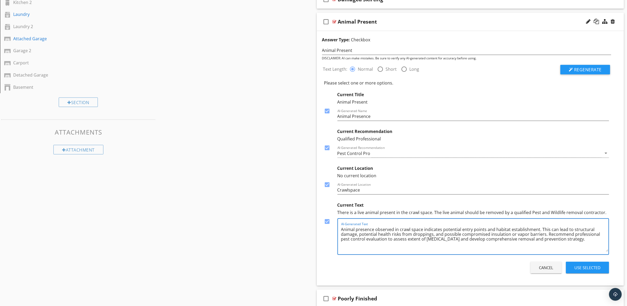
type textarea "Animal presence observed in crawl space indicates potential entry points and ha…"
click at [596, 267] on div "Use Selected" at bounding box center [588, 267] width 26 height 6
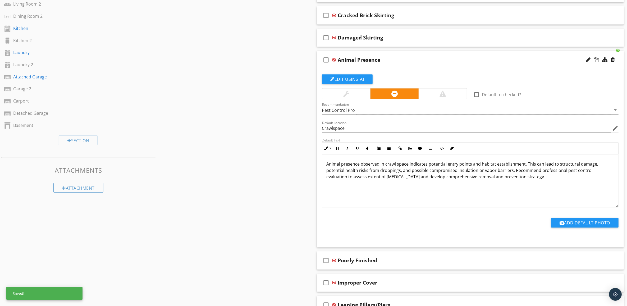
click at [487, 62] on div "Animal Presence" at bounding box center [449, 60] width 222 height 6
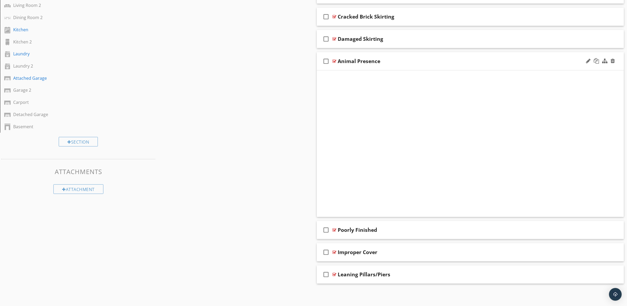
scroll to position [301, 0]
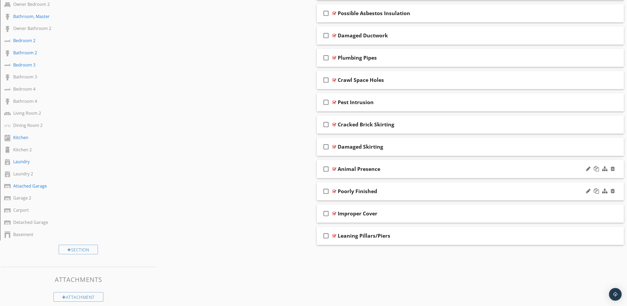
click at [461, 193] on div "Poorly Finished" at bounding box center [449, 191] width 222 height 6
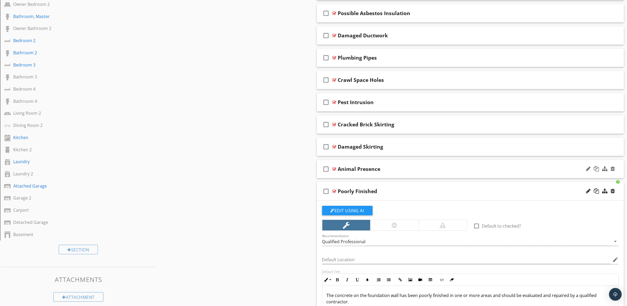
scroll to position [410, 0]
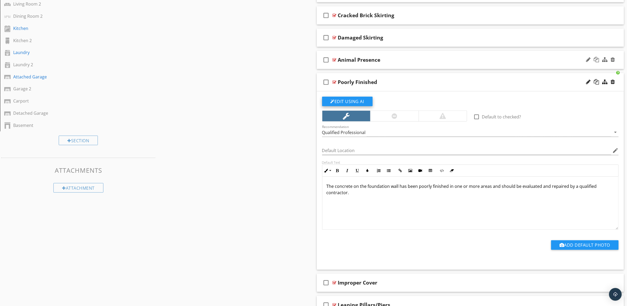
click at [358, 102] on button "Edit Using AI" at bounding box center [347, 102] width 51 height 10
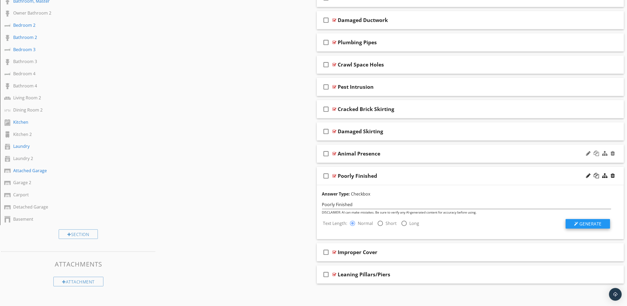
click at [591, 224] on span "Generate" at bounding box center [591, 224] width 22 height 6
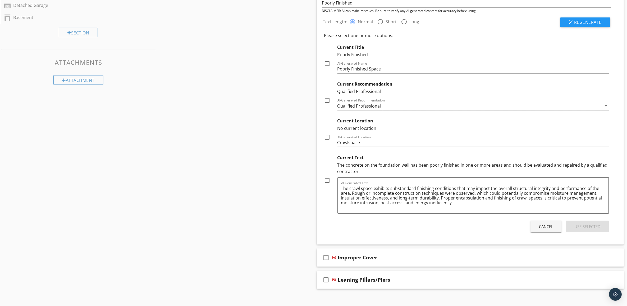
scroll to position [523, 0]
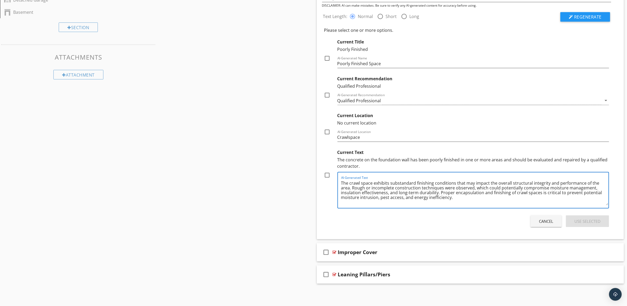
drag, startPoint x: 461, startPoint y: 197, endPoint x: 462, endPoint y: 200, distance: 3.3
click at [462, 200] on textarea "The crawl space exhibits substandard finishing conditions that may impact the o…" at bounding box center [475, 192] width 268 height 26
paste textarea "Evaluation and any necessary corrections should be performed by a qualified con…"
click at [511, 198] on textarea "The crawl space exhibits substandard finishing conditions that may impact the o…" at bounding box center [475, 192] width 268 height 26
type textarea "The crawl space exhibits substandard finishing conditions that may impact the o…"
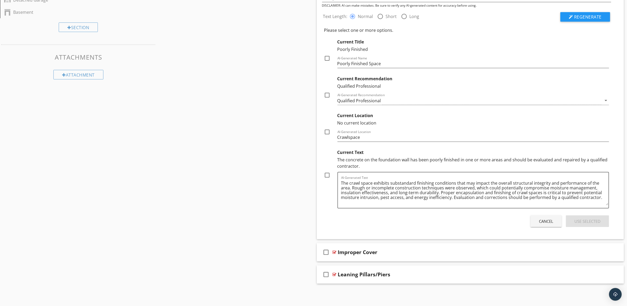
click at [493, 219] on div "Cancel Use Selected" at bounding box center [466, 221] width 289 height 15
drag, startPoint x: 453, startPoint y: 197, endPoint x: 603, endPoint y: 199, distance: 150.6
click at [603, 199] on textarea "The crawl space exhibits substandard finishing conditions that may impact the o…" at bounding box center [475, 192] width 268 height 26
click at [329, 175] on div at bounding box center [327, 174] width 9 height 9
checkbox input "true"
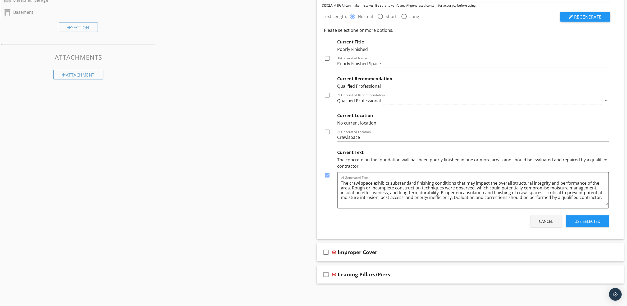
click at [327, 130] on div at bounding box center [327, 131] width 9 height 9
checkbox input "true"
click at [327, 94] on div at bounding box center [327, 94] width 9 height 9
checkbox input "true"
click at [327, 60] on div at bounding box center [327, 58] width 9 height 9
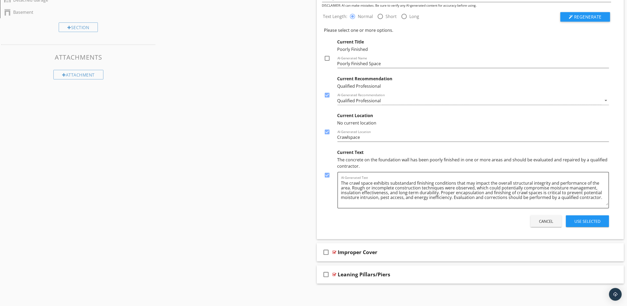
checkbox input "true"
click at [596, 219] on div "Use Selected" at bounding box center [588, 221] width 26 height 6
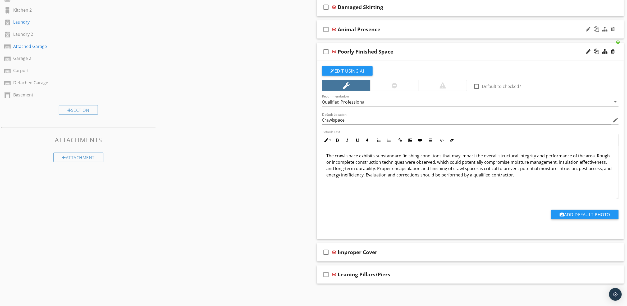
scroll to position [410, 0]
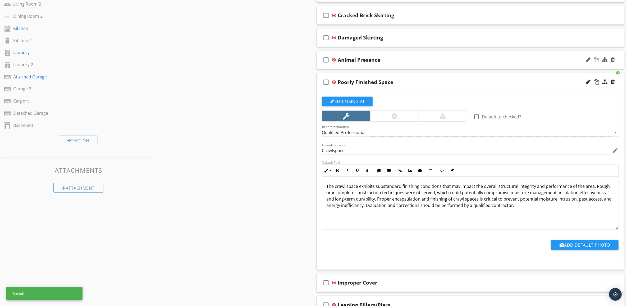
click at [537, 85] on div "Poorly Finished Space" at bounding box center [449, 82] width 222 height 6
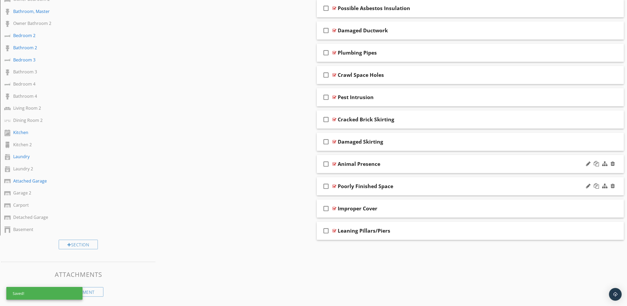
scroll to position [301, 0]
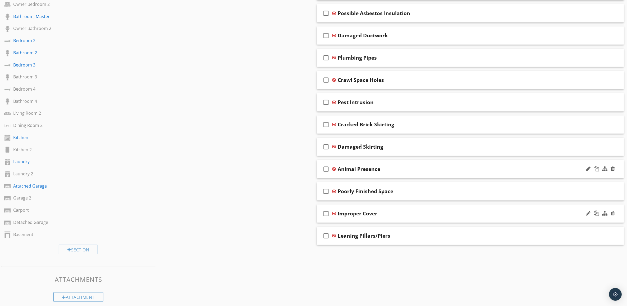
click at [488, 214] on div "Improper Cover" at bounding box center [449, 213] width 222 height 6
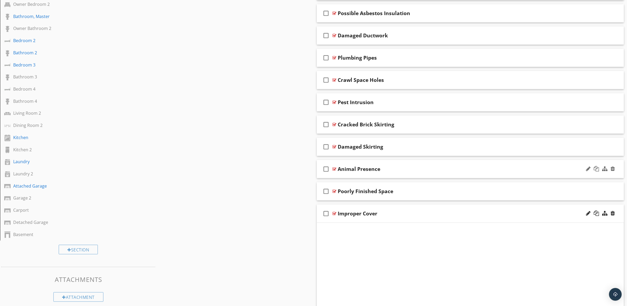
scroll to position [410, 0]
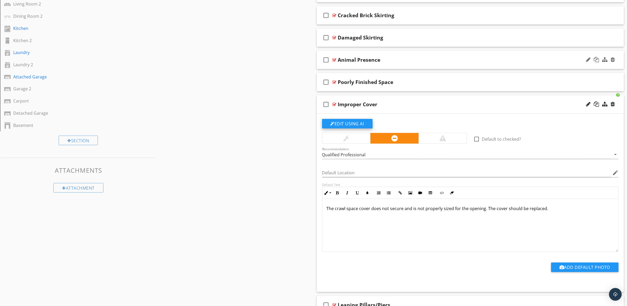
click at [353, 123] on button "Edit Using AI" at bounding box center [347, 124] width 51 height 10
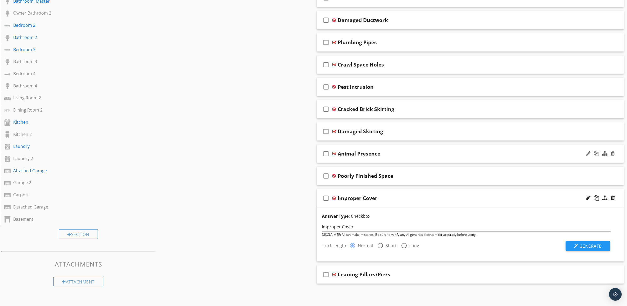
scroll to position [317, 0]
click at [594, 244] on span "Generate" at bounding box center [591, 246] width 22 height 6
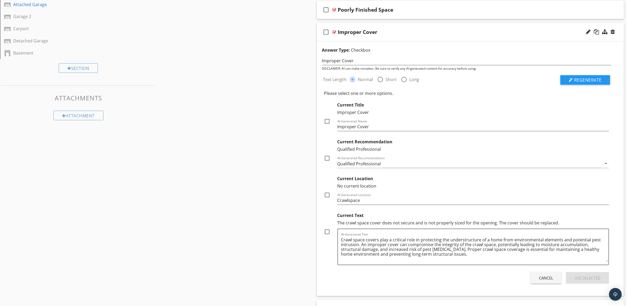
scroll to position [482, 0]
paste textarea "Evaluation and corrections should be performed by a qualified contractor."
type textarea "Crawl space covers play a critical role in protecting the understructure of a h…"
click at [327, 232] on div at bounding box center [327, 230] width 9 height 9
checkbox input "true"
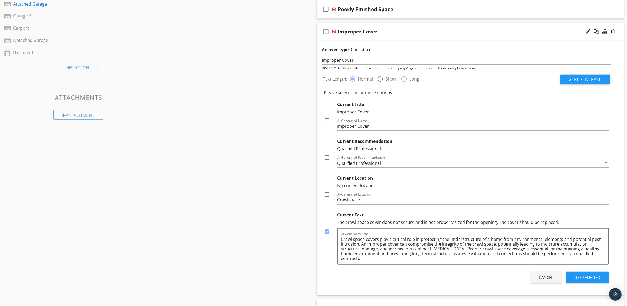
click at [327, 195] on div at bounding box center [327, 194] width 9 height 9
checkbox input "true"
click at [327, 157] on div at bounding box center [327, 157] width 9 height 9
checkbox input "true"
click at [326, 121] on div at bounding box center [327, 120] width 9 height 9
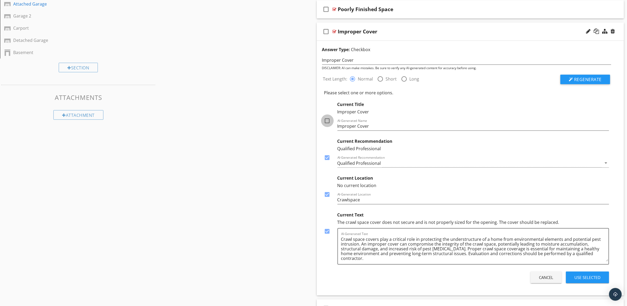
checkbox input "true"
click at [592, 280] on div "Use Selected" at bounding box center [588, 277] width 26 height 6
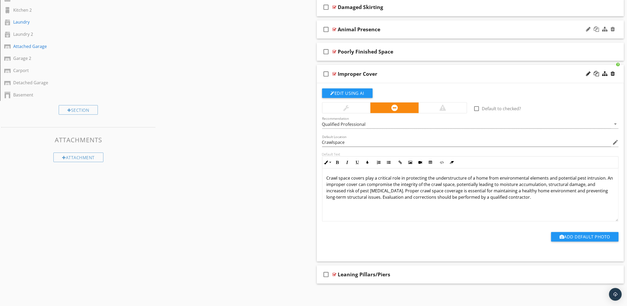
scroll to position [410, 0]
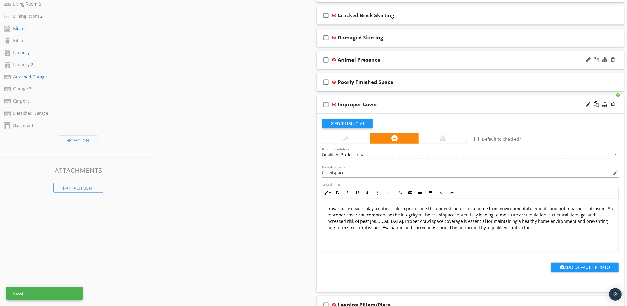
click at [488, 105] on div "Improper Cover" at bounding box center [449, 104] width 222 height 6
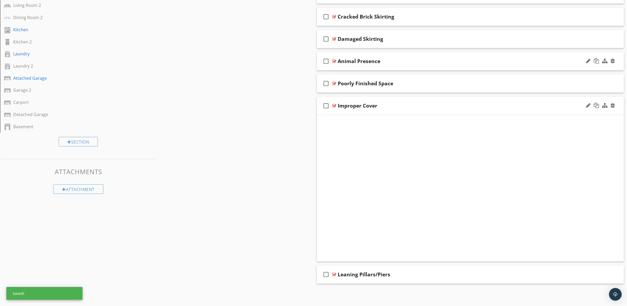
scroll to position [301, 0]
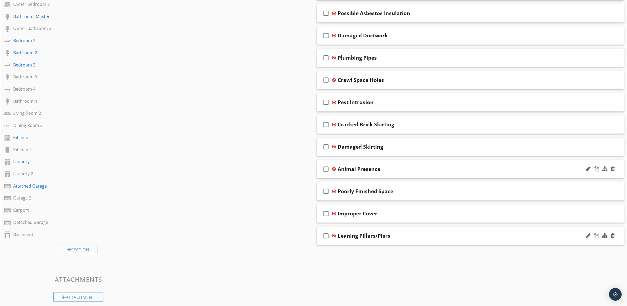
click at [491, 230] on div "check_box_outline_blank Leaning Pillars/Piers" at bounding box center [470, 235] width 307 height 18
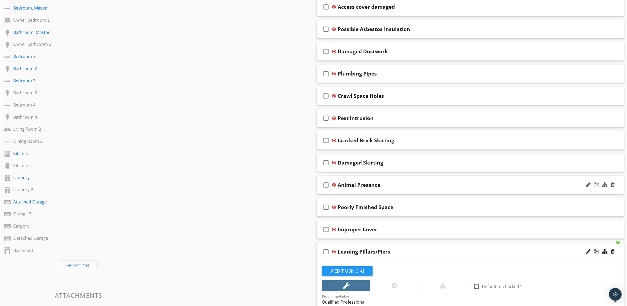
scroll to position [441, 0]
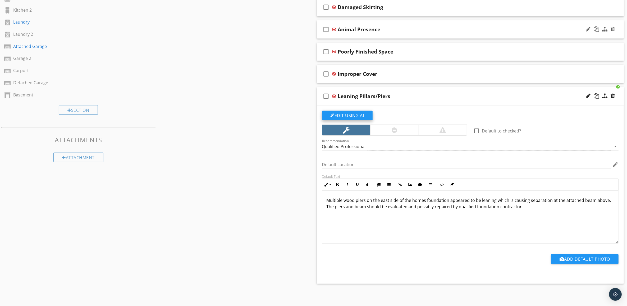
click at [347, 114] on button "Edit Using AI" at bounding box center [347, 116] width 51 height 10
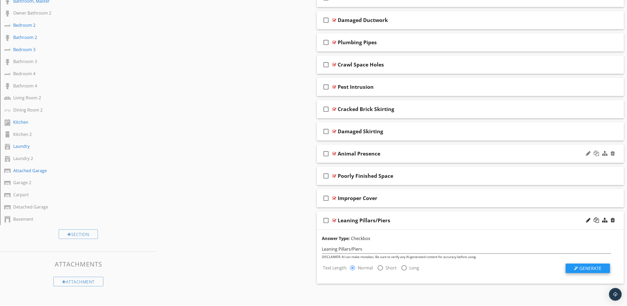
click at [595, 268] on span "Generate" at bounding box center [591, 268] width 22 height 6
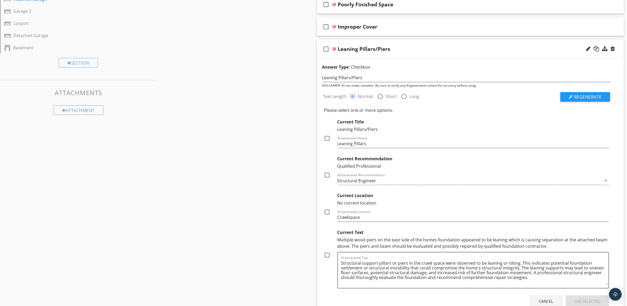
scroll to position [523, 0]
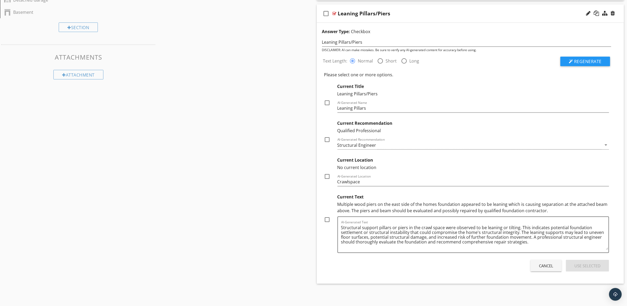
click at [327, 220] on div at bounding box center [327, 219] width 9 height 9
checkbox input "true"
click at [327, 175] on div at bounding box center [327, 176] width 9 height 9
checkbox input "true"
click at [607, 144] on icon "arrow_drop_down" at bounding box center [606, 145] width 6 height 6
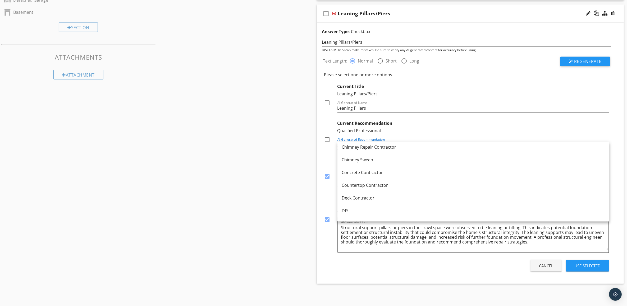
scroll to position [175, 0]
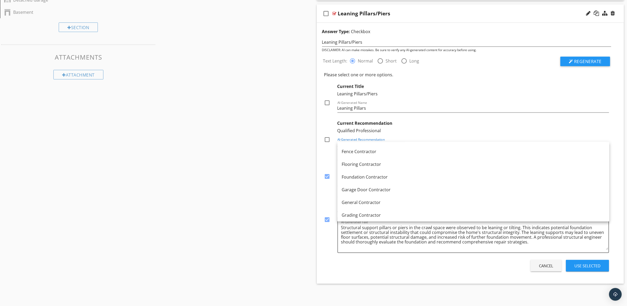
click at [540, 175] on div "Foundation Contractor" at bounding box center [474, 177] width 264 height 6
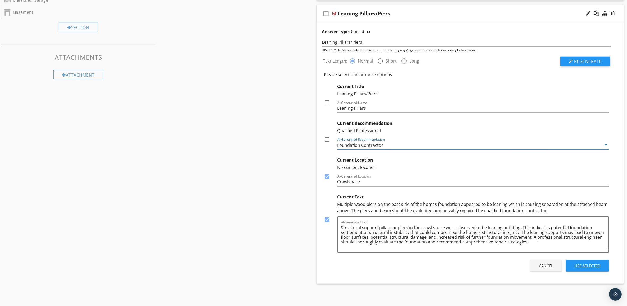
click at [327, 139] on div at bounding box center [327, 139] width 9 height 9
checkbox input "true"
click at [327, 101] on div at bounding box center [327, 102] width 9 height 9
checkbox input "true"
click at [560, 235] on textarea "Structural support pillars or piers in the crawl space were observed to be lean…" at bounding box center [475, 236] width 268 height 26
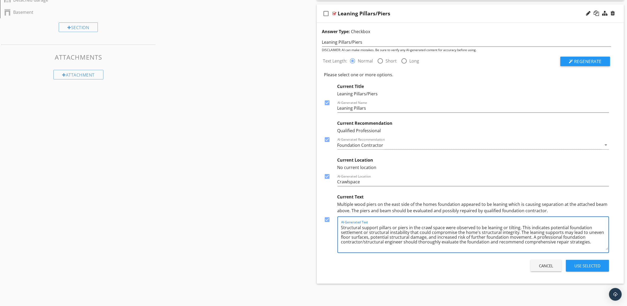
type textarea "Structural support pillars or piers in the crawl space were observed to be lean…"
click at [599, 263] on div "Use Selected" at bounding box center [588, 265] width 26 height 6
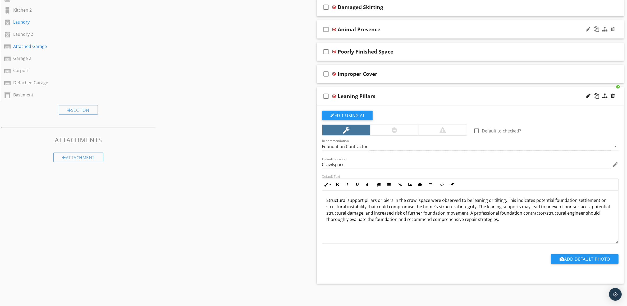
scroll to position [410, 0]
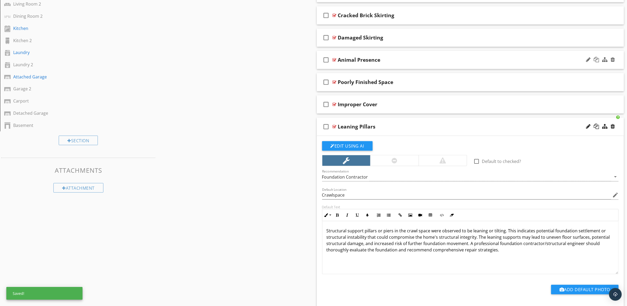
click at [482, 122] on div "check_box_outline_blank Leaning Pillars" at bounding box center [470, 126] width 307 height 18
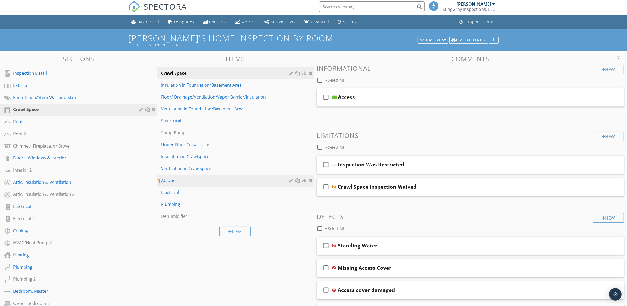
scroll to position [0, 0]
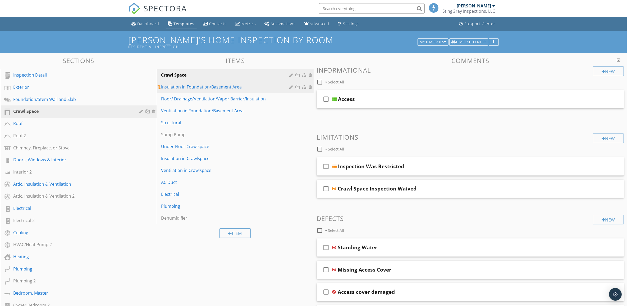
click at [243, 85] on div "Insulation in Foundation/Basement Area" at bounding box center [226, 87] width 130 height 6
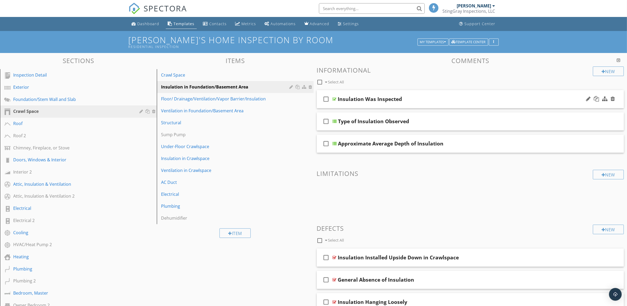
click at [505, 98] on div "Insulation Was Inspected" at bounding box center [449, 99] width 222 height 6
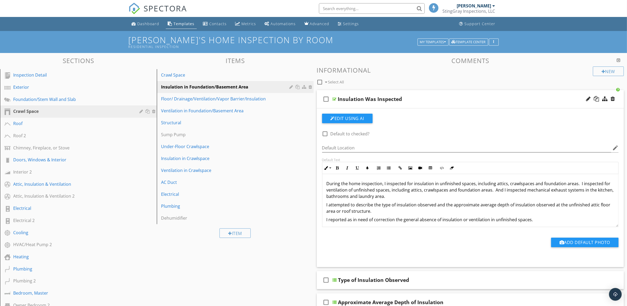
click at [506, 98] on div "Insulation Was Inspected" at bounding box center [449, 99] width 222 height 6
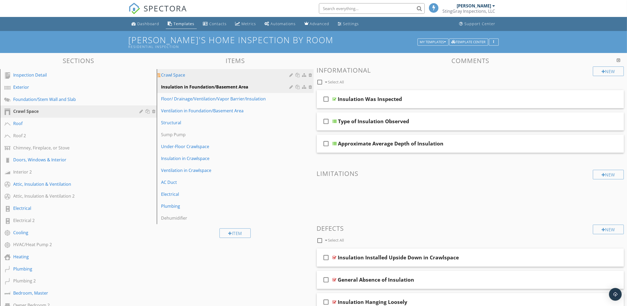
click at [257, 76] on div "Crawl Space" at bounding box center [226, 75] width 130 height 6
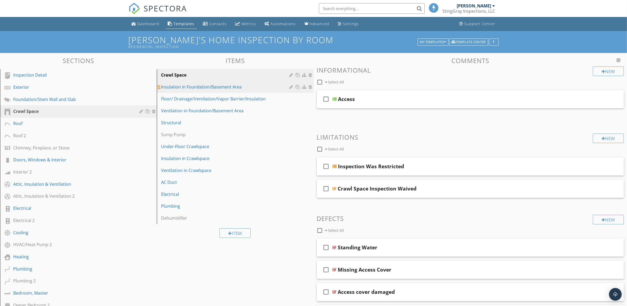
click at [268, 86] on div "Insulation in Foundation/Basement Area" at bounding box center [226, 87] width 130 height 6
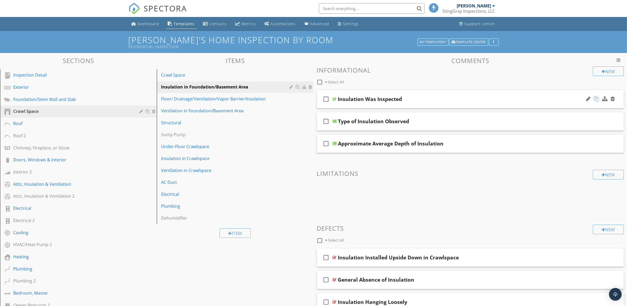
click at [598, 97] on div at bounding box center [596, 98] width 5 height 5
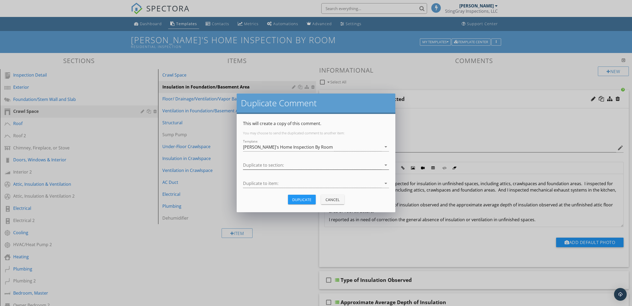
click at [386, 164] on icon "arrow_drop_down" at bounding box center [386, 165] width 6 height 6
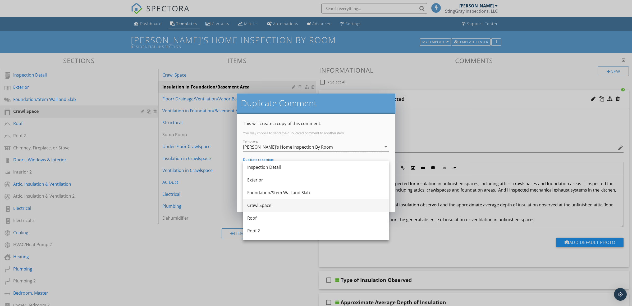
click at [334, 209] on div "Crawl Space" at bounding box center [316, 205] width 138 height 13
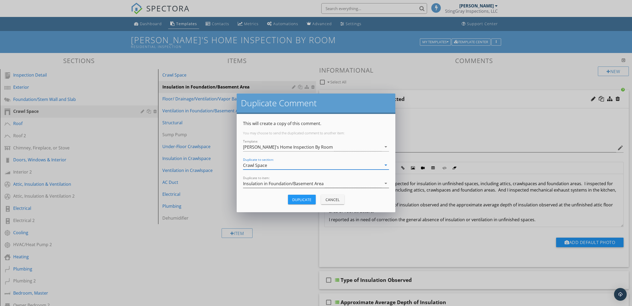
click at [386, 184] on icon "arrow_drop_down" at bounding box center [386, 183] width 6 height 6
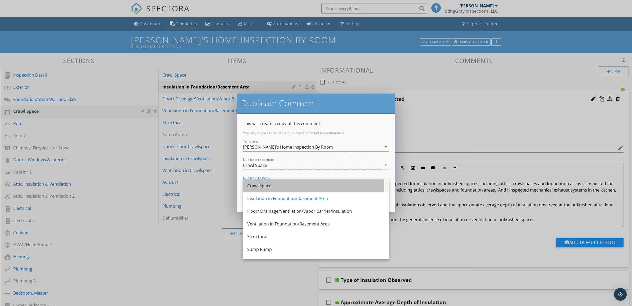
click at [359, 184] on div "Crawl Space" at bounding box center [316, 185] width 138 height 6
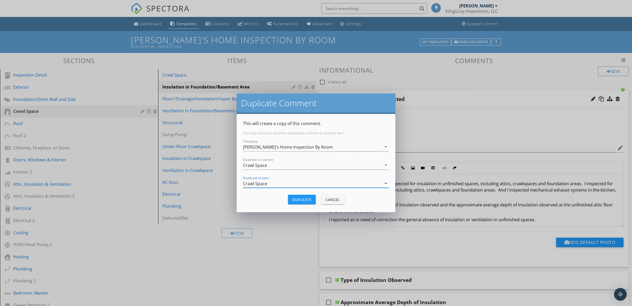
click at [295, 200] on div "Duplicate" at bounding box center [301, 200] width 19 height 6
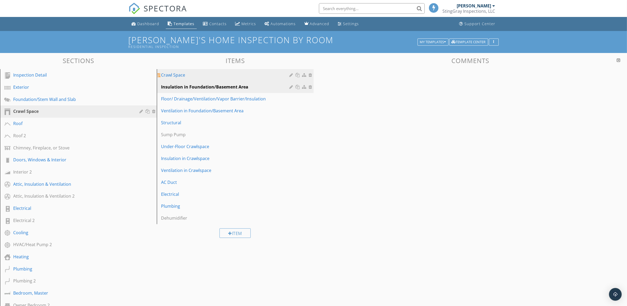
click at [250, 74] on div "Crawl Space" at bounding box center [226, 75] width 130 height 6
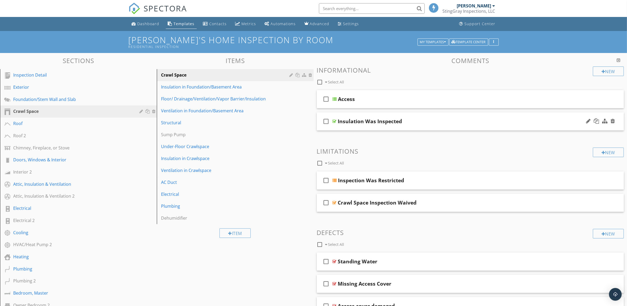
click at [372, 121] on div "Insulation Was Inspected" at bounding box center [370, 121] width 64 height 6
click at [359, 121] on input "Insulation Was Inspected" at bounding box center [449, 121] width 222 height 9
type input "Crawl Space Was Inspected"
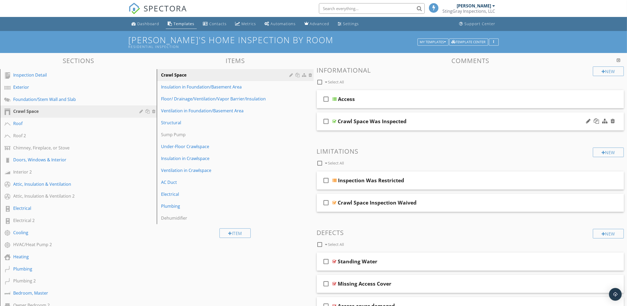
click at [571, 119] on div "check_box_outline_blank Crawl Space Was Inspected" at bounding box center [470, 121] width 307 height 18
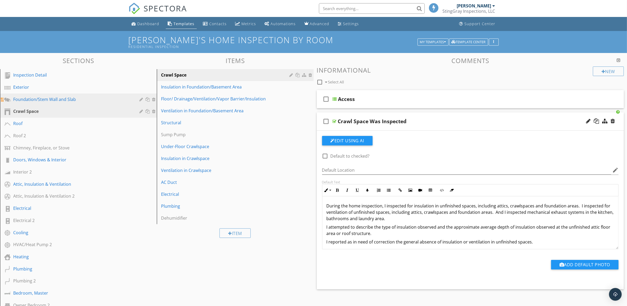
click at [85, 98] on div "Foundation/Stem Wall and Slab" at bounding box center [72, 99] width 119 height 6
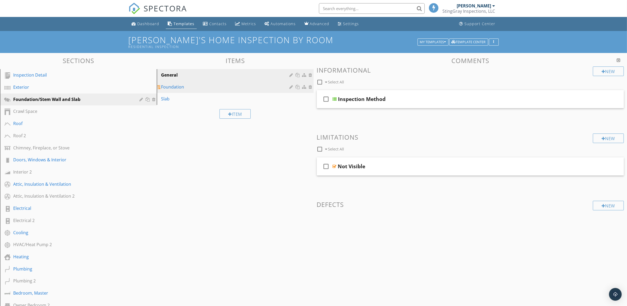
click at [259, 87] on div "Foundation" at bounding box center [226, 87] width 130 height 6
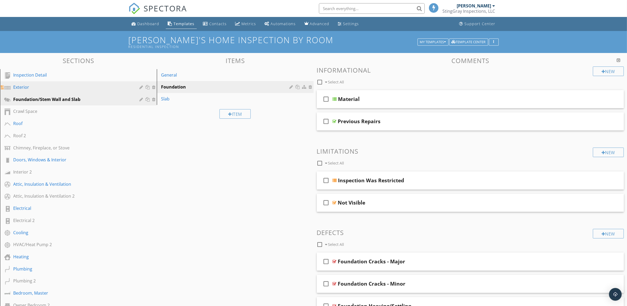
click at [82, 88] on div "Exterior" at bounding box center [72, 87] width 119 height 6
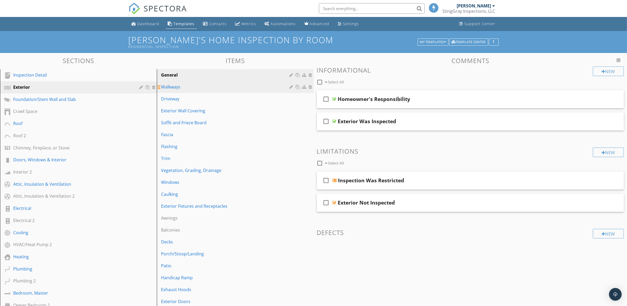
click at [271, 84] on div "Walkways" at bounding box center [226, 87] width 130 height 6
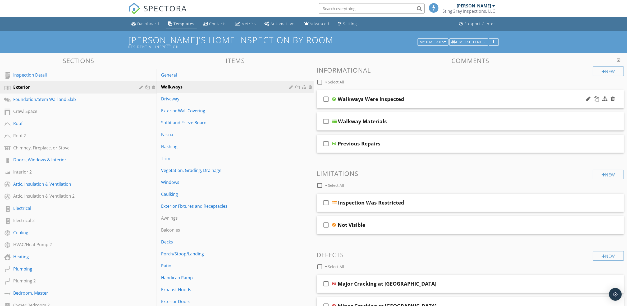
click at [533, 99] on div "Walkways Were Inspected" at bounding box center [449, 99] width 222 height 6
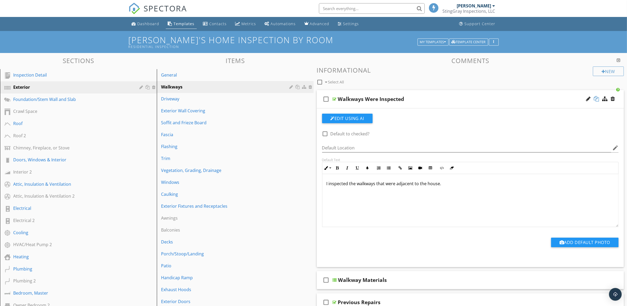
click at [598, 98] on div at bounding box center [596, 98] width 5 height 5
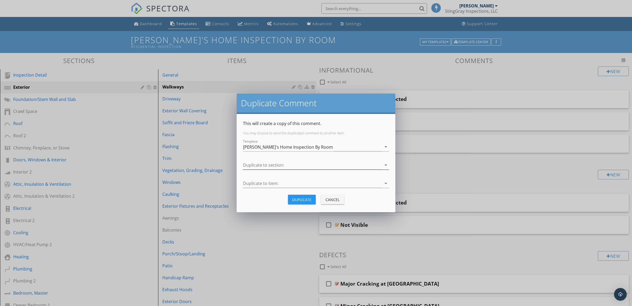
click at [386, 165] on icon "arrow_drop_down" at bounding box center [386, 165] width 6 height 6
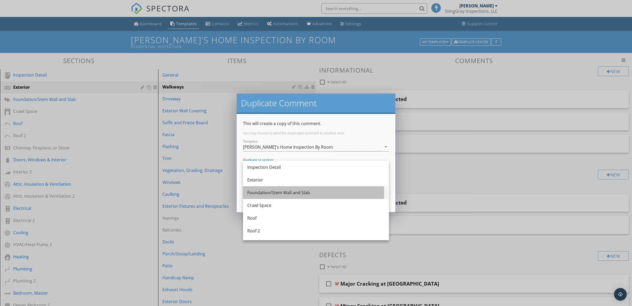
click at [355, 194] on div "Foundation/Stem Wall and Slab" at bounding box center [316, 192] width 138 height 6
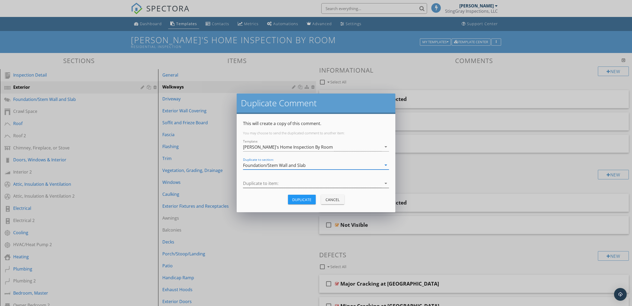
click at [387, 183] on icon "arrow_drop_down" at bounding box center [386, 183] width 6 height 6
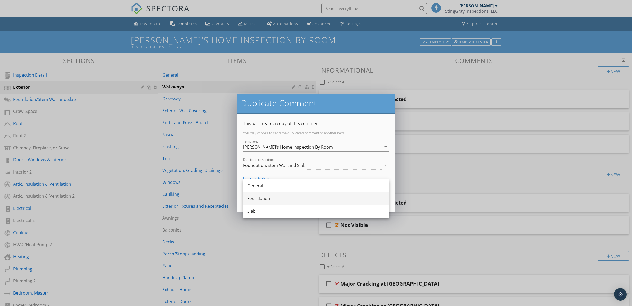
click at [352, 195] on div "Foundation" at bounding box center [316, 198] width 138 height 6
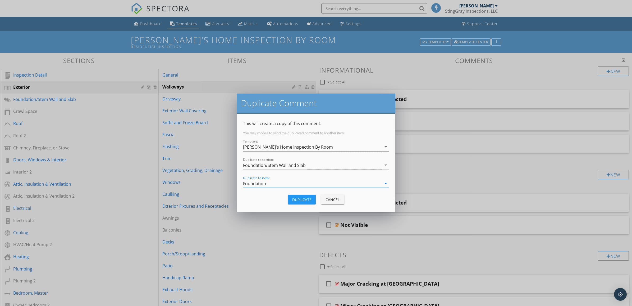
click at [296, 198] on div "Duplicate" at bounding box center [301, 200] width 19 height 6
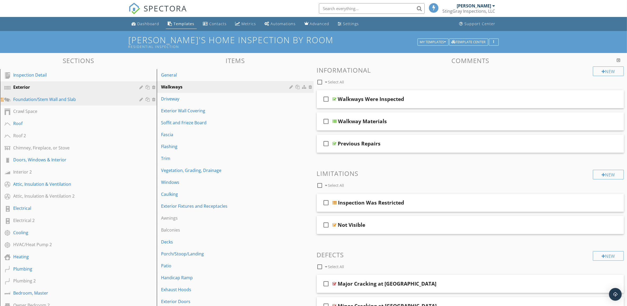
click at [102, 99] on div "Foundation/Stem Wall and Slab" at bounding box center [72, 99] width 119 height 6
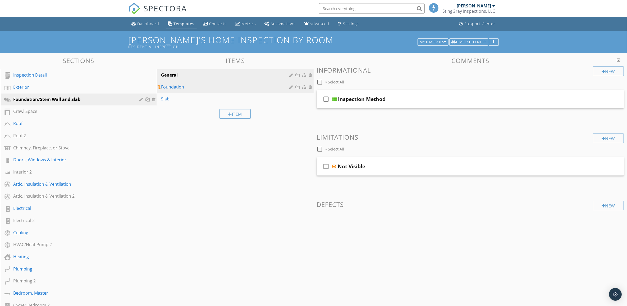
click at [218, 87] on div "Foundation" at bounding box center [226, 87] width 130 height 6
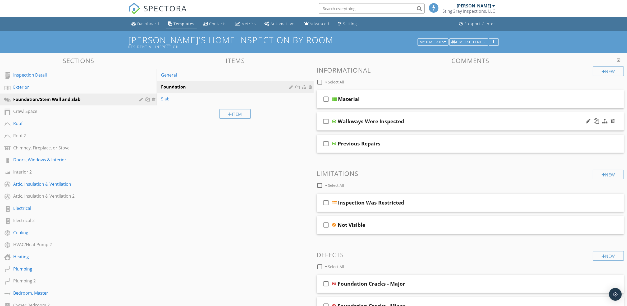
click at [490, 124] on div "Walkways Were Inspected" at bounding box center [449, 121] width 222 height 6
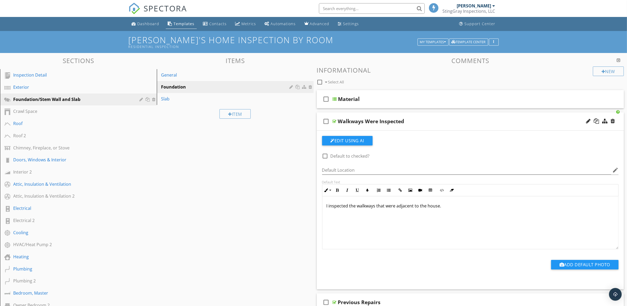
click at [372, 121] on div "Walkways Were Inspected" at bounding box center [371, 121] width 66 height 6
click at [360, 122] on input "Walkways Were Inspected" at bounding box center [449, 121] width 222 height 9
type input "Foundation Was Inspected"
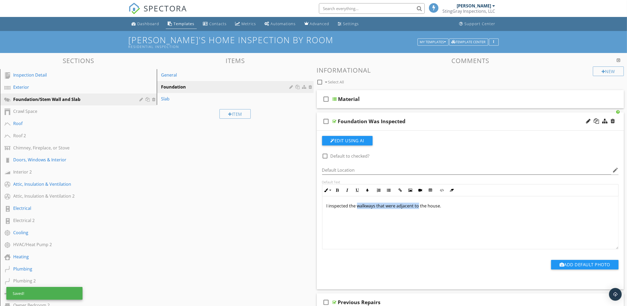
drag, startPoint x: 418, startPoint y: 206, endPoint x: 358, endPoint y: 204, distance: 60.3
click at [358, 204] on p "I inspected the walkways that were adjacent to the house." at bounding box center [471, 205] width 288 height 6
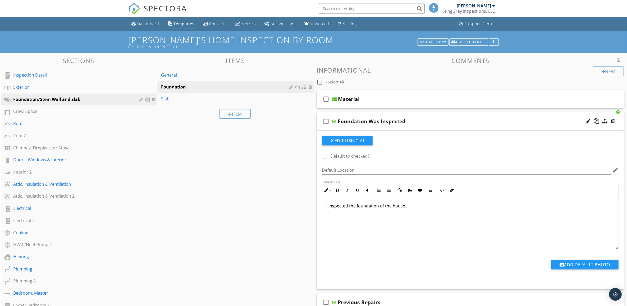
click at [490, 118] on div "Foundation Was Inspected" at bounding box center [449, 121] width 222 height 6
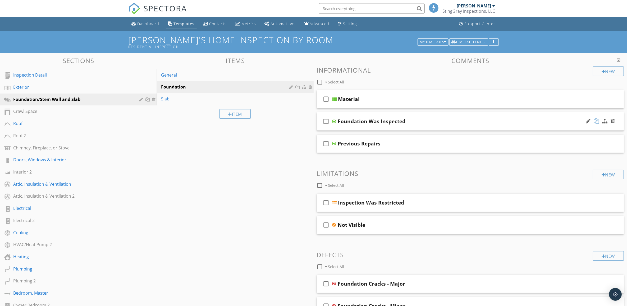
click at [598, 121] on div at bounding box center [596, 120] width 5 height 5
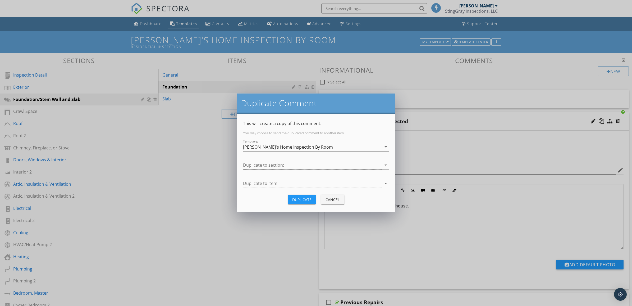
click at [385, 162] on icon "arrow_drop_down" at bounding box center [386, 165] width 6 height 6
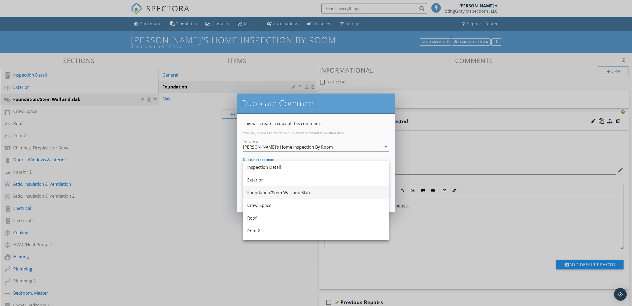
click at [352, 195] on div "Foundation/Stem Wall and Slab" at bounding box center [316, 192] width 138 height 6
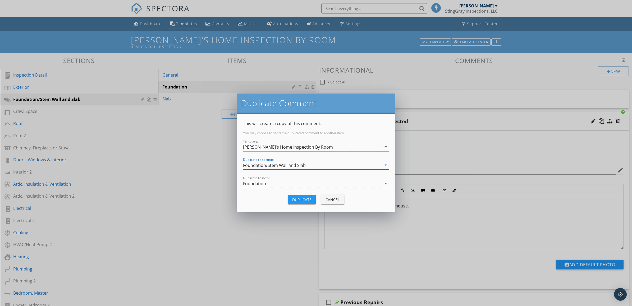
click at [386, 184] on icon "arrow_drop_down" at bounding box center [386, 183] width 6 height 6
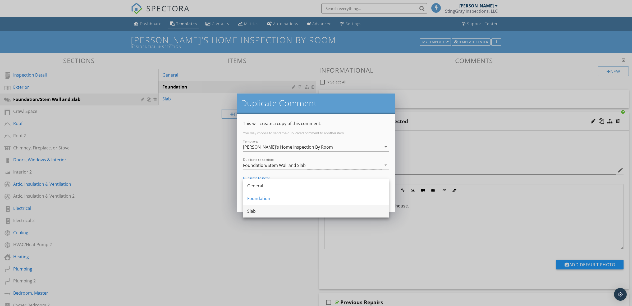
click at [358, 210] on div "Slab" at bounding box center [316, 211] width 138 height 6
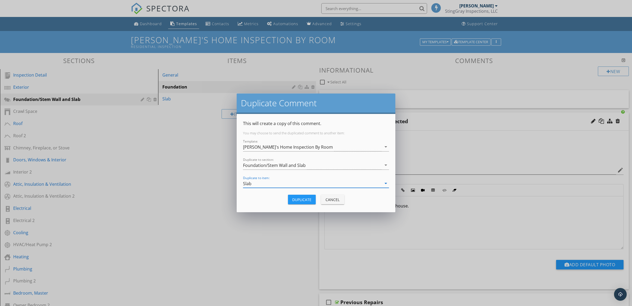
click at [301, 198] on div "Duplicate" at bounding box center [301, 200] width 19 height 6
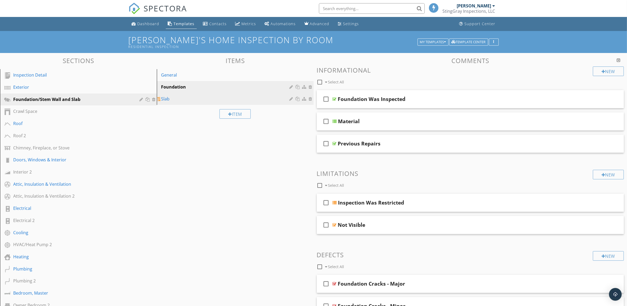
click at [190, 97] on div "Slab" at bounding box center [226, 99] width 130 height 6
click at [367, 98] on div "Foundation Was Inspected" at bounding box center [372, 99] width 68 height 6
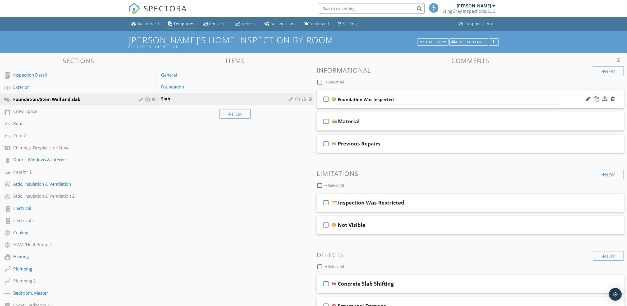
click at [362, 98] on input "Foundation Was Inspected" at bounding box center [449, 99] width 222 height 9
type input "Slab Was Inspected"
click at [578, 95] on div "check_box_outline_blank Slab Was Inspected" at bounding box center [470, 99] width 307 height 18
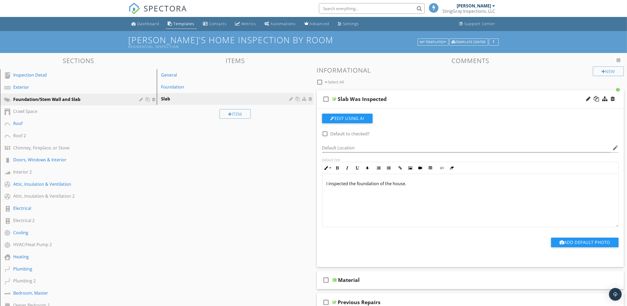
click at [356, 183] on p "I inspected the foundation of the house." at bounding box center [471, 183] width 288 height 6
click at [480, 96] on div "Slab Was Inspected" at bounding box center [449, 99] width 222 height 6
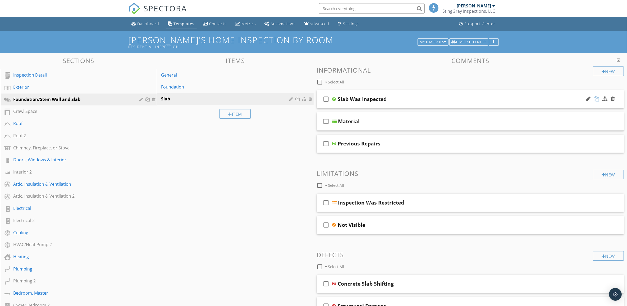
click at [597, 97] on div at bounding box center [596, 98] width 5 height 5
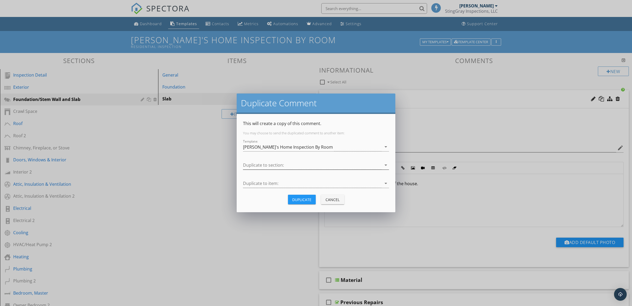
click at [387, 163] on icon "arrow_drop_down" at bounding box center [386, 165] width 6 height 6
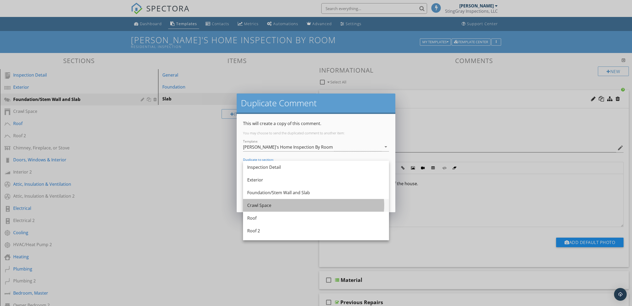
click at [330, 203] on div "Crawl Space" at bounding box center [316, 205] width 138 height 6
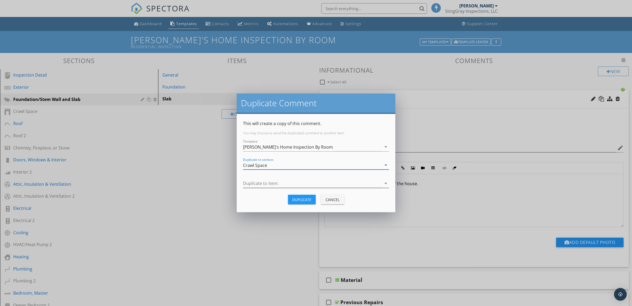
click at [386, 183] on icon "arrow_drop_down" at bounding box center [386, 183] width 6 height 6
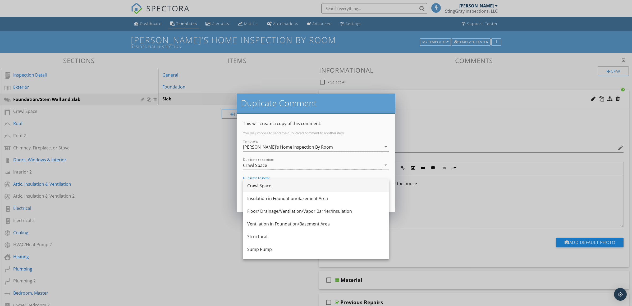
click at [343, 183] on div "Crawl Space" at bounding box center [316, 185] width 138 height 6
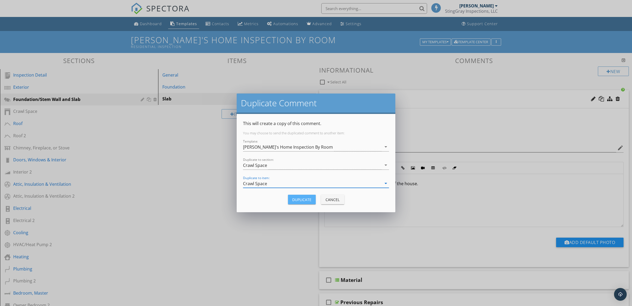
click at [306, 197] on div "Duplicate" at bounding box center [301, 200] width 19 height 6
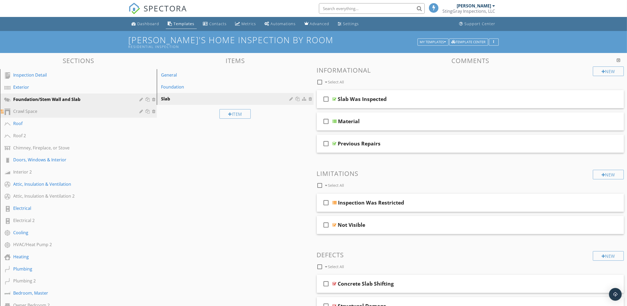
click at [90, 112] on div "Crawl Space" at bounding box center [72, 111] width 119 height 6
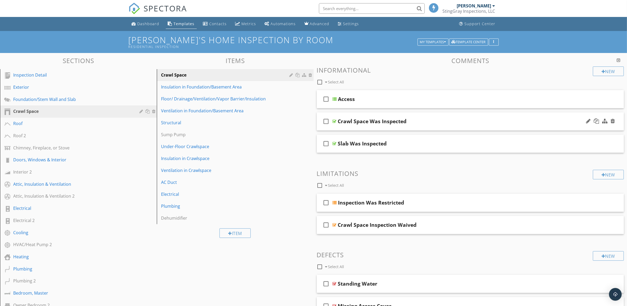
click at [499, 119] on div "Crawl Space Was Inspected" at bounding box center [449, 121] width 222 height 6
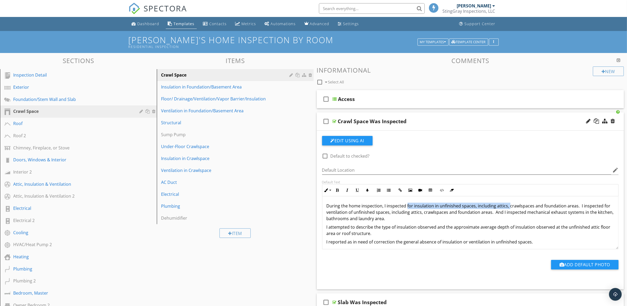
drag, startPoint x: 407, startPoint y: 205, endPoint x: 508, endPoint y: 207, distance: 101.1
click at [508, 207] on p "During the home inspection, I inspected for insulation in unfinished spaces, in…" at bounding box center [471, 211] width 288 height 19
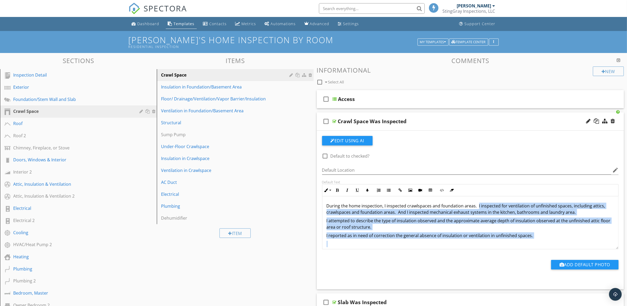
scroll to position [4, 0]
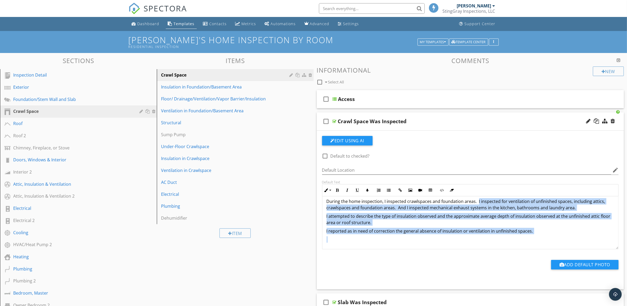
drag, startPoint x: 477, startPoint y: 205, endPoint x: 571, endPoint y: 246, distance: 103.2
click at [571, 246] on div "During the home inspection, I inspected crawlspaces and foundation areas. I ins…" at bounding box center [471, 220] width 296 height 57
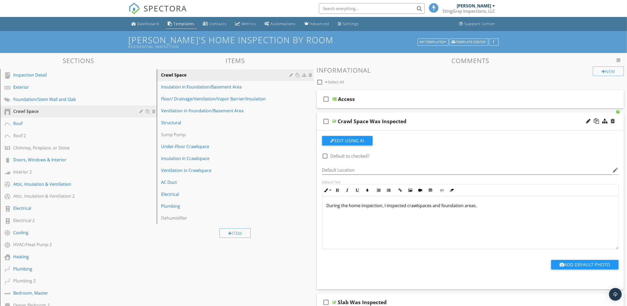
scroll to position [0, 0]
click at [423, 221] on div "During the home inspection, I inspected crawlspaces and foundation areas." at bounding box center [471, 222] width 296 height 53
click at [539, 119] on div "Crawl Space Was Inspected" at bounding box center [449, 121] width 222 height 6
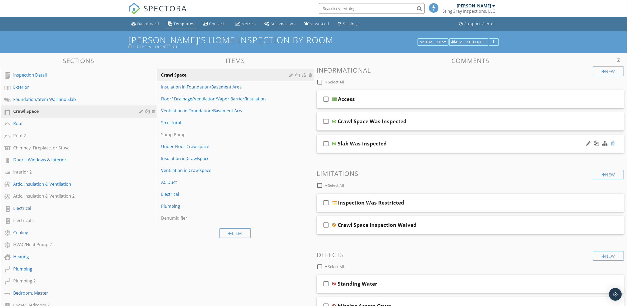
click at [614, 142] on div at bounding box center [613, 142] width 4 height 5
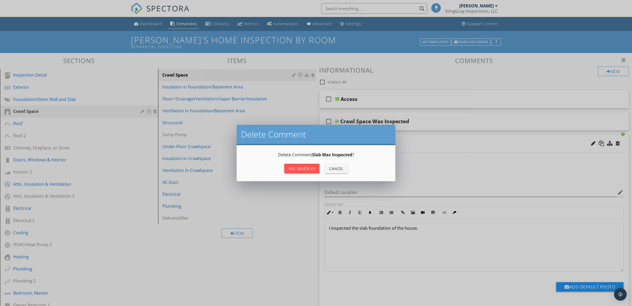
click at [316, 167] on button "Yes, Delete it!" at bounding box center [301, 168] width 35 height 10
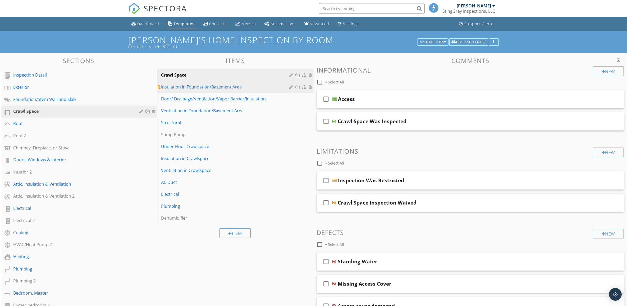
click at [226, 88] on div "Insulation in Foundation/Basement Area" at bounding box center [226, 87] width 130 height 6
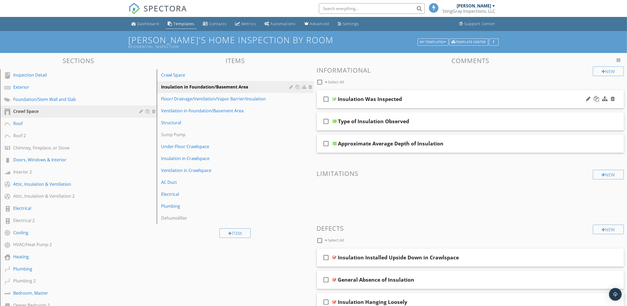
click at [555, 98] on div "Insulation Was Inspected" at bounding box center [449, 99] width 222 height 6
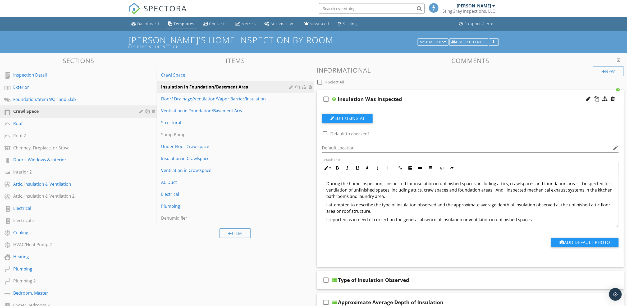
click at [555, 98] on div "Insulation Was Inspected" at bounding box center [449, 99] width 222 height 6
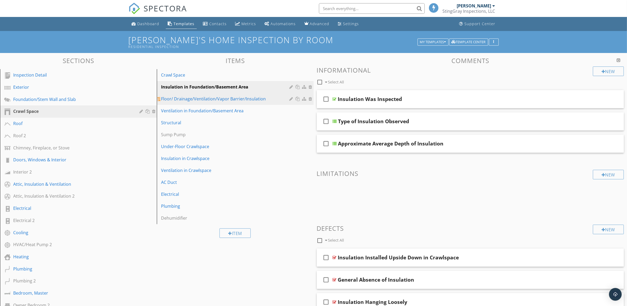
click at [265, 101] on div "Floor/ Drainage/Ventilation/Vapor Barrier/Insulation" at bounding box center [226, 99] width 130 height 6
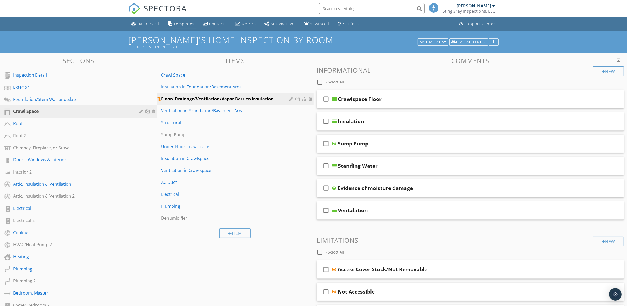
click at [282, 98] on div "Floor/ Drainage/Ventilation/Vapor Barrier/Insulation" at bounding box center [226, 99] width 130 height 6
click at [453, 81] on div "check_box_outline_blank Select All" at bounding box center [455, 81] width 276 height 10
click at [248, 85] on div "Insulation in Foundation/Basement Area" at bounding box center [226, 87] width 130 height 6
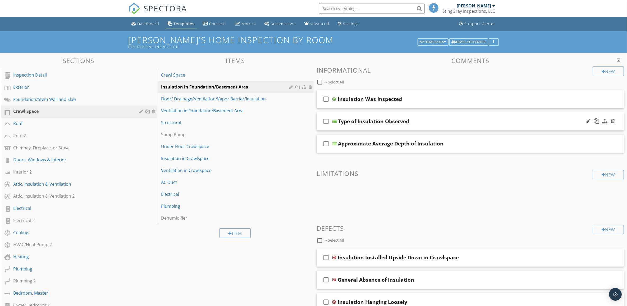
click at [503, 120] on div "Type of Insulation Observed" at bounding box center [449, 121] width 222 height 6
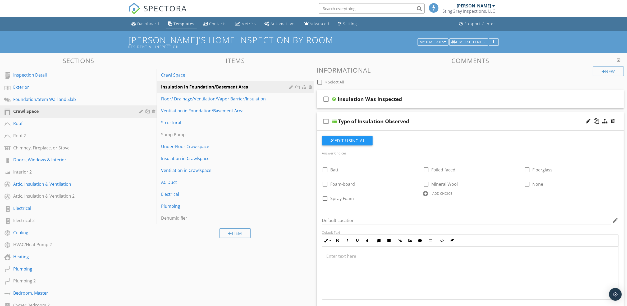
click at [507, 119] on div "Type of Insulation Observed" at bounding box center [449, 121] width 222 height 6
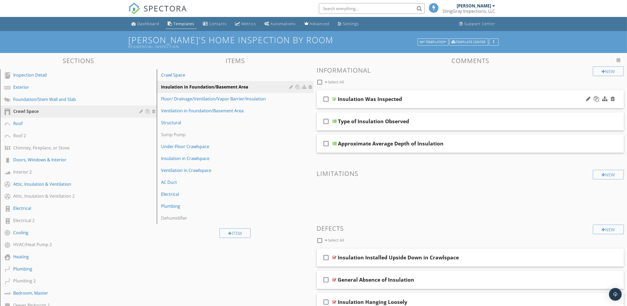
click at [519, 101] on div "Insulation Was Inspected" at bounding box center [449, 99] width 222 height 6
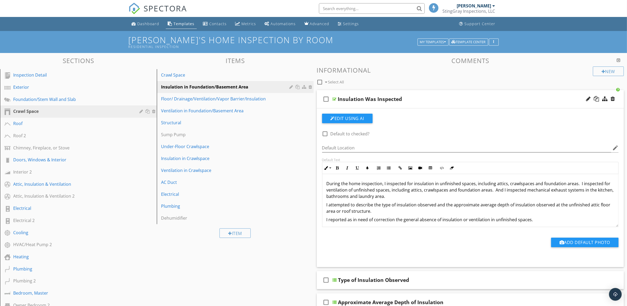
click at [519, 101] on div "Insulation Was Inspected" at bounding box center [449, 99] width 222 height 6
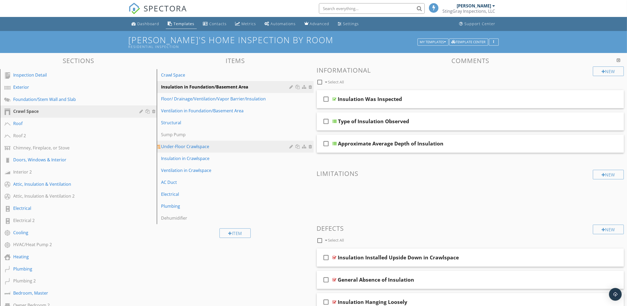
click at [262, 146] on div "Under-Floor Crawlspace" at bounding box center [226, 146] width 130 height 6
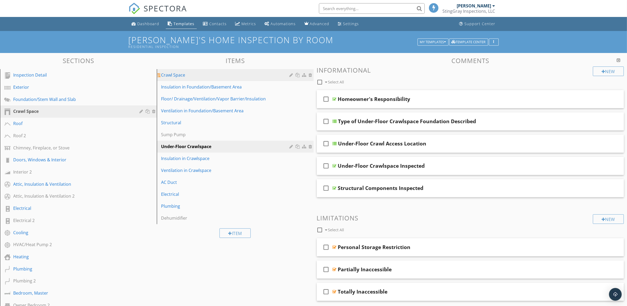
click at [256, 73] on div "Crawl Space" at bounding box center [226, 75] width 130 height 6
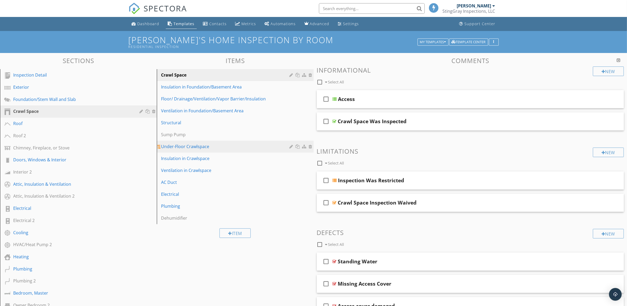
click at [255, 147] on div "Under-Floor Crawlspace" at bounding box center [226, 146] width 130 height 6
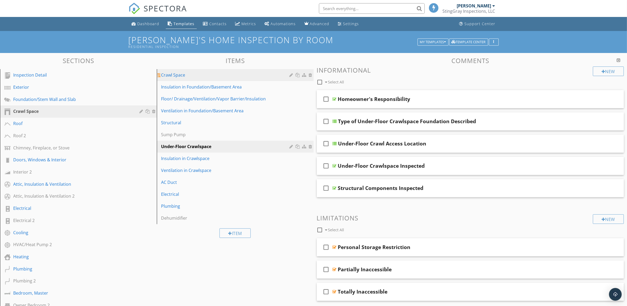
click at [271, 72] on div "Crawl Space" at bounding box center [226, 75] width 130 height 6
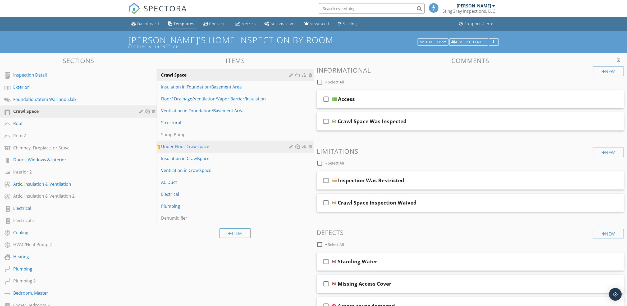
click at [272, 147] on div "Under-Floor Crawlspace" at bounding box center [226, 146] width 130 height 6
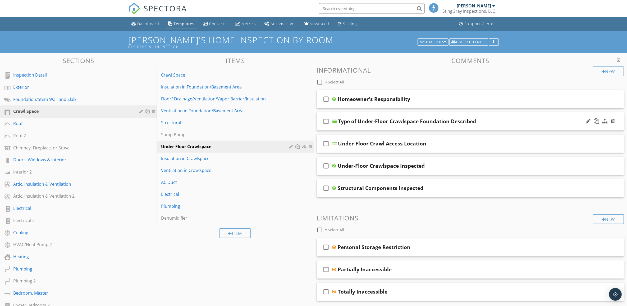
click at [525, 122] on div "Type of Under-Floor Crawlspace Foundation Described" at bounding box center [449, 121] width 222 height 6
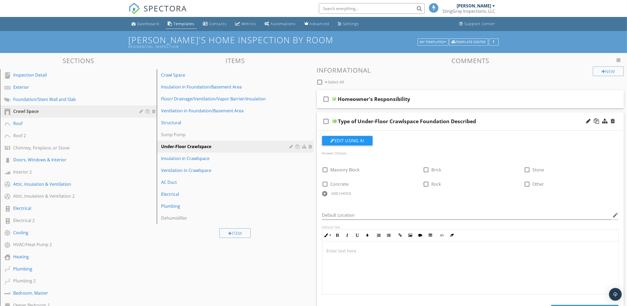
click at [525, 122] on div "Type of Under-Floor Crawlspace Foundation Described" at bounding box center [449, 121] width 222 height 6
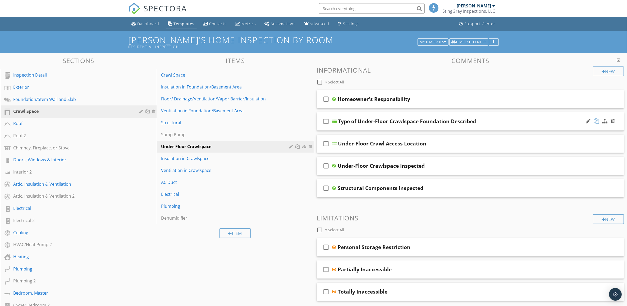
click at [598, 120] on div at bounding box center [596, 120] width 5 height 5
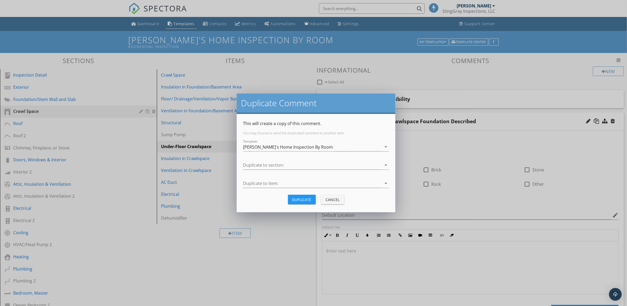
click at [286, 242] on div "Duplicate Comment This will create a copy of this comment. You may choose to se…" at bounding box center [313, 153] width 627 height 306
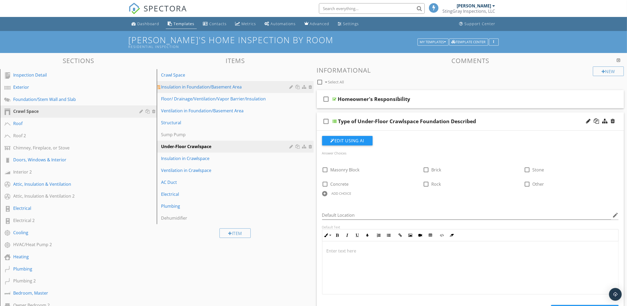
click at [249, 87] on div "Insulation in Foundation/Basement Area" at bounding box center [226, 87] width 130 height 6
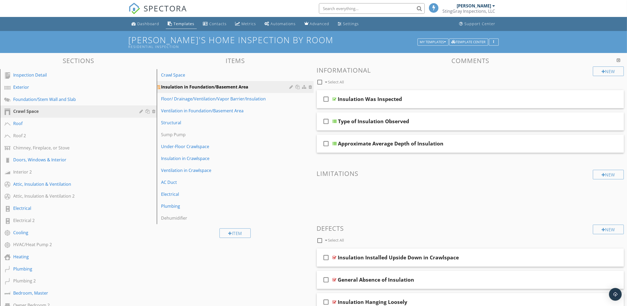
click at [290, 86] on div at bounding box center [292, 87] width 5 height 4
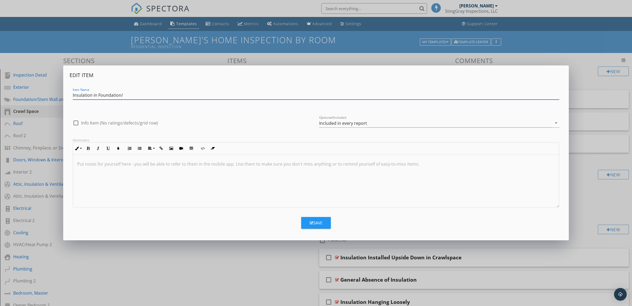
type input "Insulation in Foundation"
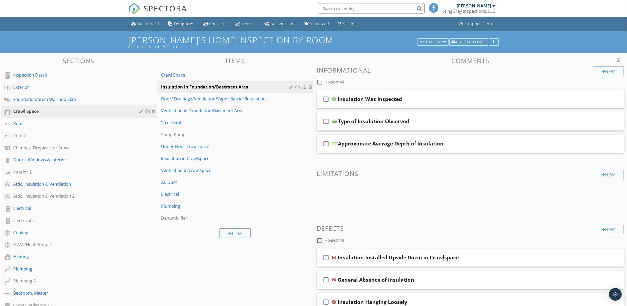
click at [373, 57] on div at bounding box center [313, 153] width 627 height 306
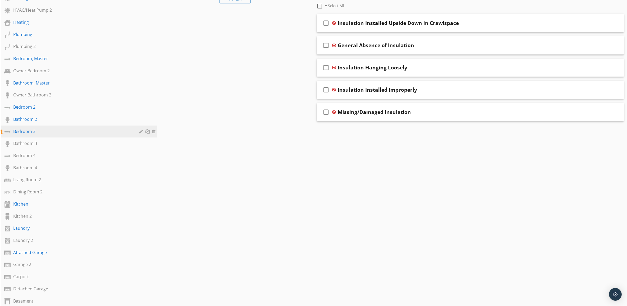
scroll to position [301, 0]
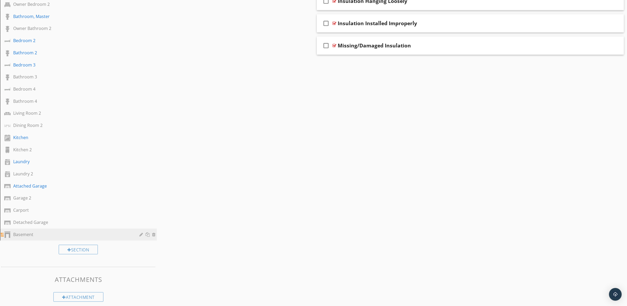
click at [77, 231] on div "Basement" at bounding box center [72, 234] width 119 height 6
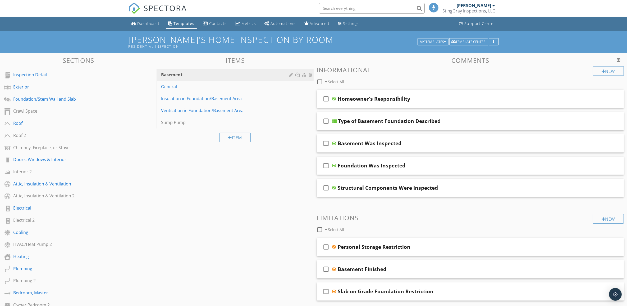
scroll to position [0, 0]
click at [210, 95] on link "Insulation in Foundation/Basement Area" at bounding box center [235, 99] width 155 height 12
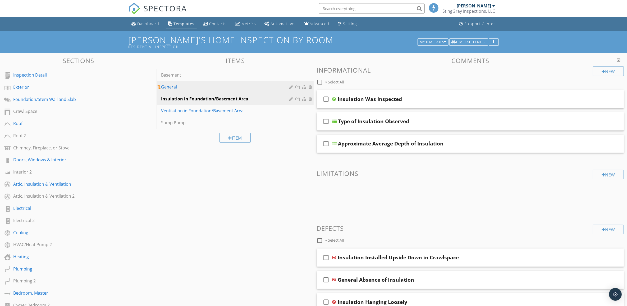
click at [217, 85] on div "General" at bounding box center [226, 87] width 130 height 6
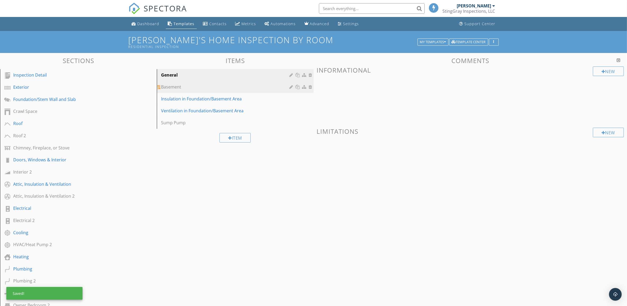
click at [198, 84] on div "Basement" at bounding box center [226, 87] width 130 height 6
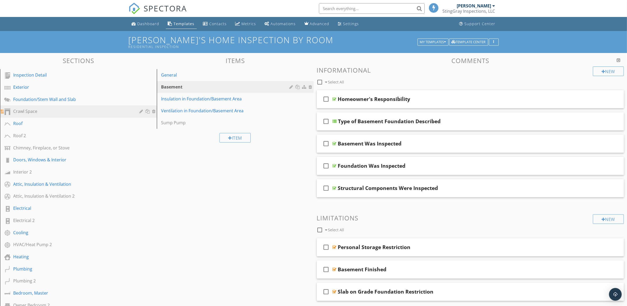
click at [98, 107] on link "Crawl Space" at bounding box center [79, 111] width 155 height 12
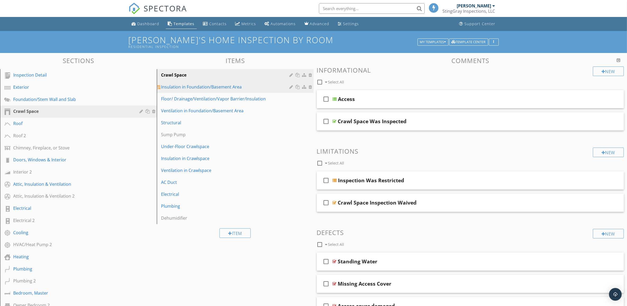
click at [256, 86] on div "Insulation in Foundation/Basement Area" at bounding box center [226, 87] width 130 height 6
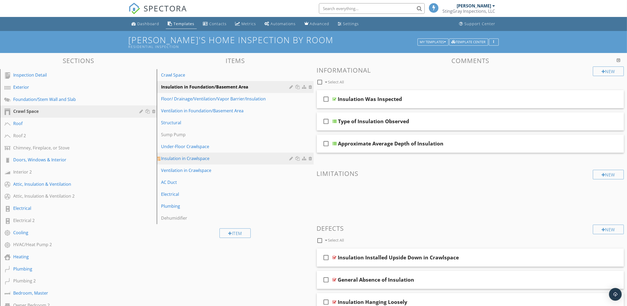
click at [242, 158] on div "Insulation in Crawlspace" at bounding box center [226, 158] width 130 height 6
click at [257, 89] on div "Insulation in Foundation/Basement Area" at bounding box center [226, 87] width 130 height 6
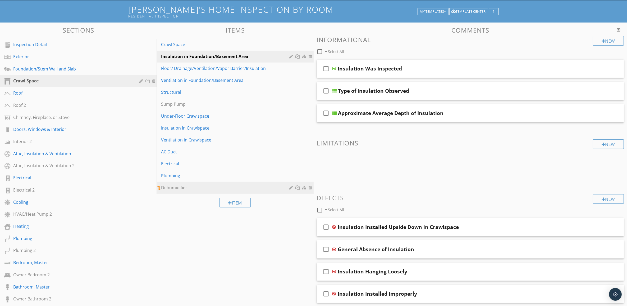
scroll to position [33, 0]
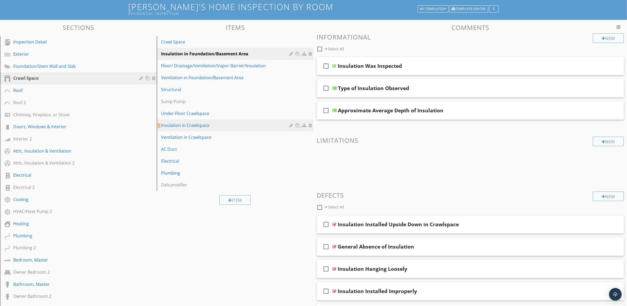
click at [266, 125] on div "Insulation in Crawlspace" at bounding box center [226, 125] width 130 height 6
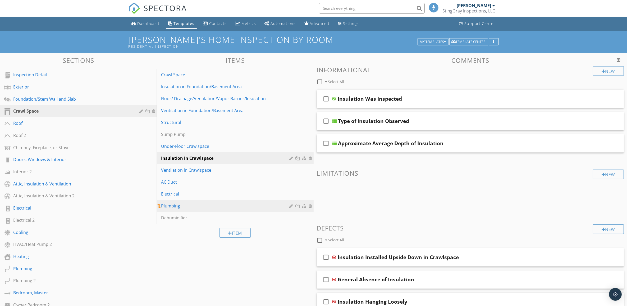
scroll to position [0, 0]
click at [264, 86] on div "Insulation in Foundation/Basement Area" at bounding box center [226, 87] width 130 height 6
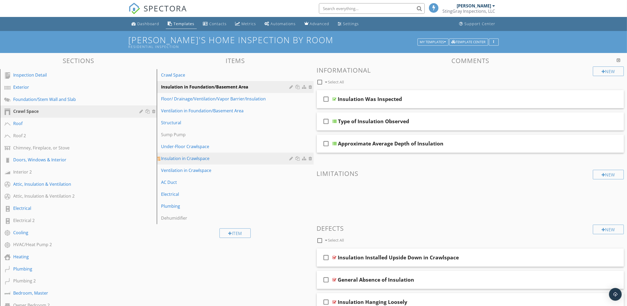
click at [264, 158] on div "Insulation in Crawlspace" at bounding box center [226, 158] width 130 height 6
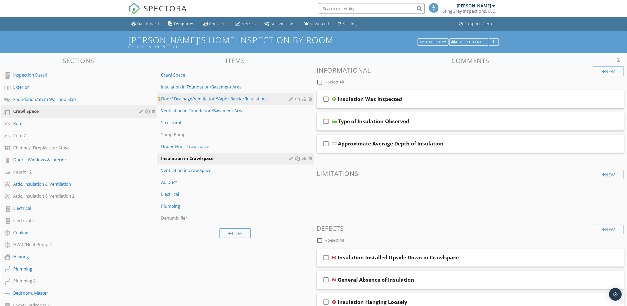
click at [271, 101] on div "Floor/ Drainage/Ventilation/Vapor Barrier/Insulation" at bounding box center [226, 99] width 130 height 6
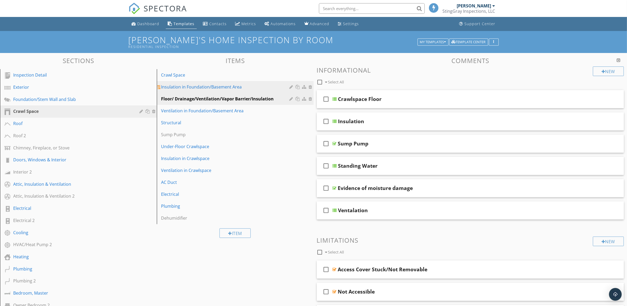
click at [269, 81] on link "Insulation in Foundation/Basement Area" at bounding box center [235, 87] width 155 height 12
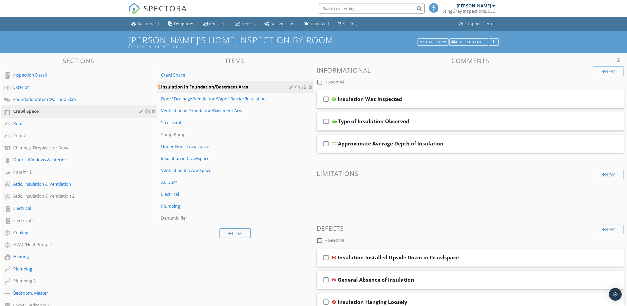
click at [312, 87] on div at bounding box center [311, 87] width 5 height 4
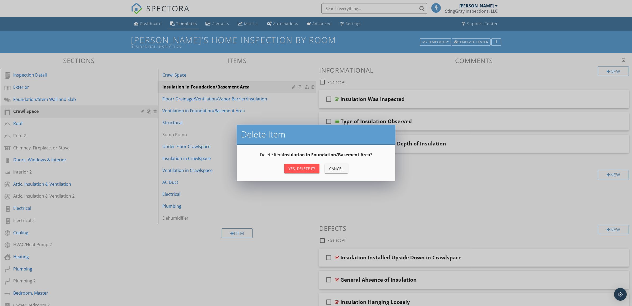
click at [314, 167] on div "Yes, Delete it!" at bounding box center [302, 169] width 27 height 6
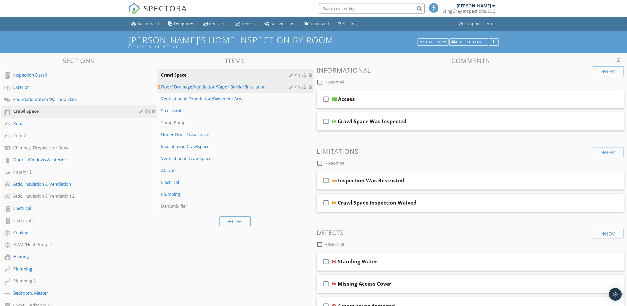
click at [272, 85] on div "Floor/ Drainage/Ventilation/Vapor Barrier/Insulation" at bounding box center [226, 87] width 130 height 6
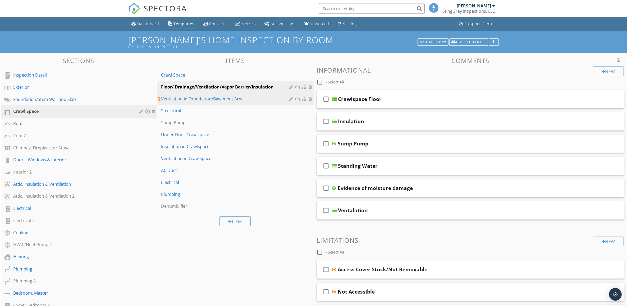
click at [266, 97] on div "Ventilation in Foundation/Basement Area" at bounding box center [226, 99] width 130 height 6
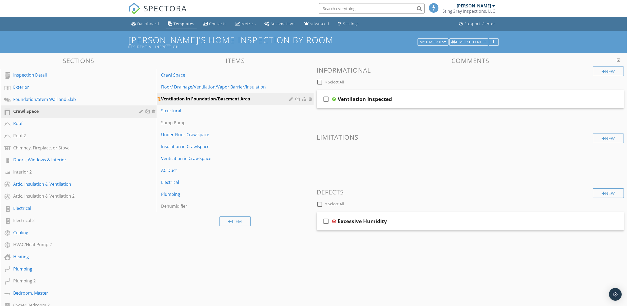
click at [310, 98] on div at bounding box center [311, 99] width 5 height 4
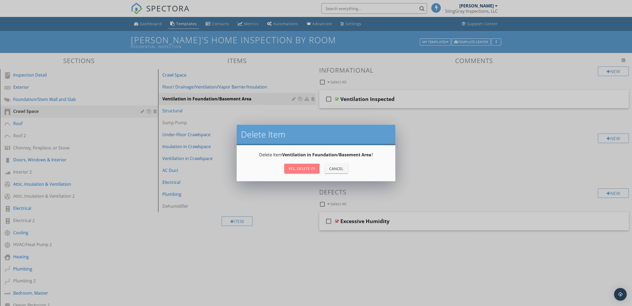
click at [309, 170] on div "Yes, Delete it!" at bounding box center [302, 169] width 27 height 6
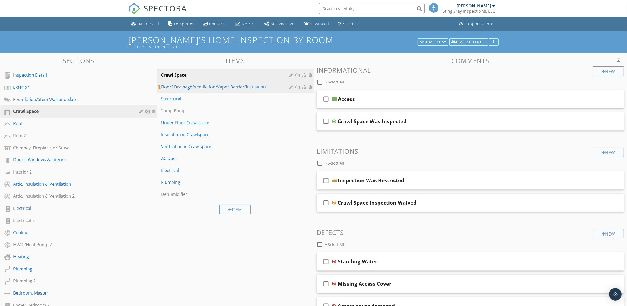
click at [274, 87] on div "Floor/ Drainage/Ventilation/Vapor Barrier/Insulation" at bounding box center [226, 87] width 130 height 6
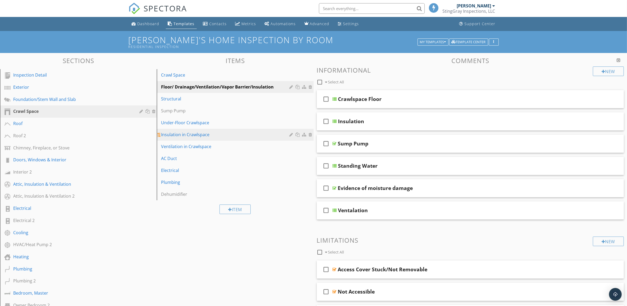
click at [247, 134] on div "Insulation in Crawlspace" at bounding box center [226, 134] width 130 height 6
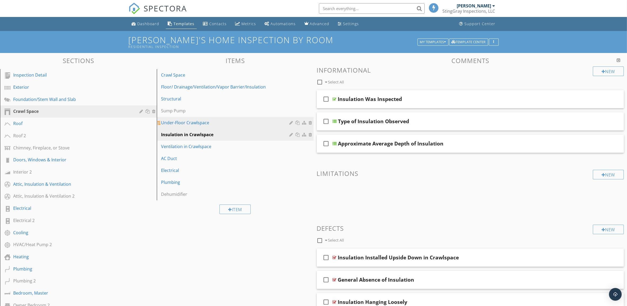
click at [266, 121] on div "Under-Floor Crawlspace" at bounding box center [226, 122] width 130 height 6
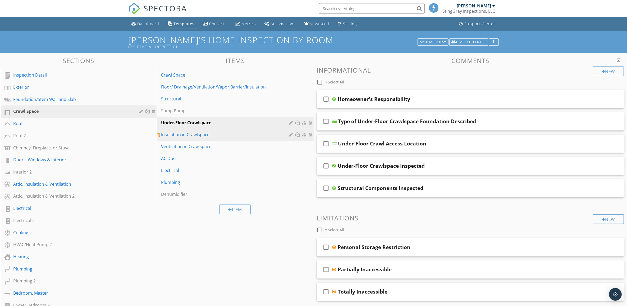
click at [263, 130] on link "Insulation in Crawlspace" at bounding box center [235, 135] width 155 height 12
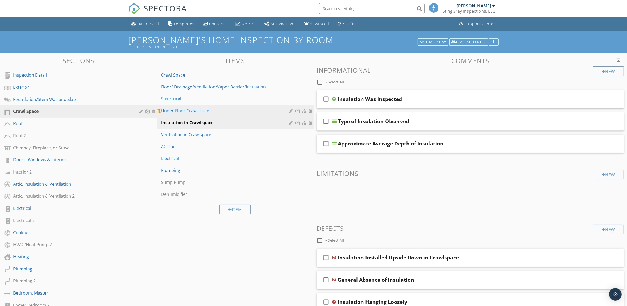
click at [253, 111] on div "Under-Floor Crawlspace" at bounding box center [226, 110] width 130 height 6
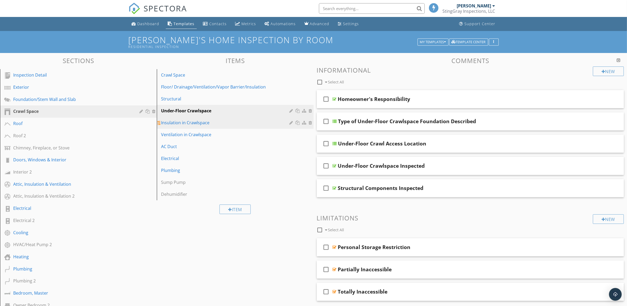
click at [257, 124] on div "Insulation in Crawlspace" at bounding box center [226, 122] width 130 height 6
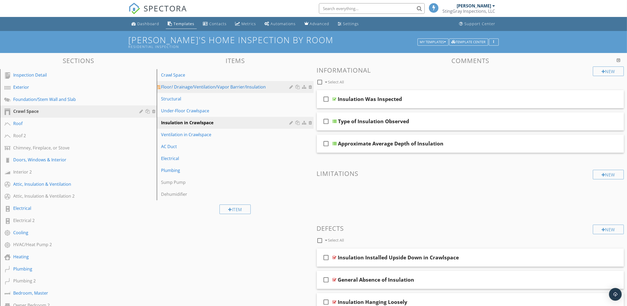
click at [258, 87] on div "Floor/ Drainage/Ventilation/Vapor Barrier/Insulation" at bounding box center [226, 87] width 130 height 6
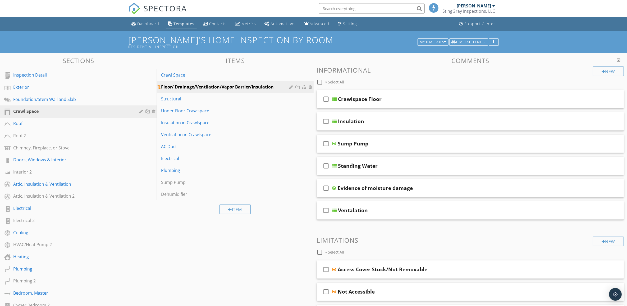
click at [298, 85] on div at bounding box center [299, 87] width 6 height 4
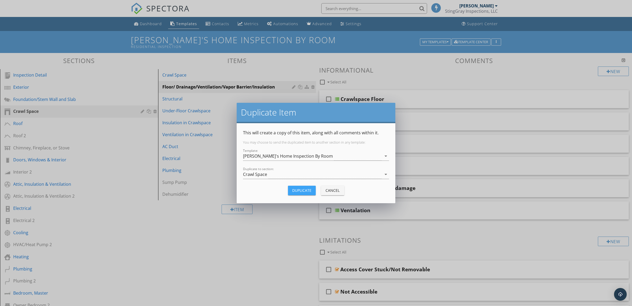
click at [296, 188] on div "Duplicate" at bounding box center [301, 190] width 19 height 6
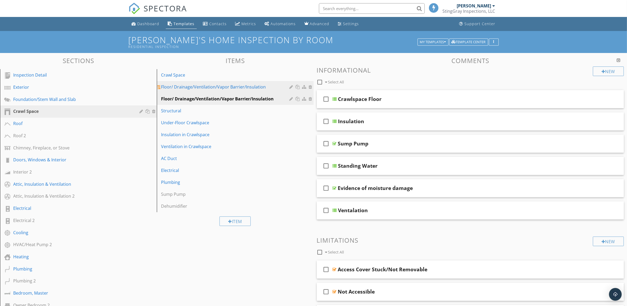
click at [280, 87] on div "Floor/ Drainage/Ventilation/Vapor Barrier/Insulation" at bounding box center [226, 87] width 130 height 6
click at [292, 88] on div at bounding box center [292, 87] width 5 height 4
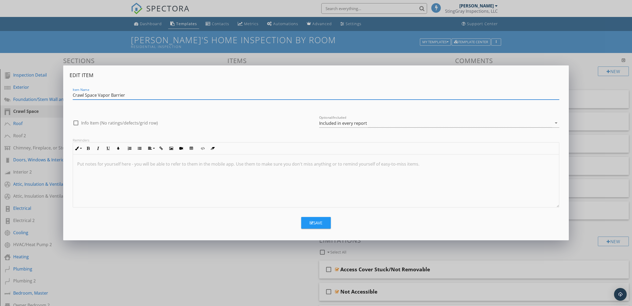
type input "Crawl Space Vapor Barrier"
click at [318, 220] on div "Save" at bounding box center [316, 223] width 13 height 6
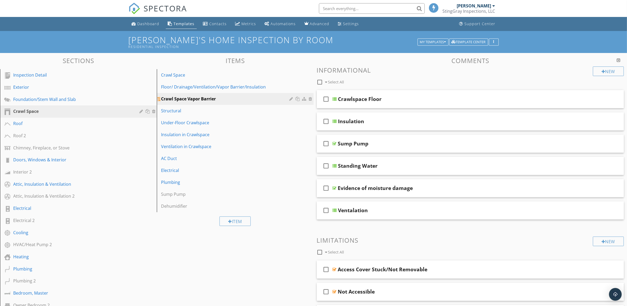
click at [298, 98] on div at bounding box center [299, 99] width 6 height 4
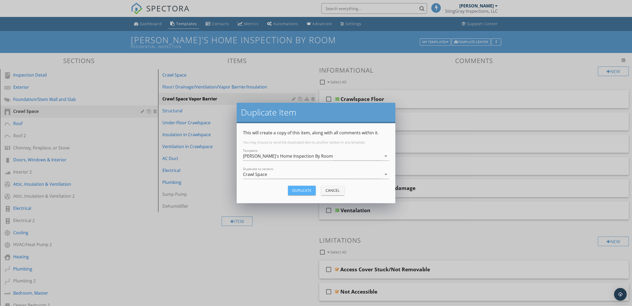
click at [305, 189] on div "Duplicate" at bounding box center [301, 190] width 19 height 6
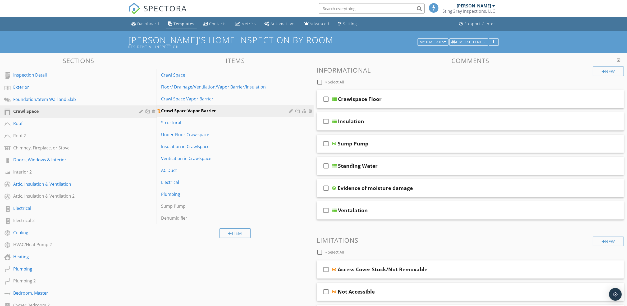
click at [291, 112] on div at bounding box center [292, 110] width 5 height 4
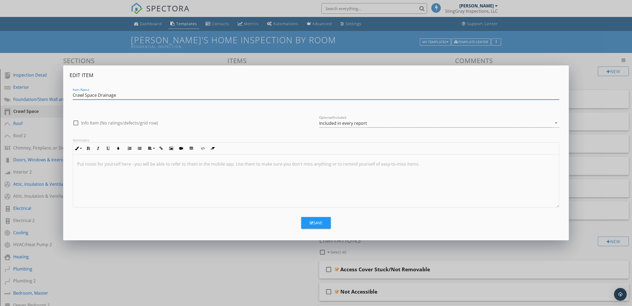
type input "Crawl Space Drainage"
click at [314, 220] on div "Save" at bounding box center [316, 223] width 13 height 6
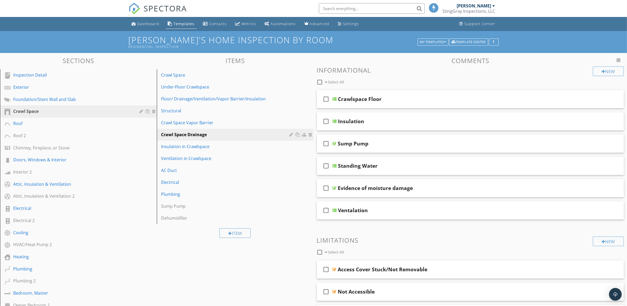
click at [250, 81] on link "Under-Floor Crawlspace" at bounding box center [235, 87] width 155 height 12
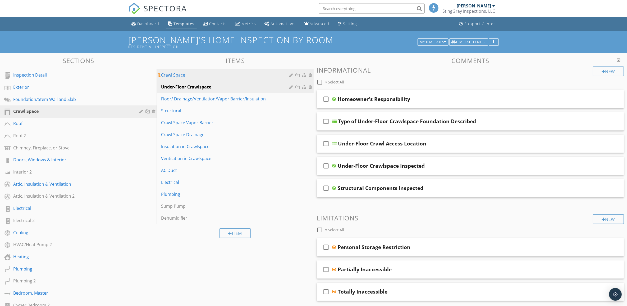
click at [261, 74] on div "Crawl Space" at bounding box center [226, 75] width 130 height 6
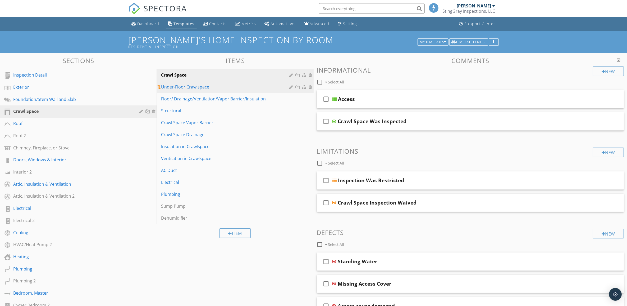
click at [257, 88] on div "Under-Floor Crawlspace" at bounding box center [226, 87] width 130 height 6
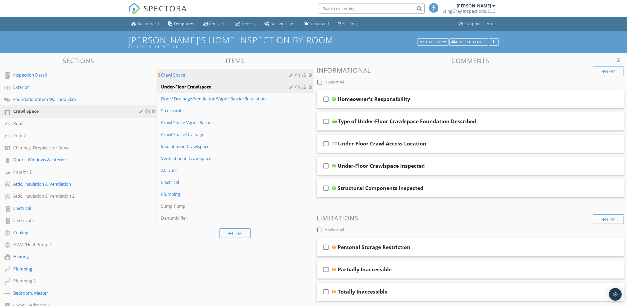
click at [264, 76] on div "Crawl Space" at bounding box center [226, 75] width 130 height 6
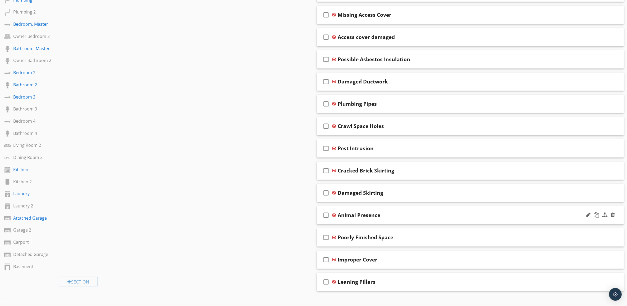
scroll to position [301, 0]
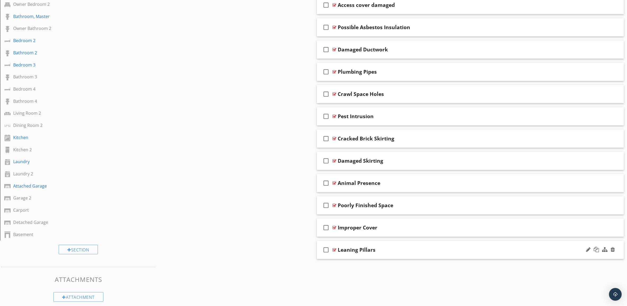
click at [459, 254] on div "check_box_outline_blank Leaning Pillars" at bounding box center [470, 249] width 307 height 18
click at [293, 235] on div "Sections Inspection Detail Exterior Foundation/Stem Wall and Slab Crawl Space R…" at bounding box center [313, 102] width 627 height 701
click at [536, 252] on div "Leaning Pillars" at bounding box center [449, 249] width 222 height 6
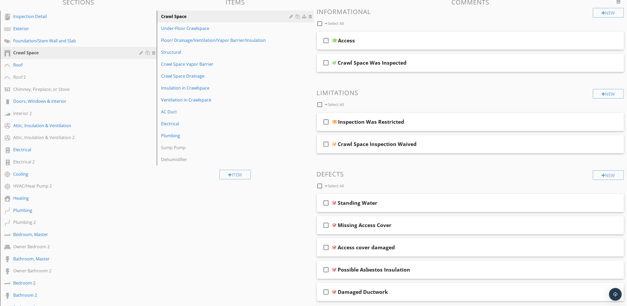
scroll to position [3, 0]
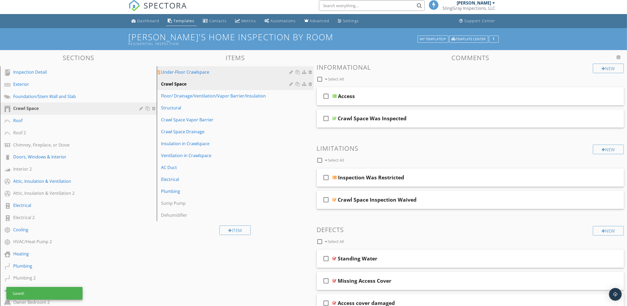
click at [226, 72] on div "Under-Floor Crawlspace" at bounding box center [226, 72] width 130 height 6
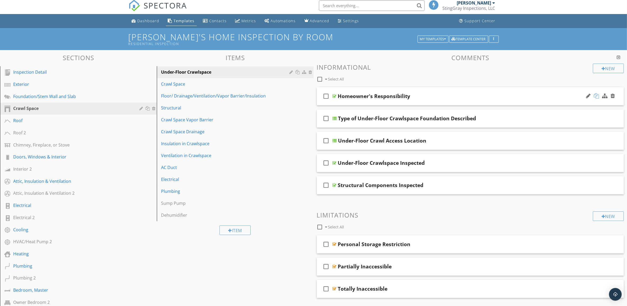
click at [598, 94] on div at bounding box center [596, 95] width 5 height 5
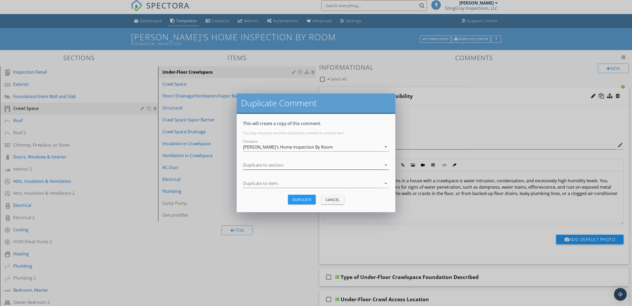
click at [385, 164] on icon "arrow_drop_down" at bounding box center [386, 165] width 6 height 6
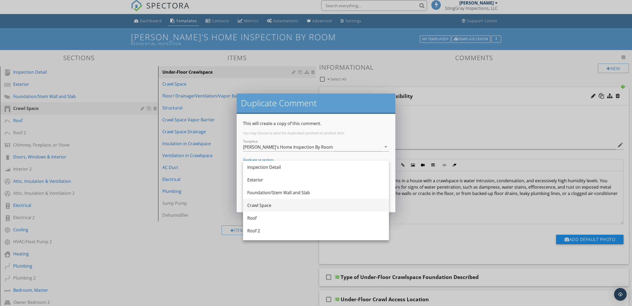
click at [362, 205] on div "Crawl Space" at bounding box center [316, 205] width 138 height 6
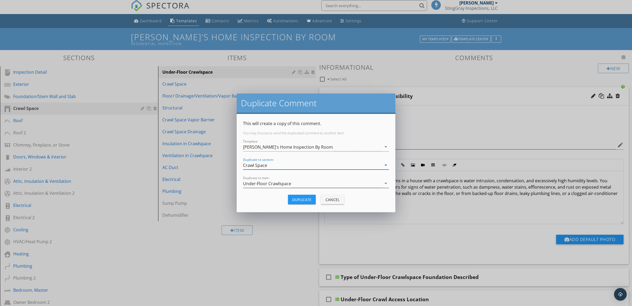
click at [385, 184] on icon "arrow_drop_down" at bounding box center [386, 183] width 6 height 6
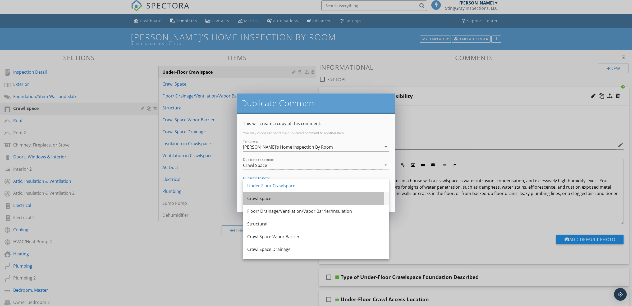
click at [372, 196] on div "Crawl Space" at bounding box center [316, 198] width 138 height 6
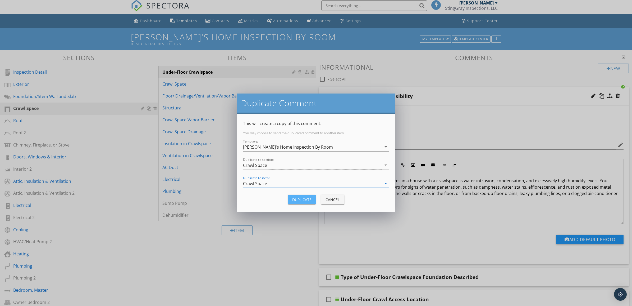
click at [306, 201] on div "Duplicate" at bounding box center [301, 200] width 19 height 6
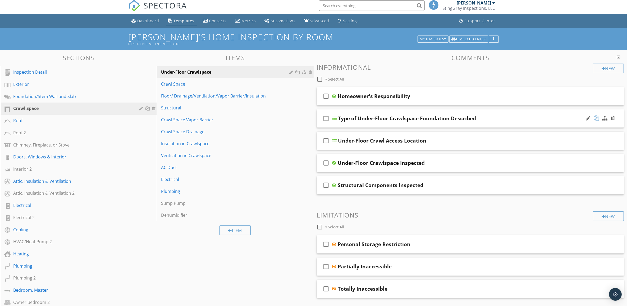
click at [598, 118] on div at bounding box center [596, 117] width 5 height 5
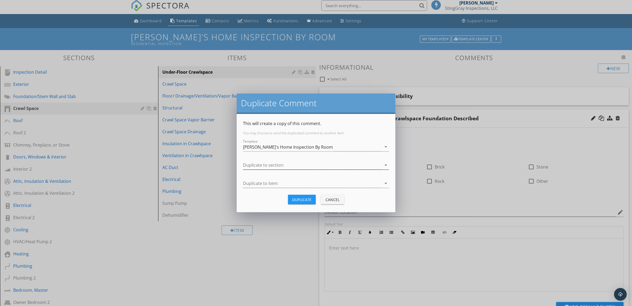
click at [385, 165] on icon "arrow_drop_down" at bounding box center [386, 165] width 6 height 6
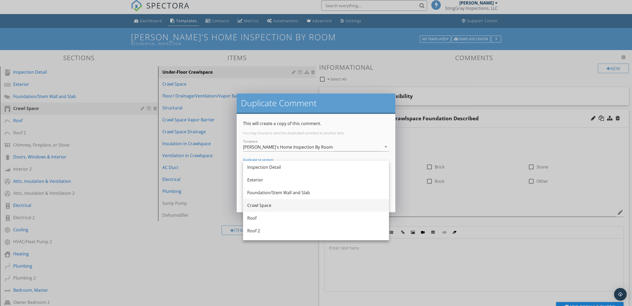
click at [362, 202] on div "Crawl Space" at bounding box center [316, 205] width 138 height 6
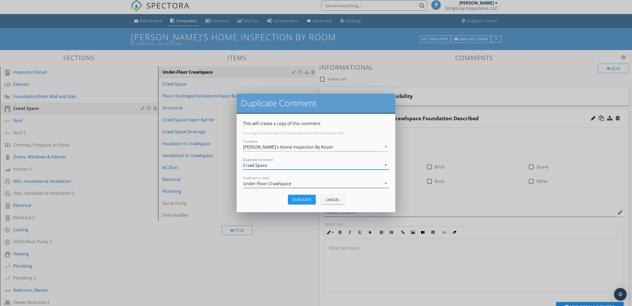
click at [386, 183] on icon "arrow_drop_down" at bounding box center [386, 183] width 6 height 6
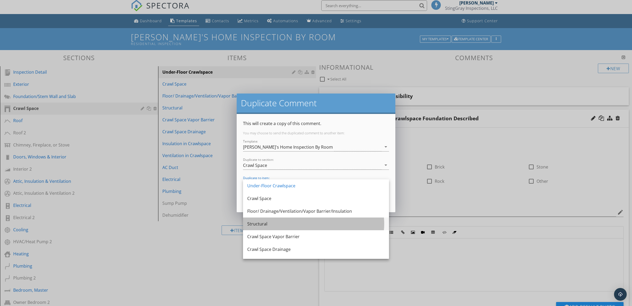
click at [361, 222] on div "Structural" at bounding box center [316, 223] width 138 height 6
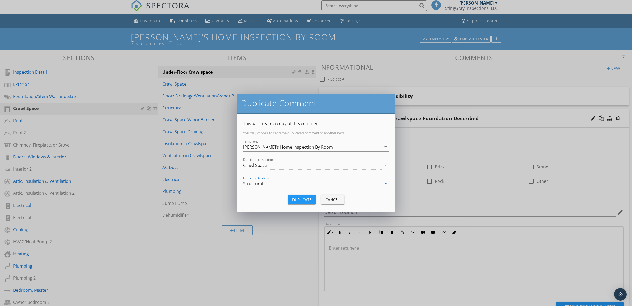
click at [307, 199] on div "Duplicate" at bounding box center [301, 200] width 19 height 6
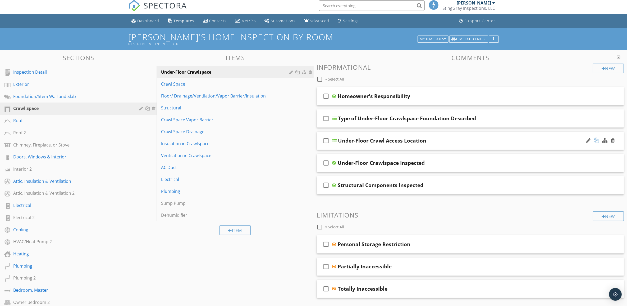
click at [598, 139] on div at bounding box center [596, 140] width 5 height 5
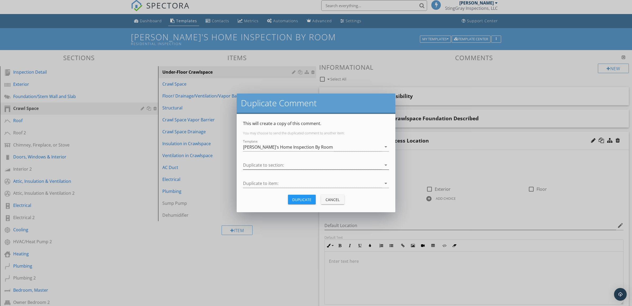
click at [386, 164] on icon "arrow_drop_down" at bounding box center [386, 165] width 6 height 6
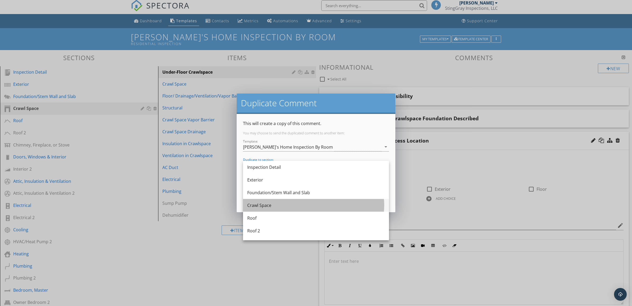
click at [346, 205] on div "Crawl Space" at bounding box center [316, 205] width 138 height 6
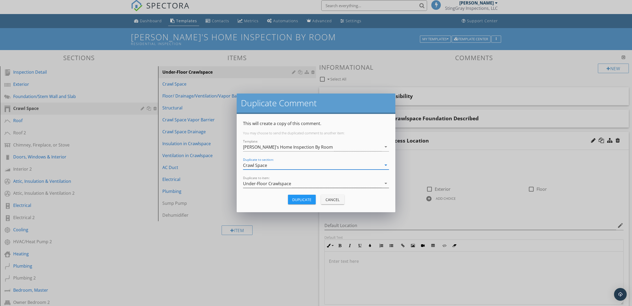
click at [387, 183] on icon "arrow_drop_down" at bounding box center [386, 183] width 6 height 6
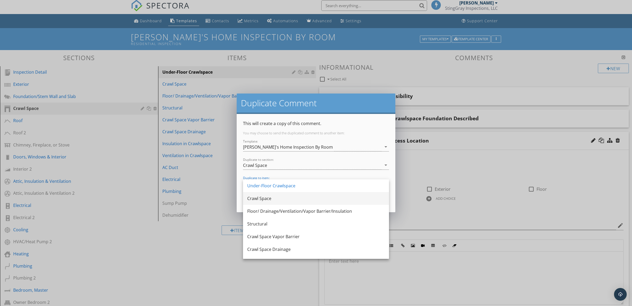
click at [365, 195] on div "Crawl Space" at bounding box center [316, 198] width 138 height 6
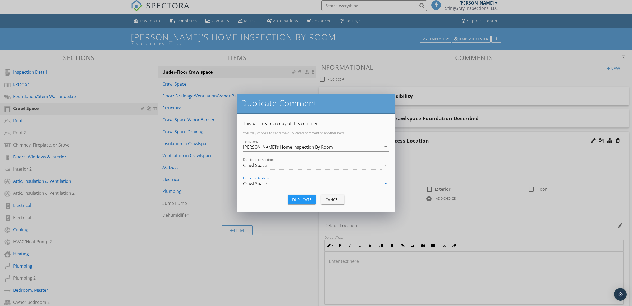
click at [309, 199] on div "Duplicate" at bounding box center [301, 200] width 19 height 6
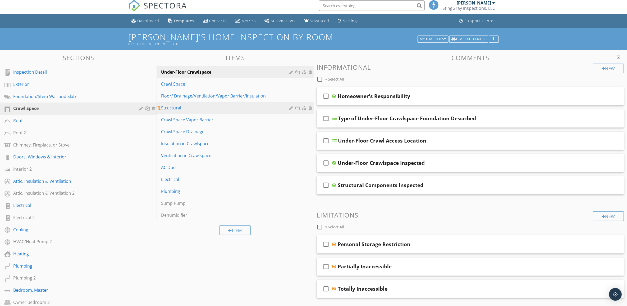
click at [246, 105] on div "Structural" at bounding box center [226, 108] width 130 height 6
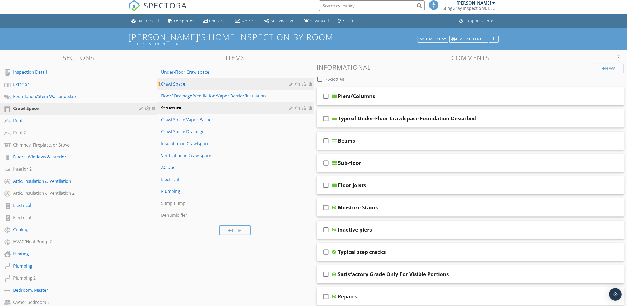
click at [244, 85] on div "Crawl Space" at bounding box center [226, 84] width 130 height 6
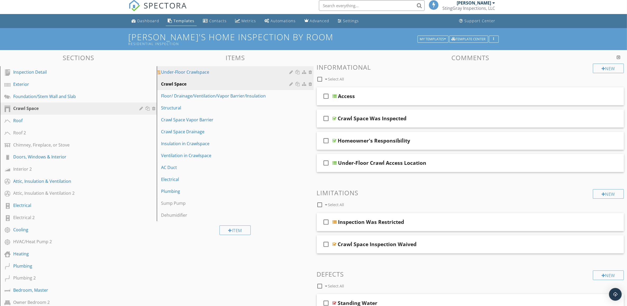
click at [259, 72] on div "Under-Floor Crawlspace" at bounding box center [226, 72] width 130 height 6
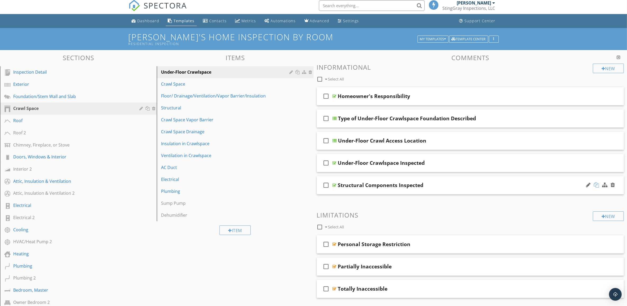
click at [598, 185] on div at bounding box center [596, 184] width 5 height 5
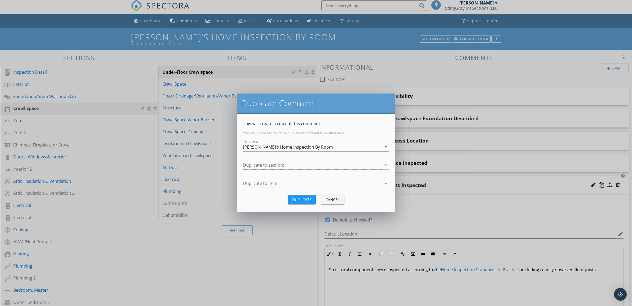
click at [386, 165] on icon "arrow_drop_down" at bounding box center [386, 165] width 6 height 6
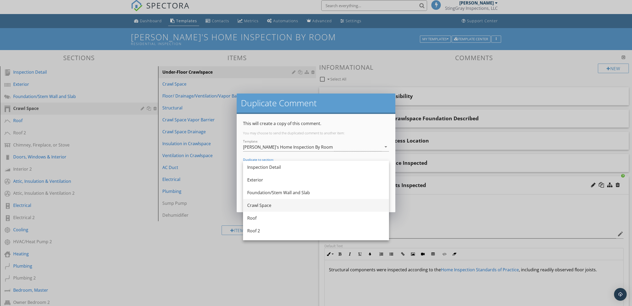
click at [362, 205] on div "Crawl Space" at bounding box center [316, 205] width 138 height 6
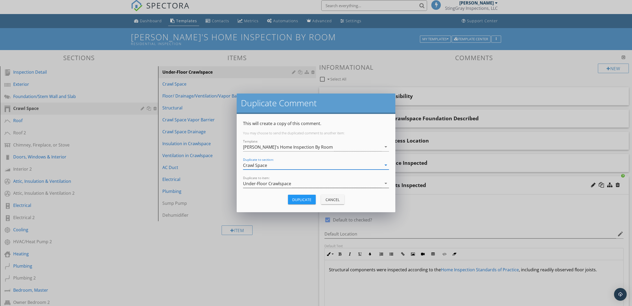
click at [385, 183] on icon "arrow_drop_down" at bounding box center [386, 183] width 6 height 6
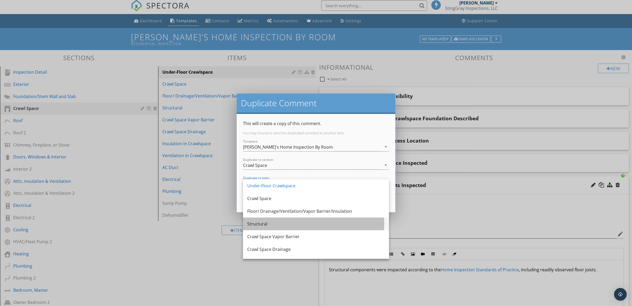
click at [329, 222] on div "Structural" at bounding box center [316, 223] width 138 height 6
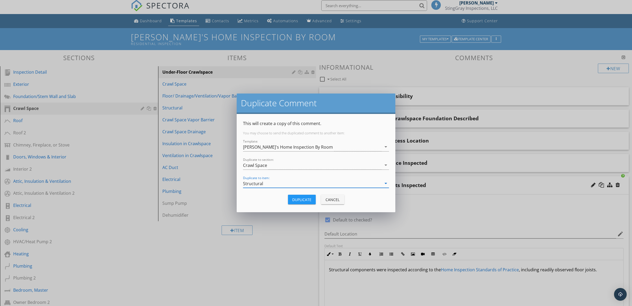
click at [304, 201] on div "Duplicate" at bounding box center [301, 200] width 19 height 6
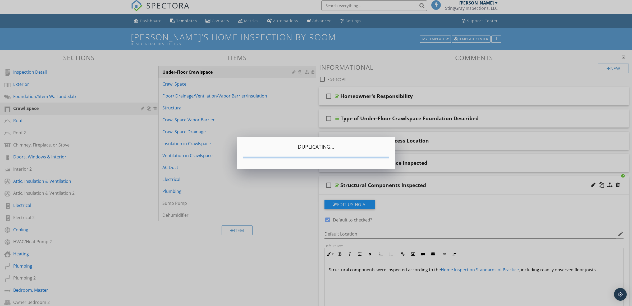
type textarea "<p>Structural components were inspected according to the <a fr-original-style="…"
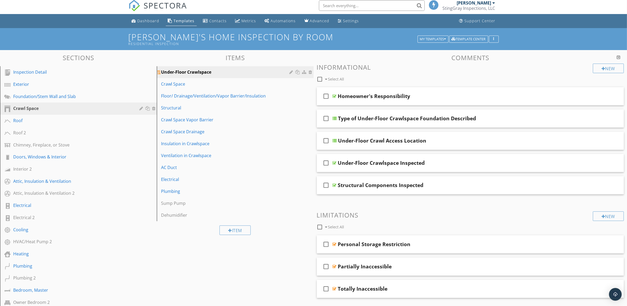
click at [279, 71] on div "Under-Floor Crawlspace" at bounding box center [226, 72] width 130 height 6
click at [275, 81] on div "Crawl Space" at bounding box center [226, 84] width 130 height 6
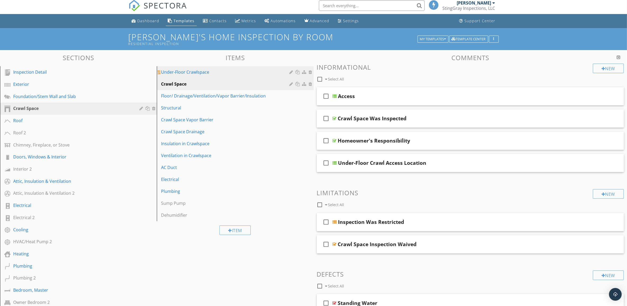
click at [274, 70] on div "Under-Floor Crawlspace" at bounding box center [226, 72] width 130 height 6
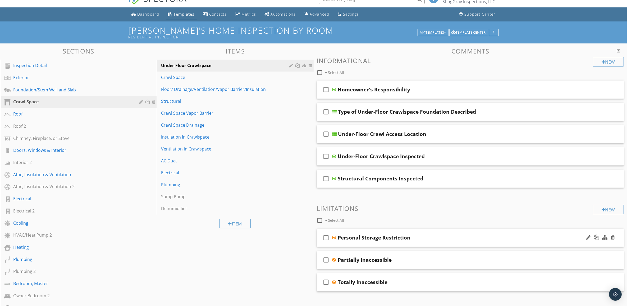
scroll to position [0, 0]
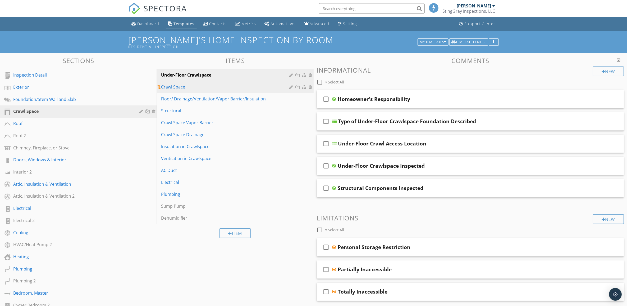
click at [276, 85] on div "Crawl Space" at bounding box center [226, 87] width 130 height 6
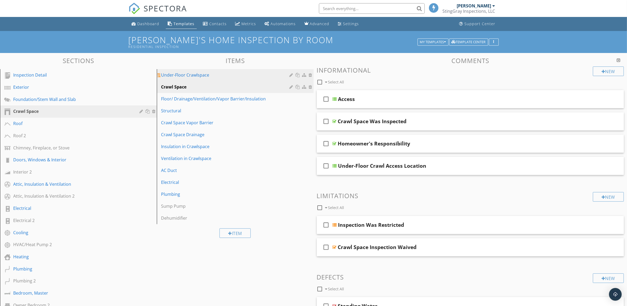
click at [267, 74] on div "Under-Floor Crawlspace" at bounding box center [226, 75] width 130 height 6
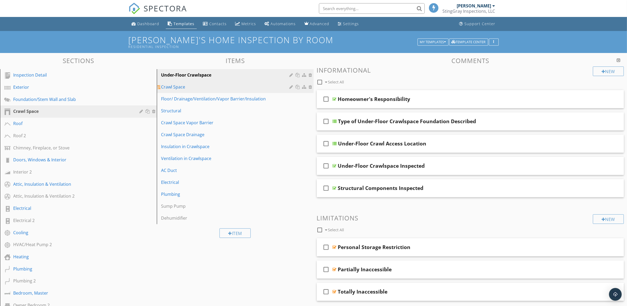
click at [239, 86] on div "Crawl Space" at bounding box center [226, 87] width 130 height 6
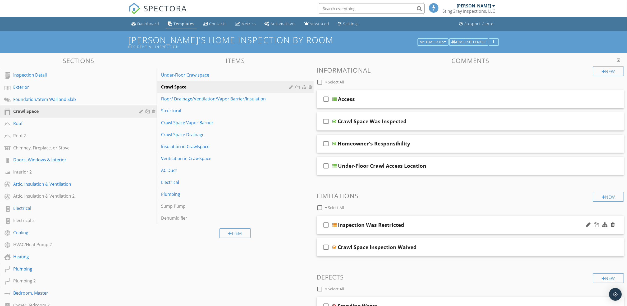
click at [499, 225] on div "Inspection Was Restricted" at bounding box center [449, 224] width 222 height 6
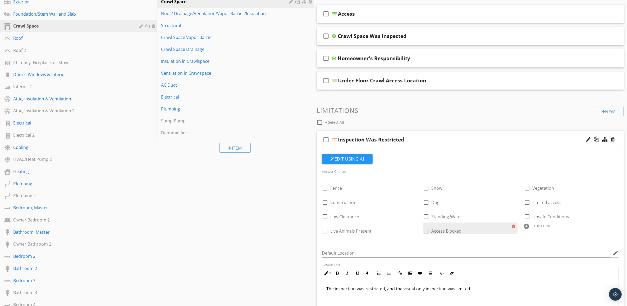
scroll to position [99, 0]
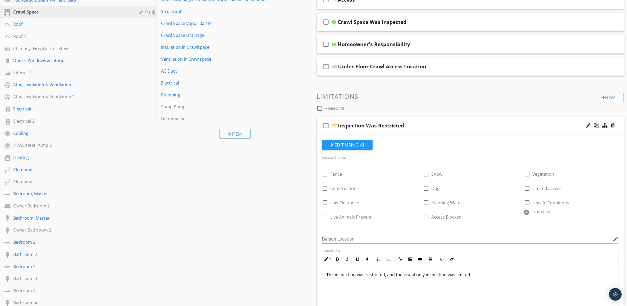
click at [544, 212] on div "ADD CHOICE" at bounding box center [544, 212] width 20 height 4
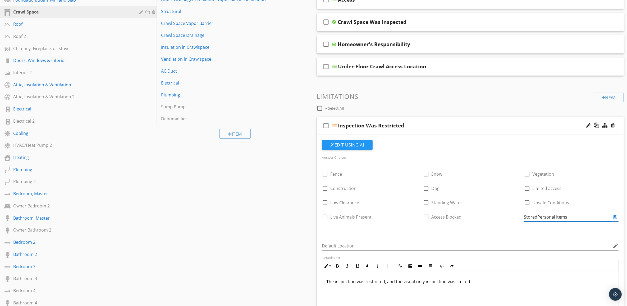
type input "Stored Personal Items"
drag, startPoint x: 555, startPoint y: 216, endPoint x: 548, endPoint y: 217, distance: 6.6
click at [548, 217] on input "Stored Personal Items" at bounding box center [567, 216] width 87 height 9
drag, startPoint x: 556, startPoint y: 216, endPoint x: 539, endPoint y: 217, distance: 16.7
click at [539, 217] on input "Stored Personal Items" at bounding box center [567, 216] width 87 height 9
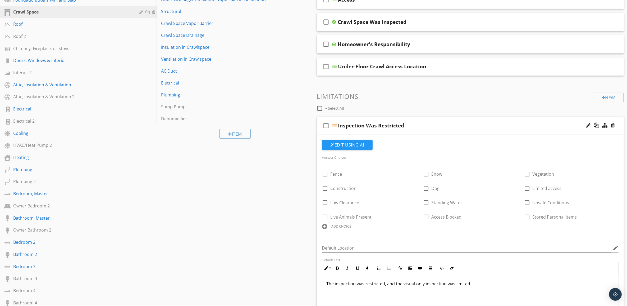
click at [469, 125] on div "Inspection Was Restricted" at bounding box center [449, 125] width 222 height 6
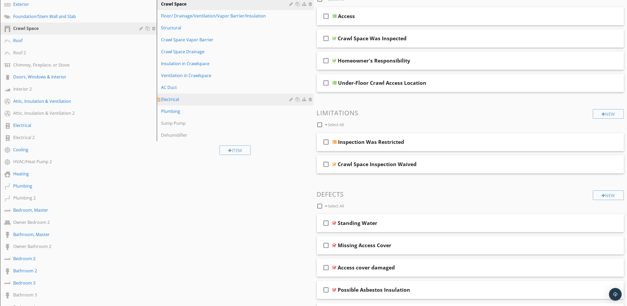
scroll to position [0, 0]
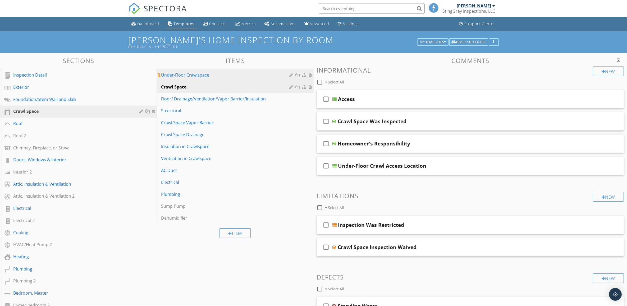
click at [258, 73] on div "Under-Floor Crawlspace" at bounding box center [226, 75] width 130 height 6
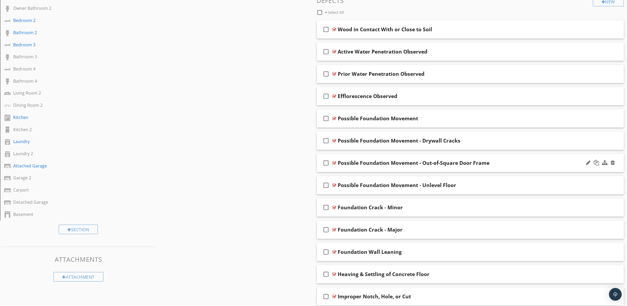
scroll to position [223, 0]
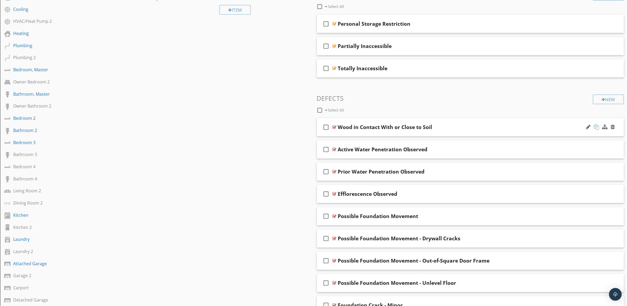
click at [597, 125] on div at bounding box center [596, 126] width 5 height 5
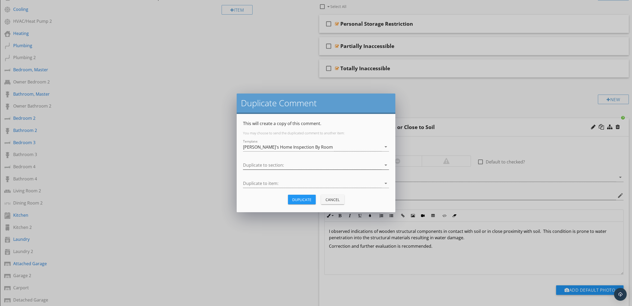
click at [386, 165] on icon "arrow_drop_down" at bounding box center [386, 165] width 6 height 6
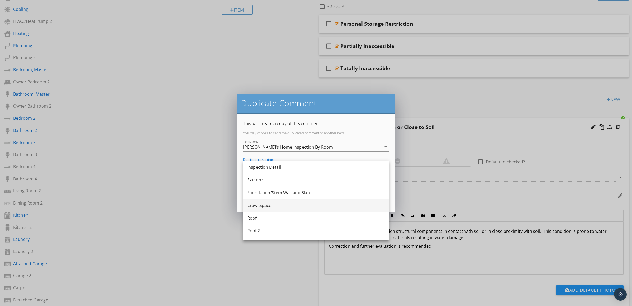
click at [362, 205] on div "Crawl Space" at bounding box center [316, 205] width 138 height 6
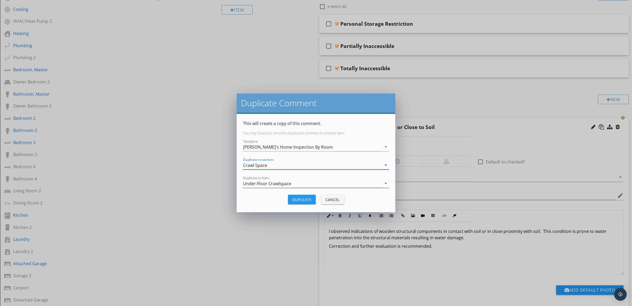
click at [385, 183] on icon "arrow_drop_down" at bounding box center [386, 183] width 6 height 6
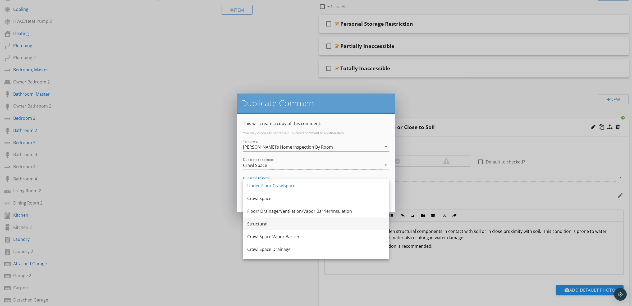
click at [355, 220] on div "Structural" at bounding box center [316, 223] width 138 height 13
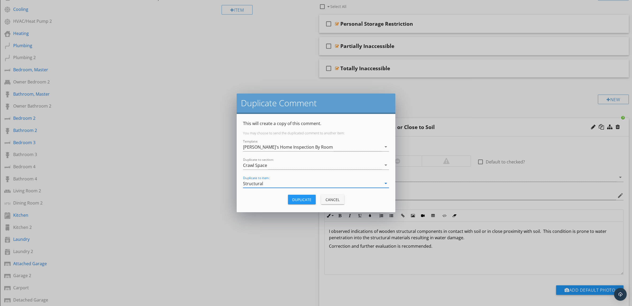
click at [305, 198] on div "Duplicate" at bounding box center [301, 200] width 19 height 6
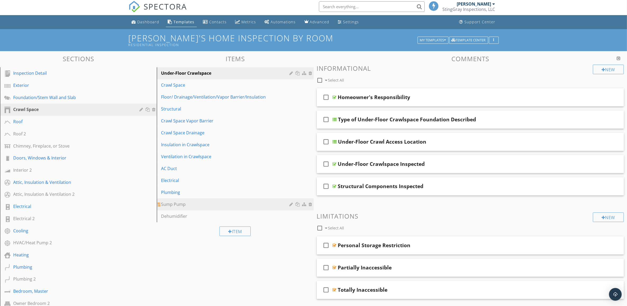
scroll to position [0, 0]
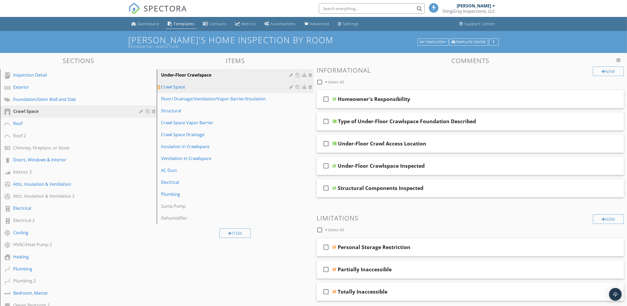
click at [237, 86] on div "Crawl Space" at bounding box center [226, 87] width 130 height 6
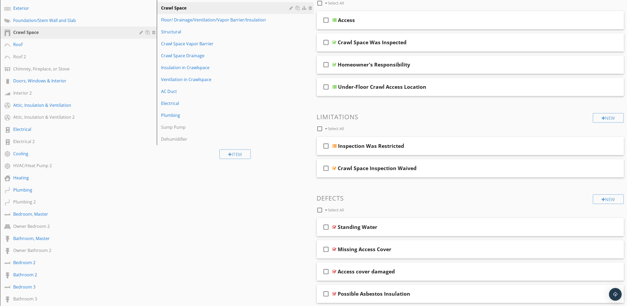
scroll to position [57, 0]
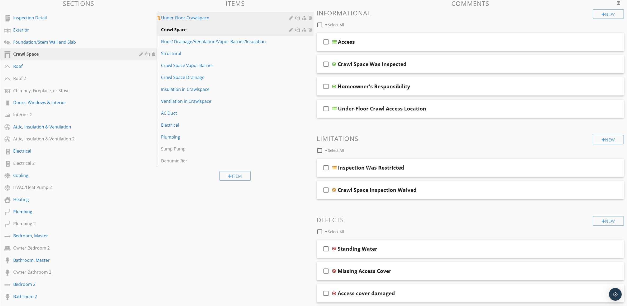
click at [271, 16] on div "Under-Floor Crawlspace" at bounding box center [226, 18] width 130 height 6
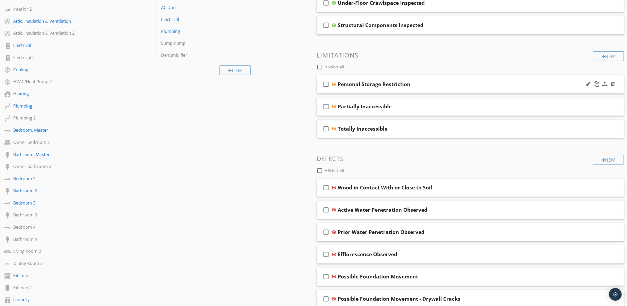
scroll to position [189, 0]
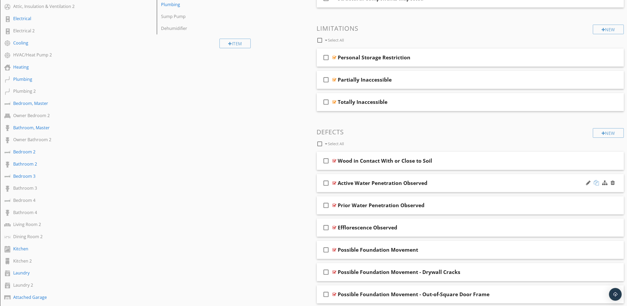
click at [597, 183] on div at bounding box center [596, 182] width 5 height 5
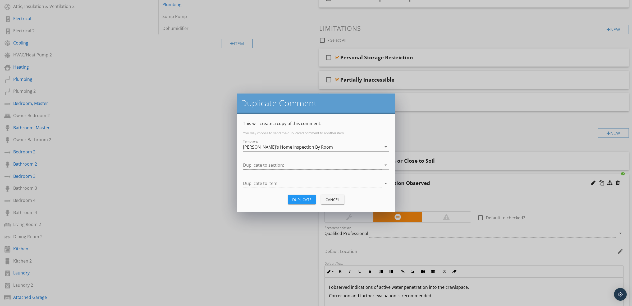
click at [387, 164] on icon "arrow_drop_down" at bounding box center [386, 165] width 6 height 6
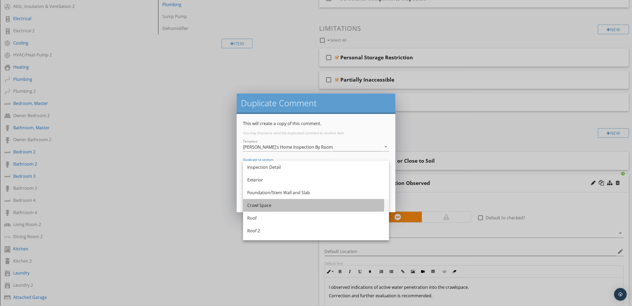
click at [351, 204] on div "Crawl Space" at bounding box center [316, 205] width 138 height 6
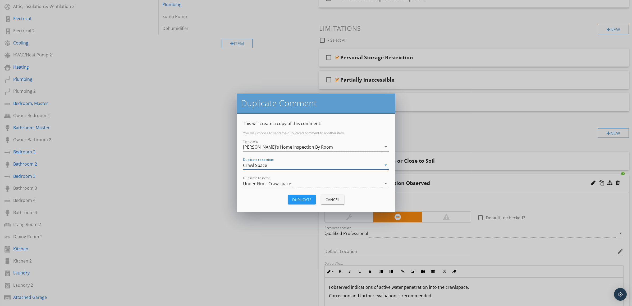
click at [386, 183] on icon "arrow_drop_down" at bounding box center [386, 183] width 6 height 6
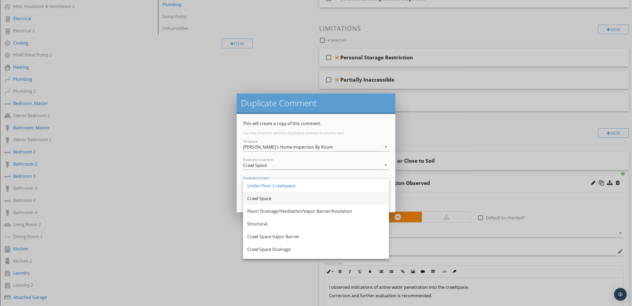
click at [348, 201] on div "Crawl Space" at bounding box center [316, 198] width 138 height 6
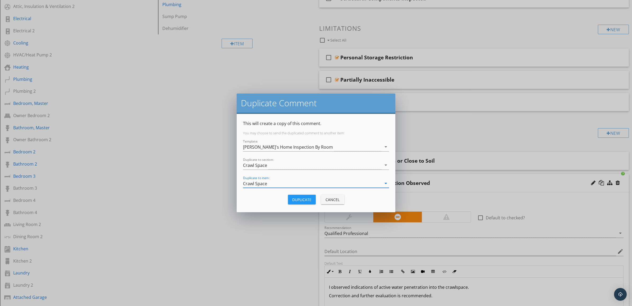
click at [302, 200] on div "Duplicate" at bounding box center [301, 200] width 19 height 6
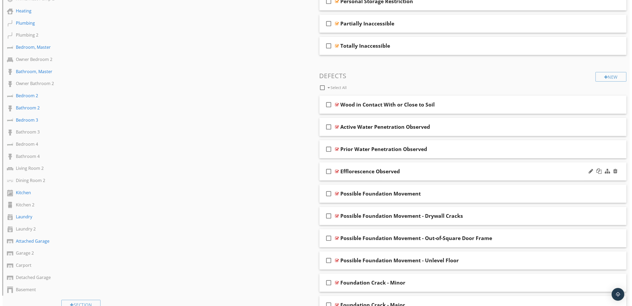
scroll to position [256, 0]
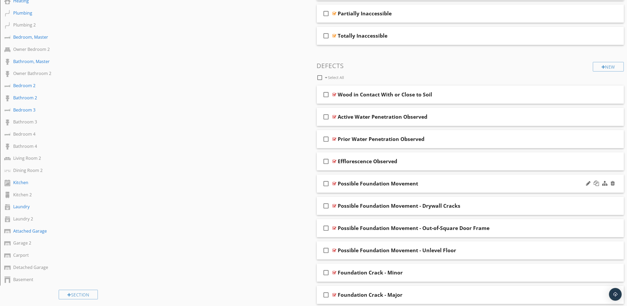
click at [327, 183] on icon "check_box_outline_blank" at bounding box center [326, 183] width 8 height 13
click at [328, 206] on icon "check_box_outline_blank" at bounding box center [326, 205] width 8 height 13
click at [327, 228] on icon "check_box_outline_blank" at bounding box center [326, 227] width 8 height 13
click at [326, 250] on icon "check_box_outline_blank" at bounding box center [326, 250] width 8 height 13
click at [359, 76] on div at bounding box center [359, 77] width 4 height 4
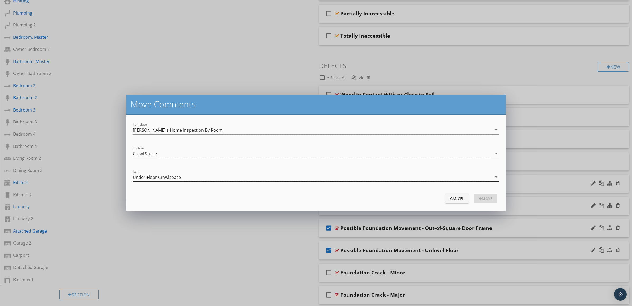
click at [496, 175] on icon "arrow_drop_down" at bounding box center [496, 177] width 6 height 6
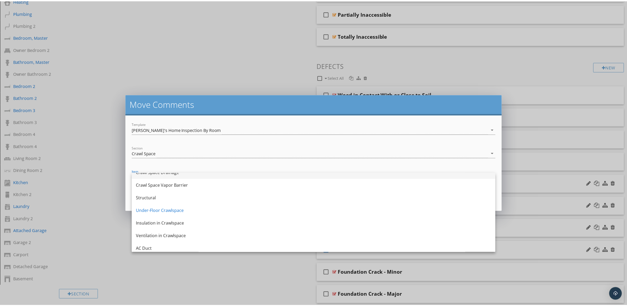
scroll to position [0, 0]
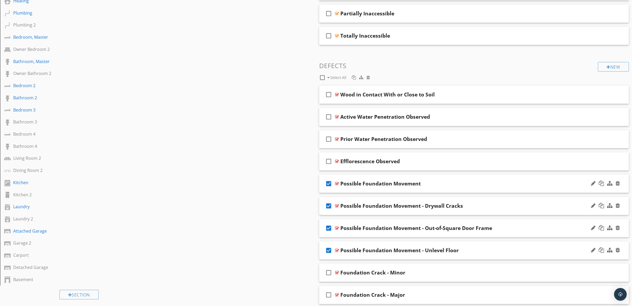
click at [294, 53] on div at bounding box center [316, 153] width 632 height 306
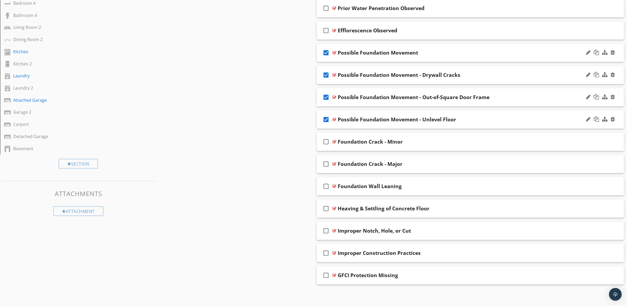
scroll to position [388, 0]
click at [328, 140] on icon "check_box_outline_blank" at bounding box center [326, 140] width 8 height 13
click at [327, 161] on icon "check_box_outline_blank" at bounding box center [326, 163] width 8 height 13
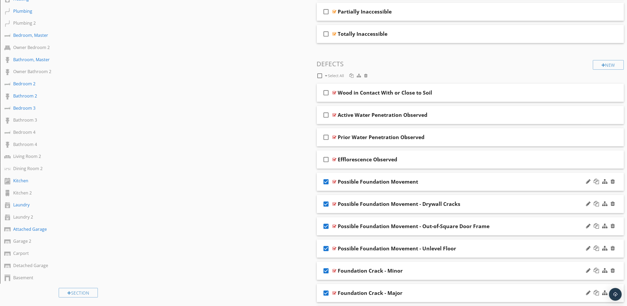
scroll to position [256, 0]
click at [321, 78] on div at bounding box center [320, 76] width 9 height 9
checkbox input "false"
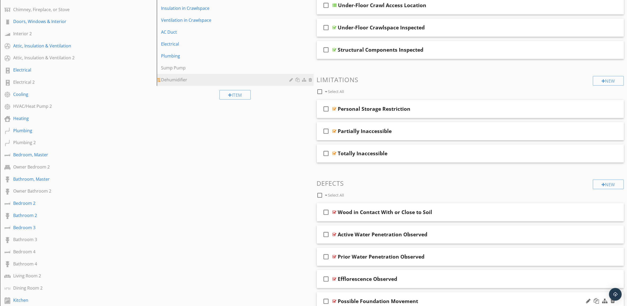
scroll to position [25, 0]
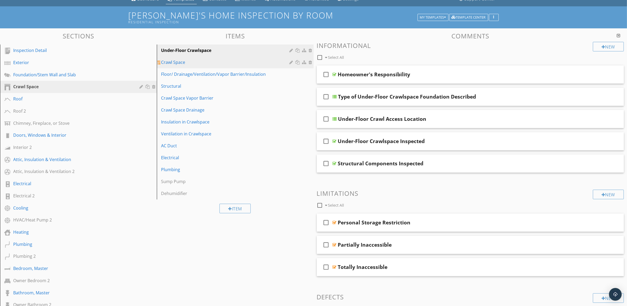
click at [244, 64] on div "Crawl Space" at bounding box center [226, 62] width 130 height 6
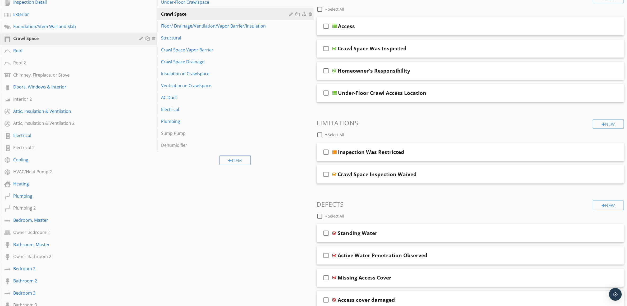
scroll to position [47, 0]
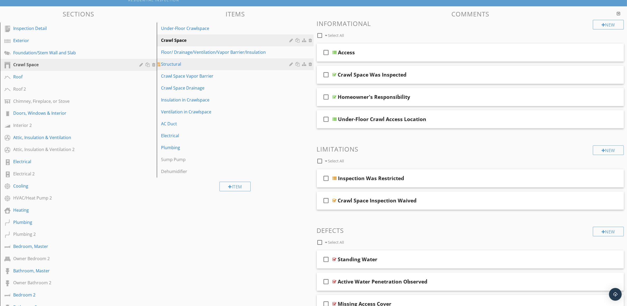
click at [264, 63] on div "Structural" at bounding box center [226, 64] width 130 height 6
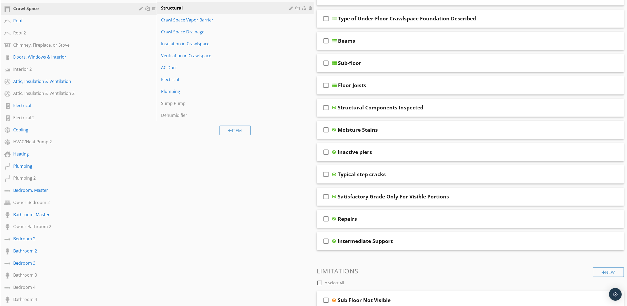
scroll to position [30, 0]
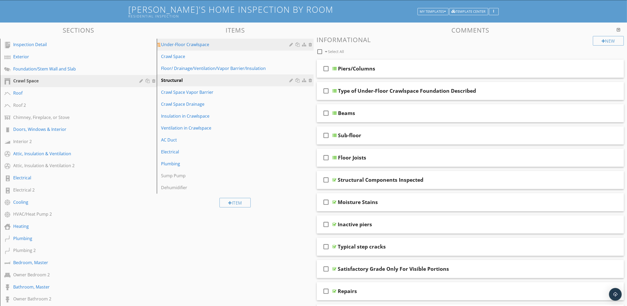
click at [225, 44] on div "Under-Floor Crawlspace" at bounding box center [226, 44] width 130 height 6
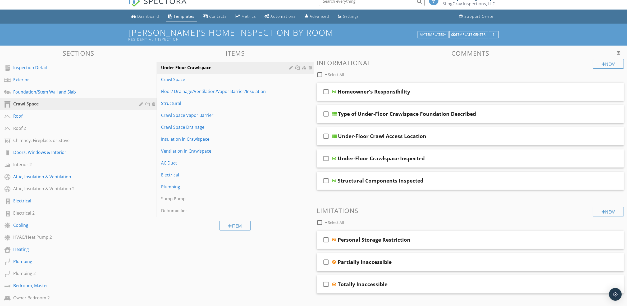
scroll to position [0, 0]
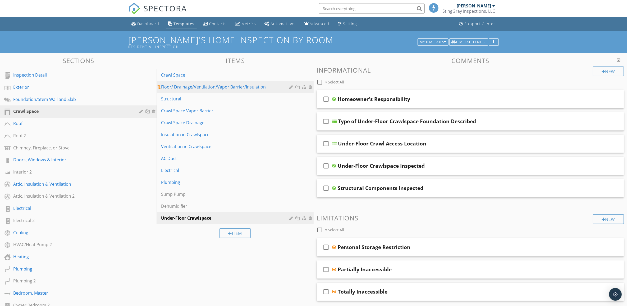
click at [257, 85] on div "Floor/ Drainage/Ventilation/Vapor Barrier/Insulation" at bounding box center [226, 87] width 130 height 6
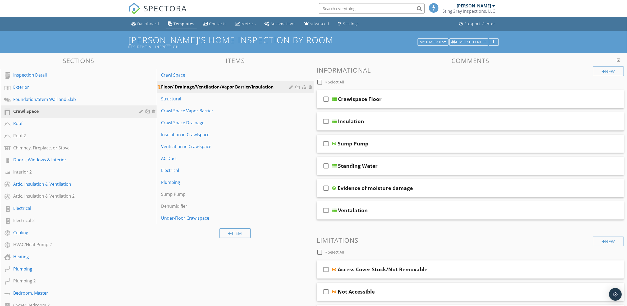
click at [310, 86] on div at bounding box center [311, 87] width 5 height 4
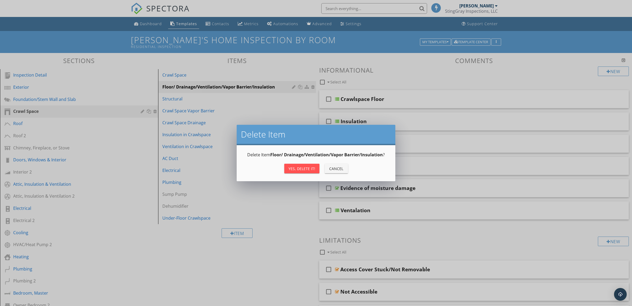
click at [302, 166] on div "Yes, Delete it!" at bounding box center [302, 169] width 27 height 6
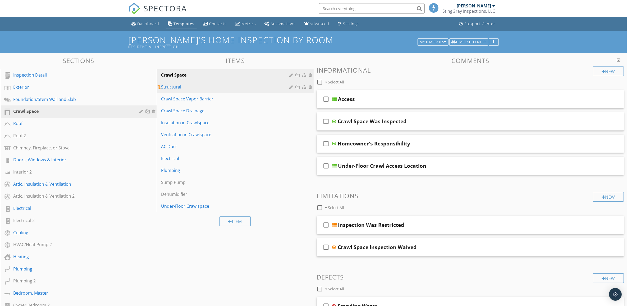
click at [254, 87] on div "Structural" at bounding box center [226, 87] width 130 height 6
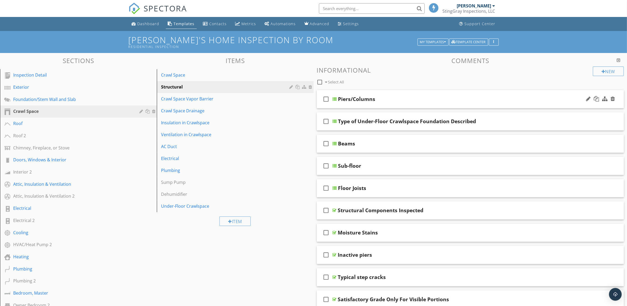
click at [506, 101] on div "Piers/Columns" at bounding box center [449, 99] width 222 height 6
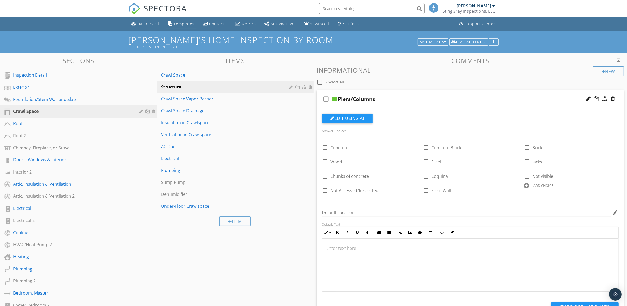
click at [506, 101] on div "Piers/Columns" at bounding box center [449, 99] width 222 height 6
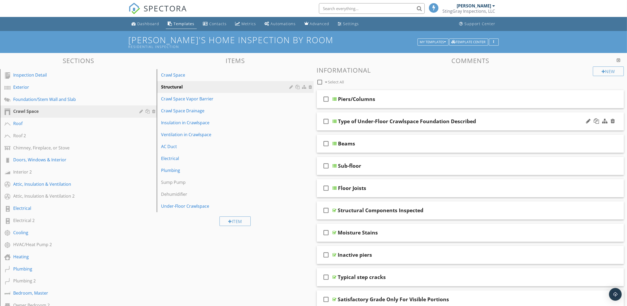
click at [520, 119] on div "Type of Under-Floor Crawlspace Foundation Described" at bounding box center [449, 121] width 222 height 6
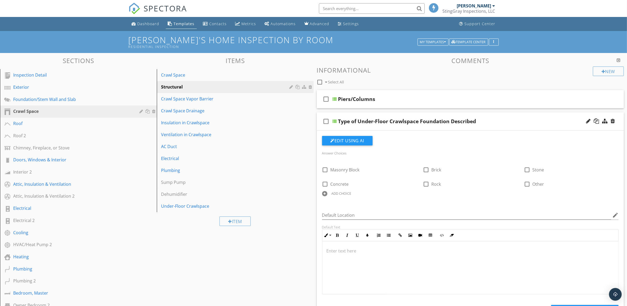
click at [520, 119] on div "Type of Under-Floor Crawlspace Foundation Described" at bounding box center [449, 121] width 222 height 6
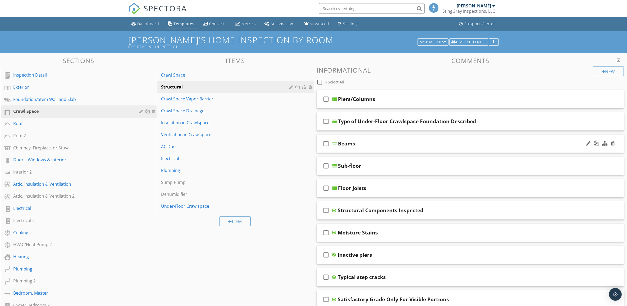
click at [523, 140] on div "check_box_outline_blank Beams" at bounding box center [470, 143] width 307 height 18
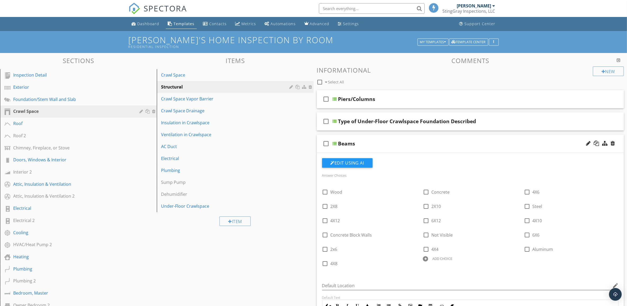
click at [523, 140] on div "check_box_outline_blank Beams" at bounding box center [470, 143] width 307 height 18
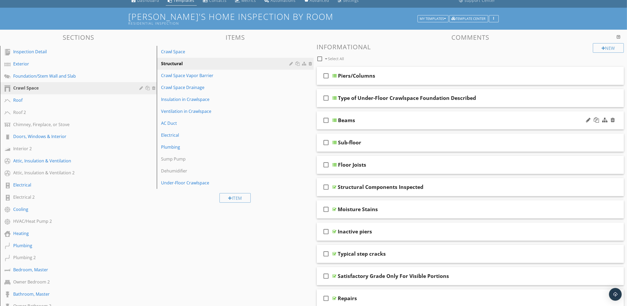
scroll to position [33, 0]
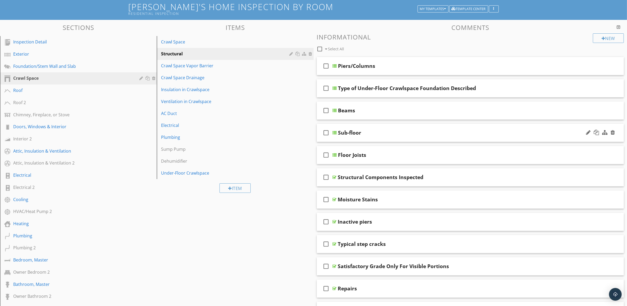
click at [524, 134] on div "Sub-floor" at bounding box center [449, 132] width 222 height 6
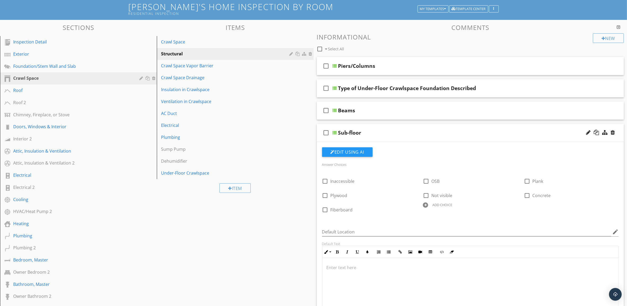
click at [524, 134] on div "Sub-floor" at bounding box center [449, 132] width 222 height 6
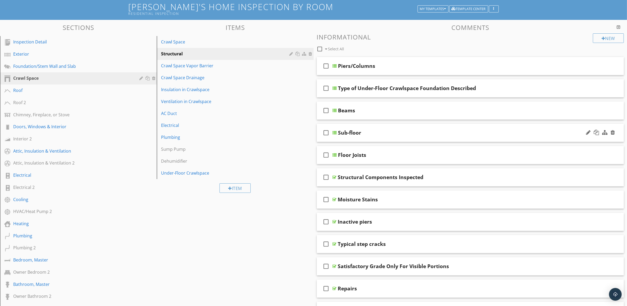
click at [524, 134] on div "Sub-floor" at bounding box center [449, 132] width 222 height 6
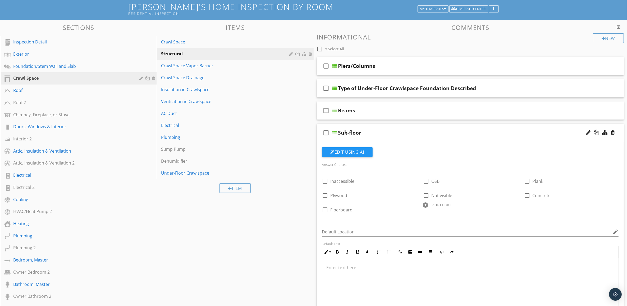
click at [524, 134] on div "Sub-floor" at bounding box center [449, 132] width 222 height 6
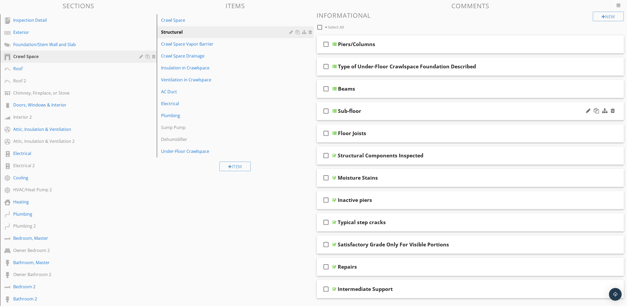
scroll to position [66, 0]
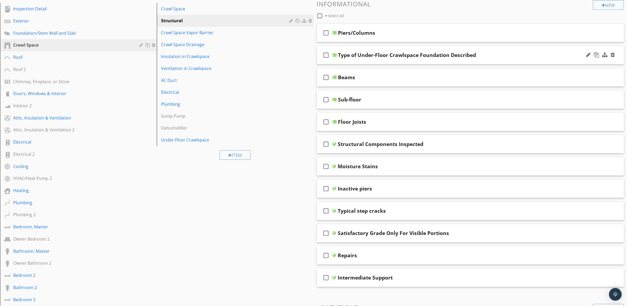
click at [518, 53] on div "Type of Under-Floor Crawlspace Foundation Described" at bounding box center [449, 55] width 222 height 6
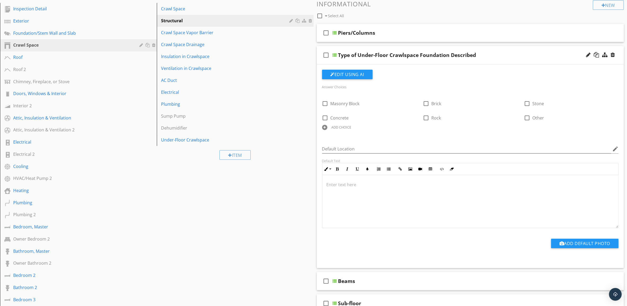
click at [518, 53] on div "Type of Under-Floor Crawlspace Foundation Described" at bounding box center [449, 55] width 222 height 6
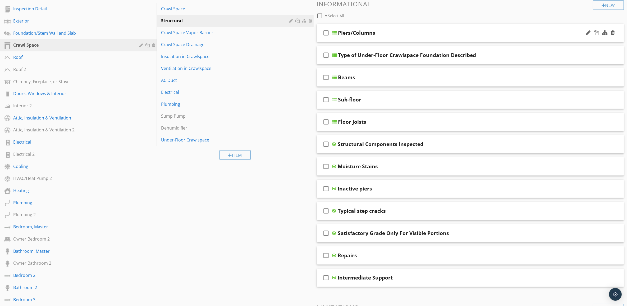
click at [528, 35] on div "Piers/Columns" at bounding box center [449, 33] width 222 height 6
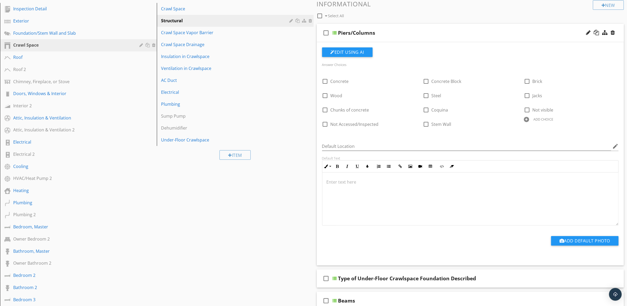
click at [528, 35] on div "Piers/Columns" at bounding box center [449, 33] width 222 height 6
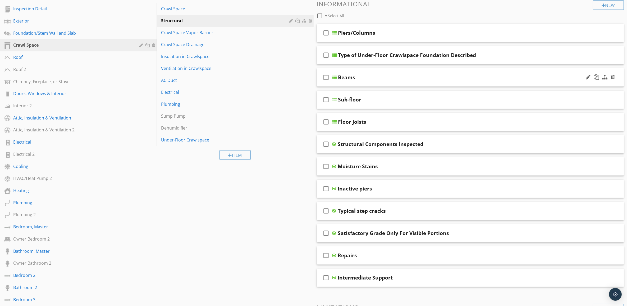
click at [515, 77] on div "Beams" at bounding box center [449, 77] width 222 height 6
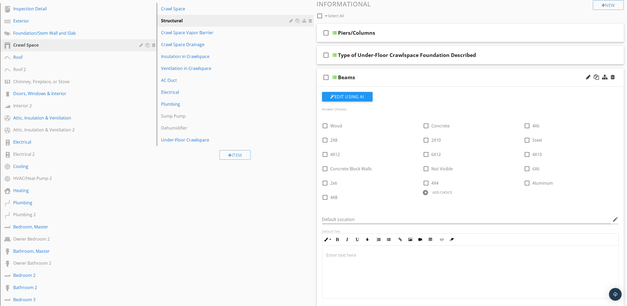
click at [515, 77] on div "Beams" at bounding box center [449, 77] width 222 height 6
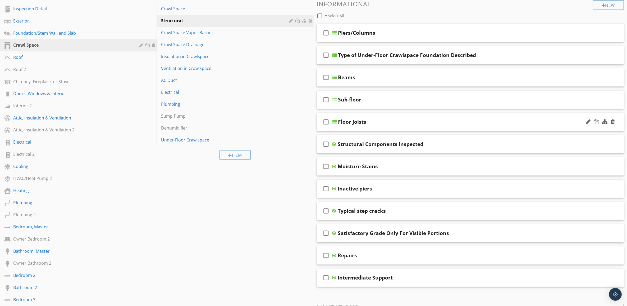
click at [520, 125] on div "Floor Joists" at bounding box center [449, 122] width 222 height 6
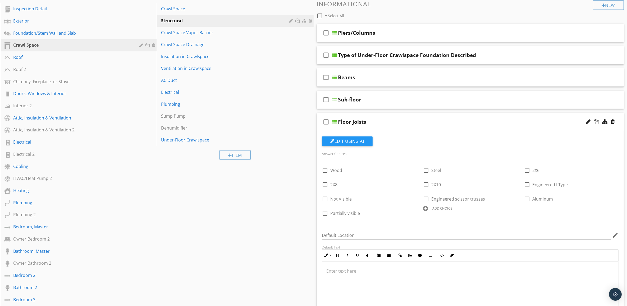
click at [521, 125] on div "Floor Joists" at bounding box center [449, 122] width 222 height 6
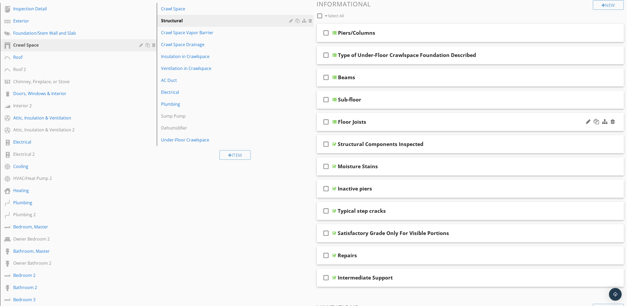
scroll to position [99, 0]
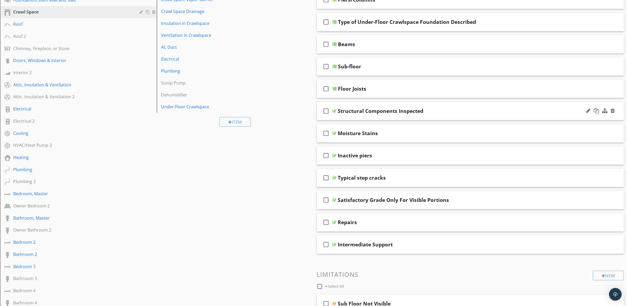
click at [517, 111] on div "Structural Components Inspected" at bounding box center [449, 111] width 222 height 6
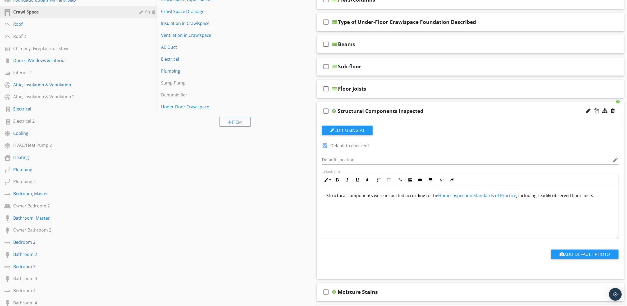
click at [517, 111] on div "Structural Components Inspected" at bounding box center [449, 111] width 222 height 6
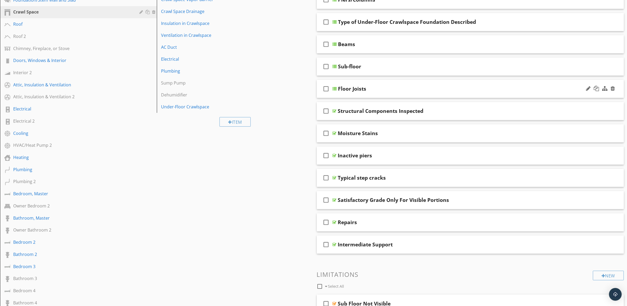
click at [523, 87] on div "Floor Joists" at bounding box center [449, 88] width 222 height 6
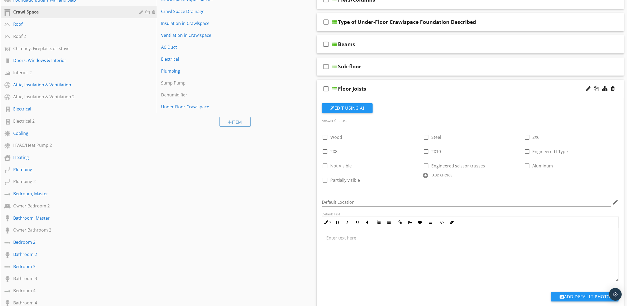
click at [523, 87] on div "Floor Joists" at bounding box center [449, 88] width 222 height 6
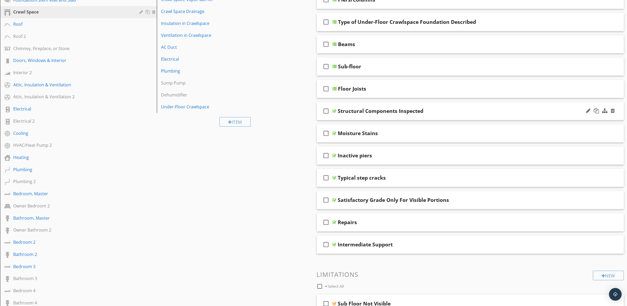
click at [512, 113] on div "Structural Components Inspected" at bounding box center [449, 111] width 222 height 6
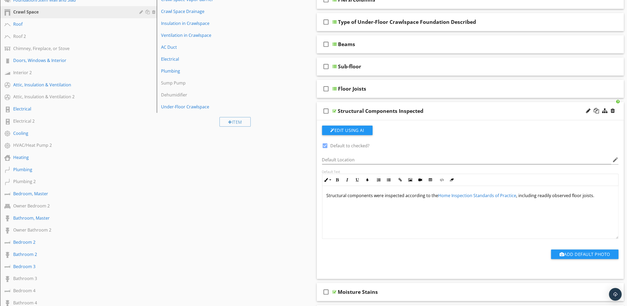
click at [514, 111] on div "Structural Components Inspected" at bounding box center [449, 111] width 222 height 6
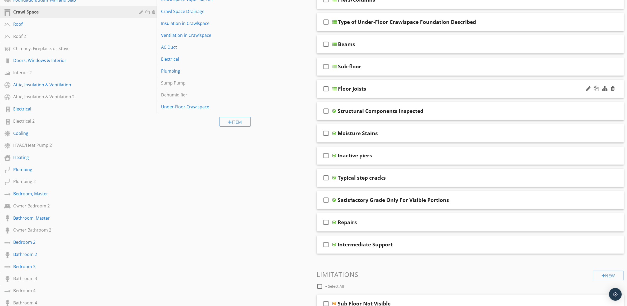
scroll to position [66, 0]
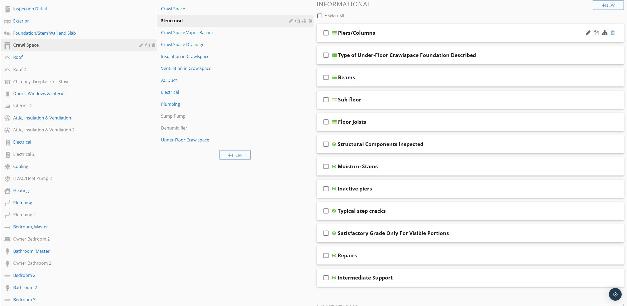
click at [612, 32] on div at bounding box center [613, 32] width 4 height 5
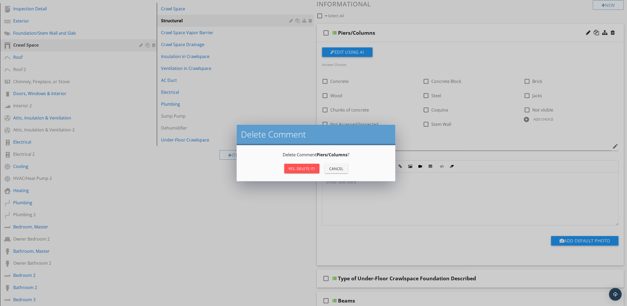
click at [297, 200] on div "Delete Comment Delete Comment Piers/Columns ? Yes, Delete it! Cancel" at bounding box center [313, 153] width 627 height 306
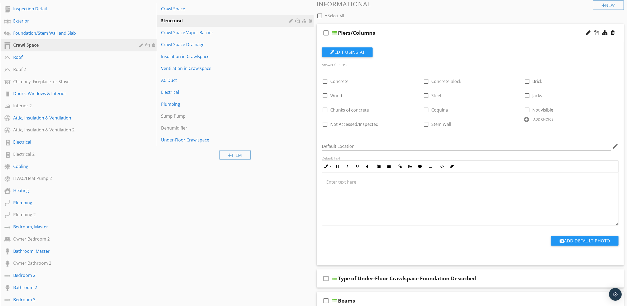
click at [549, 30] on div "Piers/Columns" at bounding box center [449, 33] width 222 height 6
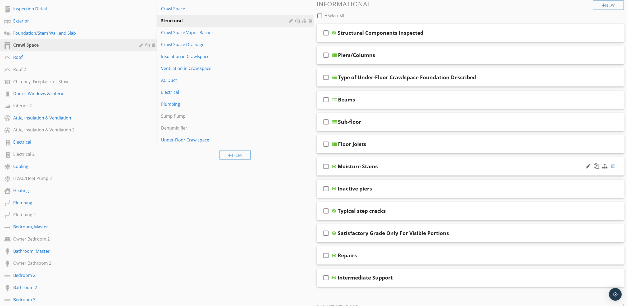
click at [614, 166] on div at bounding box center [613, 165] width 4 height 5
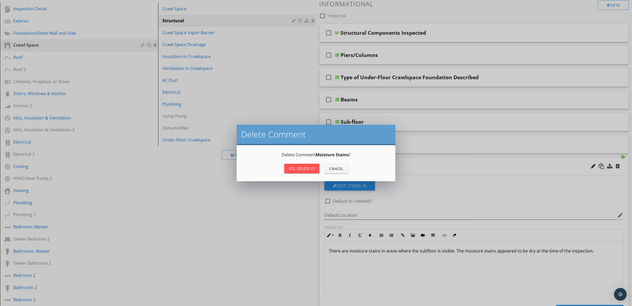
click at [313, 165] on button "Yes, Delete it!" at bounding box center [301, 168] width 35 height 10
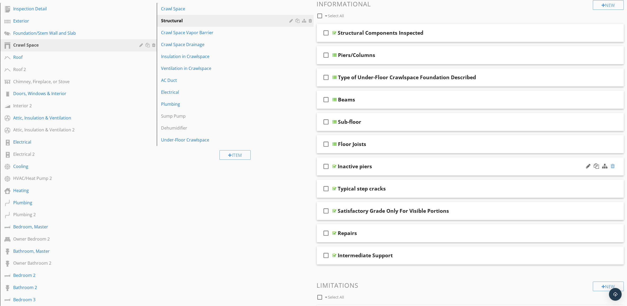
click at [613, 166] on div at bounding box center [613, 165] width 4 height 5
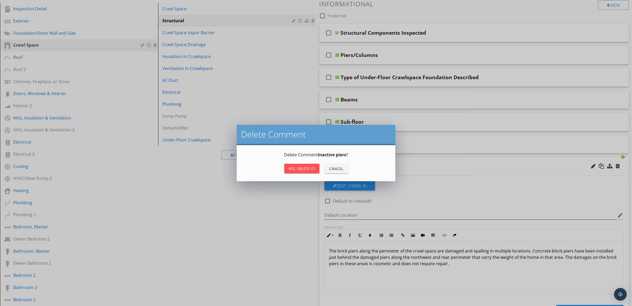
click at [299, 166] on div "Yes, Delete it!" at bounding box center [302, 169] width 27 height 6
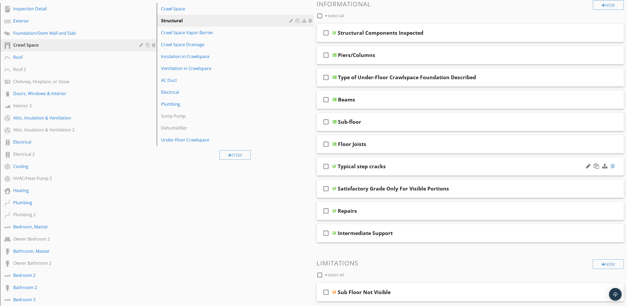
click at [614, 166] on div at bounding box center [613, 165] width 4 height 5
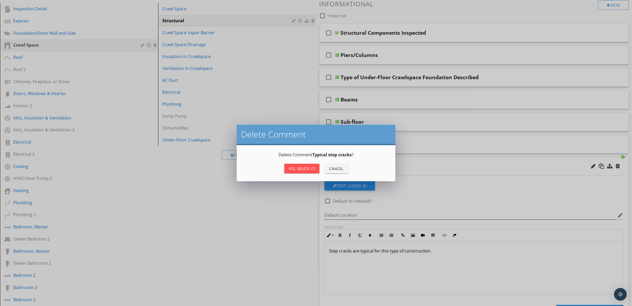
click at [303, 166] on div "Yes, Delete it!" at bounding box center [302, 169] width 27 height 6
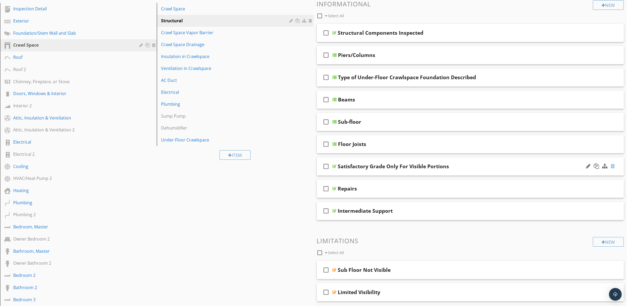
click at [614, 166] on div at bounding box center [613, 165] width 4 height 5
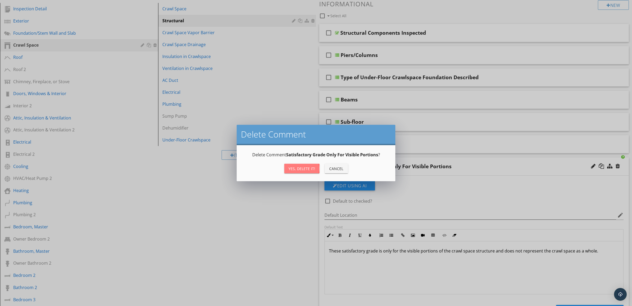
click at [302, 166] on div "Yes, Delete it!" at bounding box center [302, 169] width 27 height 6
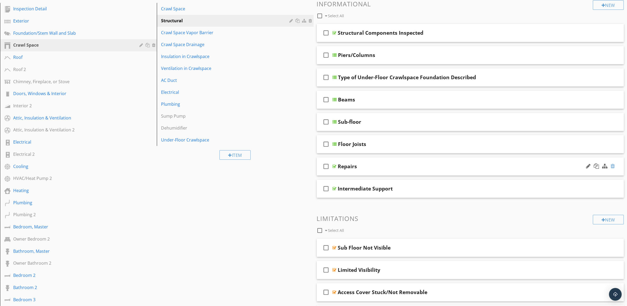
click at [615, 166] on div at bounding box center [613, 165] width 4 height 5
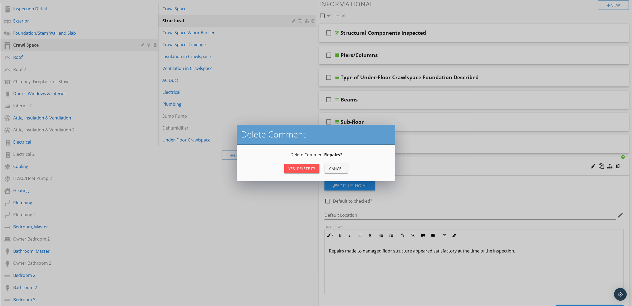
click at [307, 166] on div "Yes, Delete it!" at bounding box center [302, 169] width 27 height 6
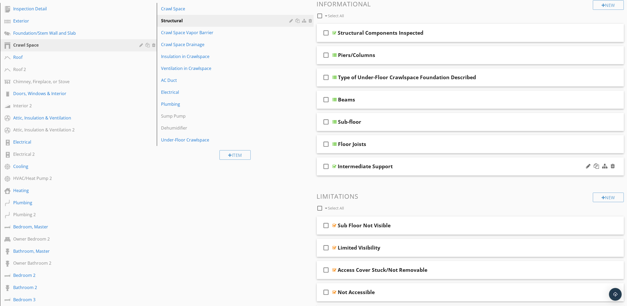
click at [486, 169] on div "Intermediate Support" at bounding box center [449, 166] width 222 height 6
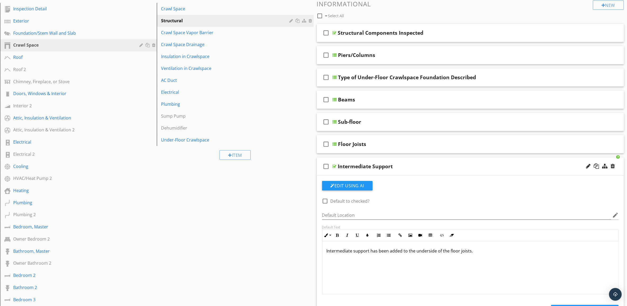
click at [486, 169] on div "Intermediate Support" at bounding box center [449, 166] width 222 height 6
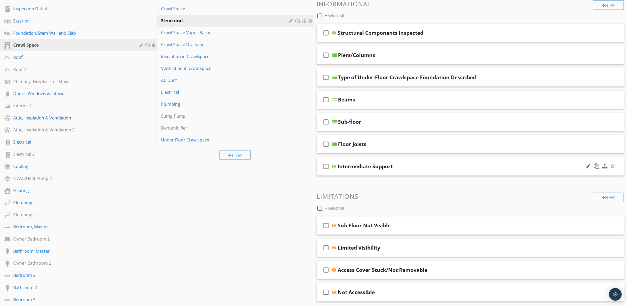
click at [615, 166] on div at bounding box center [613, 165] width 4 height 5
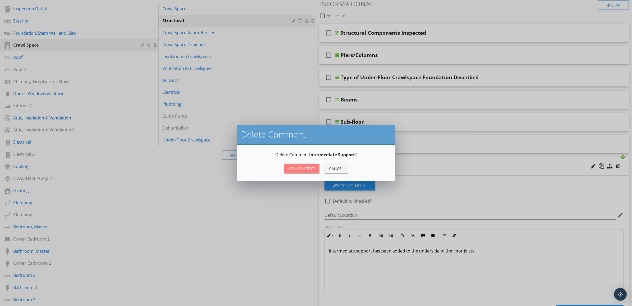
click at [304, 167] on div "Yes, Delete it!" at bounding box center [302, 169] width 27 height 6
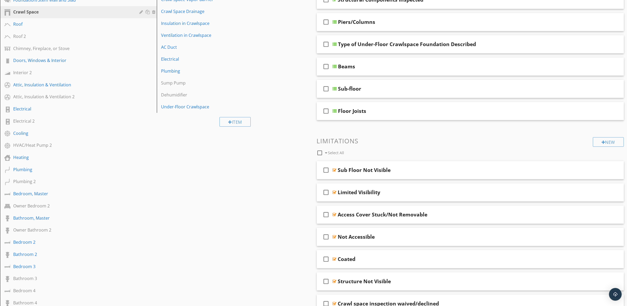
scroll to position [132, 0]
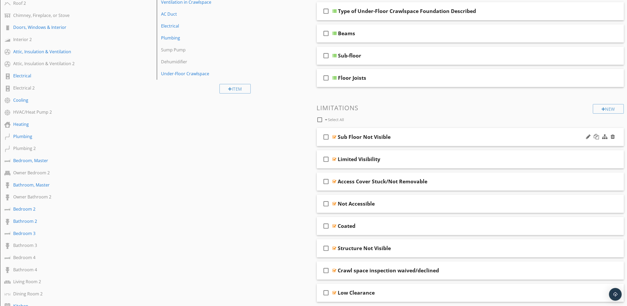
click at [522, 140] on div "Sub Floor Not Visible" at bounding box center [449, 137] width 222 height 6
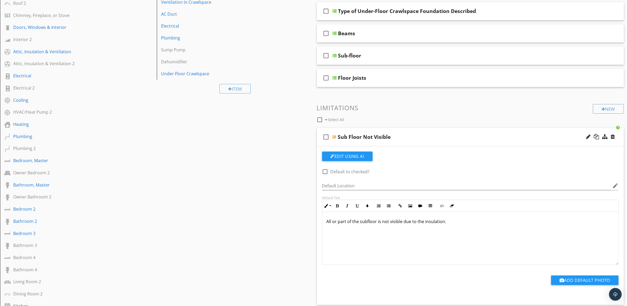
click at [522, 140] on div "Sub Floor Not Visible" at bounding box center [449, 137] width 222 height 6
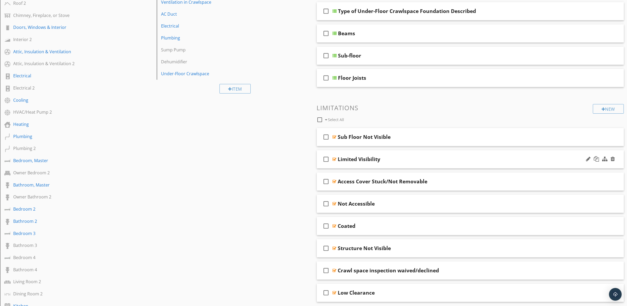
click at [526, 158] on div "Limited Visibility" at bounding box center [449, 159] width 222 height 6
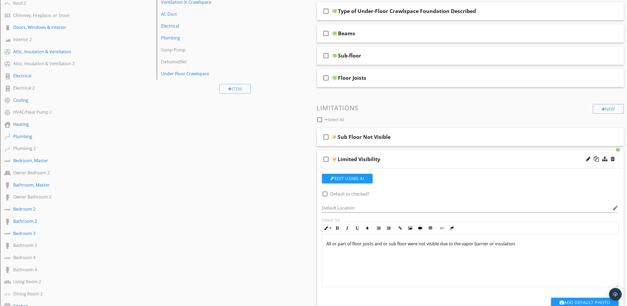
click at [526, 158] on div "Limited Visibility" at bounding box center [449, 159] width 222 height 6
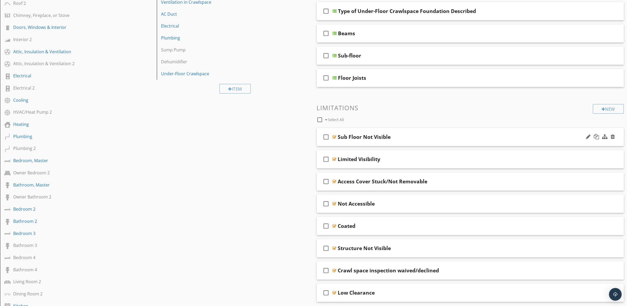
click at [532, 133] on div "check_box_outline_blank Sub Floor Not Visible" at bounding box center [470, 137] width 307 height 18
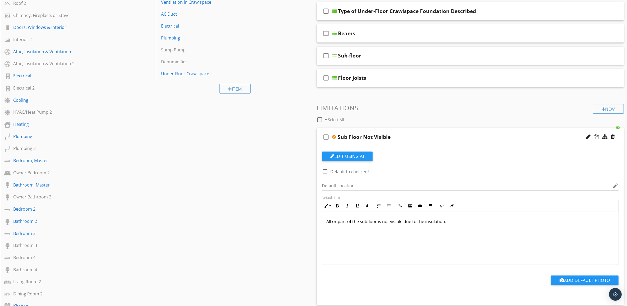
click at [532, 133] on div "check_box_outline_blank Sub Floor Not Visible" at bounding box center [470, 137] width 307 height 18
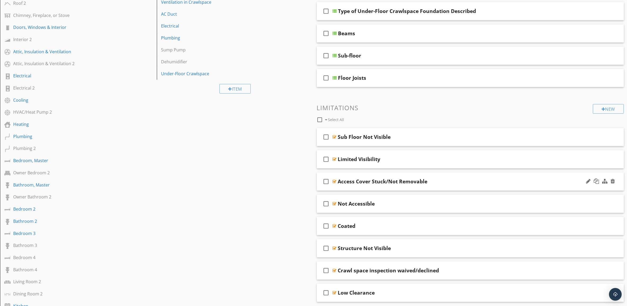
click at [525, 180] on div "Access Cover Stuck/Not Removable" at bounding box center [449, 181] width 222 height 6
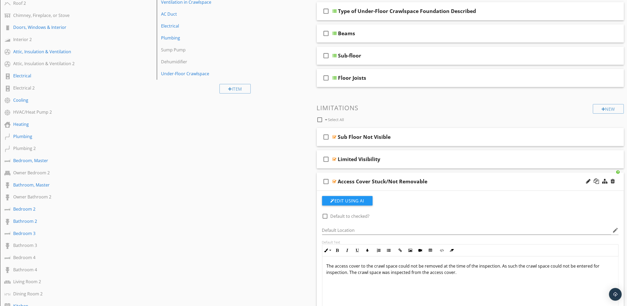
click at [525, 180] on div "Access Cover Stuck/Not Removable" at bounding box center [449, 181] width 222 height 6
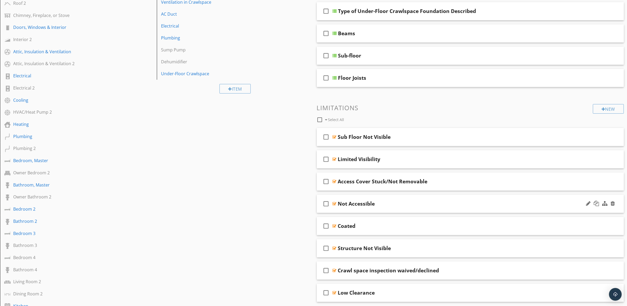
click at [532, 203] on div "Not Accessible" at bounding box center [449, 203] width 222 height 6
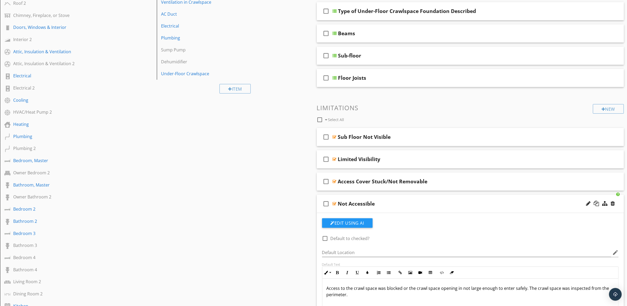
click at [532, 203] on div "Not Accessible" at bounding box center [449, 203] width 222 height 6
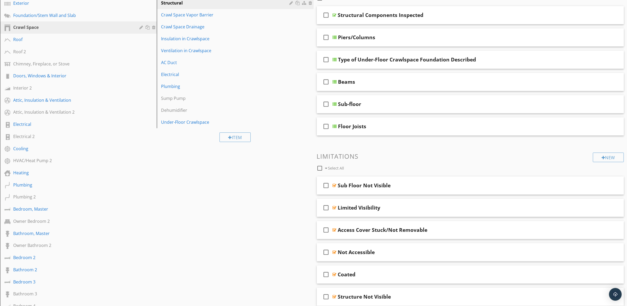
scroll to position [33, 0]
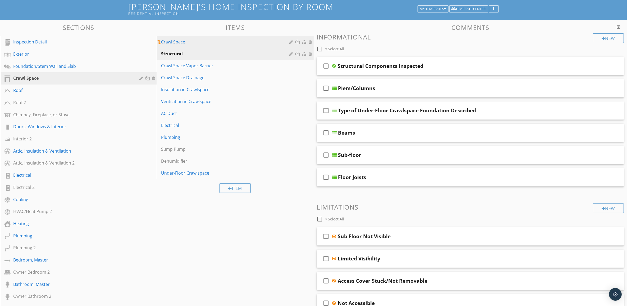
click at [255, 41] on div "Crawl Space" at bounding box center [226, 42] width 130 height 6
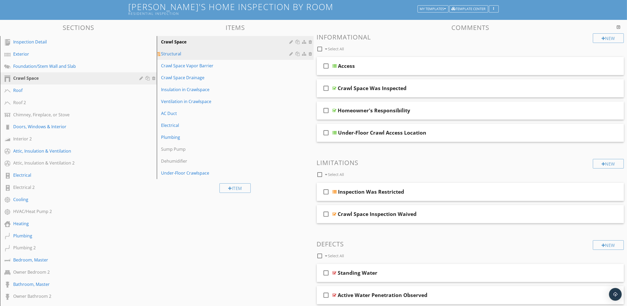
click at [244, 52] on div "Structural" at bounding box center [226, 54] width 130 height 6
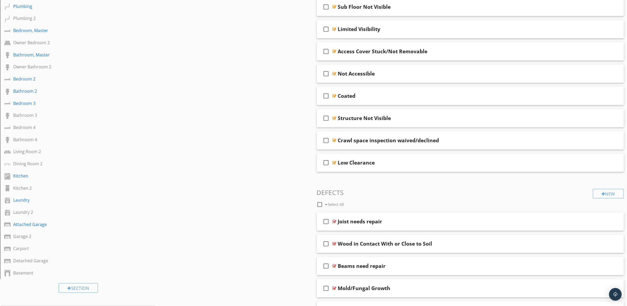
scroll to position [265, 0]
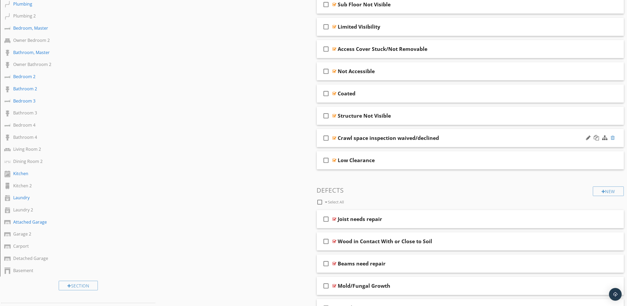
click at [614, 138] on div at bounding box center [613, 137] width 4 height 5
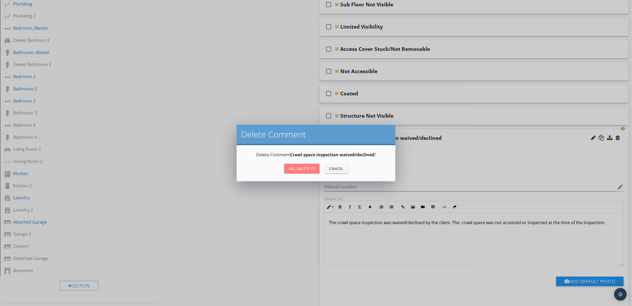
click at [302, 167] on div "Yes, Delete it!" at bounding box center [302, 169] width 27 height 6
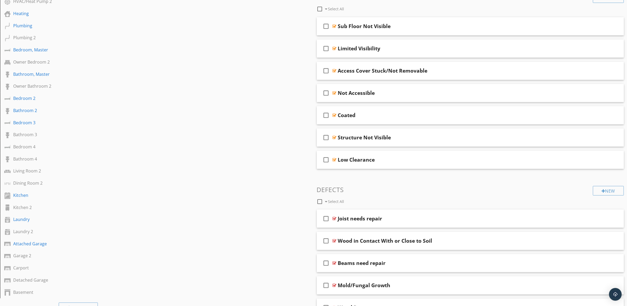
scroll to position [231, 0]
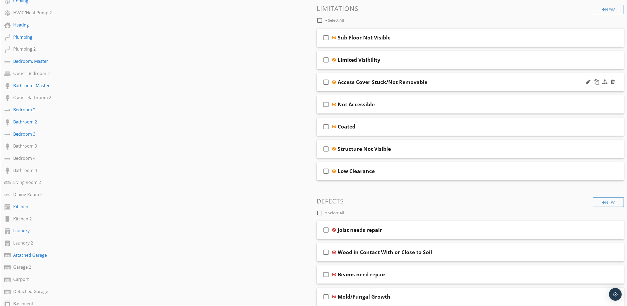
click at [491, 82] on div "Access Cover Stuck/Not Removable" at bounding box center [449, 82] width 222 height 6
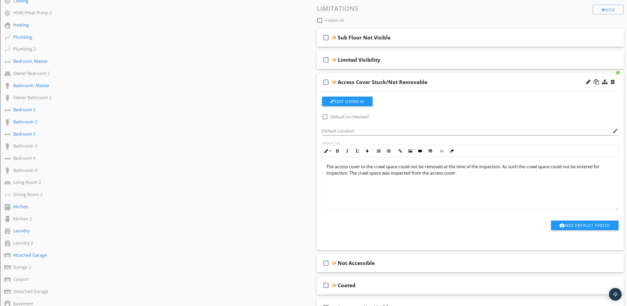
click at [491, 82] on div "Access Cover Stuck/Not Removable" at bounding box center [449, 82] width 222 height 6
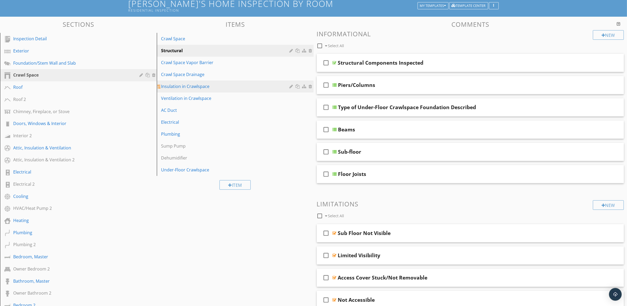
scroll to position [0, 0]
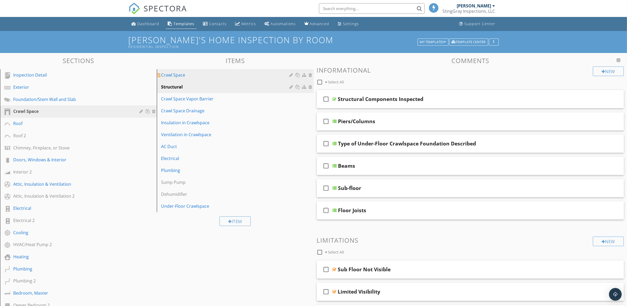
click at [241, 73] on div "Crawl Space" at bounding box center [226, 75] width 130 height 6
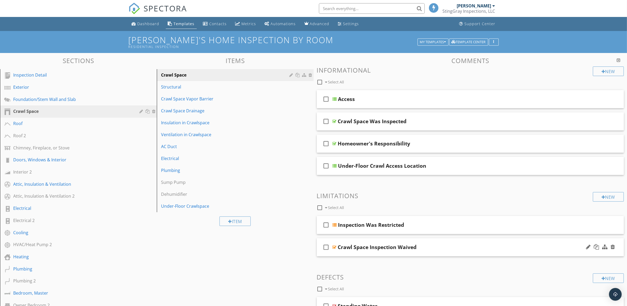
click at [516, 249] on div "Crawl Space Inspection Waived" at bounding box center [449, 247] width 222 height 6
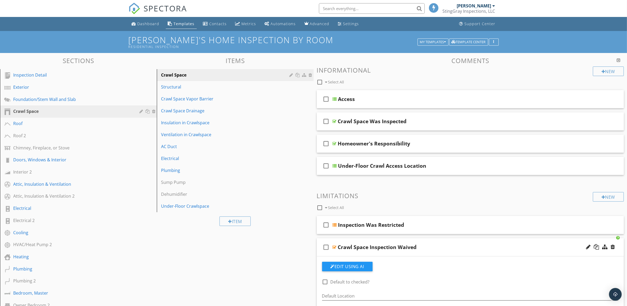
click at [518, 249] on div "Crawl Space Inspection Waived" at bounding box center [449, 247] width 222 height 6
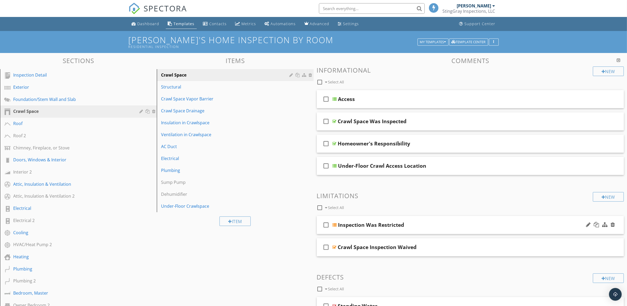
click at [519, 226] on div "Inspection Was Restricted" at bounding box center [449, 224] width 222 height 6
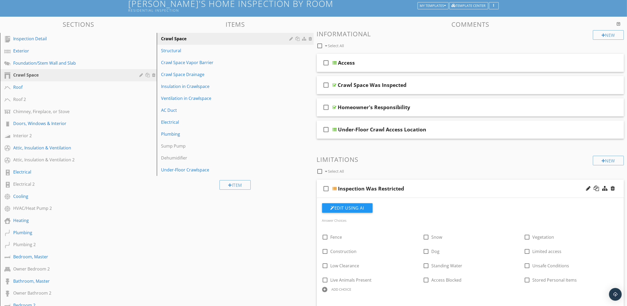
scroll to position [99, 0]
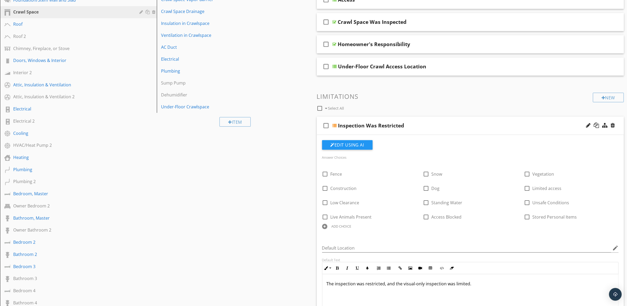
click at [503, 126] on div "Inspection Was Restricted" at bounding box center [449, 125] width 222 height 6
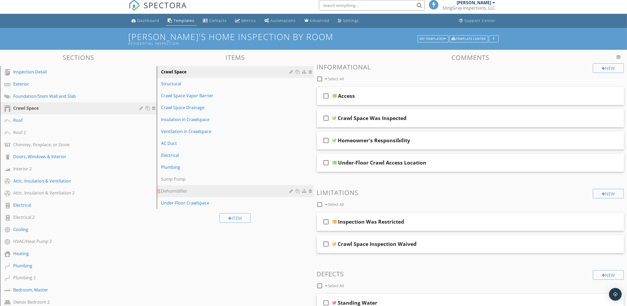
scroll to position [0, 0]
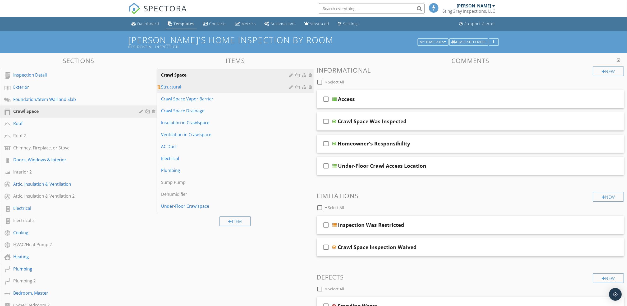
click at [269, 83] on link "Structural" at bounding box center [235, 87] width 155 height 12
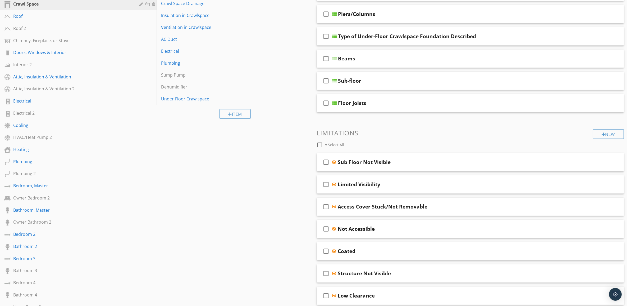
scroll to position [198, 0]
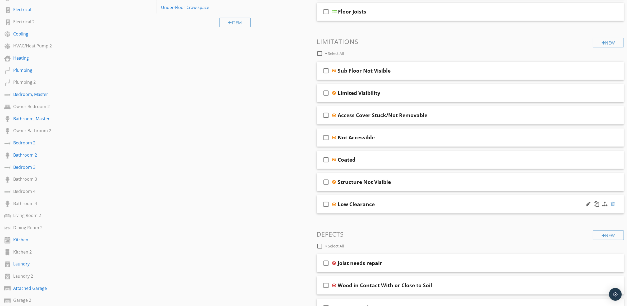
click at [613, 204] on div at bounding box center [613, 203] width 4 height 5
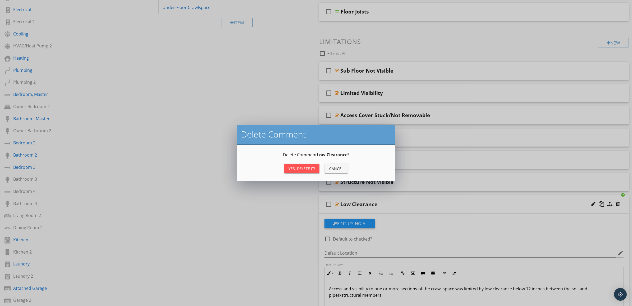
click at [301, 168] on div "Yes, Delete it!" at bounding box center [302, 169] width 27 height 6
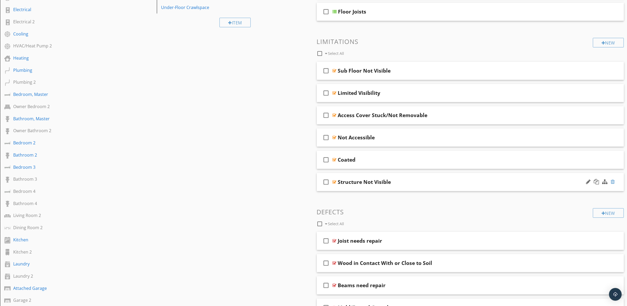
click at [614, 182] on div at bounding box center [613, 181] width 4 height 5
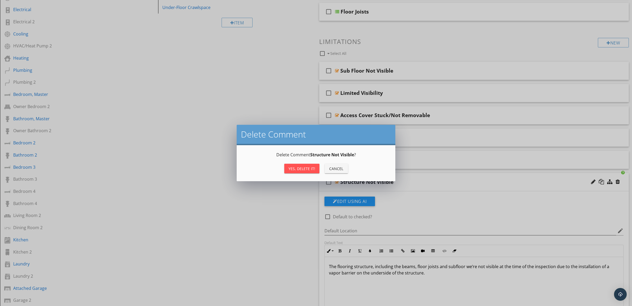
drag, startPoint x: 304, startPoint y: 166, endPoint x: 306, endPoint y: 168, distance: 3.2
click at [304, 166] on div "Yes, Delete it!" at bounding box center [302, 169] width 27 height 6
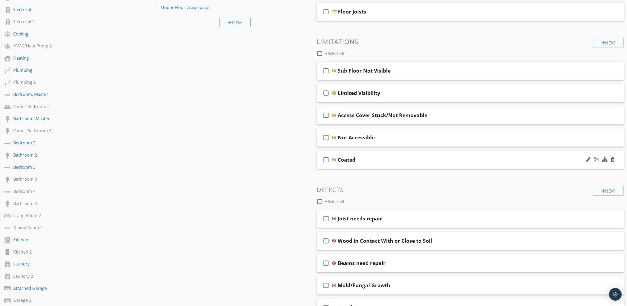
click at [544, 162] on div "Coated" at bounding box center [449, 159] width 222 height 6
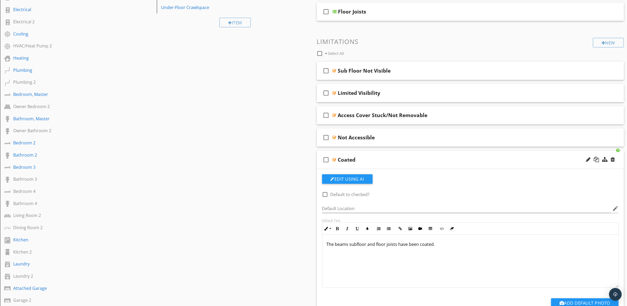
click at [546, 161] on div "Coated" at bounding box center [449, 159] width 222 height 6
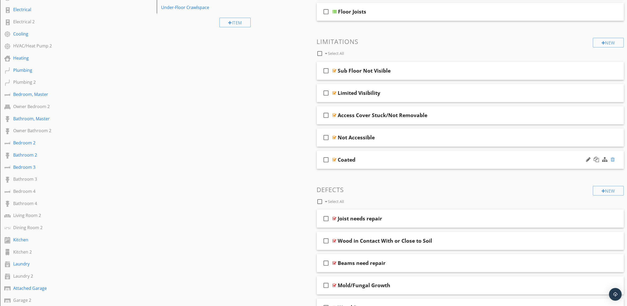
click at [613, 158] on div at bounding box center [613, 159] width 4 height 5
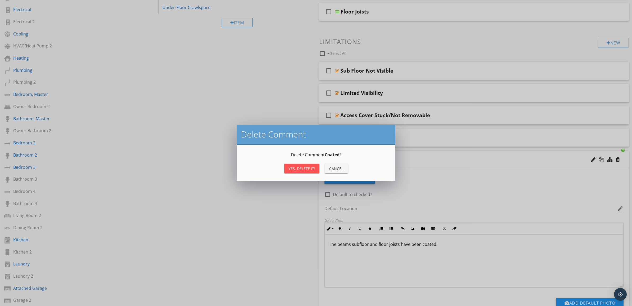
click at [303, 165] on button "Yes, Delete it!" at bounding box center [301, 168] width 35 height 10
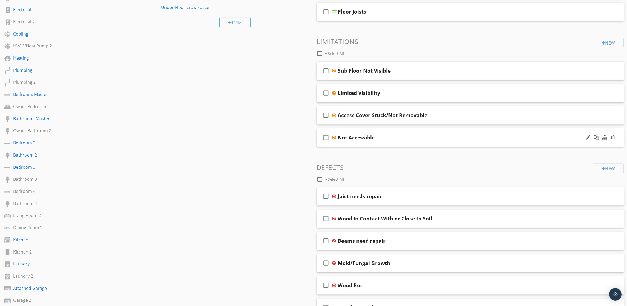
click at [519, 138] on div "Not Accessible" at bounding box center [449, 137] width 222 height 6
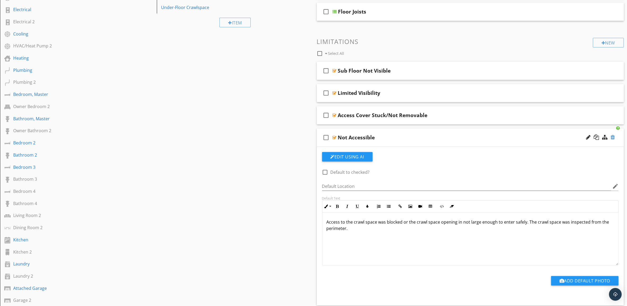
click at [613, 137] on div at bounding box center [613, 136] width 4 height 5
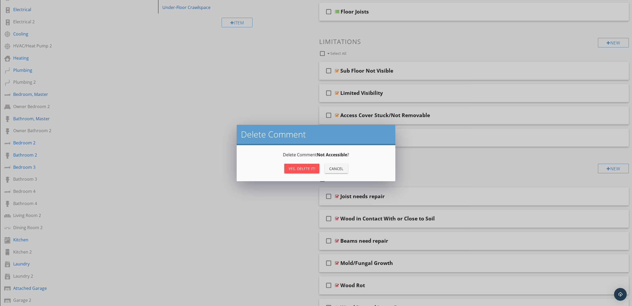
click at [306, 166] on div "Yes, Delete it!" at bounding box center [302, 169] width 27 height 6
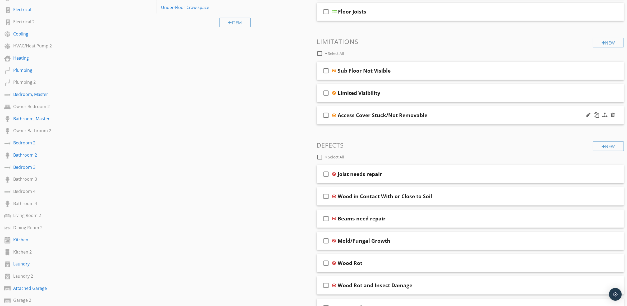
click at [521, 117] on div "Access Cover Stuck/Not Removable" at bounding box center [449, 115] width 222 height 6
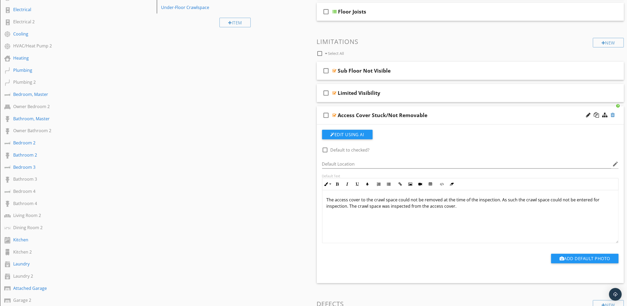
click at [613, 115] on div at bounding box center [613, 114] width 4 height 5
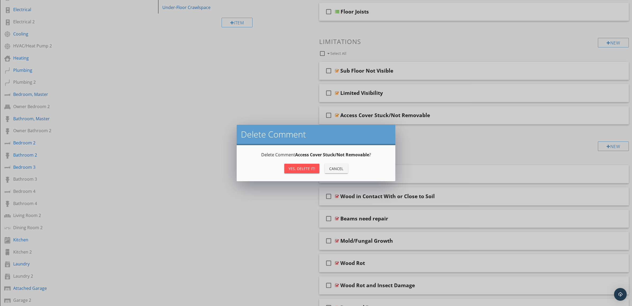
click at [304, 167] on div "Yes, Delete it!" at bounding box center [302, 169] width 27 height 6
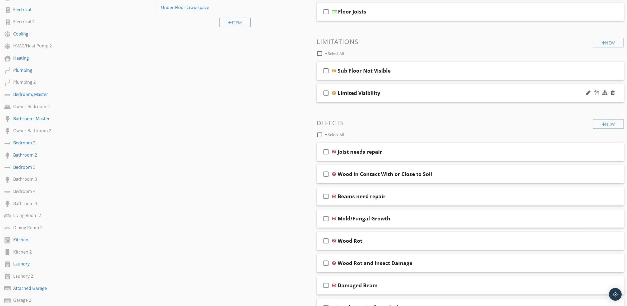
click at [465, 94] on div "Limited Visibility" at bounding box center [449, 93] width 222 height 6
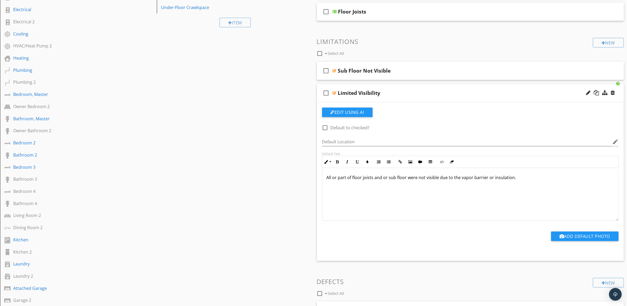
click at [465, 94] on div "Limited Visibility" at bounding box center [449, 93] width 222 height 6
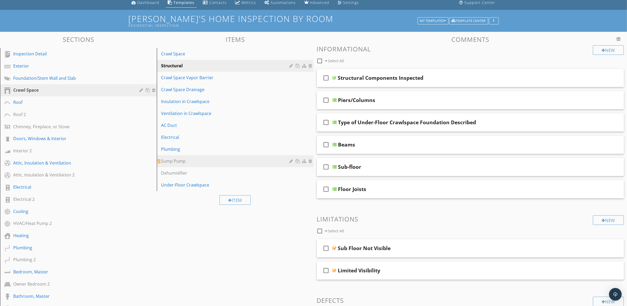
scroll to position [0, 0]
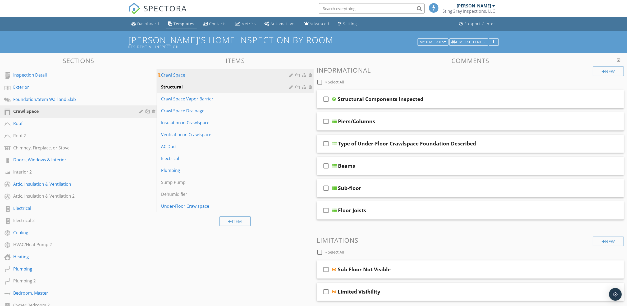
click at [253, 73] on div "Crawl Space" at bounding box center [226, 75] width 130 height 6
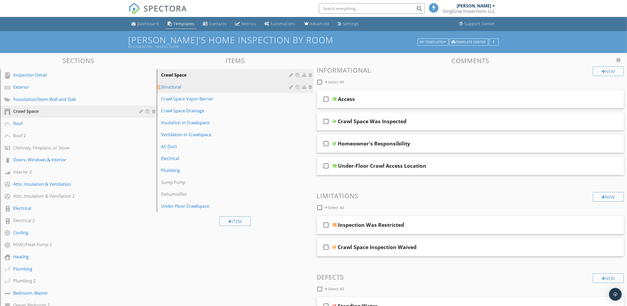
click at [266, 87] on div "Structural" at bounding box center [226, 87] width 130 height 6
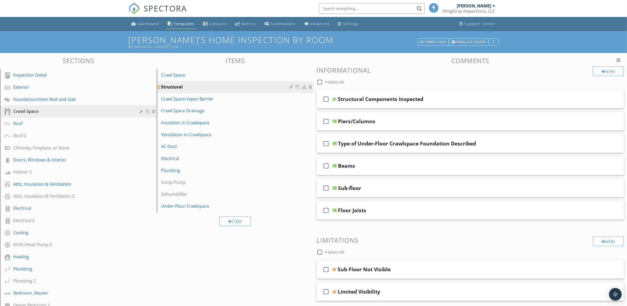
click at [279, 89] on div "Structural" at bounding box center [226, 87] width 130 height 6
click at [237, 122] on div "Crawl Space Drainage" at bounding box center [226, 122] width 130 height 6
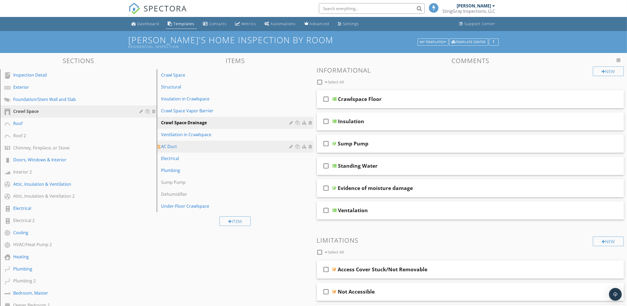
click at [238, 145] on div "AC Duct" at bounding box center [226, 146] width 130 height 6
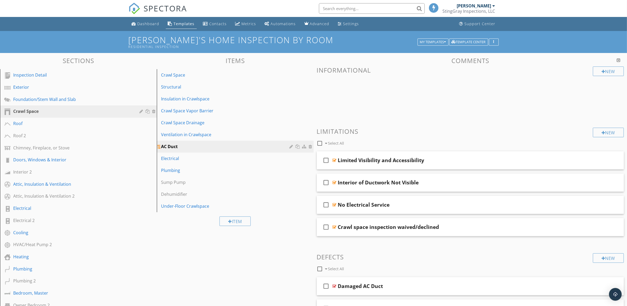
click at [269, 145] on div "AC Duct" at bounding box center [226, 146] width 130 height 6
click at [269, 158] on div "Electrical" at bounding box center [226, 158] width 130 height 6
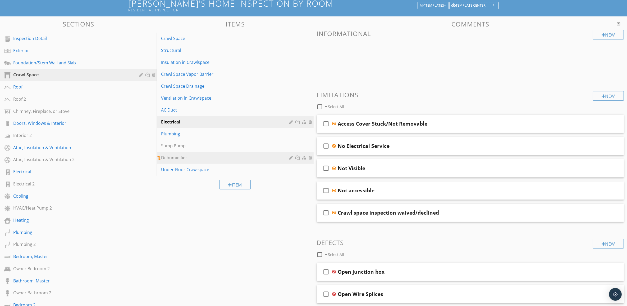
scroll to position [33, 0]
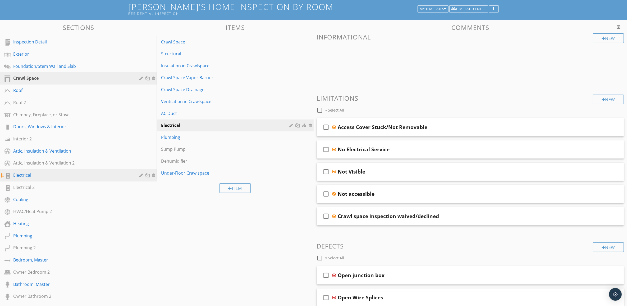
click at [66, 172] on div "Electrical" at bounding box center [72, 175] width 119 height 6
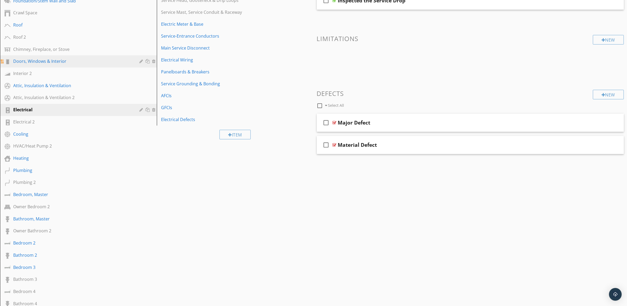
scroll to position [99, 0]
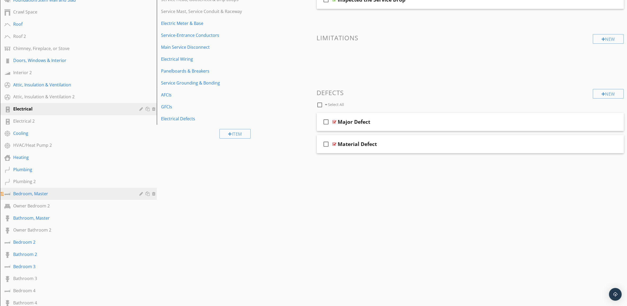
click at [111, 190] on div "Bedroom, Master" at bounding box center [72, 193] width 119 height 6
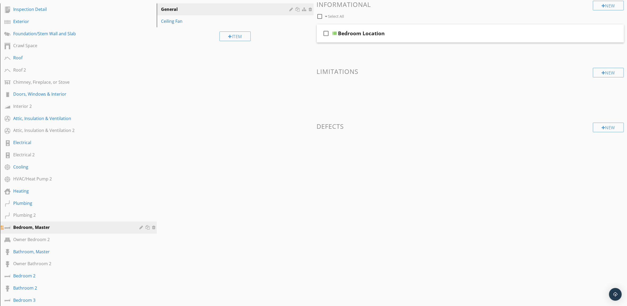
scroll to position [66, 0]
click at [95, 235] on div "Owner Bedroom 2" at bounding box center [72, 238] width 119 height 6
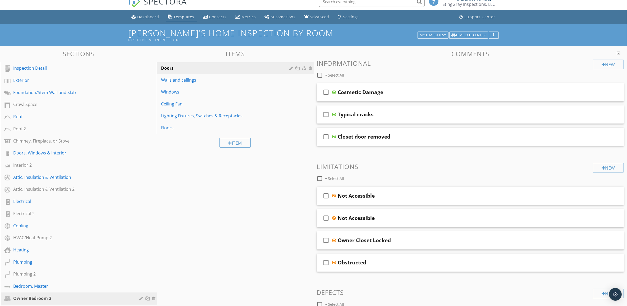
scroll to position [0, 0]
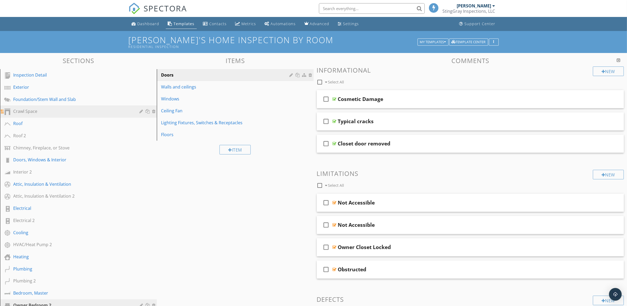
click at [89, 111] on div "Crawl Space" at bounding box center [72, 111] width 119 height 6
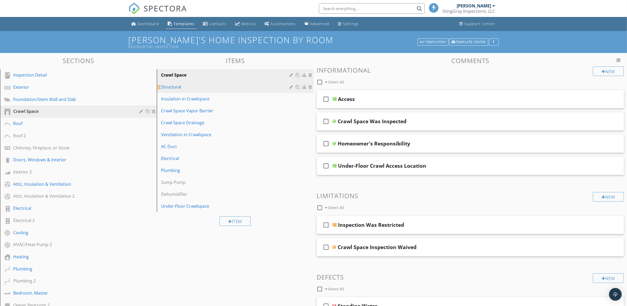
click at [262, 90] on div "Structural" at bounding box center [226, 87] width 130 height 6
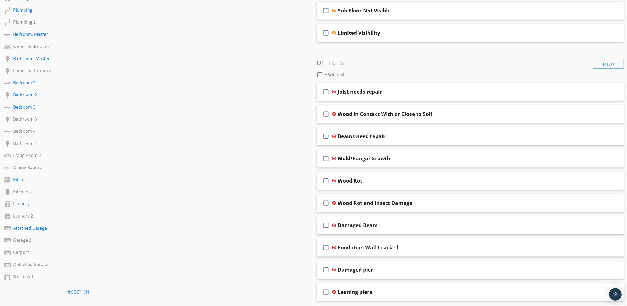
scroll to position [265, 0]
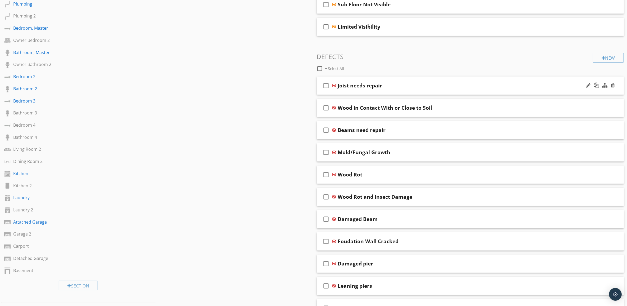
click at [539, 89] on div "Joist needs repair" at bounding box center [449, 85] width 222 height 6
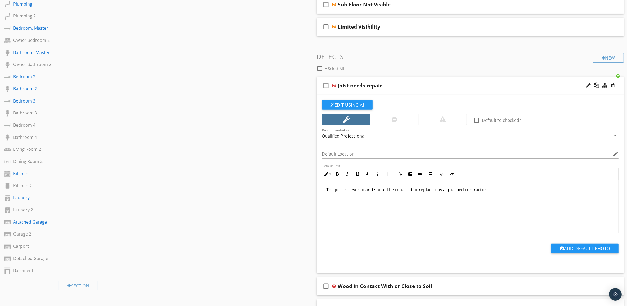
click at [539, 88] on div "Joist needs repair" at bounding box center [449, 85] width 222 height 6
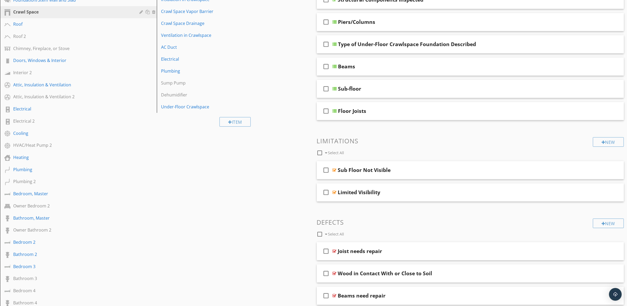
scroll to position [0, 0]
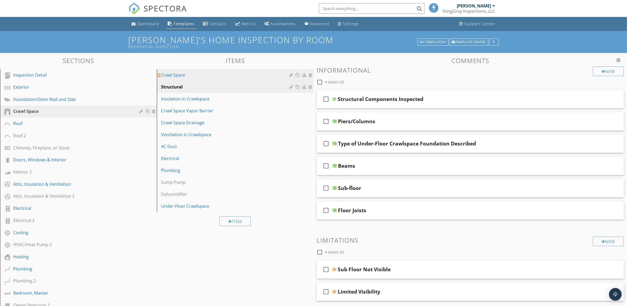
click at [217, 77] on div "Crawl Space" at bounding box center [226, 75] width 130 height 6
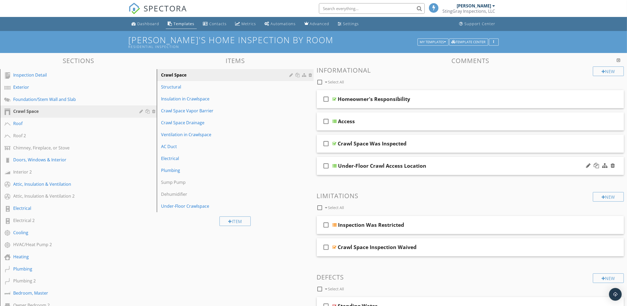
click at [415, 167] on div "Under-Floor Crawl Access Location" at bounding box center [382, 165] width 88 height 6
click at [366, 166] on input "Under-Floor Crawl Access Location" at bounding box center [449, 166] width 222 height 9
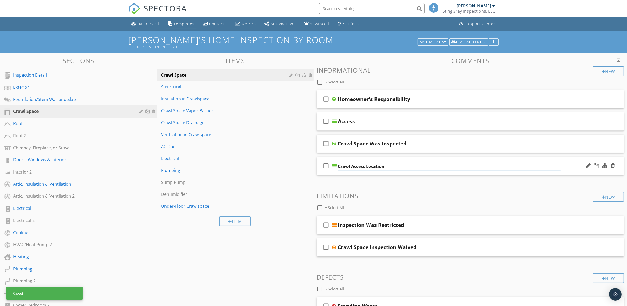
click at [349, 165] on input "Crawl Access Location" at bounding box center [449, 166] width 222 height 9
type input "Crawl Space Access Location"
click at [577, 167] on div "check_box_outline_blank Crawl Space Access Location" at bounding box center [470, 166] width 307 height 18
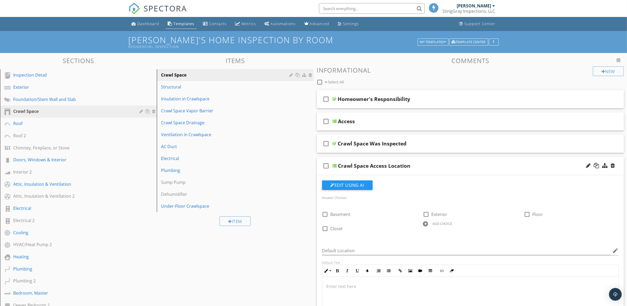
click at [568, 161] on div "check_box_outline_blank Crawl Space Access Location" at bounding box center [470, 166] width 307 height 18
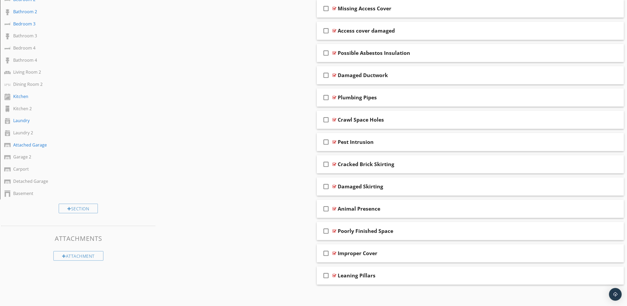
scroll to position [344, 0]
click at [326, 273] on icon "check_box_outline_blank" at bounding box center [326, 274] width 8 height 13
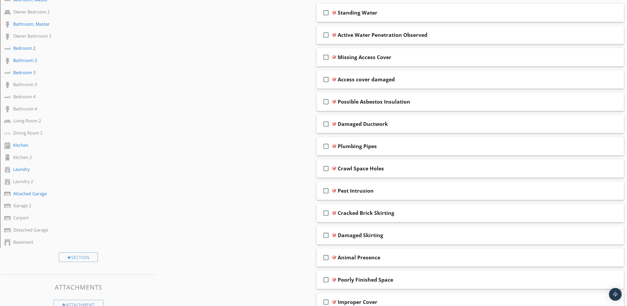
scroll to position [278, 0]
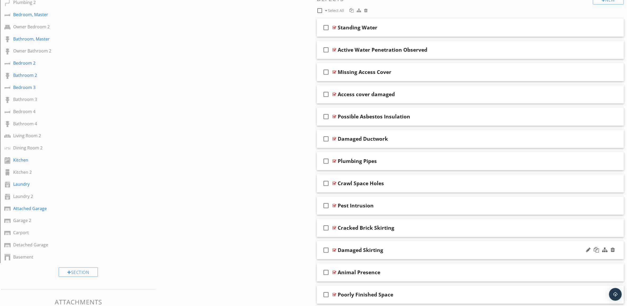
click at [325, 250] on icon "check_box_outline_blank" at bounding box center [326, 249] width 8 height 13
click at [327, 229] on icon "check_box_outline_blank" at bounding box center [326, 227] width 8 height 13
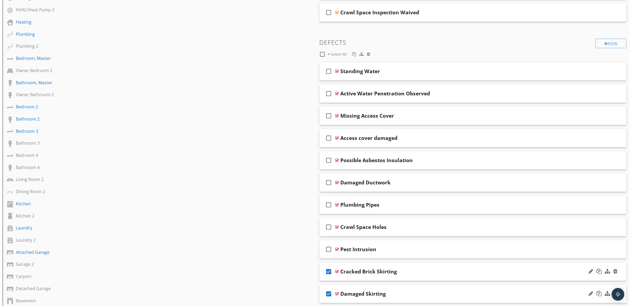
scroll to position [212, 0]
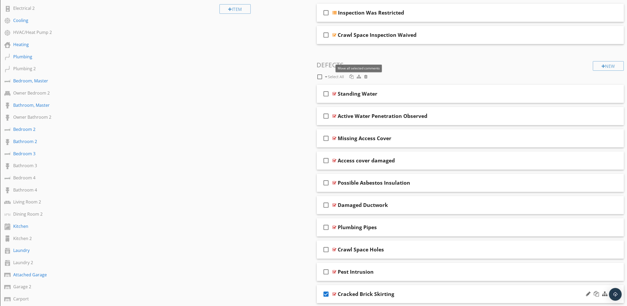
click at [358, 75] on div at bounding box center [359, 76] width 4 height 4
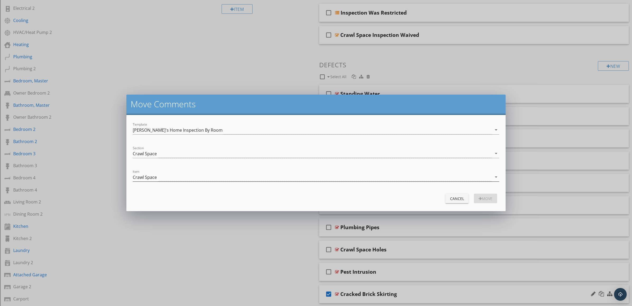
click at [497, 177] on icon "arrow_drop_down" at bounding box center [496, 177] width 6 height 6
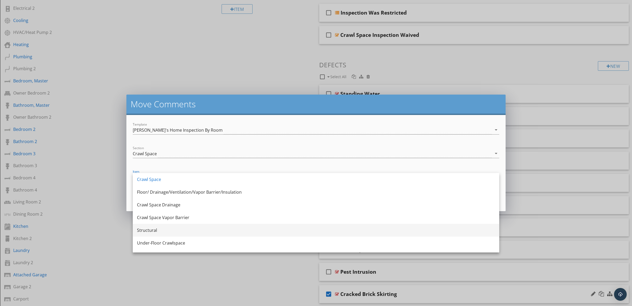
click at [443, 227] on div "Structural" at bounding box center [316, 230] width 358 height 6
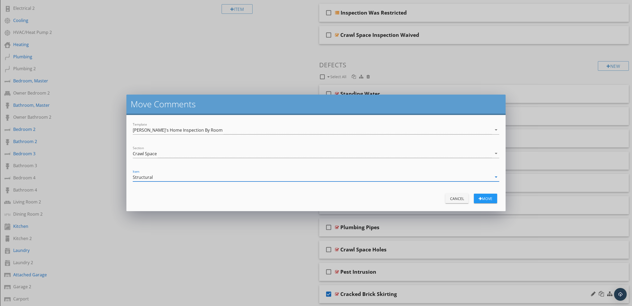
click at [491, 199] on div "move" at bounding box center [485, 199] width 15 height 6
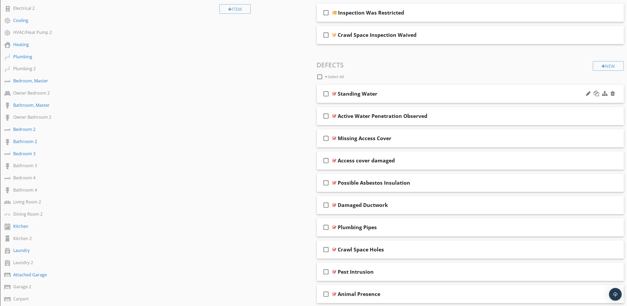
click at [326, 93] on icon "check_box_outline_blank" at bounding box center [326, 93] width 8 height 13
click at [326, 115] on icon "check_box_outline_blank" at bounding box center [326, 116] width 8 height 13
click at [358, 76] on div at bounding box center [359, 76] width 4 height 4
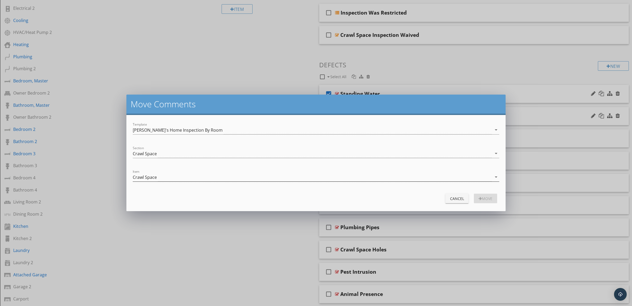
click at [497, 177] on icon "arrow_drop_down" at bounding box center [496, 177] width 6 height 6
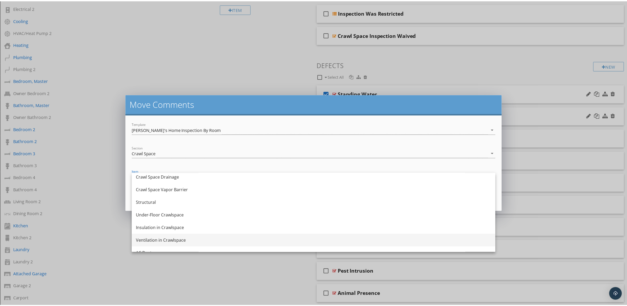
scroll to position [19, 0]
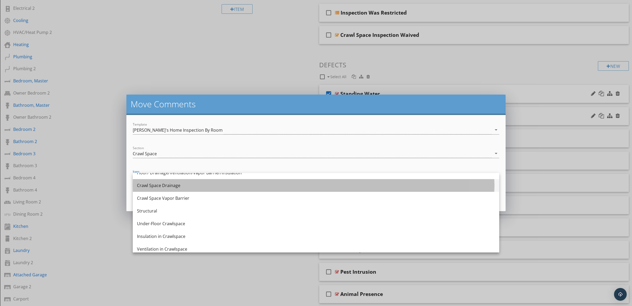
click at [324, 185] on div "Crawl Space Drainage" at bounding box center [316, 185] width 358 height 6
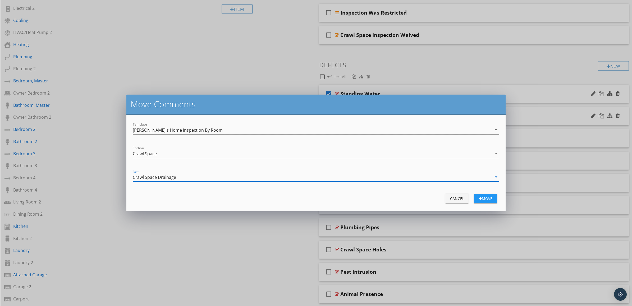
click at [485, 198] on div "move" at bounding box center [485, 199] width 15 height 6
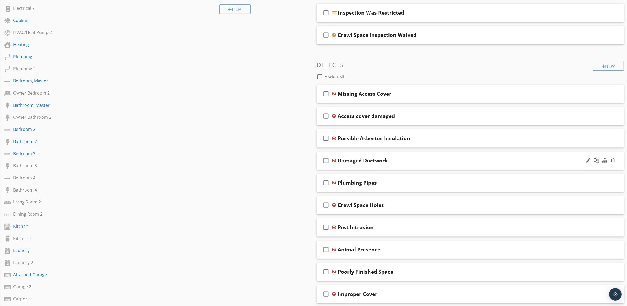
click at [327, 160] on icon "check_box_outline_blank" at bounding box center [326, 160] width 8 height 13
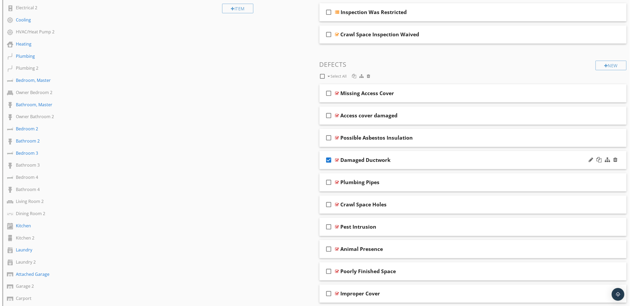
scroll to position [212, 0]
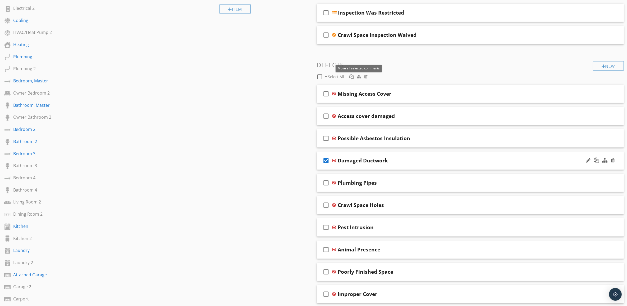
click at [359, 76] on div at bounding box center [359, 76] width 4 height 4
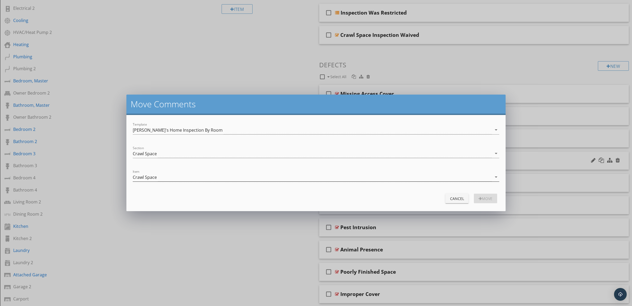
click at [497, 177] on icon "arrow_drop_down" at bounding box center [496, 177] width 6 height 6
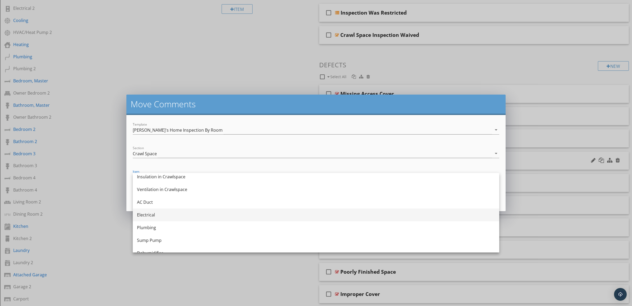
scroll to position [85, 0]
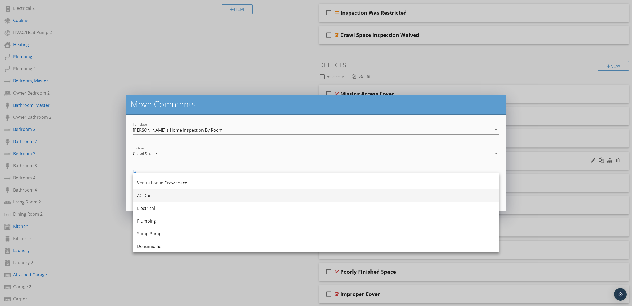
click at [310, 196] on div "AC Duct" at bounding box center [316, 195] width 358 height 6
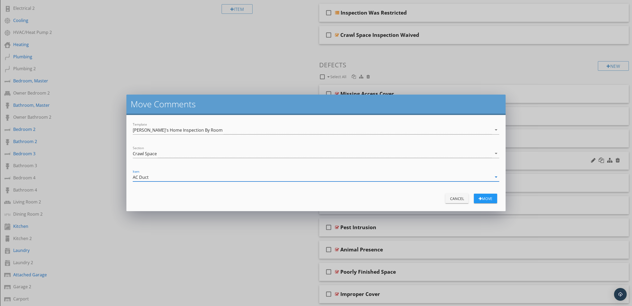
click at [485, 198] on div "move" at bounding box center [485, 199] width 15 height 6
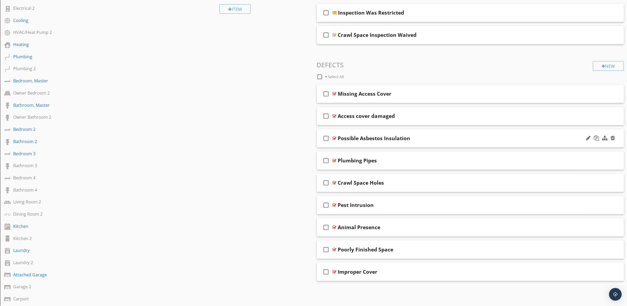
click at [327, 138] on icon "check_box_outline_blank" at bounding box center [326, 138] width 8 height 13
click at [327, 161] on icon "check_box_outline_blank" at bounding box center [326, 160] width 8 height 13
click at [454, 183] on div "Crawl Space Holes" at bounding box center [449, 182] width 222 height 6
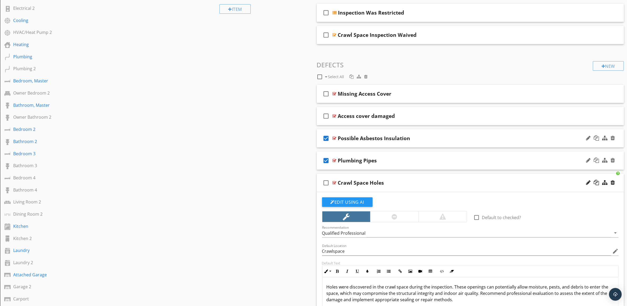
click at [454, 183] on div "Crawl Space Holes" at bounding box center [449, 182] width 222 height 6
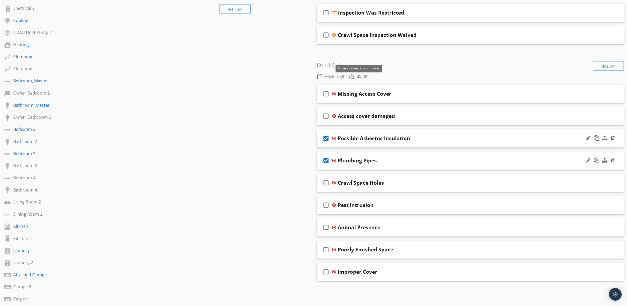
click at [358, 76] on div at bounding box center [359, 76] width 4 height 4
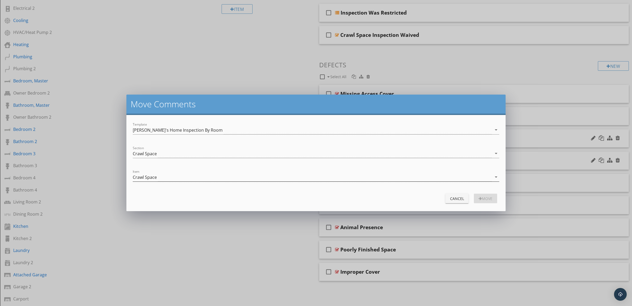
click at [497, 176] on icon "arrow_drop_down" at bounding box center [496, 177] width 6 height 6
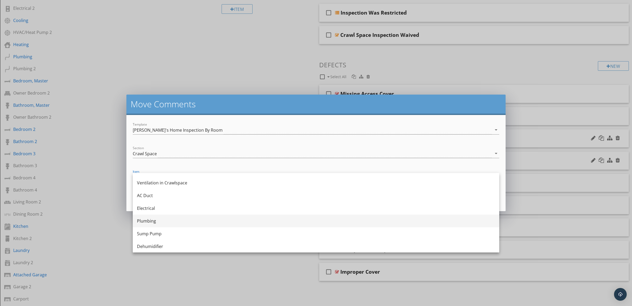
click at [380, 221] on div "Plumbing" at bounding box center [316, 220] width 358 height 6
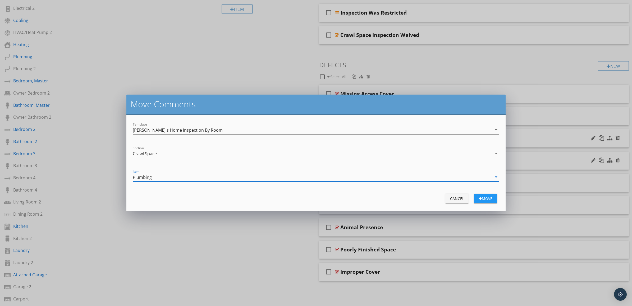
click at [485, 197] on div "move" at bounding box center [485, 199] width 15 height 6
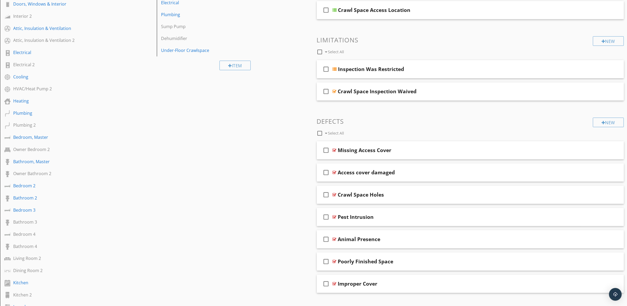
scroll to position [13, 0]
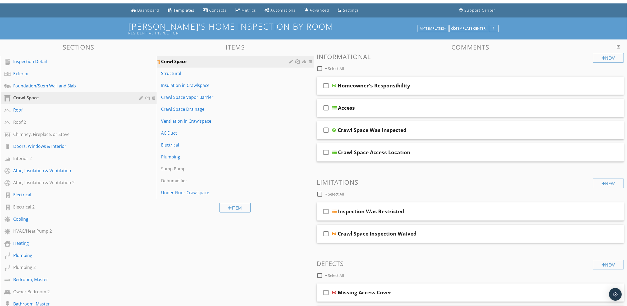
click at [292, 60] on div at bounding box center [292, 61] width 5 height 4
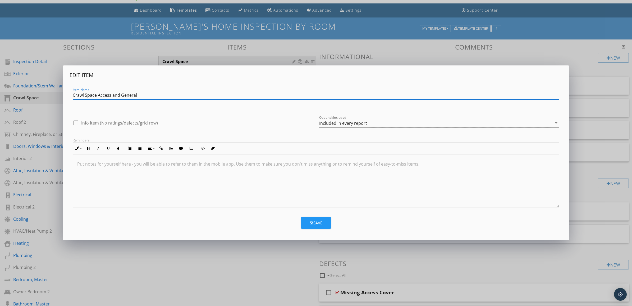
type input "Crawl Space Access and General"
click at [318, 221] on div "Save" at bounding box center [316, 223] width 13 height 6
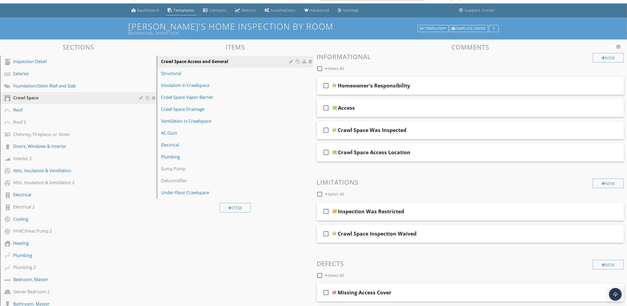
click at [262, 74] on div "Structural" at bounding box center [226, 73] width 130 height 6
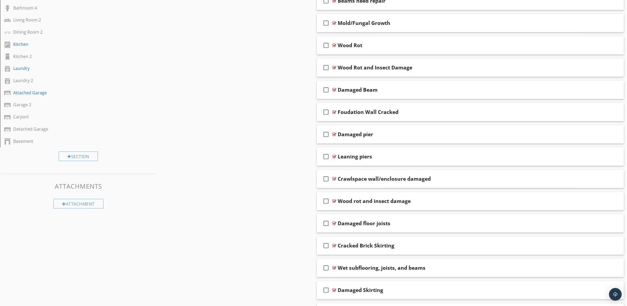
scroll to position [410, 0]
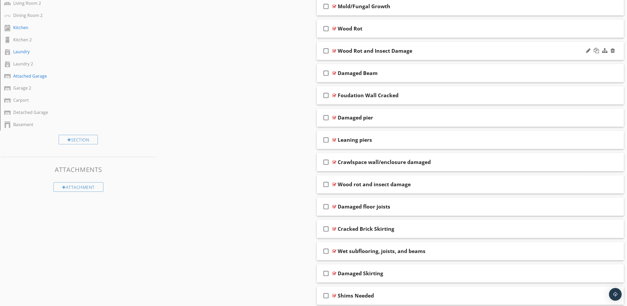
click at [477, 51] on div "Wood Rot and Insect Damage" at bounding box center [449, 51] width 222 height 6
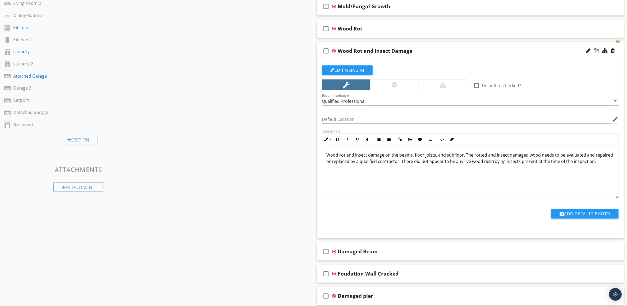
click at [477, 52] on div "Wood Rot and Insect Damage" at bounding box center [449, 51] width 222 height 6
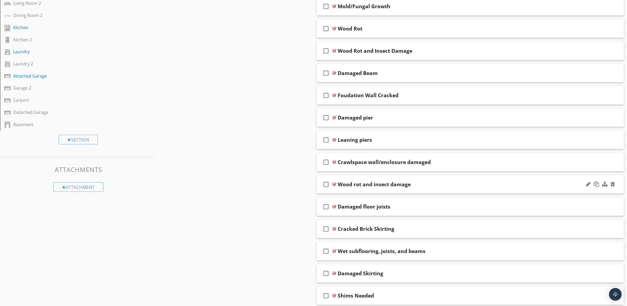
click at [447, 187] on div "Wood rot and insect damage" at bounding box center [449, 184] width 222 height 6
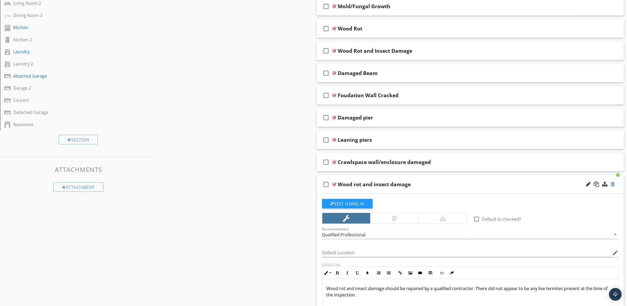
click at [614, 186] on div at bounding box center [613, 183] width 4 height 5
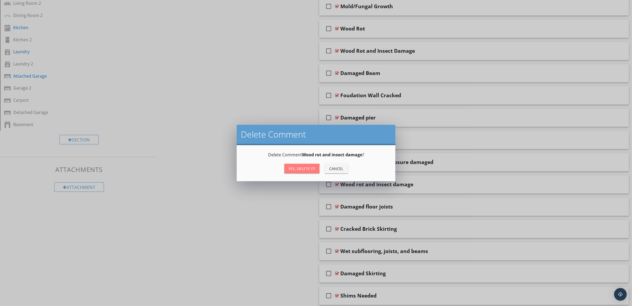
click at [306, 163] on button "Yes, Delete it!" at bounding box center [301, 168] width 35 height 10
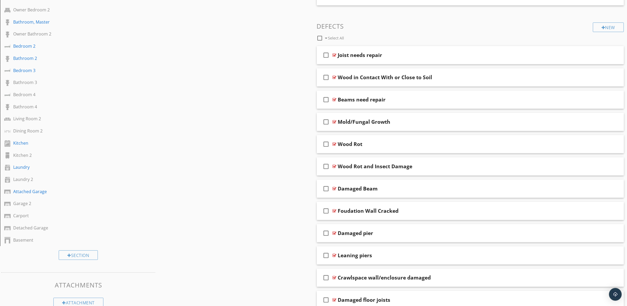
scroll to position [311, 0]
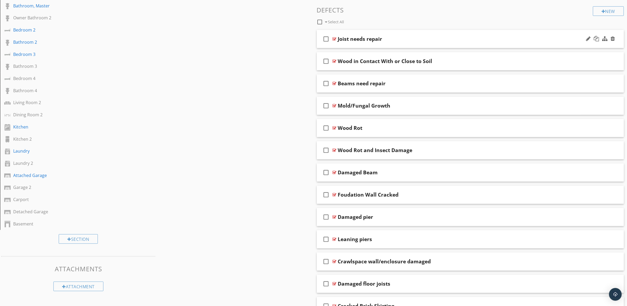
click at [480, 40] on div "Joist needs repair" at bounding box center [449, 39] width 222 height 6
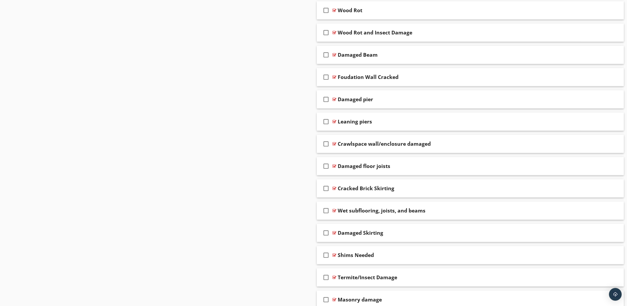
scroll to position [609, 0]
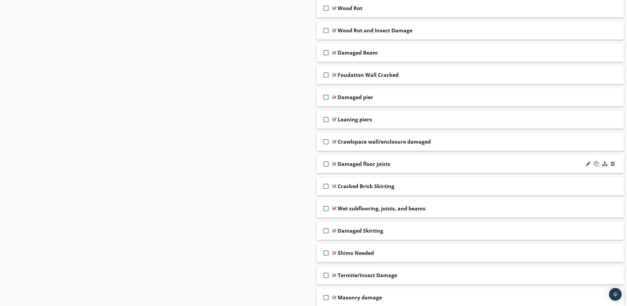
click at [460, 163] on div "Damaged floor joists" at bounding box center [449, 164] width 222 height 6
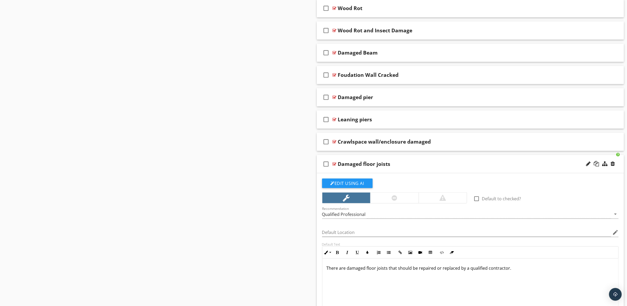
click at [460, 164] on div "Damaged floor joists" at bounding box center [449, 164] width 222 height 6
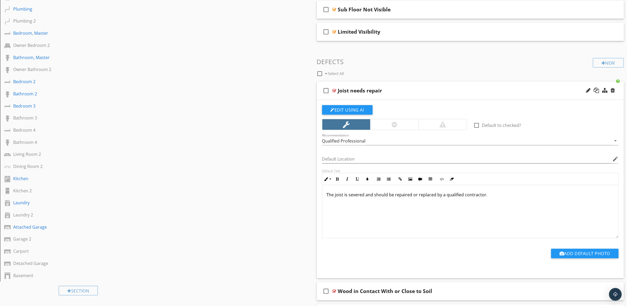
scroll to position [245, 0]
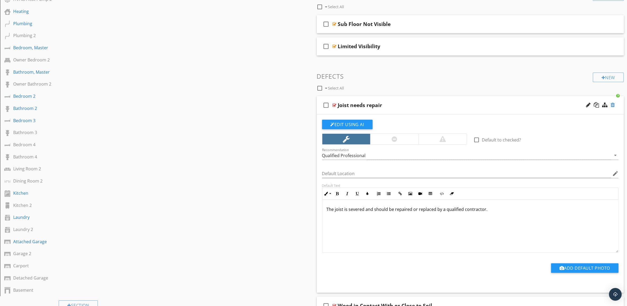
click at [614, 105] on div at bounding box center [613, 104] width 4 height 5
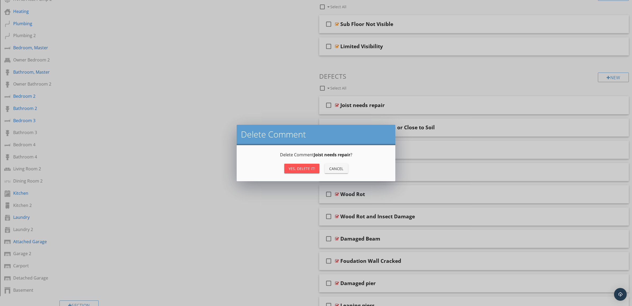
click at [301, 166] on div "Yes, Delete it!" at bounding box center [302, 169] width 27 height 6
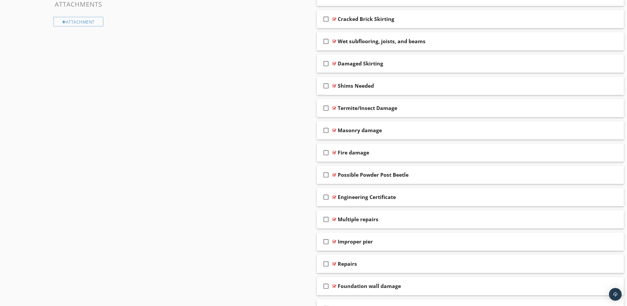
scroll to position [576, 0]
click at [614, 175] on div at bounding box center [613, 173] width 4 height 5
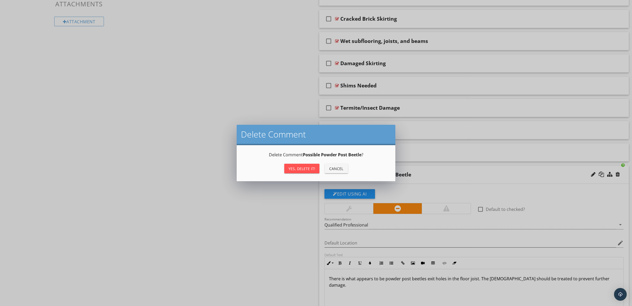
click at [302, 166] on div "Yes, Delete it!" at bounding box center [302, 169] width 27 height 6
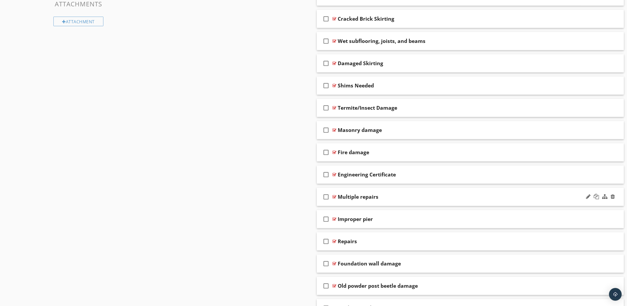
click at [461, 197] on div "Multiple repairs" at bounding box center [449, 196] width 222 height 6
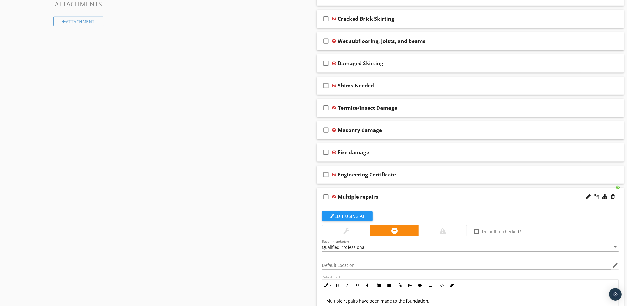
click at [461, 197] on div "Multiple repairs" at bounding box center [449, 196] width 222 height 6
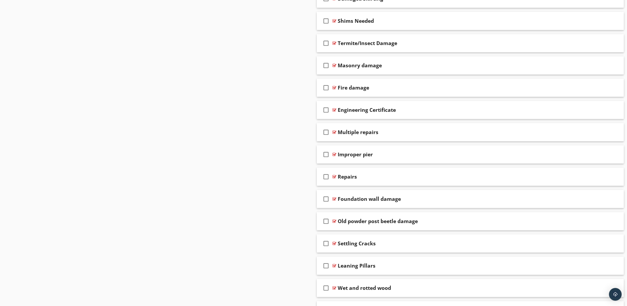
scroll to position [642, 0]
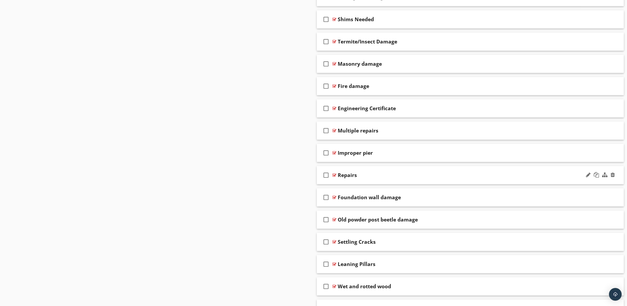
click at [478, 173] on div "check_box_outline_blank Repairs" at bounding box center [470, 175] width 307 height 18
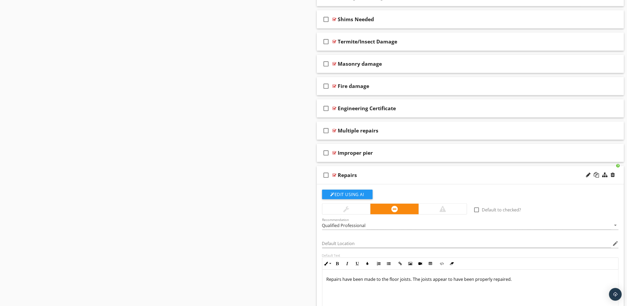
click at [478, 173] on div "check_box_outline_blank Repairs" at bounding box center [470, 175] width 307 height 18
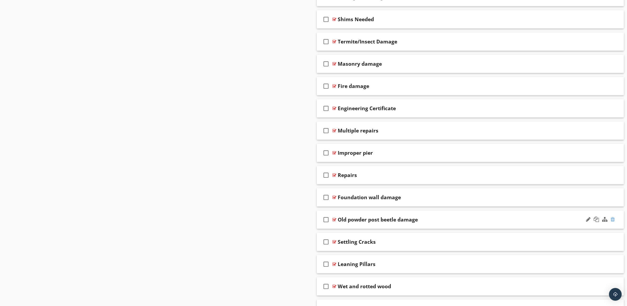
click at [615, 221] on div at bounding box center [613, 218] width 4 height 5
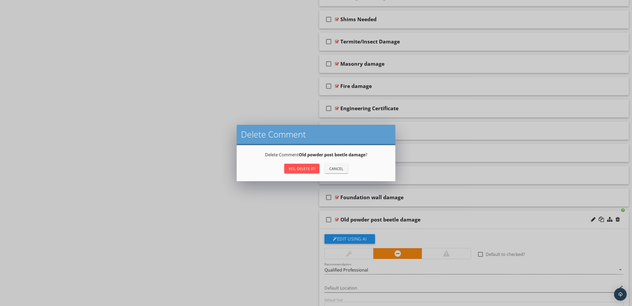
click at [306, 166] on div "Yes, Delete it!" at bounding box center [302, 169] width 27 height 6
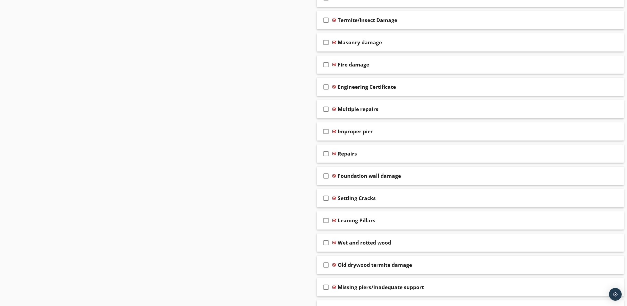
scroll to position [675, 0]
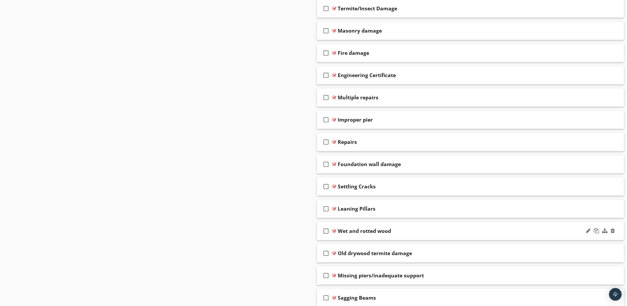
click at [480, 234] on div "Wet and rotted wood" at bounding box center [449, 231] width 222 height 6
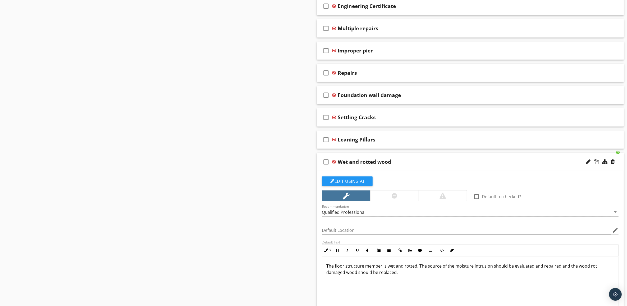
scroll to position [774, 0]
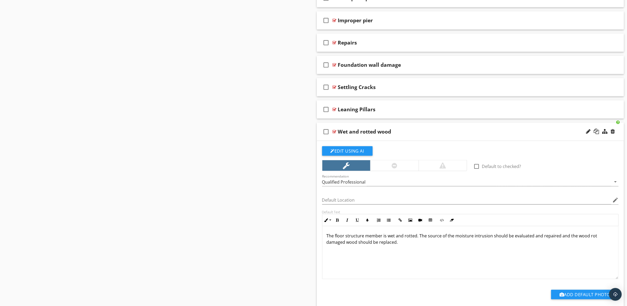
click at [491, 133] on div "Wet and rotted wood" at bounding box center [449, 131] width 222 height 6
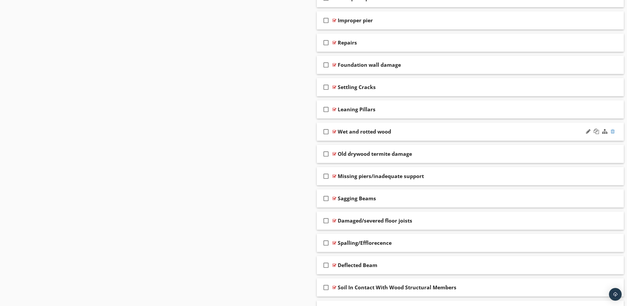
click at [614, 134] on div at bounding box center [613, 131] width 4 height 5
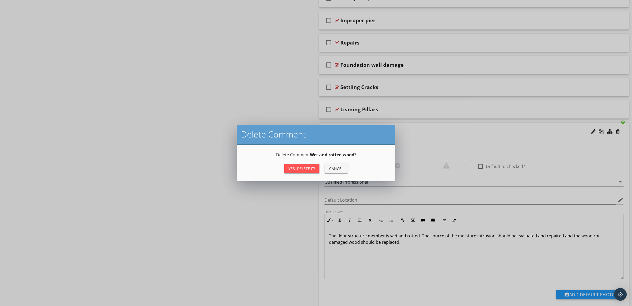
click at [306, 166] on div "Yes, Delete it!" at bounding box center [302, 169] width 27 height 6
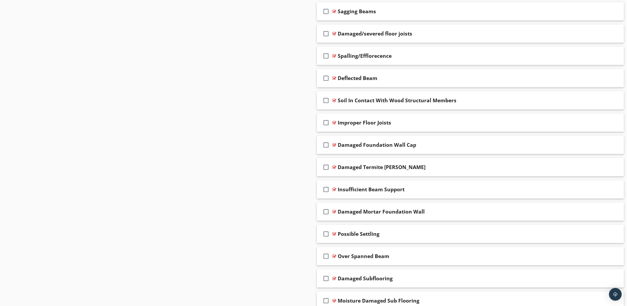
scroll to position [939, 0]
click at [613, 168] on div at bounding box center [613, 165] width 4 height 5
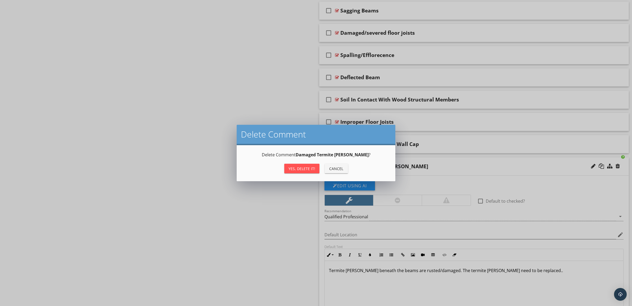
click at [297, 163] on div "Yes, Delete it! Cancel" at bounding box center [316, 168] width 146 height 13
click at [302, 166] on div "Yes, Delete it!" at bounding box center [302, 169] width 27 height 6
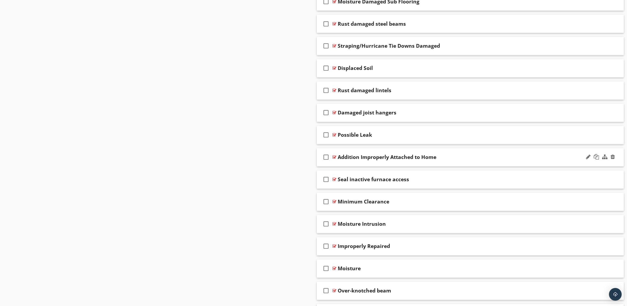
scroll to position [1204, 0]
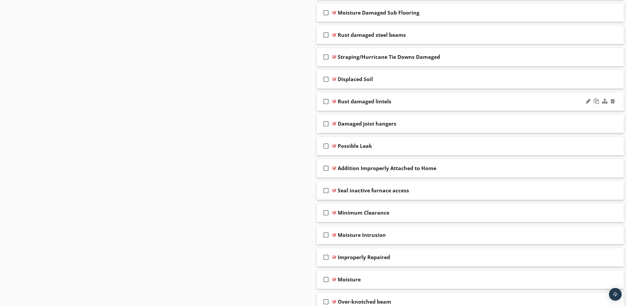
click at [450, 105] on div "Rust damaged lintels" at bounding box center [449, 101] width 222 height 6
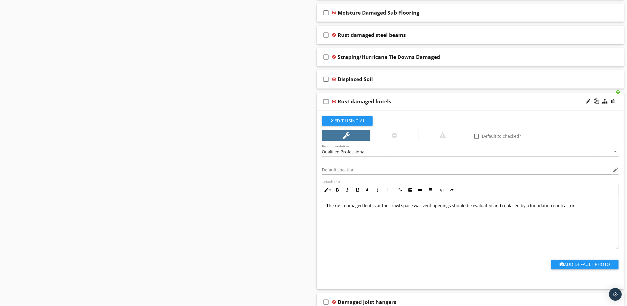
click at [450, 105] on div "Rust damaged lintels" at bounding box center [449, 101] width 222 height 6
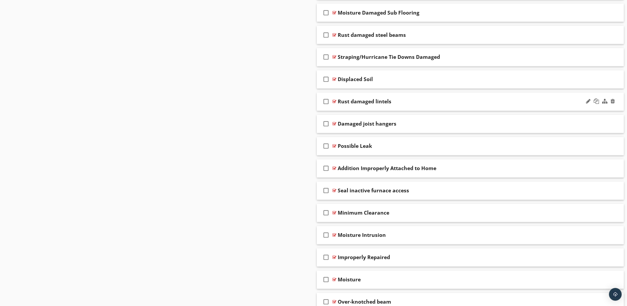
scroll to position [1237, 0]
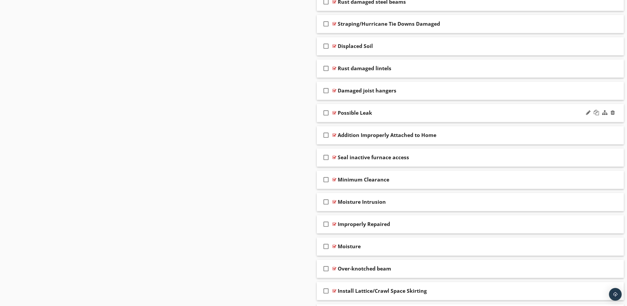
click at [456, 114] on div "Possible Leak" at bounding box center [449, 113] width 222 height 6
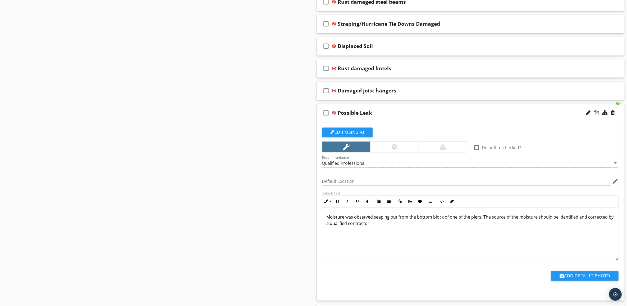
click at [456, 114] on div "Possible Leak" at bounding box center [449, 113] width 222 height 6
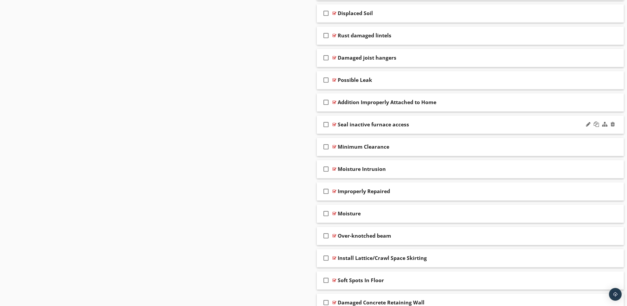
scroll to position [1303, 0]
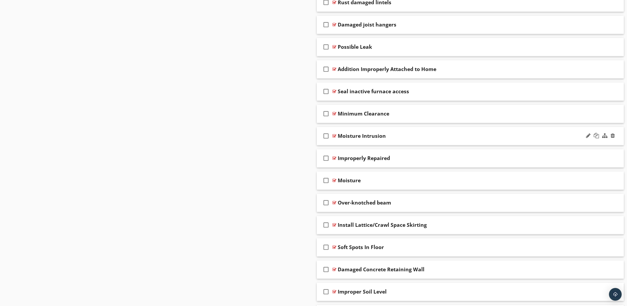
click at [459, 137] on div "Moisture Intrusion" at bounding box center [449, 136] width 222 height 6
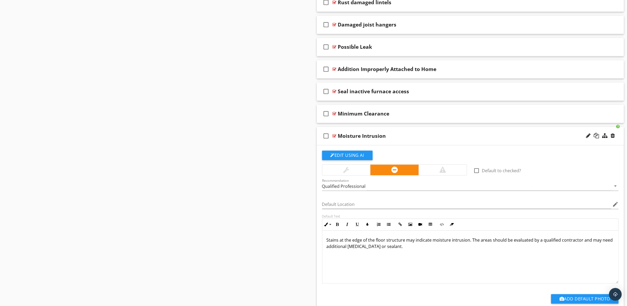
click at [460, 137] on div "Moisture Intrusion" at bounding box center [449, 136] width 222 height 6
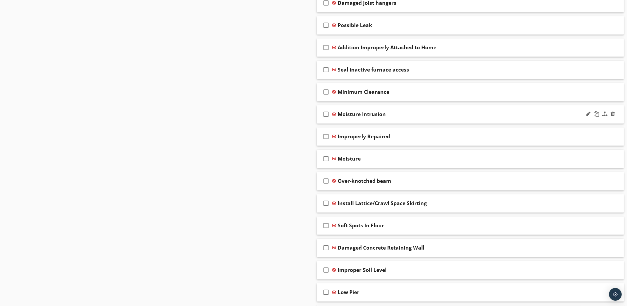
scroll to position [1336, 0]
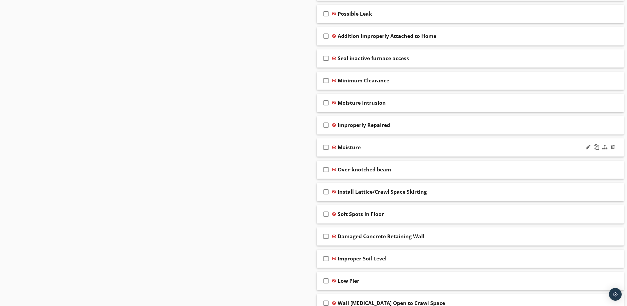
click at [458, 150] on div "Moisture" at bounding box center [449, 147] width 222 height 6
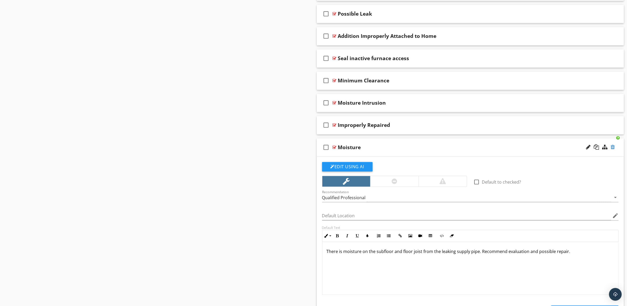
click at [614, 149] on div at bounding box center [613, 146] width 4 height 5
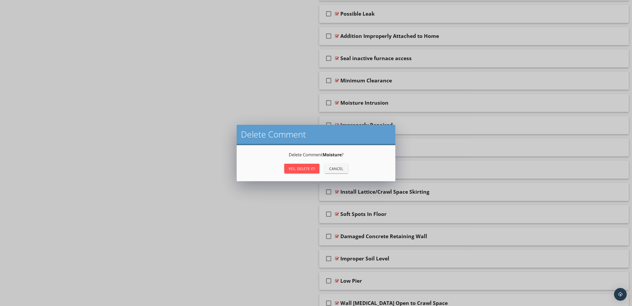
click at [308, 168] on div "Yes, Delete it!" at bounding box center [302, 169] width 27 height 6
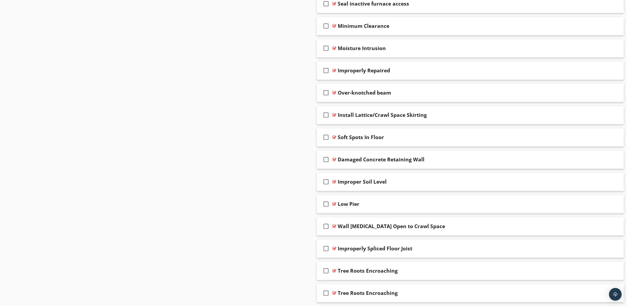
scroll to position [1402, 0]
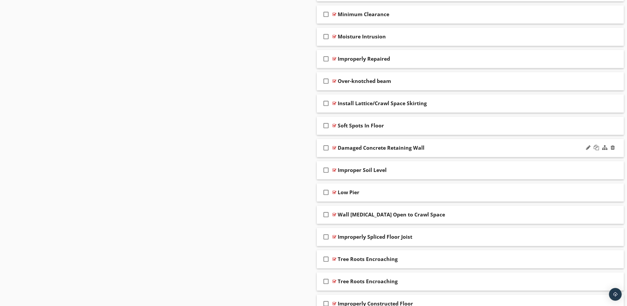
click at [479, 150] on div "Damaged Concrete Retaining Wall" at bounding box center [449, 147] width 222 height 6
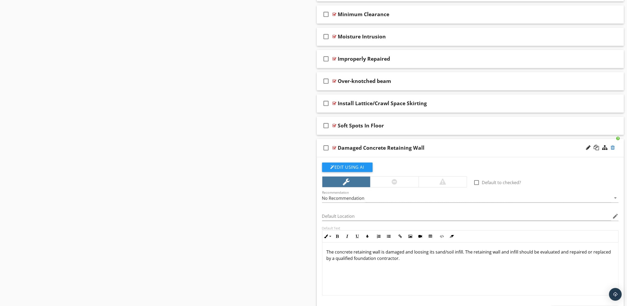
click at [612, 149] on div at bounding box center [613, 147] width 4 height 5
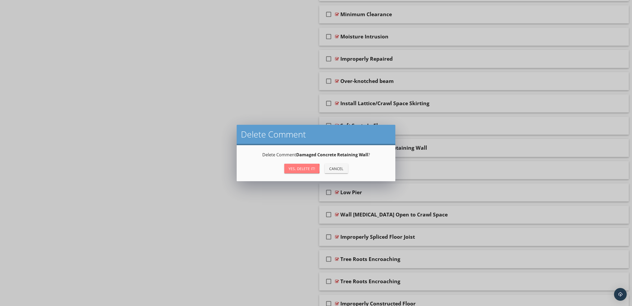
click at [304, 167] on div "Yes, Delete it!" at bounding box center [302, 169] width 27 height 6
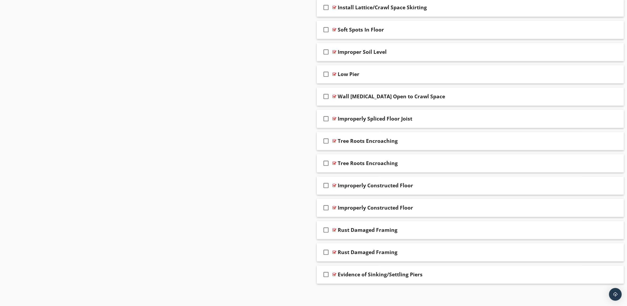
scroll to position [1503, 0]
click at [471, 143] on div "Tree Roots Encroaching" at bounding box center [449, 141] width 222 height 6
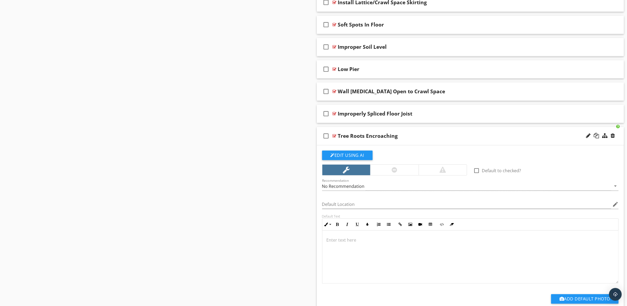
click at [472, 139] on div "Tree Roots Encroaching" at bounding box center [449, 136] width 222 height 6
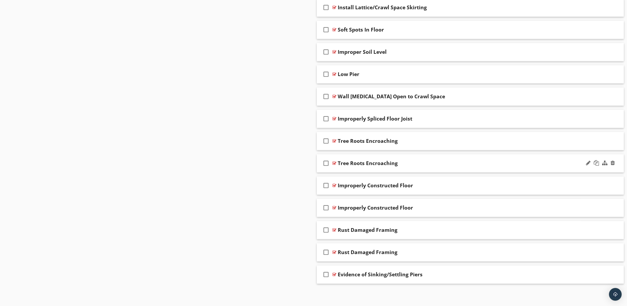
click at [475, 160] on div "Tree Roots Encroaching" at bounding box center [449, 163] width 222 height 6
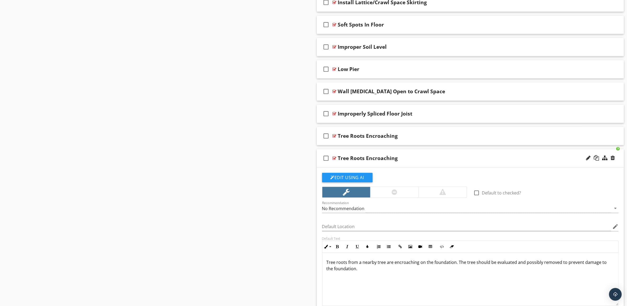
click at [475, 160] on div "Tree Roots Encroaching" at bounding box center [449, 158] width 222 height 6
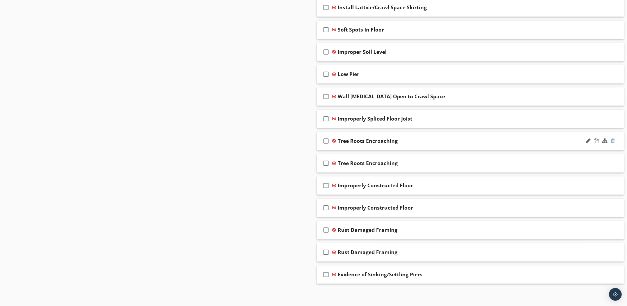
click at [612, 138] on div at bounding box center [613, 140] width 4 height 5
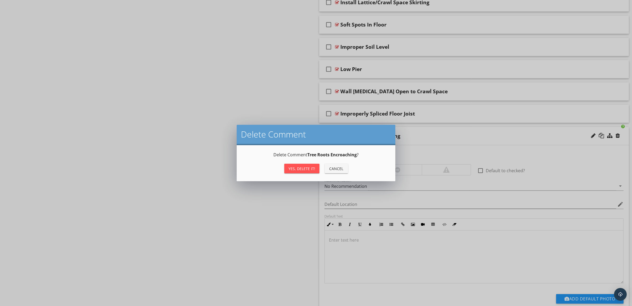
click at [300, 167] on div "Yes, Delete it!" at bounding box center [302, 169] width 27 height 6
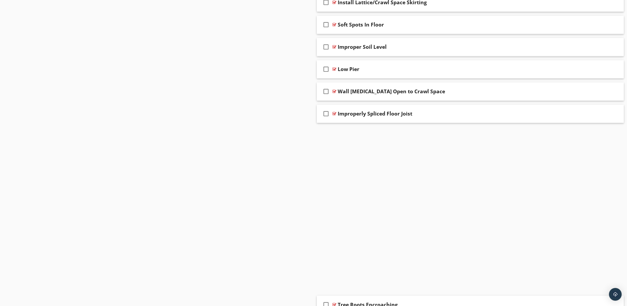
scroll to position [1481, 0]
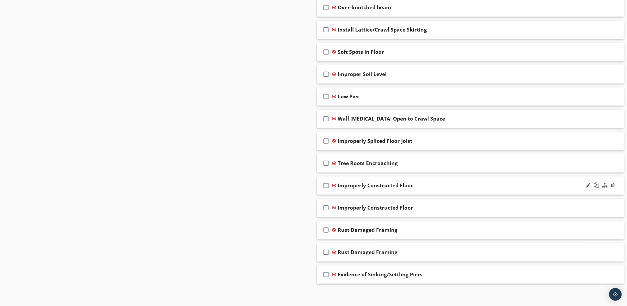
click at [430, 183] on div "Improperly Constructed Floor" at bounding box center [449, 185] width 222 height 6
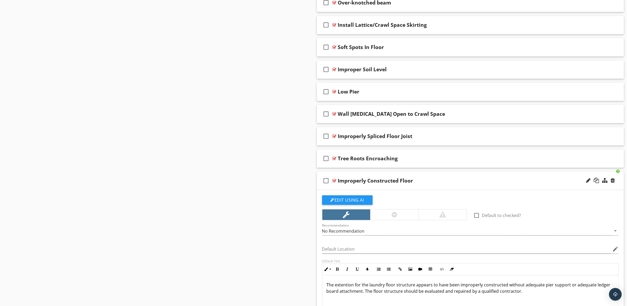
scroll to position [1503, 0]
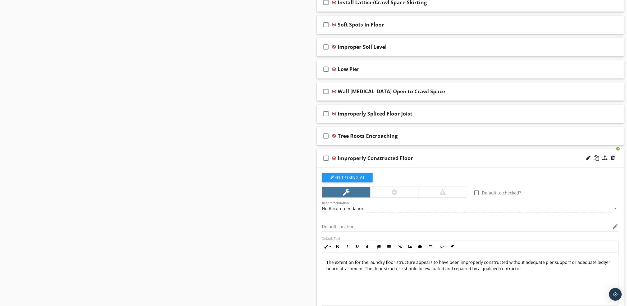
click at [490, 161] on div "Improperly Constructed Floor" at bounding box center [449, 158] width 222 height 6
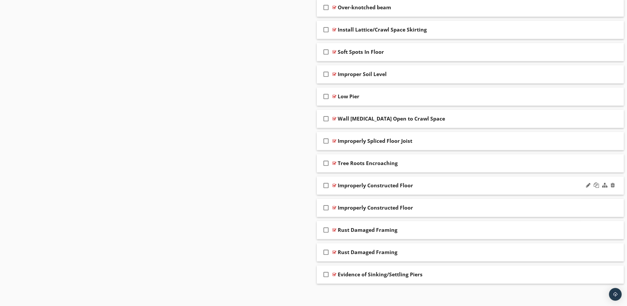
scroll to position [1481, 0]
click at [486, 208] on div "Improperly Constructed Floor" at bounding box center [449, 207] width 222 height 6
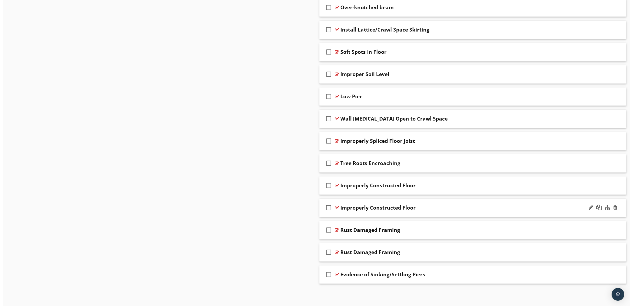
scroll to position [1503, 0]
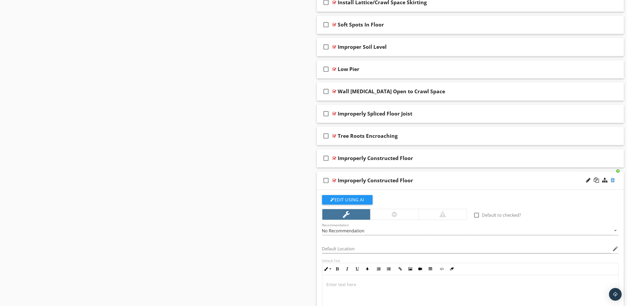
click at [615, 183] on div at bounding box center [613, 179] width 4 height 5
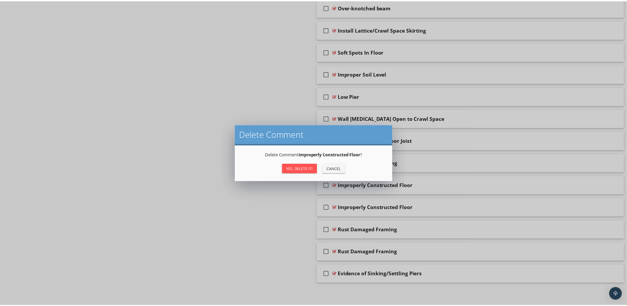
scroll to position [1481, 0]
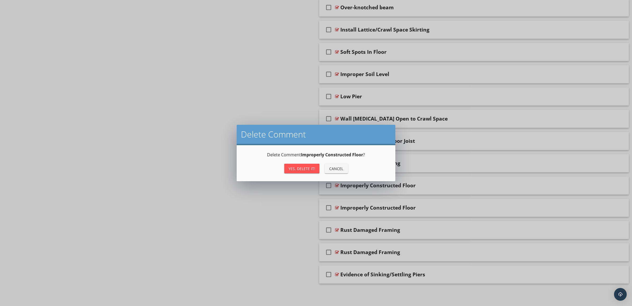
click at [298, 166] on div "Yes, Delete it!" at bounding box center [302, 169] width 27 height 6
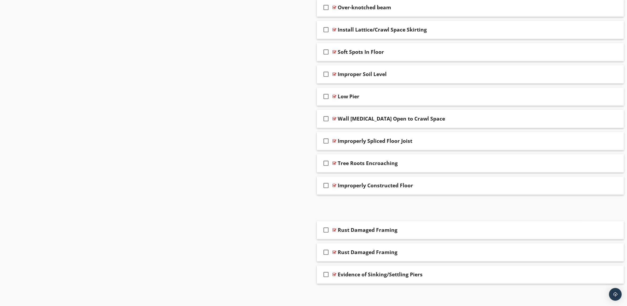
scroll to position [1459, 0]
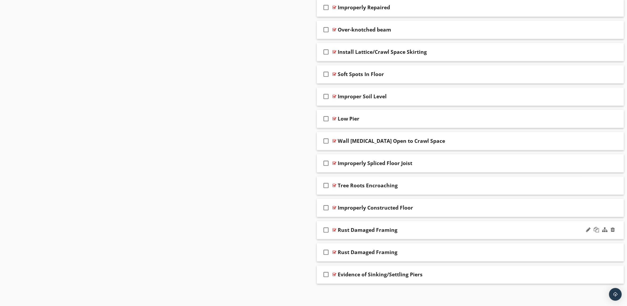
click at [513, 228] on div "Rust Damaged Framing" at bounding box center [449, 229] width 222 height 6
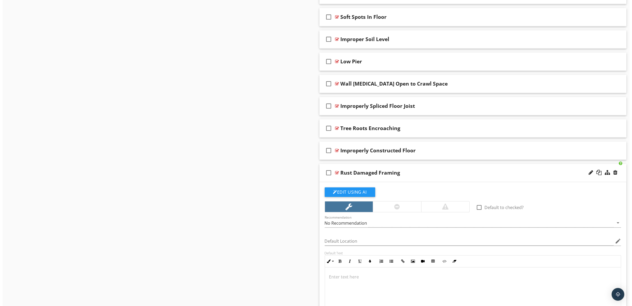
scroll to position [1547, 0]
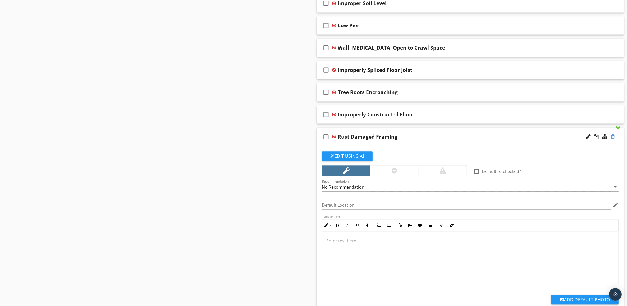
click at [614, 139] on div at bounding box center [613, 136] width 4 height 5
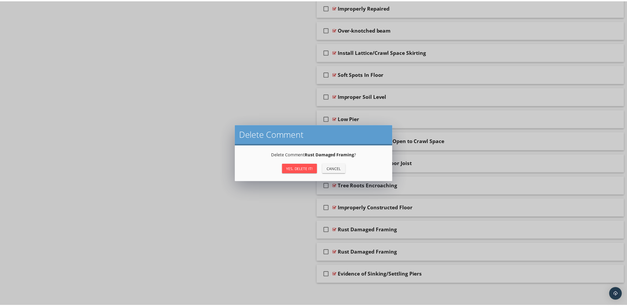
scroll to position [1459, 0]
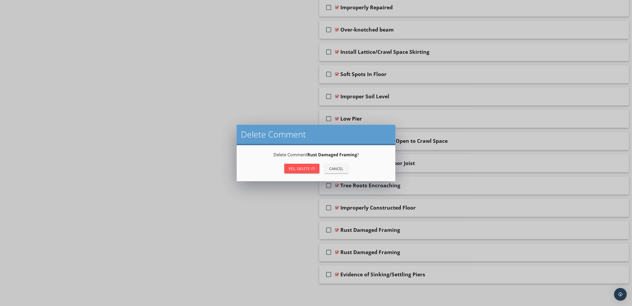
click at [294, 167] on div "Yes, Delete it!" at bounding box center [302, 169] width 27 height 6
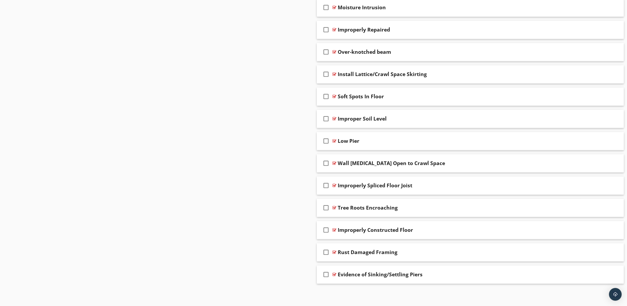
scroll to position [1436, 0]
click at [436, 253] on div "Rust Damaged Framing" at bounding box center [449, 252] width 222 height 6
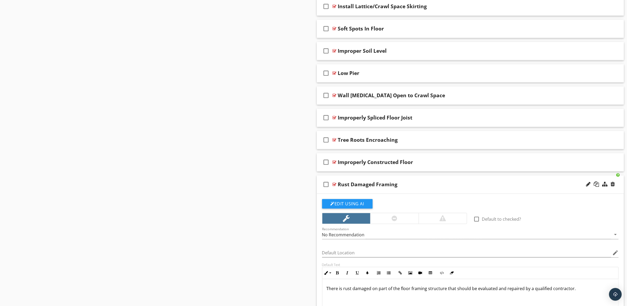
scroll to position [1558, 0]
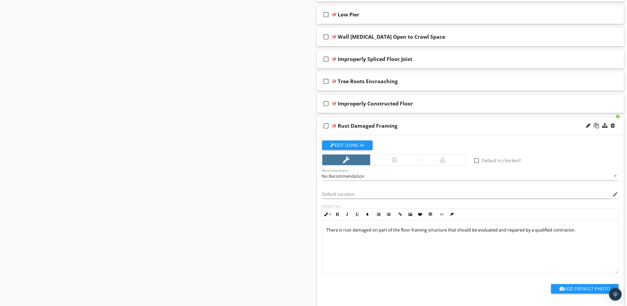
click at [517, 134] on div "check_box_outline_blank Rust Damaged Framing" at bounding box center [470, 126] width 307 height 18
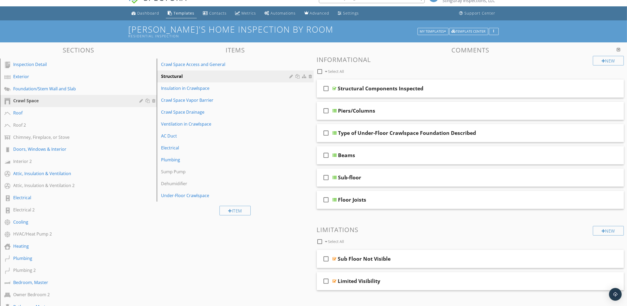
scroll to position [0, 0]
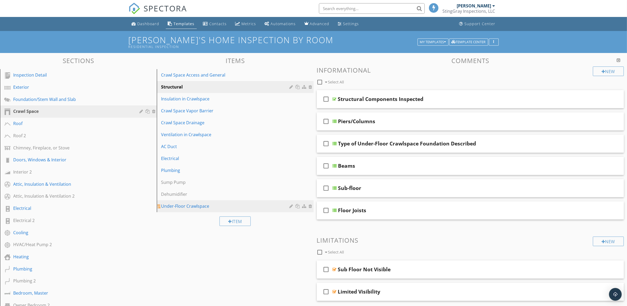
click at [310, 205] on div at bounding box center [311, 206] width 5 height 4
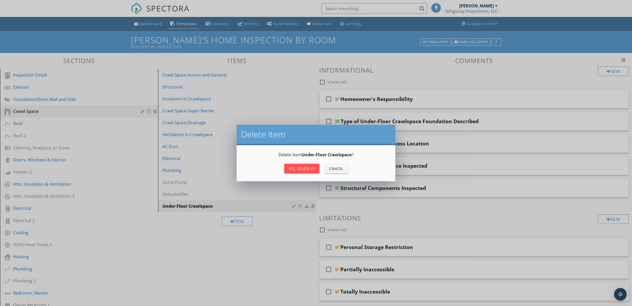
click at [302, 167] on div "Yes, Delete it!" at bounding box center [302, 169] width 27 height 6
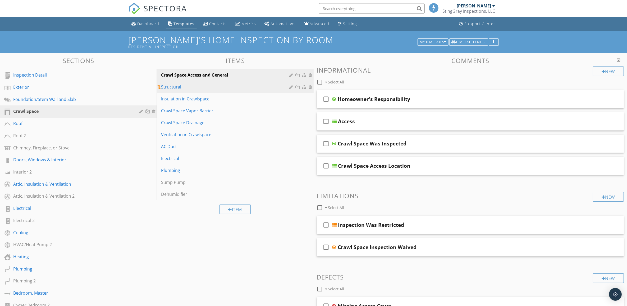
click at [252, 88] on div "Structural" at bounding box center [226, 87] width 130 height 6
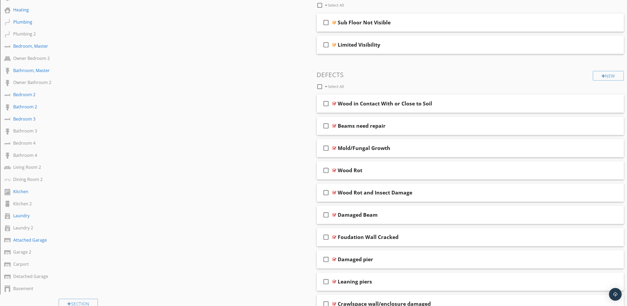
scroll to position [265, 0]
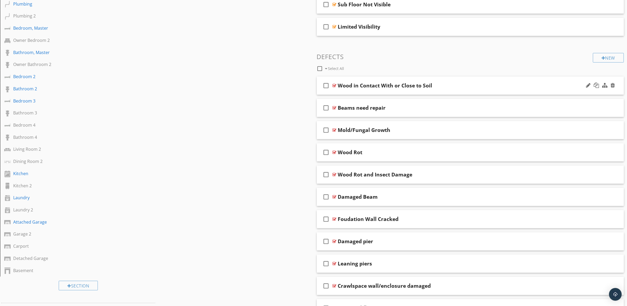
click at [492, 86] on div "Wood in Contact With or Close to Soil" at bounding box center [449, 85] width 222 height 6
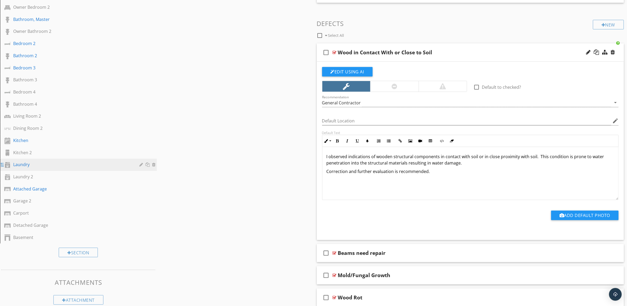
scroll to position [331, 0]
